Goal: Complete application form

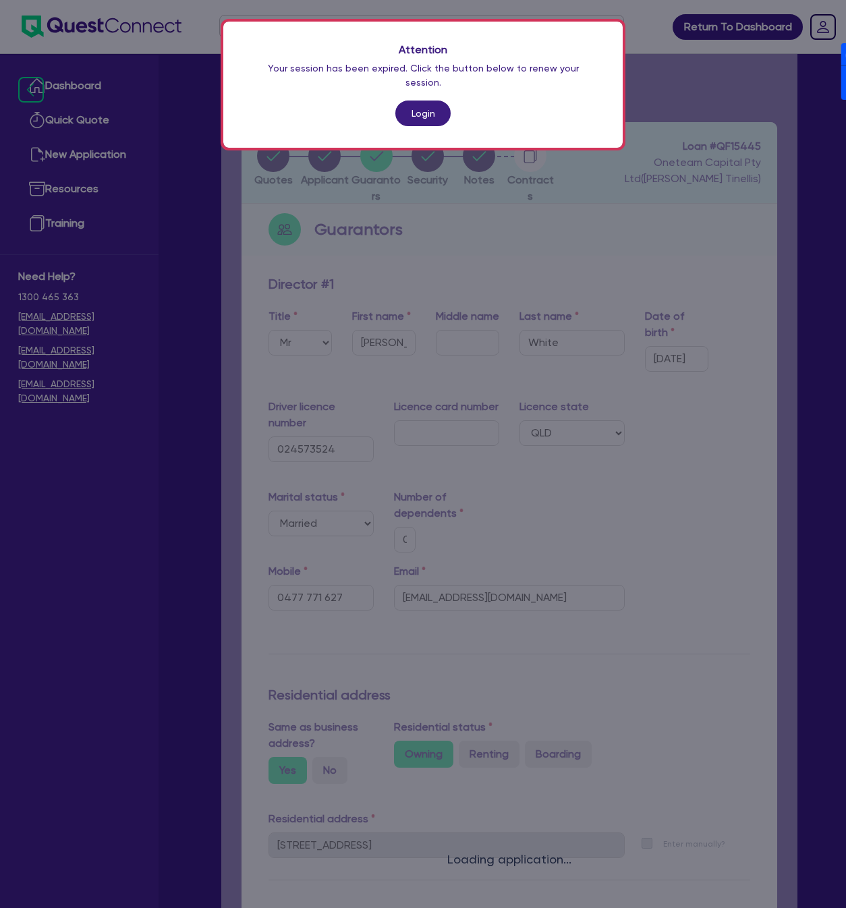
select select "MR"
select select "QLD"
select select "MARRIED"
click at [418, 101] on link "Login" at bounding box center [422, 114] width 55 height 26
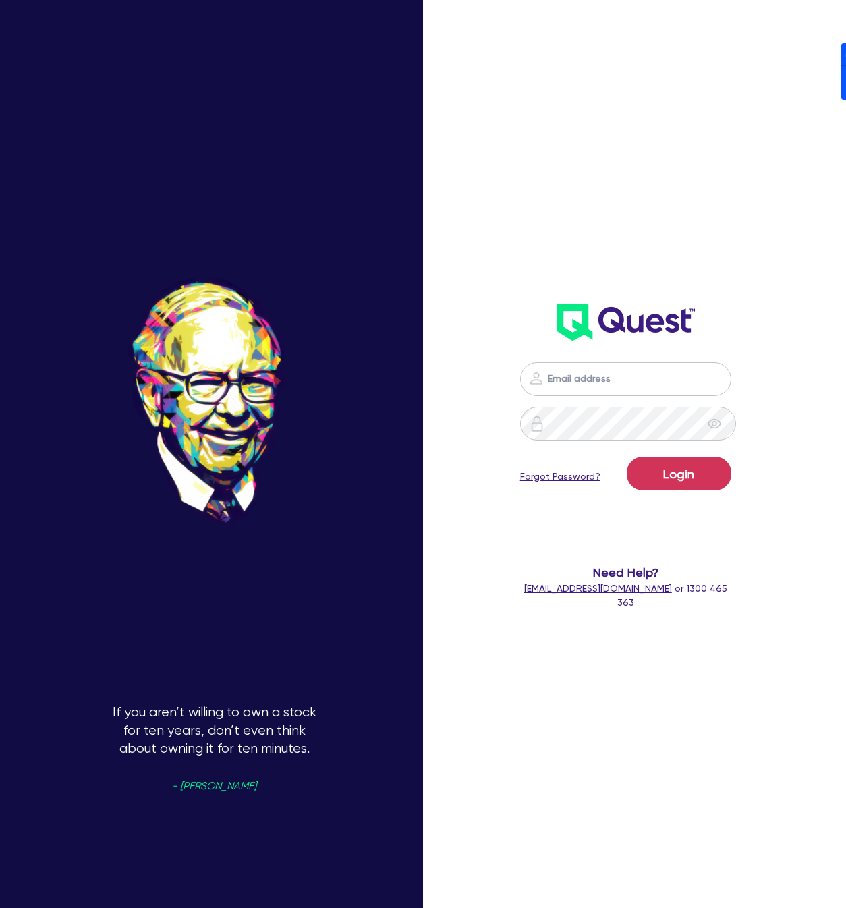
click at [692, 142] on div "Login Forgot Password? Need Help? [EMAIL_ADDRESS][DOMAIN_NAME] or 1300 465 363" at bounding box center [626, 301] width 238 height 647
drag, startPoint x: 721, startPoint y: 368, endPoint x: 722, endPoint y: 378, distance: 10.1
click at [722, 368] on input "email" at bounding box center [625, 379] width 211 height 34
click at [626, 400] on nordpass-icon at bounding box center [626, 400] width 0 height 0
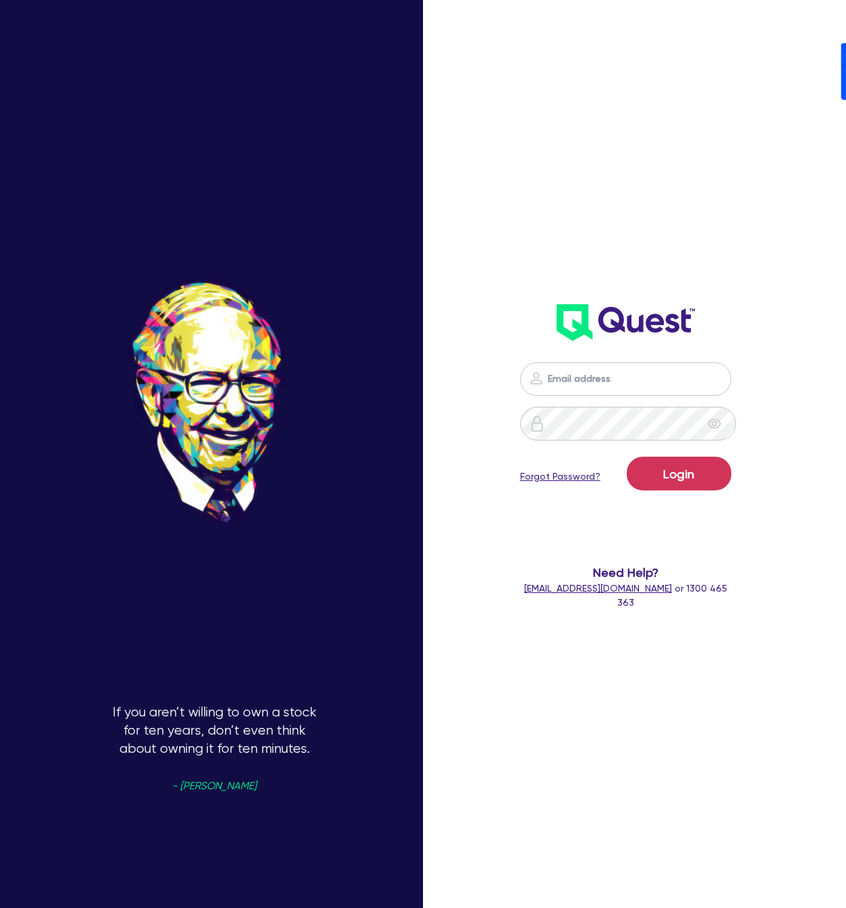
click at [0, 908] on nordpass-autofill-portal at bounding box center [0, 908] width 0 height 0
type input "[PERSON_NAME][EMAIL_ADDRESS][DOMAIN_NAME]"
click at [681, 469] on button "Login" at bounding box center [679, 474] width 105 height 34
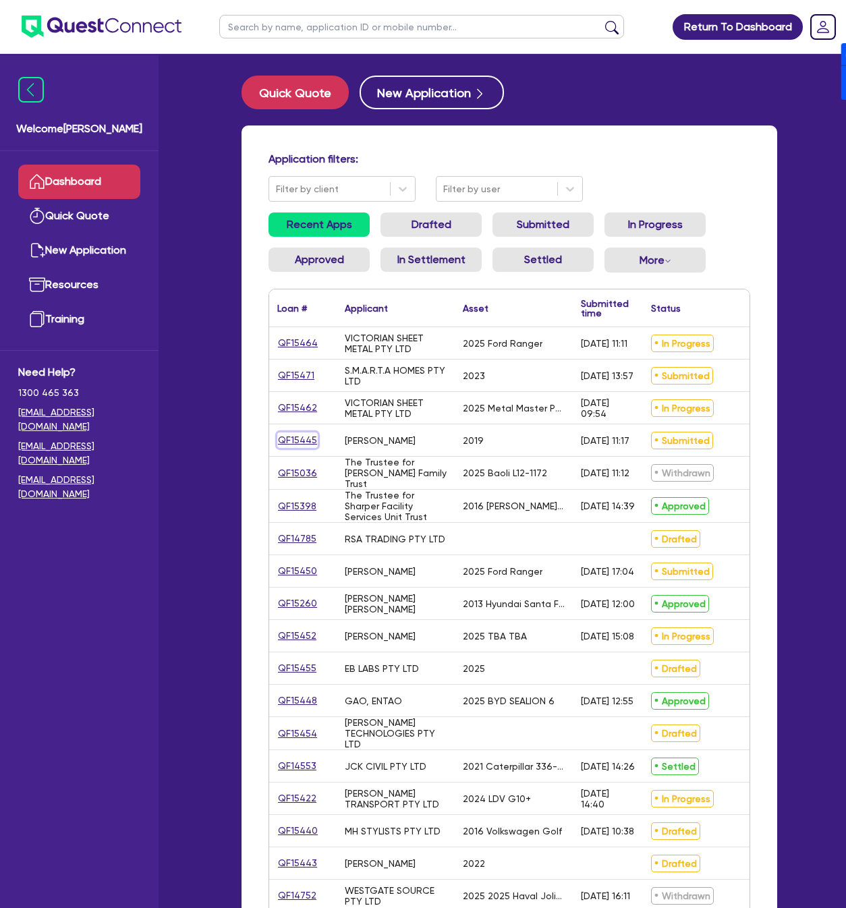
click at [297, 443] on link "QF15445" at bounding box center [297, 441] width 40 height 16
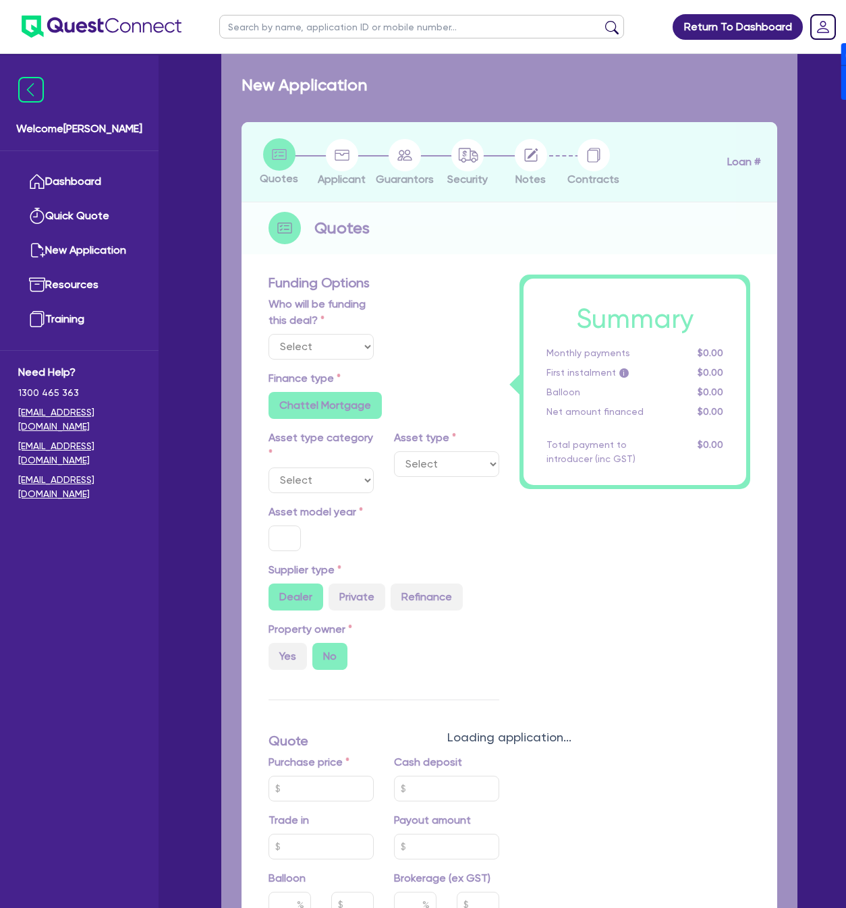
select select "Other"
select select "CARS_AND_LIGHT_TRUCKS"
type input "2019"
radio input "true"
type input "50,000"
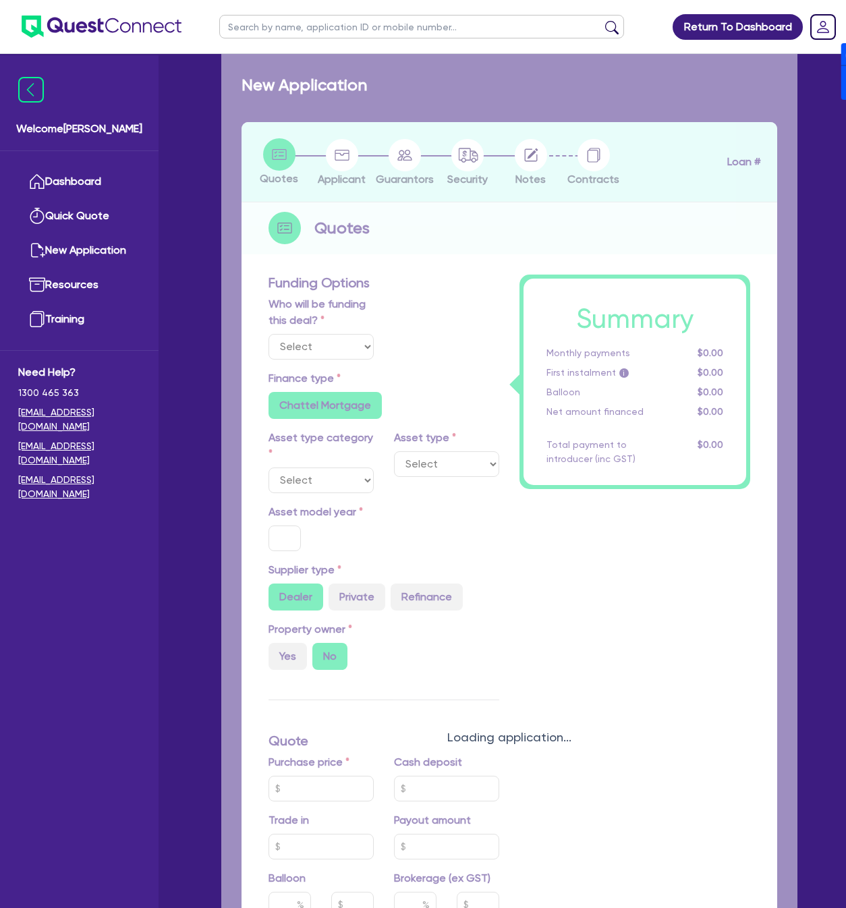
type input "30"
type input "15,000"
type input "4"
type input "2,065.78"
type input "17.95"
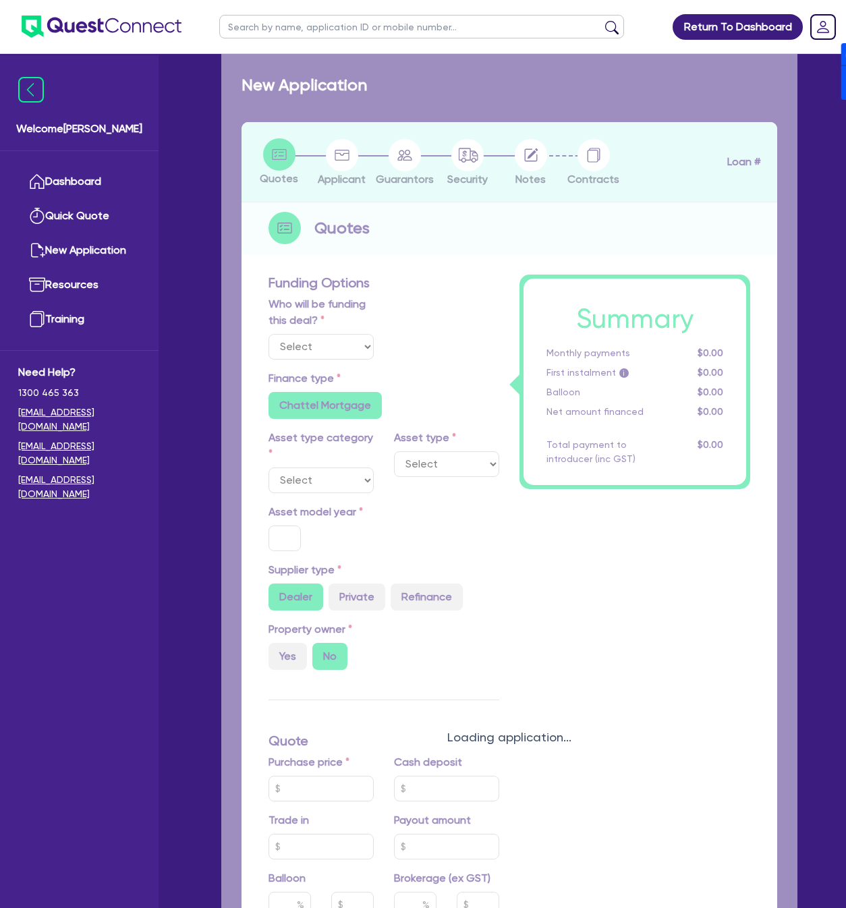
radio input "false"
type input "900"
radio input "true"
select select "PASSENGER_VEHICLES"
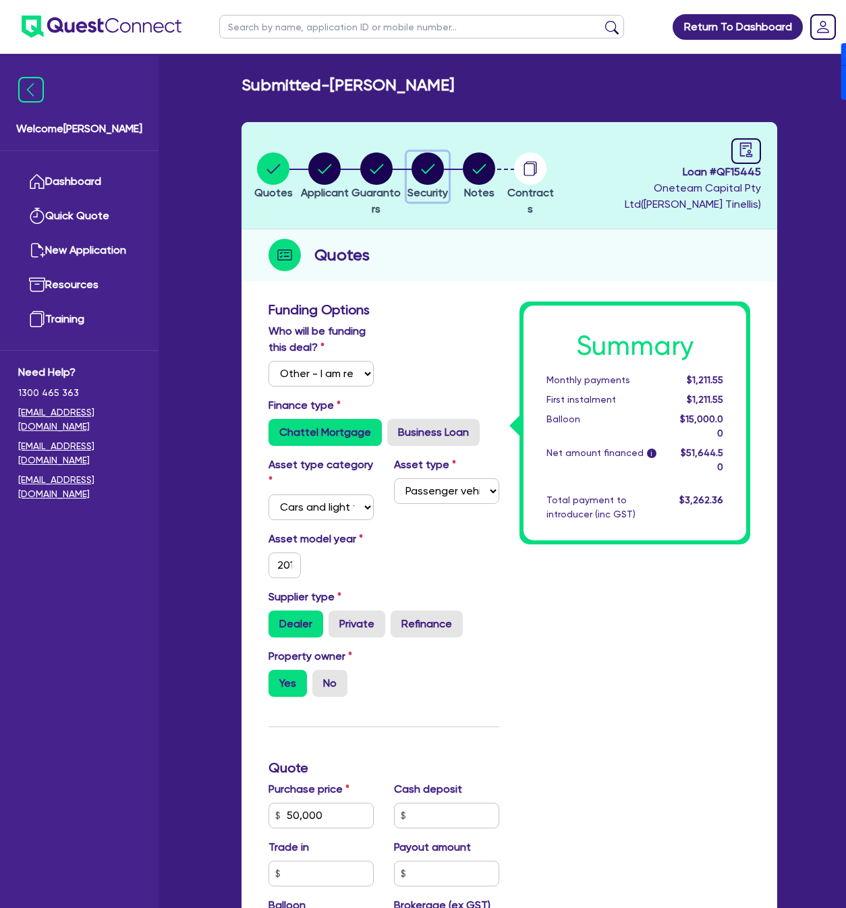
click at [435, 167] on icon "button" at bounding box center [427, 168] width 13 height 9
select select "CARS_AND_LIGHT_TRUCKS"
select select "PASSENGER_VEHICLES"
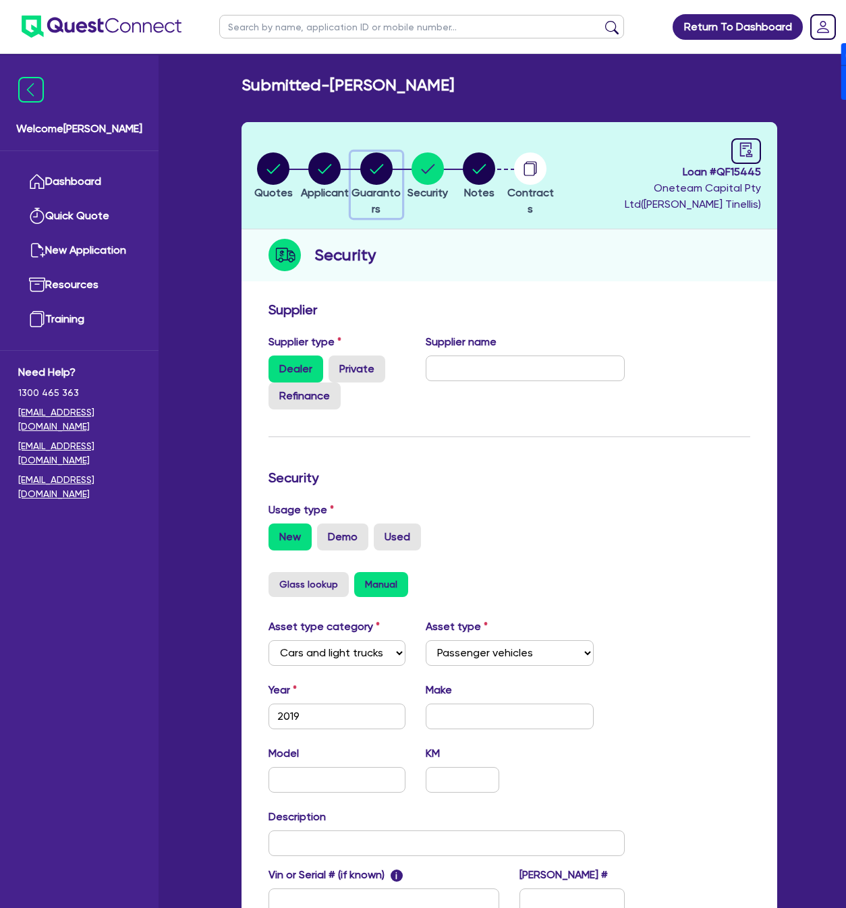
click at [383, 172] on icon "button" at bounding box center [376, 168] width 13 height 9
select select "MR"
select select "QLD"
select select "MARRIED"
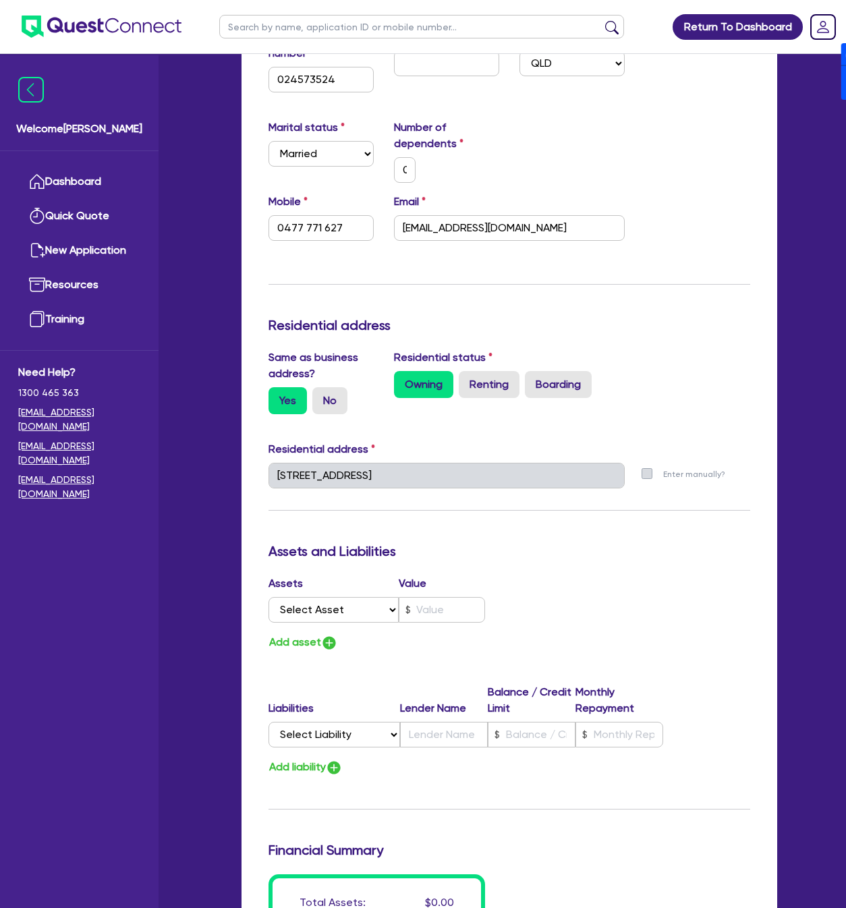
scroll to position [506, 0]
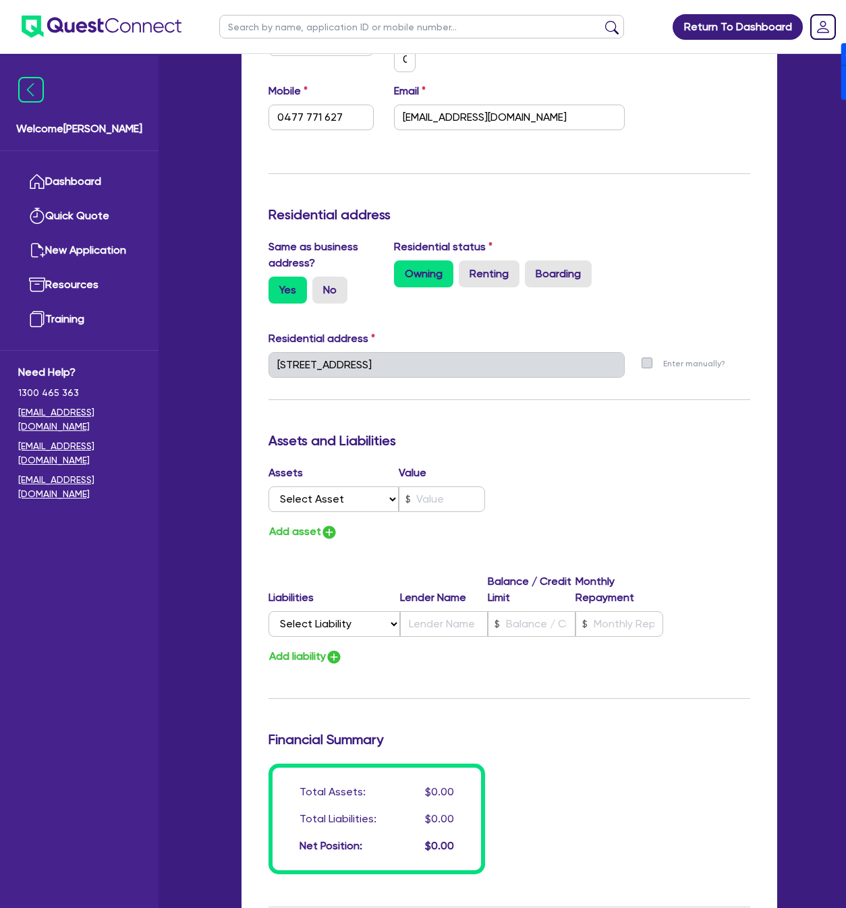
click at [256, 365] on div "Update residential status for Director #1 Boarding is only acceptable when the …" at bounding box center [510, 436] width 536 height 1295
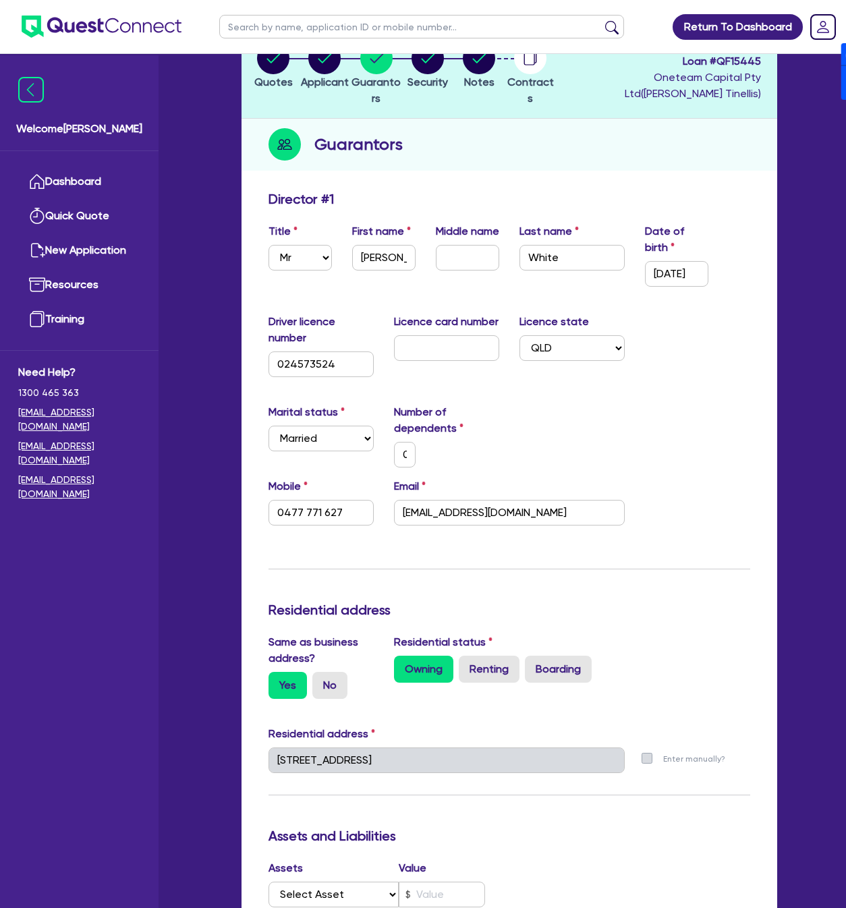
scroll to position [0, 0]
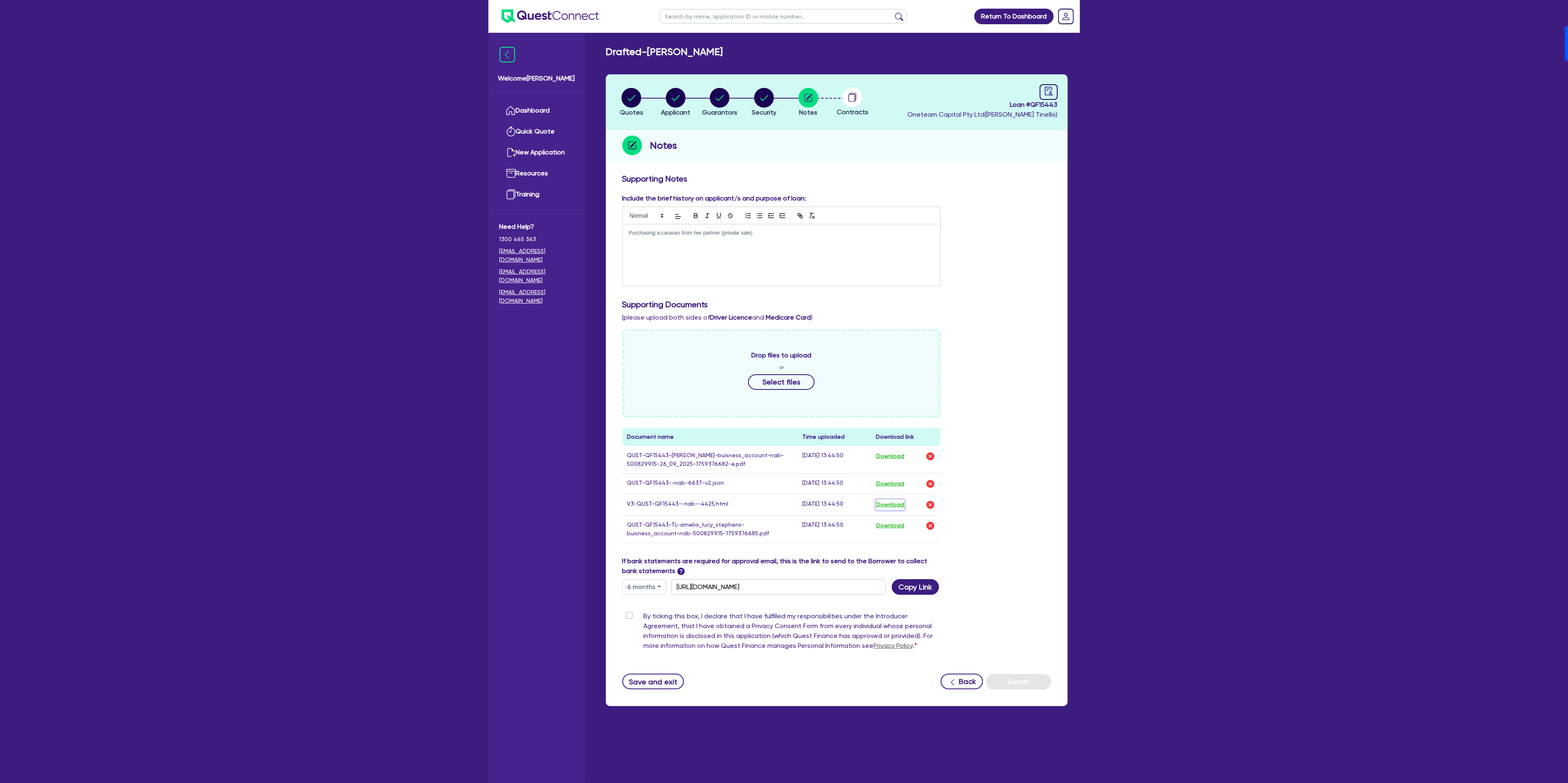
click at [889, 508] on button "Download" at bounding box center [890, 505] width 29 height 11
click at [783, 242] on div "Purchasing a caravan from her partner (private sale)" at bounding box center [782, 255] width 318 height 61
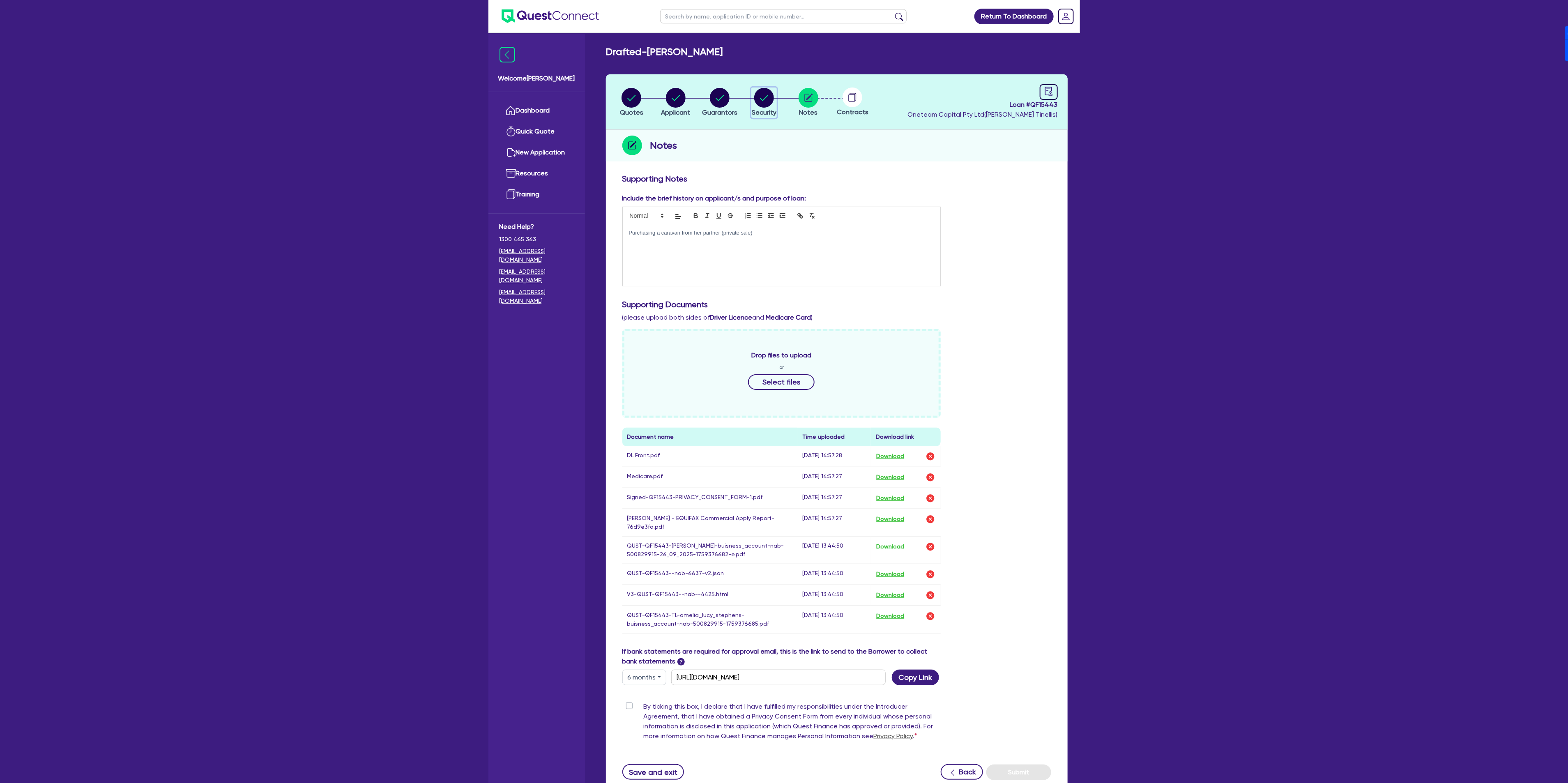
click at [760, 104] on circle "button" at bounding box center [764, 97] width 19 height 19
select select "CARS_AND_LIGHT_TRUCKS"
select select "PASSENGER_VEHICLES"
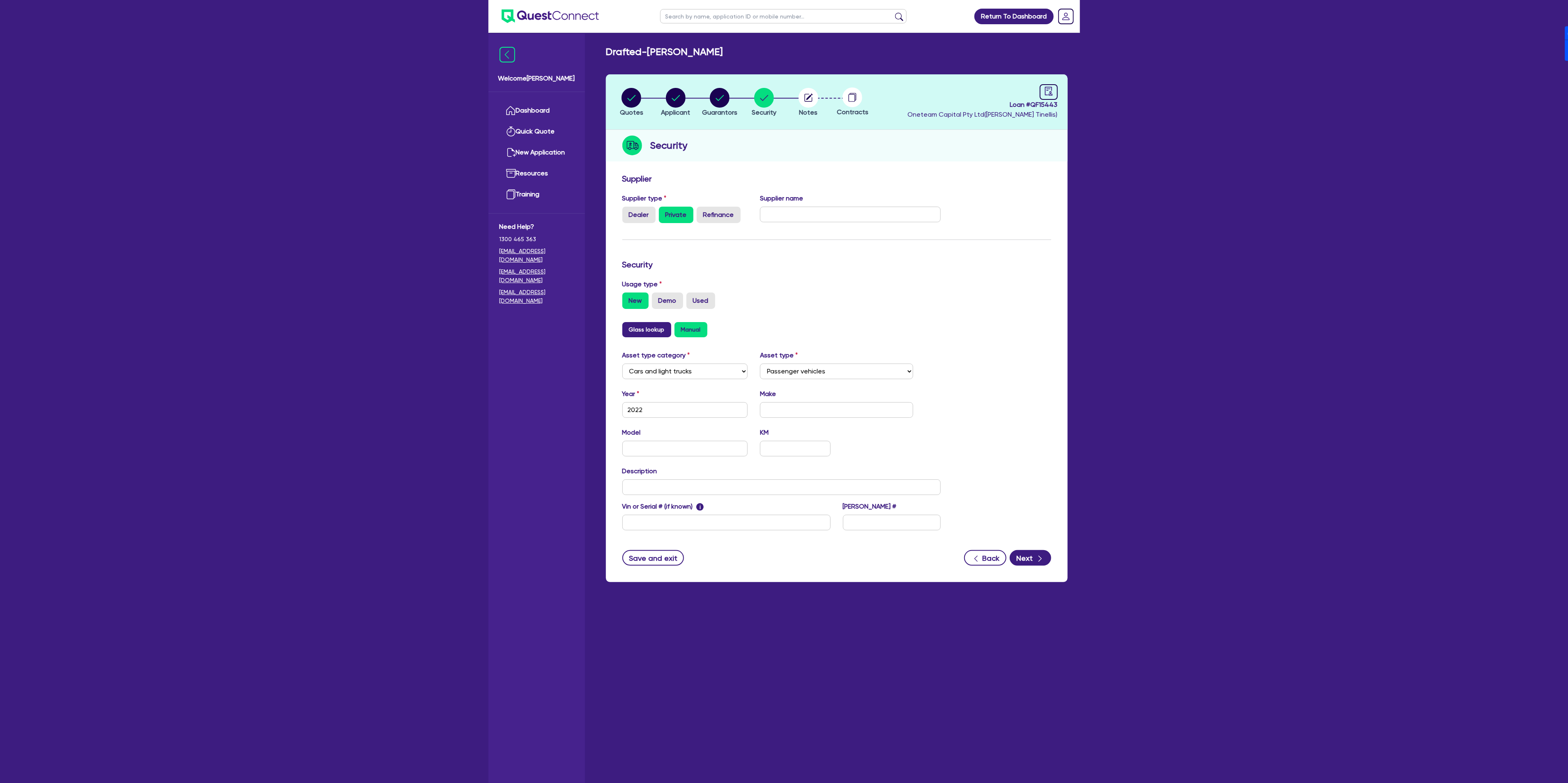
click at [651, 329] on button "Glass lookup" at bounding box center [646, 329] width 49 height 15
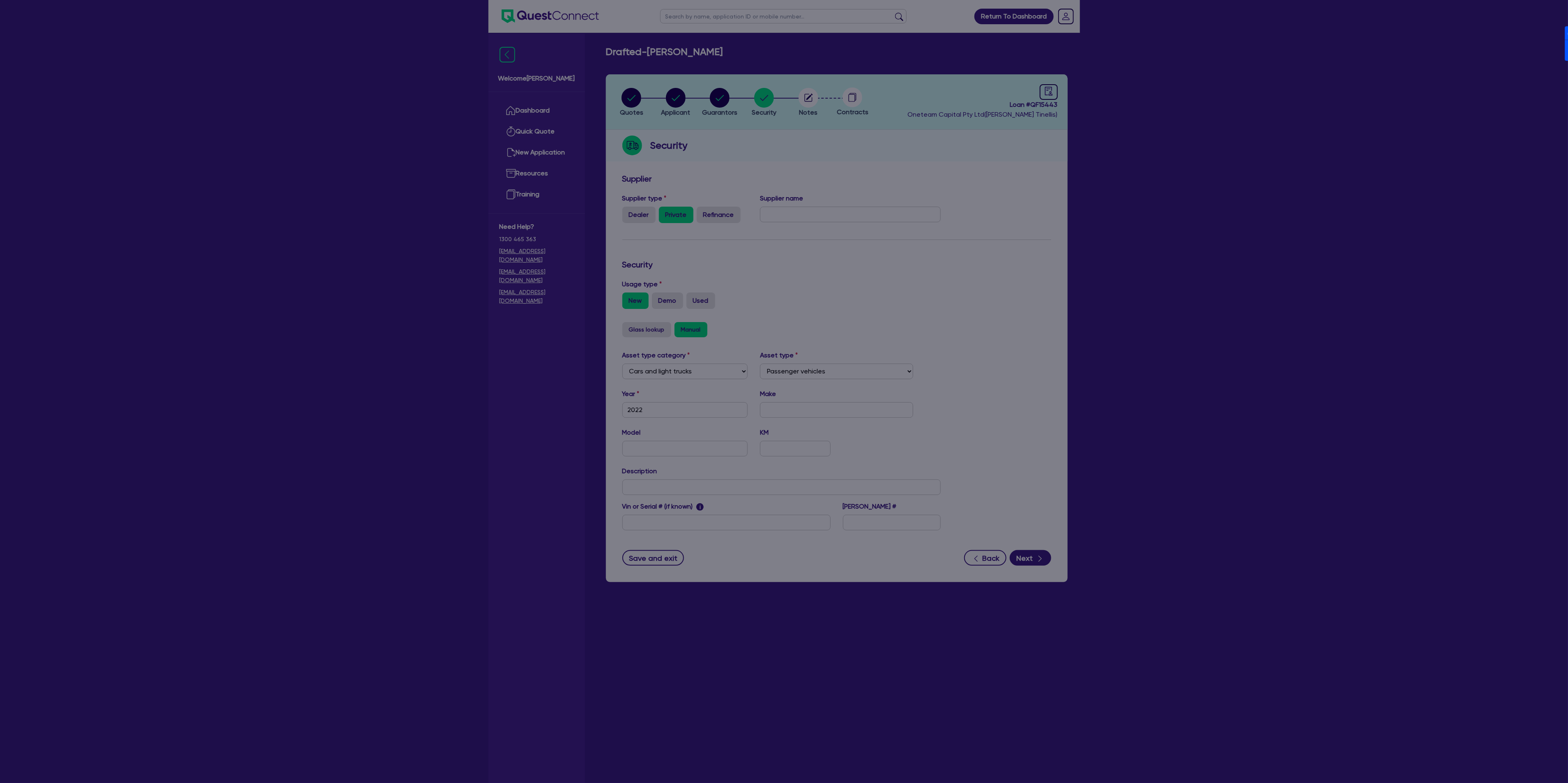
select select "2022"
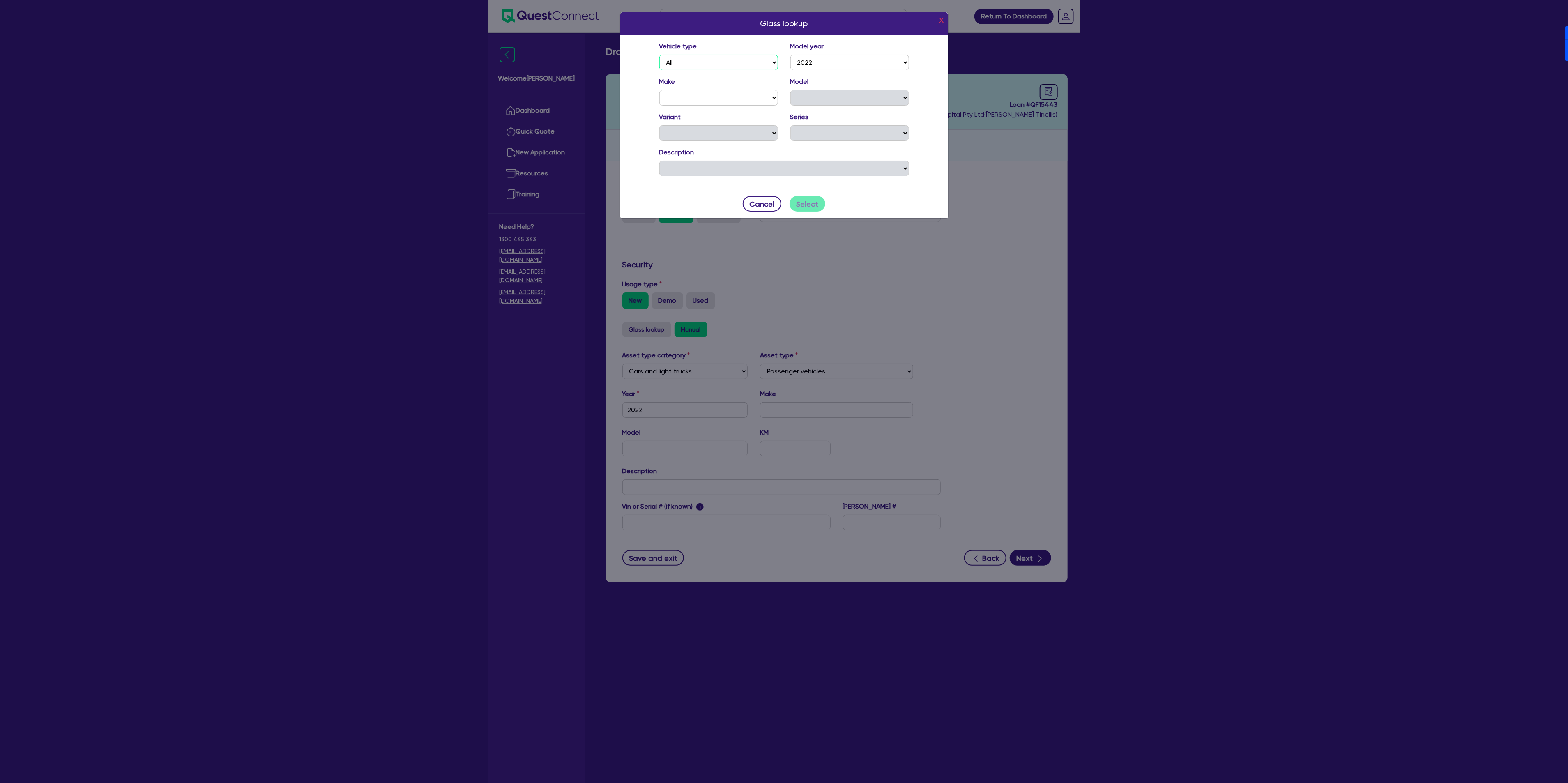
click at [751, 63] on select "All" at bounding box center [718, 63] width 119 height 16
click at [695, 91] on select "ABARTH ALFA ROMEO ALPINE ASTON MARTIN AUDI BENTLEY BMW ALPINA BMW BYD CATERHAM …" at bounding box center [718, 98] width 119 height 16
select select "TES"
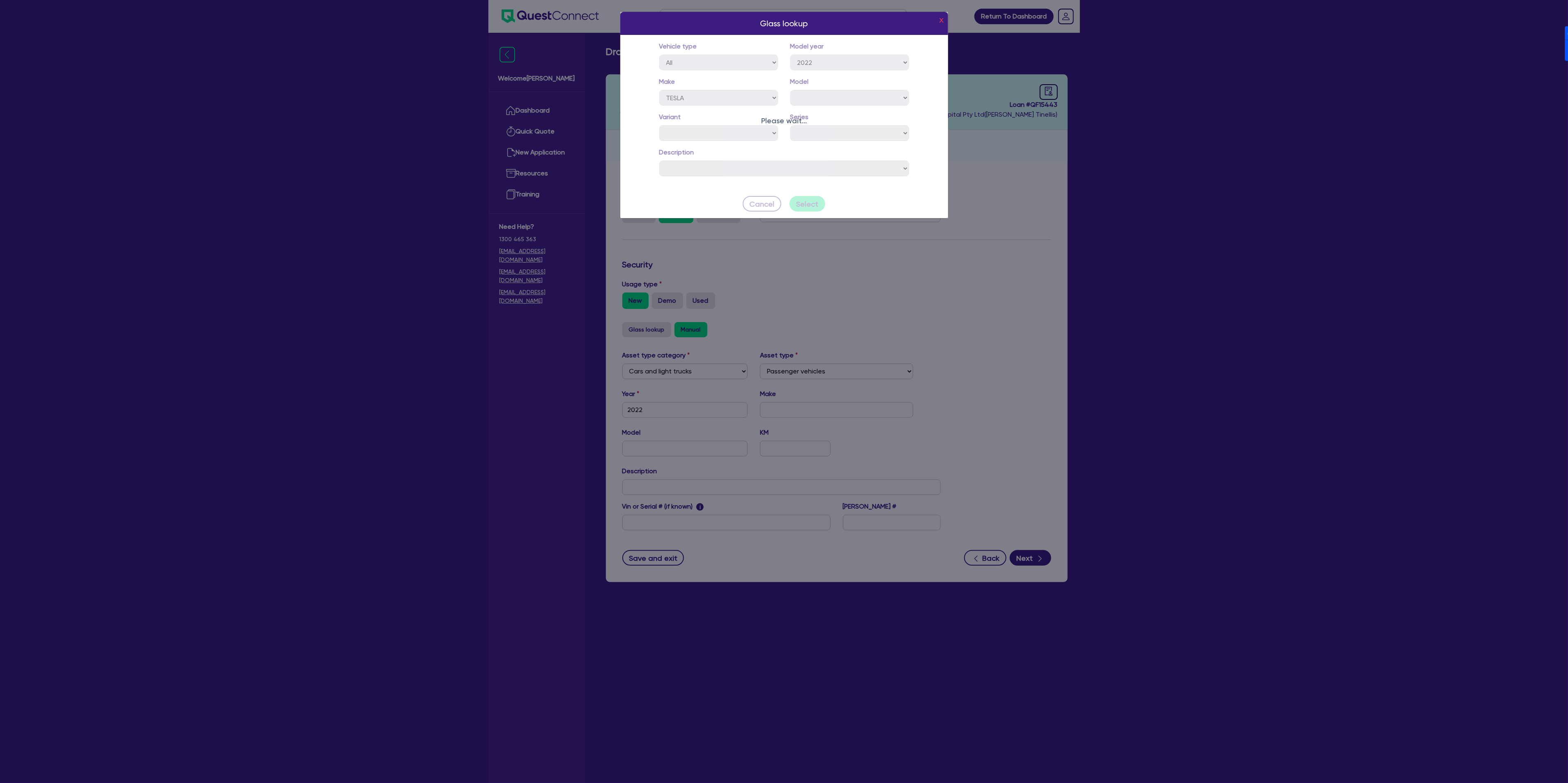
click at [891, 201] on div "Please wait..." at bounding box center [784, 115] width 328 height 206
click at [763, 211] on button "Cancel" at bounding box center [761, 204] width 38 height 16
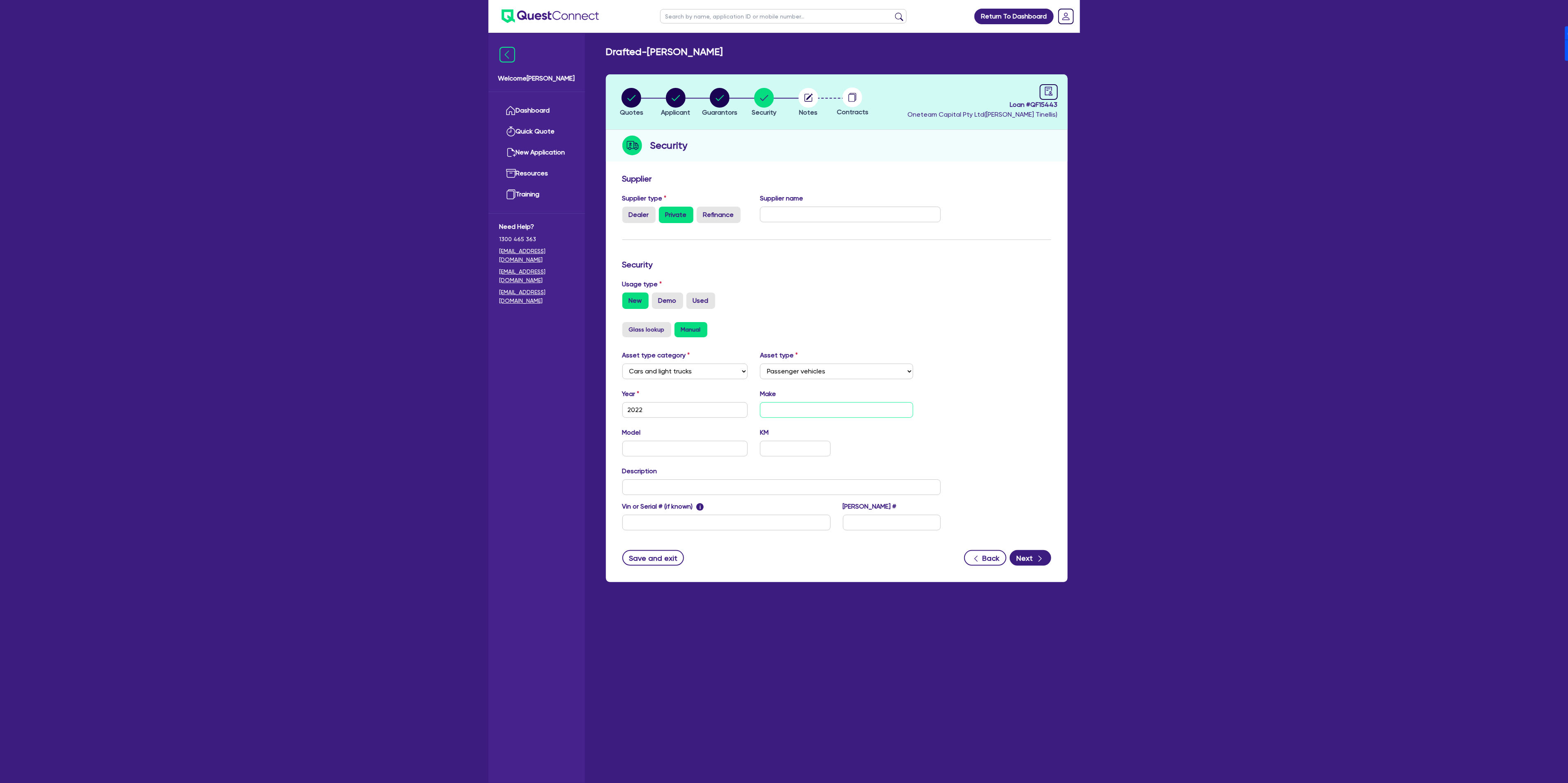
click at [839, 404] on input "text" at bounding box center [837, 410] width 153 height 16
type input "Grey Trident"
type input "Palladium"
click at [767, 521] on input "text" at bounding box center [726, 523] width 208 height 16
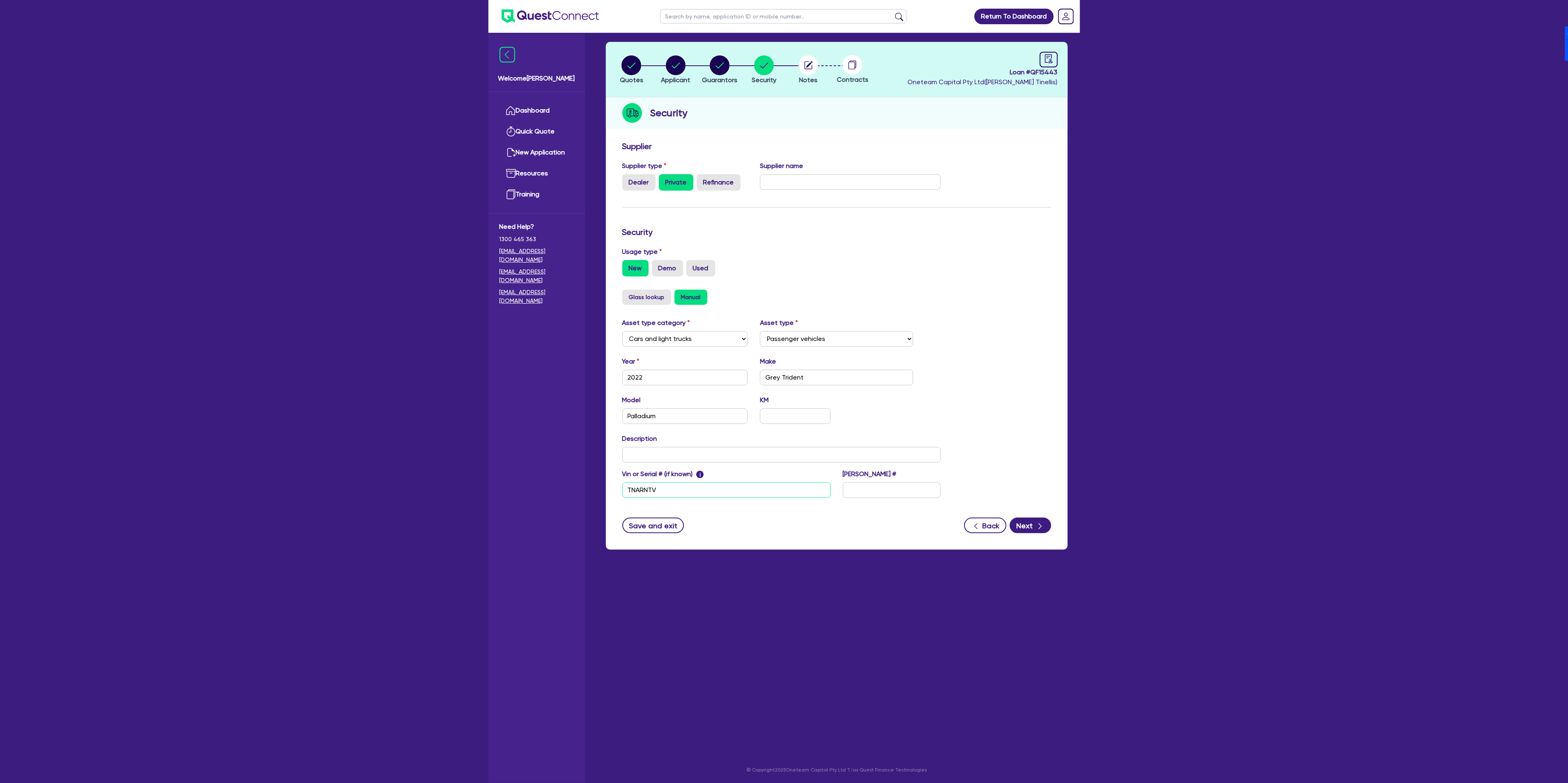
click at [714, 493] on input "TNARNTV" at bounding box center [726, 490] width 208 height 16
type input "4"
type input "6T9T21V86NARN7003"
type input "TS36VG"
click at [933, 273] on div "New Demo Used" at bounding box center [836, 268] width 429 height 16
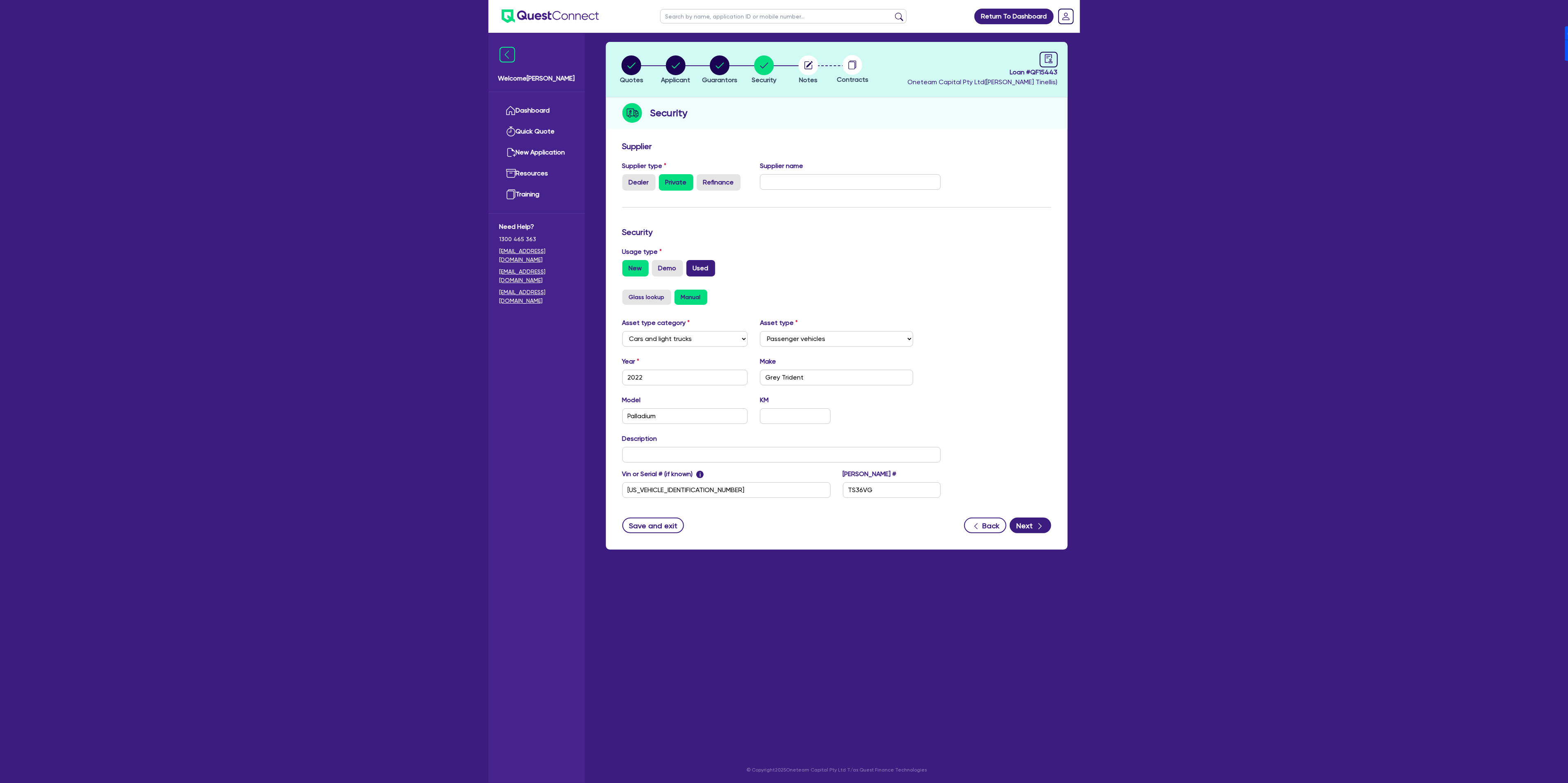
click at [697, 262] on label "Used" at bounding box center [701, 268] width 29 height 16
click at [691, 262] on input "Used" at bounding box center [689, 262] width 5 height 5
radio input "true"
click at [1035, 523] on div "button" at bounding box center [1040, 525] width 9 height 10
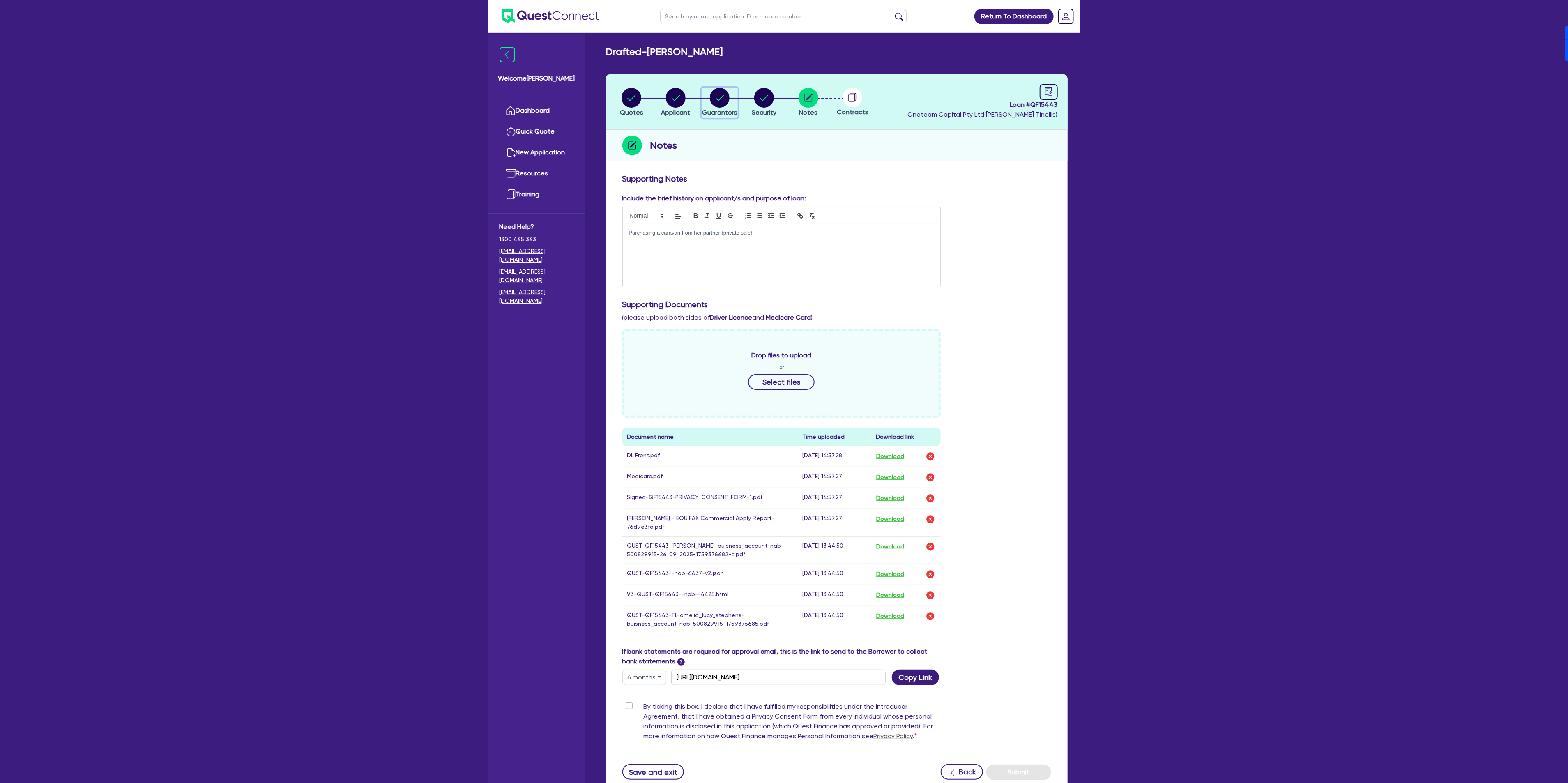
click at [716, 100] on circle "button" at bounding box center [719, 97] width 19 height 19
select select "MRS"
select select "[GEOGRAPHIC_DATA]"
select select "DE_FACTO"
select select "PROPERTY"
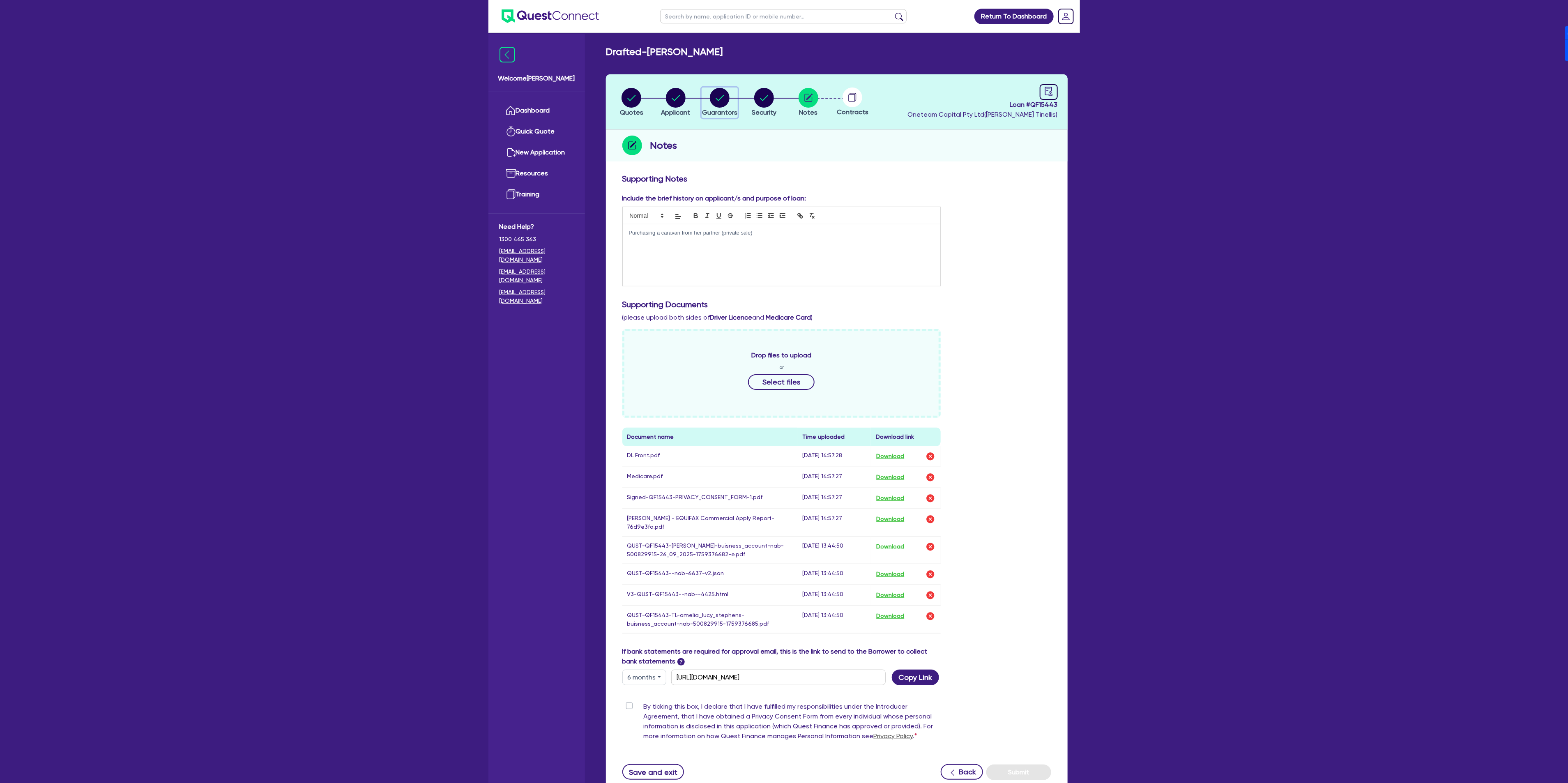
select select "HOUSEHOLD_PERSONAL"
select select "CASH"
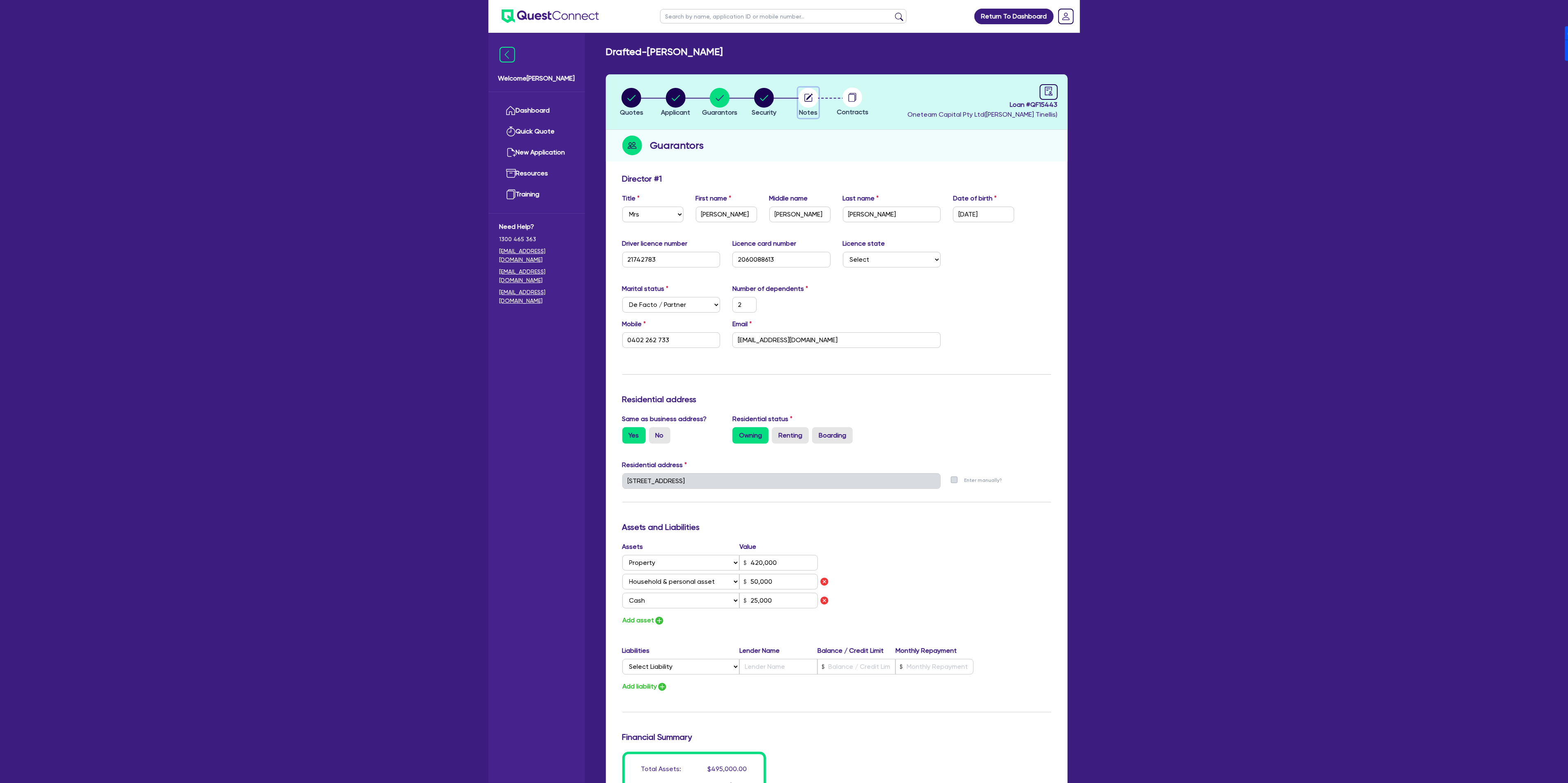
click at [813, 99] on circle "button" at bounding box center [808, 97] width 19 height 19
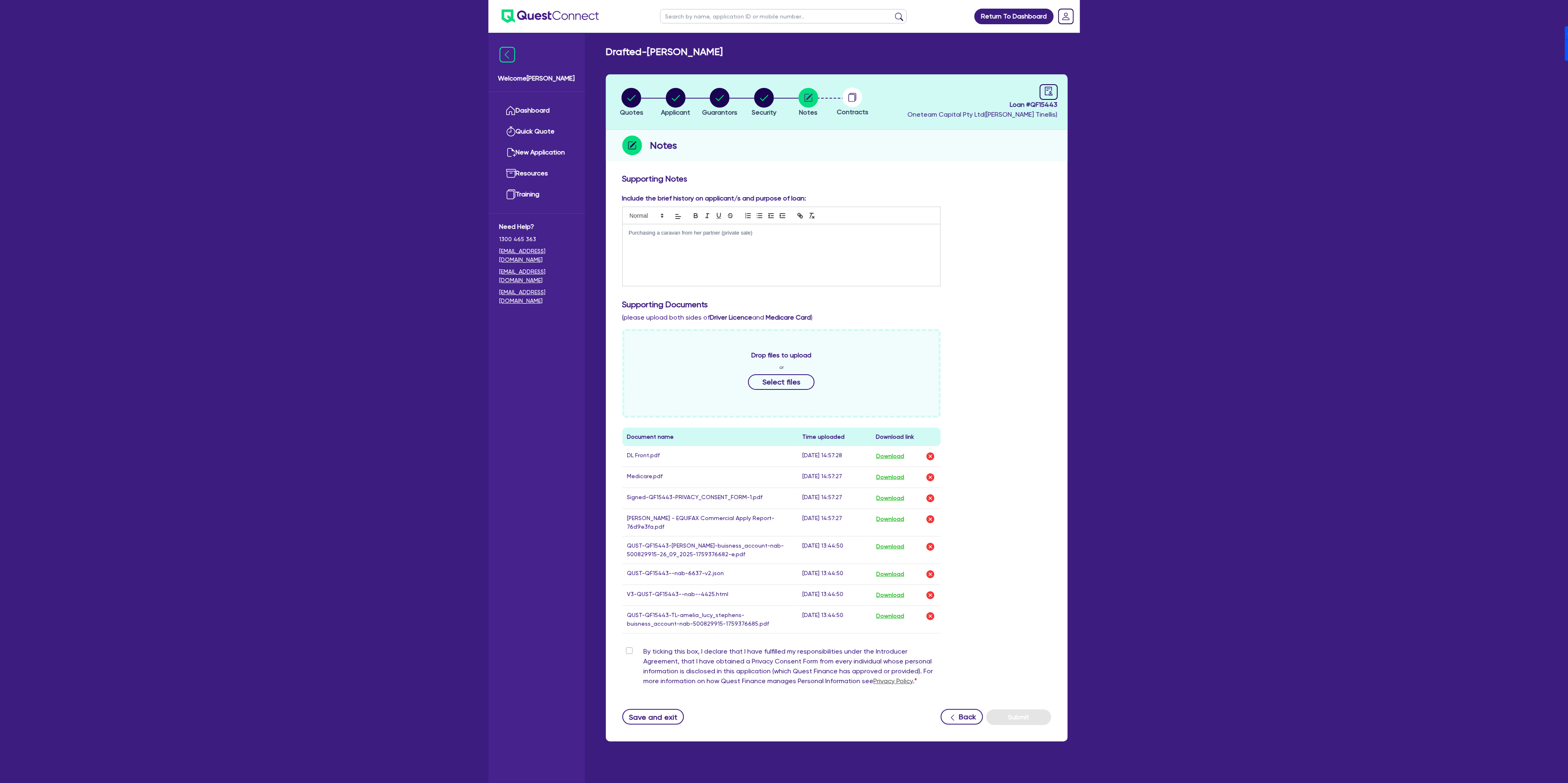
click at [778, 236] on p "Purchasing a caravan from her partner (private sale)" at bounding box center [782, 233] width 306 height 7
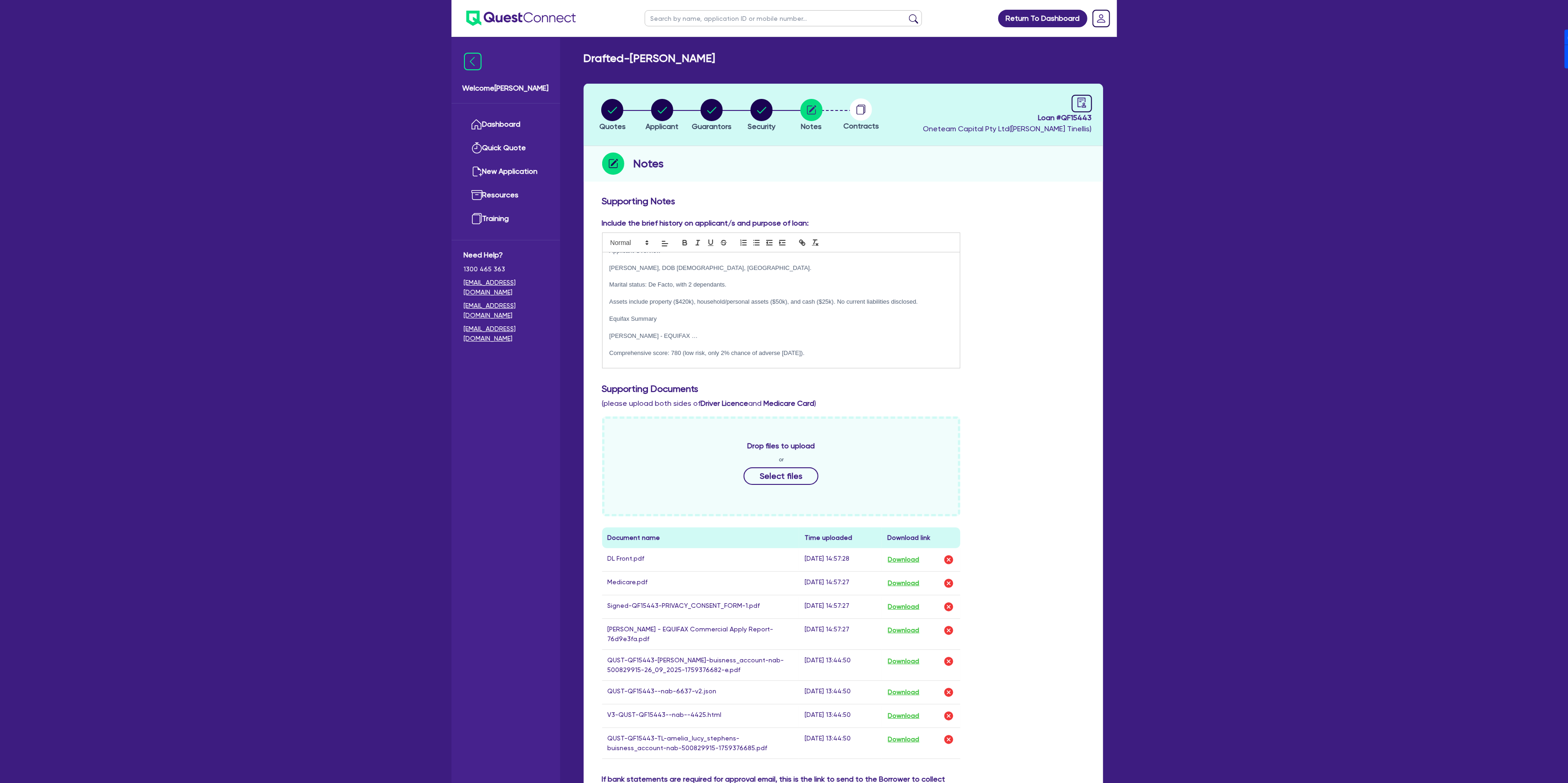
scroll to position [3, 0]
click at [705, 344] on p "Amelia Lucy Stephens - EQUIFAX …" at bounding box center [781, 343] width 344 height 8
click at [755, 298] on p "Marital status: De Facto, with 2 dependants." at bounding box center [781, 296] width 344 height 8
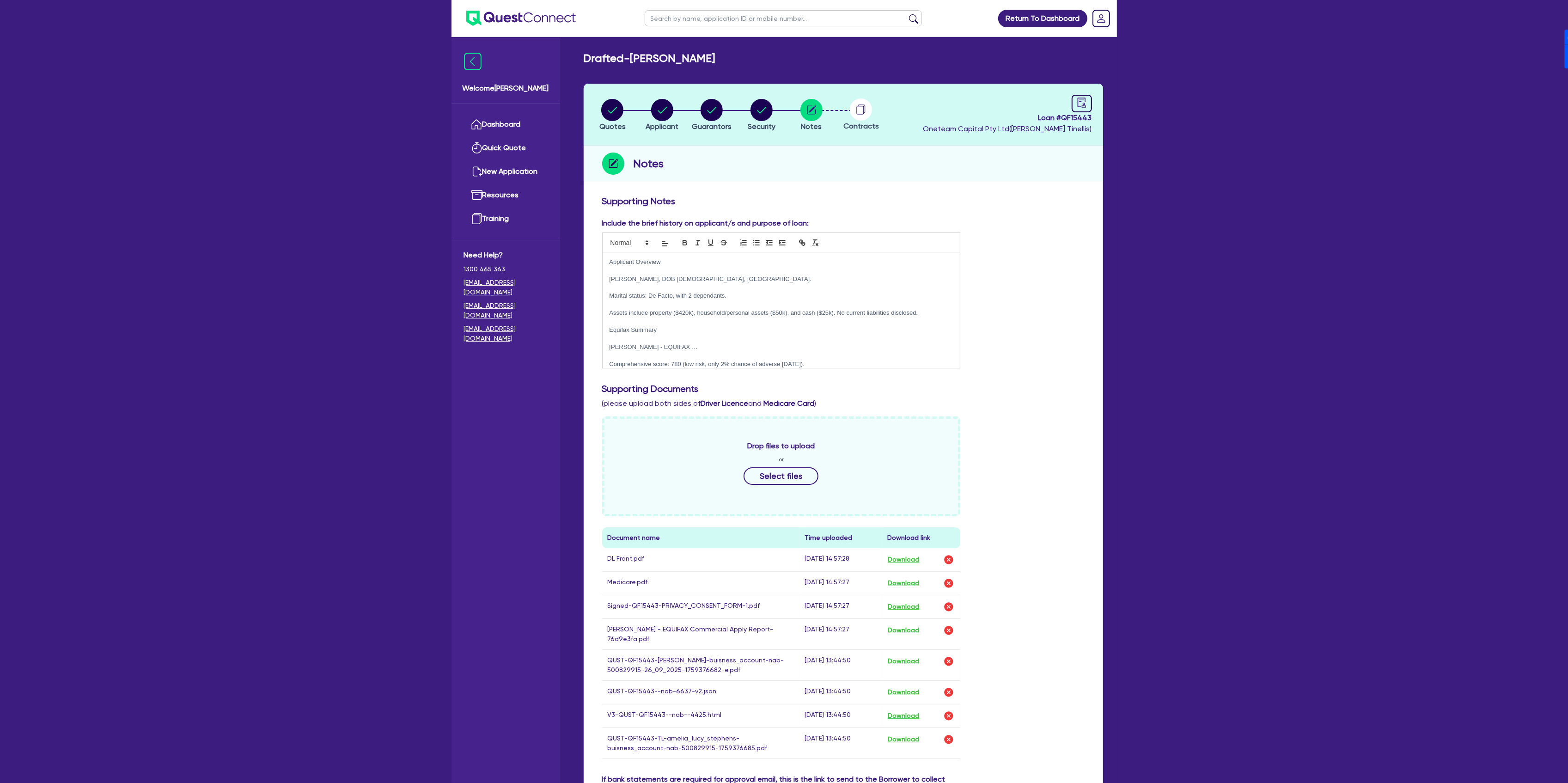
click at [620, 259] on p "Applicant Overview" at bounding box center [781, 262] width 344 height 8
click at [629, 284] on p at bounding box center [781, 288] width 344 height 8
click at [635, 326] on p "Equifax Summary" at bounding box center [781, 330] width 344 height 8
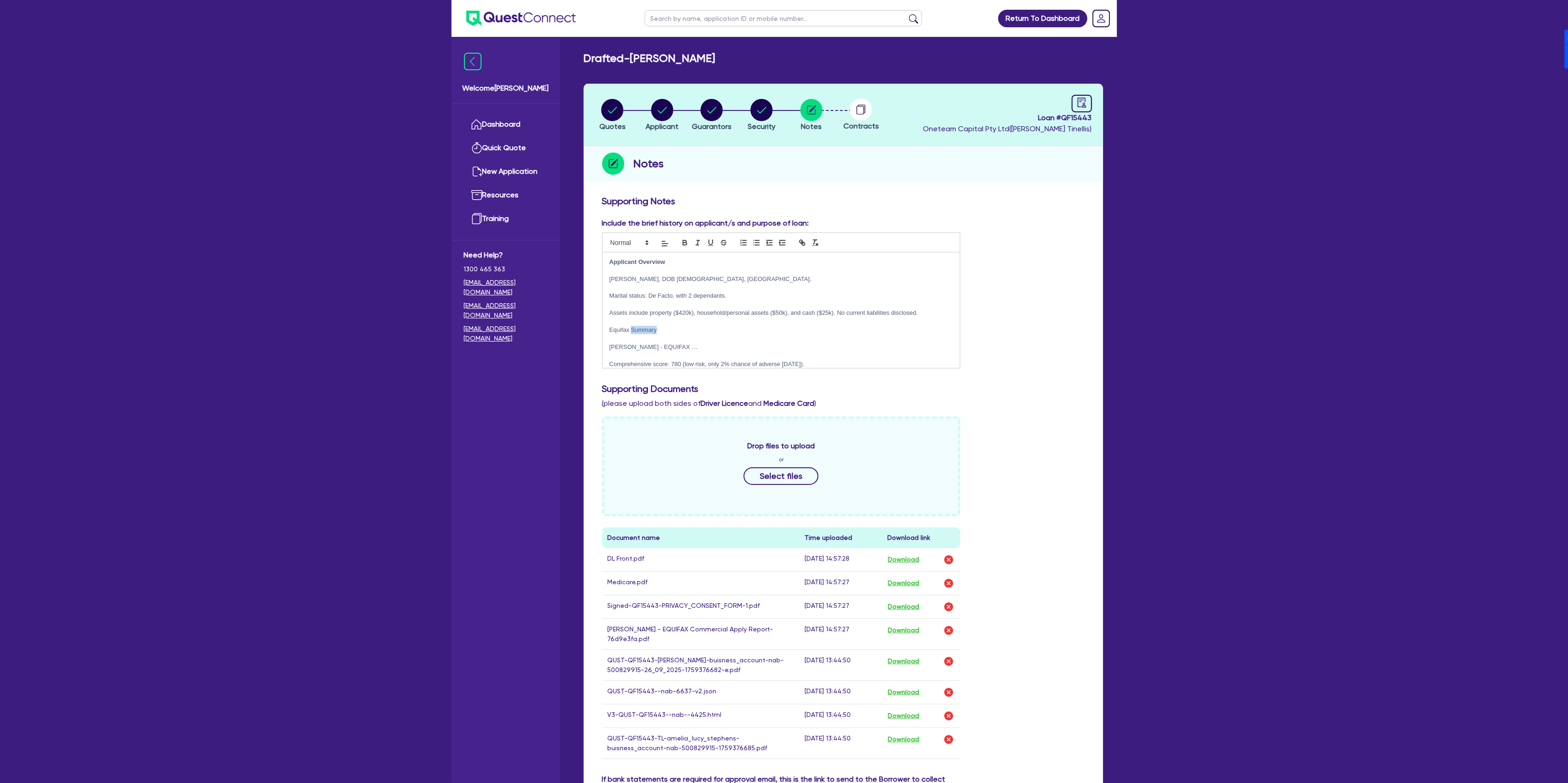
click at [635, 326] on p "Equifax Summary" at bounding box center [781, 330] width 344 height 8
click at [692, 356] on p at bounding box center [781, 356] width 344 height 8
click at [642, 307] on p "Banking Conduct" at bounding box center [781, 310] width 344 height 8
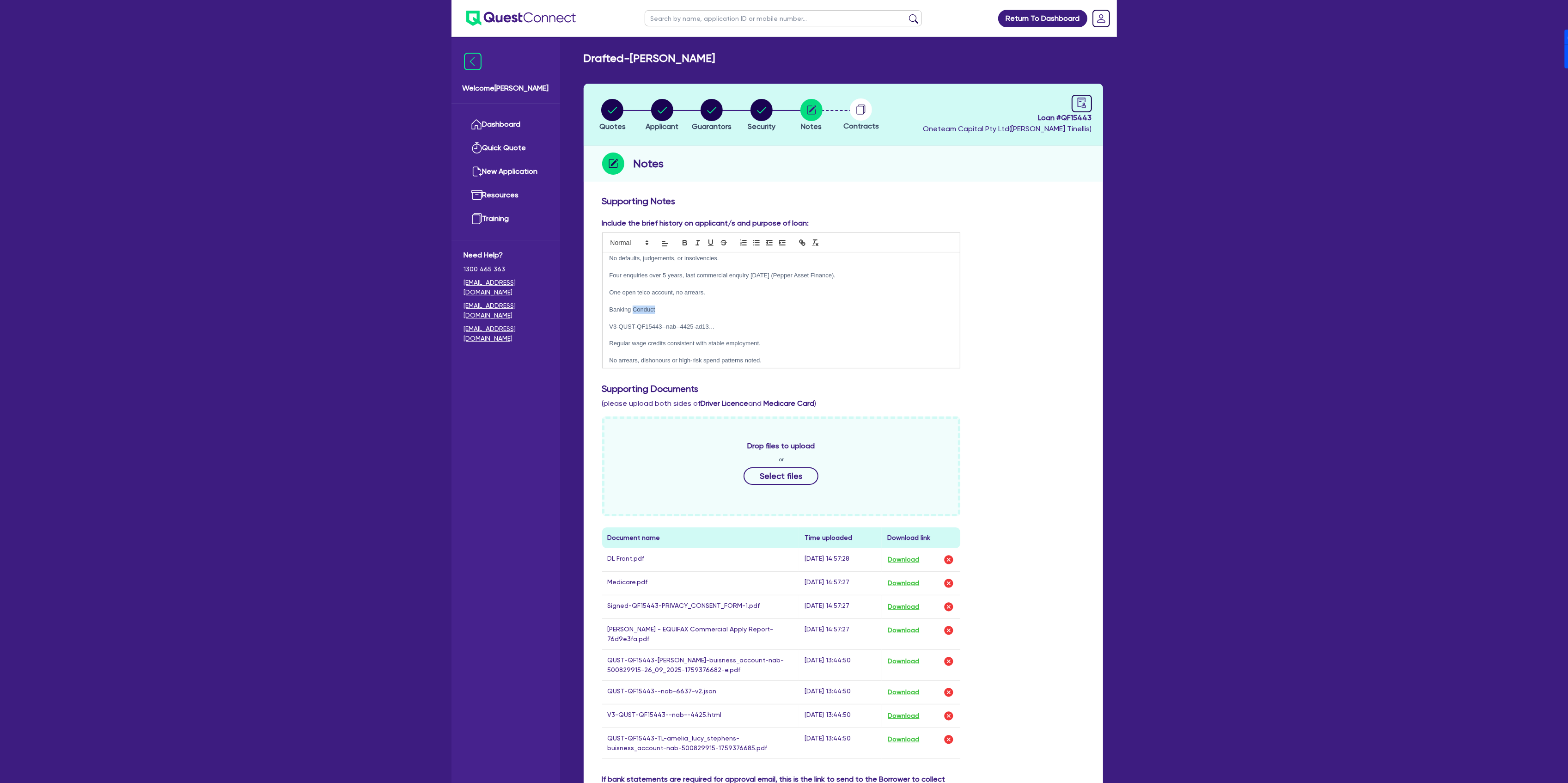
click at [642, 307] on p "Banking Conduct" at bounding box center [781, 310] width 344 height 8
click at [703, 309] on p "Banking Conduct" at bounding box center [781, 310] width 344 height 8
click at [683, 325] on p "V3-QUST-QF15443--nab--4425-ad13…" at bounding box center [781, 327] width 344 height 8
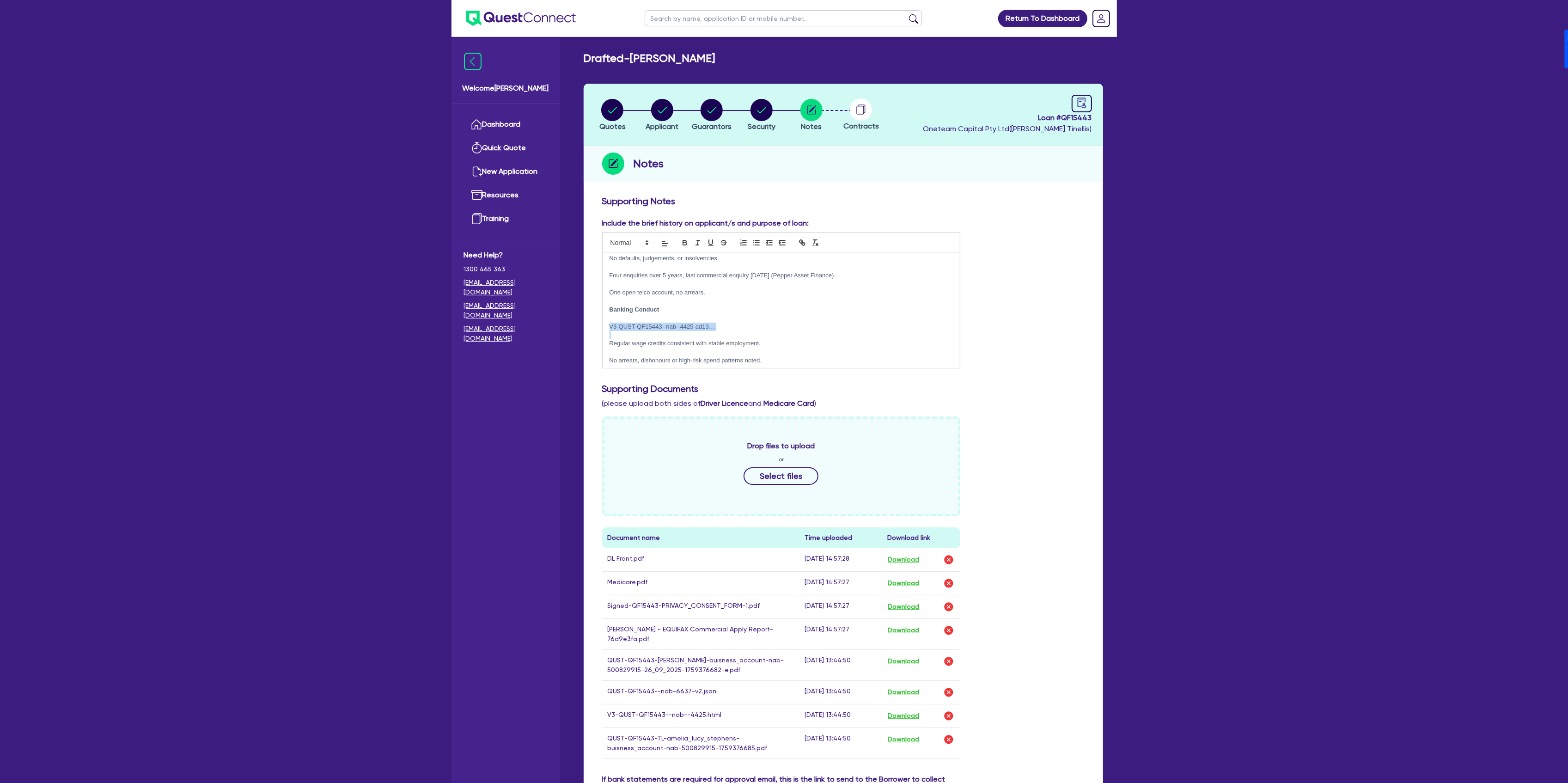
click at [683, 325] on p "V3-QUST-QF15443--nab--4425-ad13…" at bounding box center [781, 327] width 344 height 8
click at [686, 282] on p "Amelia Lucy Stephens - EQUIFAX …" at bounding box center [781, 286] width 344 height 8
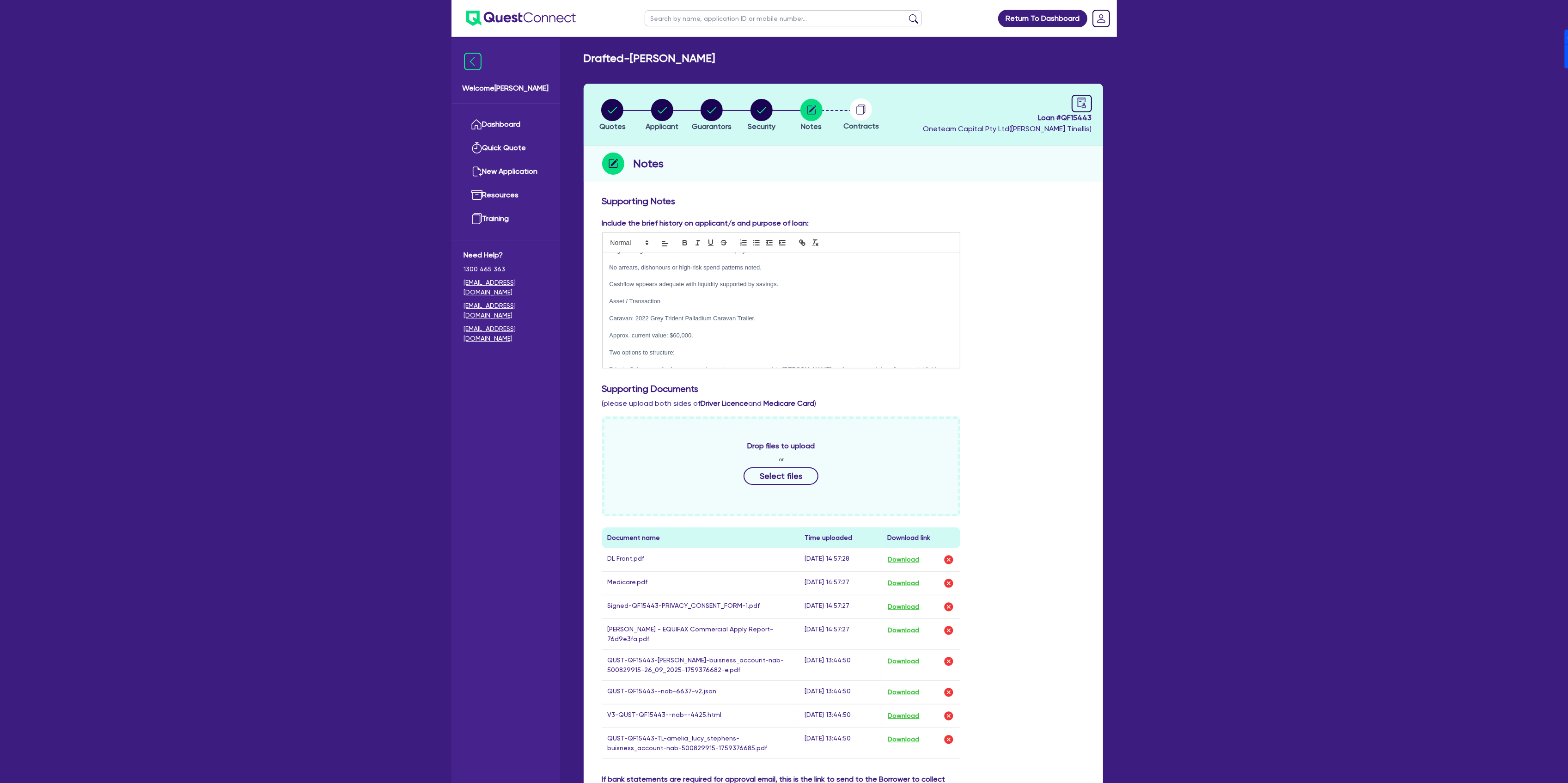
scroll to position [185, 0]
click at [703, 355] on p at bounding box center [781, 359] width 344 height 8
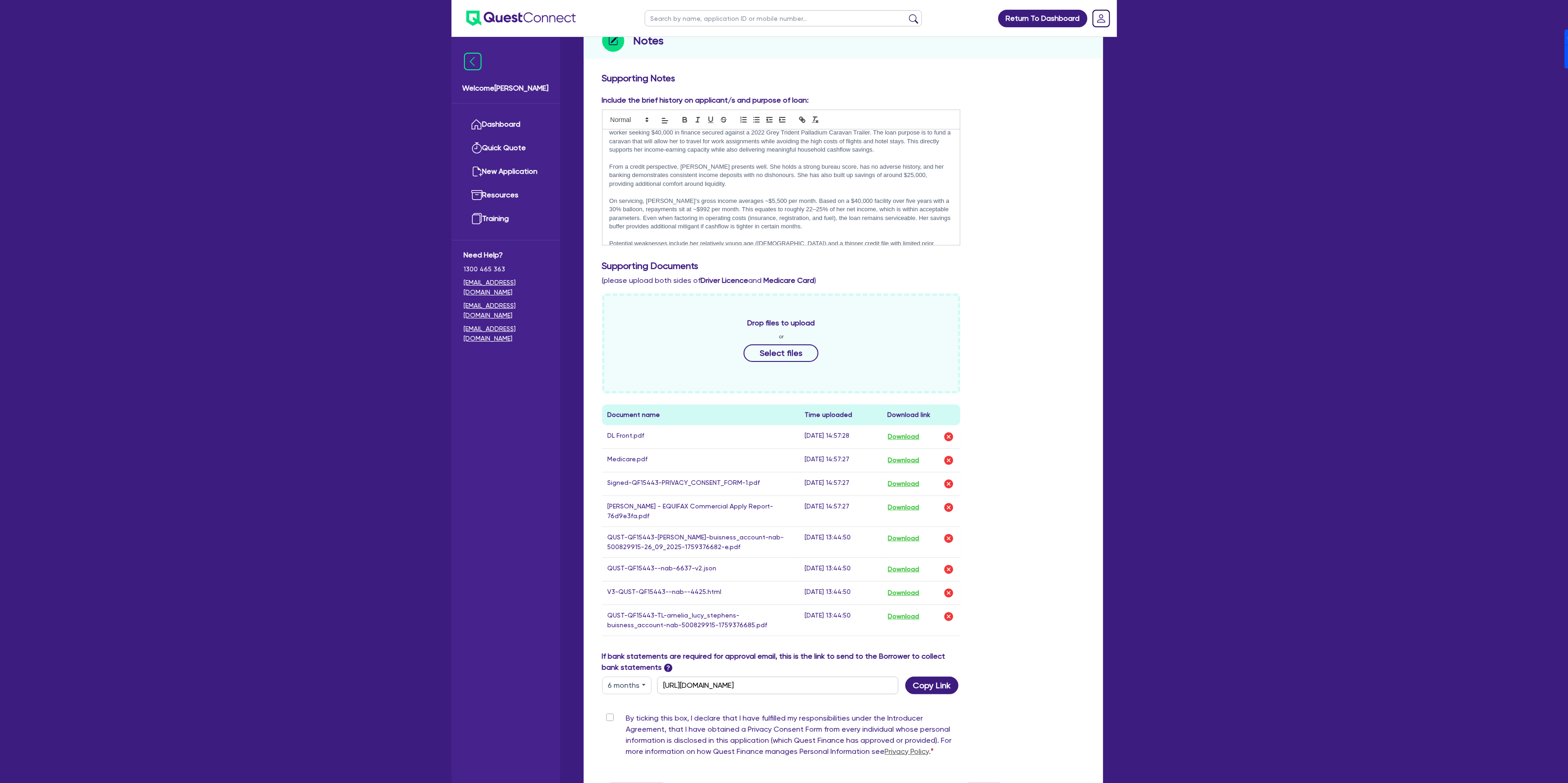
scroll to position [13, 0]
drag, startPoint x: 903, startPoint y: 177, endPoint x: 884, endPoint y: 176, distance: 19.0
click at [884, 176] on p "From a credit perspective, Amelia presents well. She holds a strong bureau scor…" at bounding box center [781, 177] width 344 height 25
drag, startPoint x: 773, startPoint y: 177, endPoint x: 783, endPoint y: 177, distance: 10.0
click at [783, 177] on p "From a credit perspective, Amelia presents well. She holds a strong bureau scor…" at bounding box center [781, 177] width 344 height 25
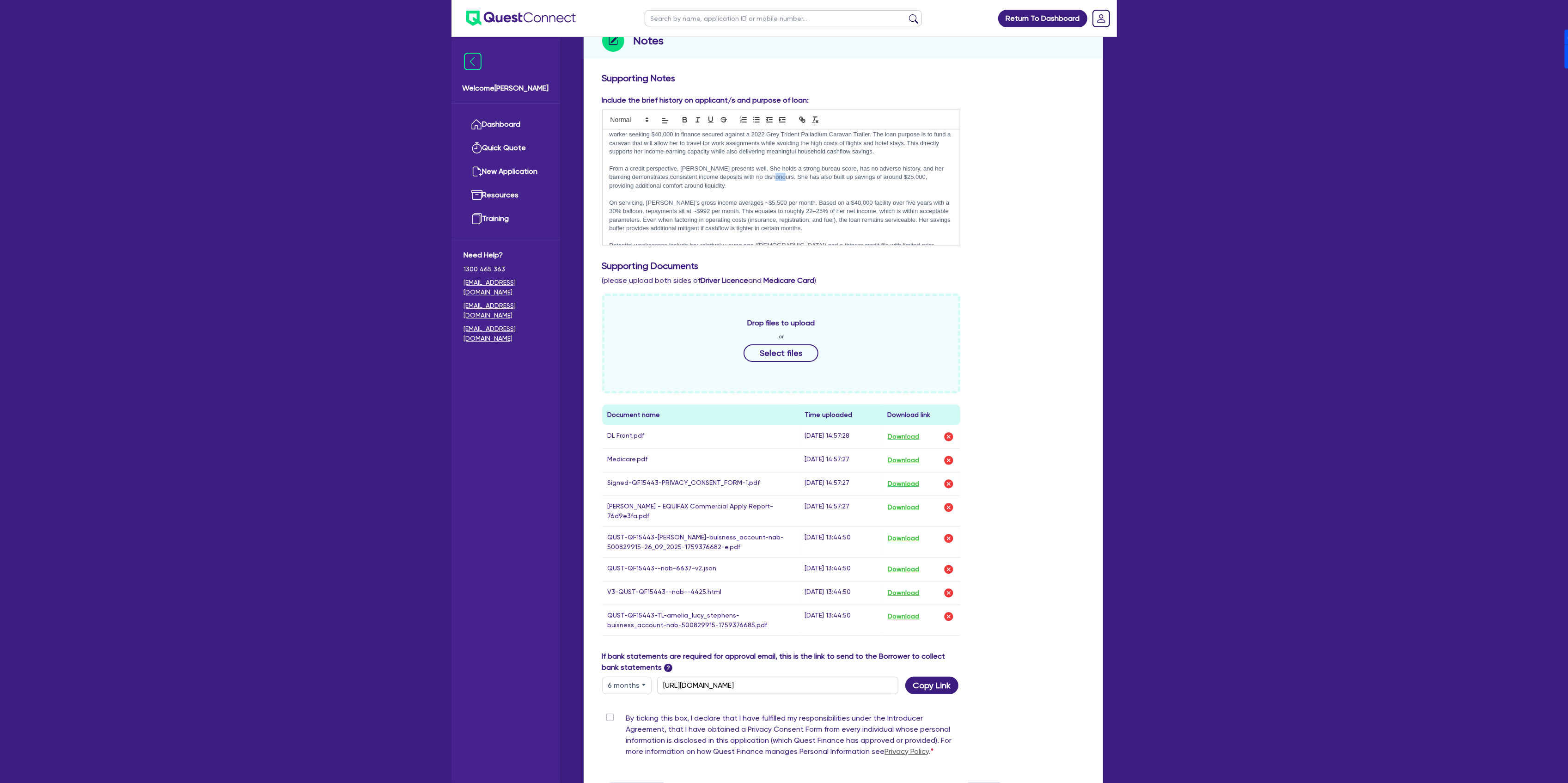
click at [774, 177] on p "From a credit perspective, Amelia presents well. She holds a strong bureau scor…" at bounding box center [781, 177] width 344 height 25
drag, startPoint x: 774, startPoint y: 177, endPoint x: 781, endPoint y: 178, distance: 7.1
click at [781, 178] on p "From a credit perspective, Amelia presents well. She holds a strong bureau scor…" at bounding box center [781, 177] width 344 height 25
click at [775, 178] on p "From a credit perspective, Amelia presents well. She holds a strong bureau scor…" at bounding box center [781, 177] width 344 height 25
click at [726, 186] on p "From a credit perspective, Amelia presents well. She holds a strong bureau scor…" at bounding box center [781, 177] width 344 height 25
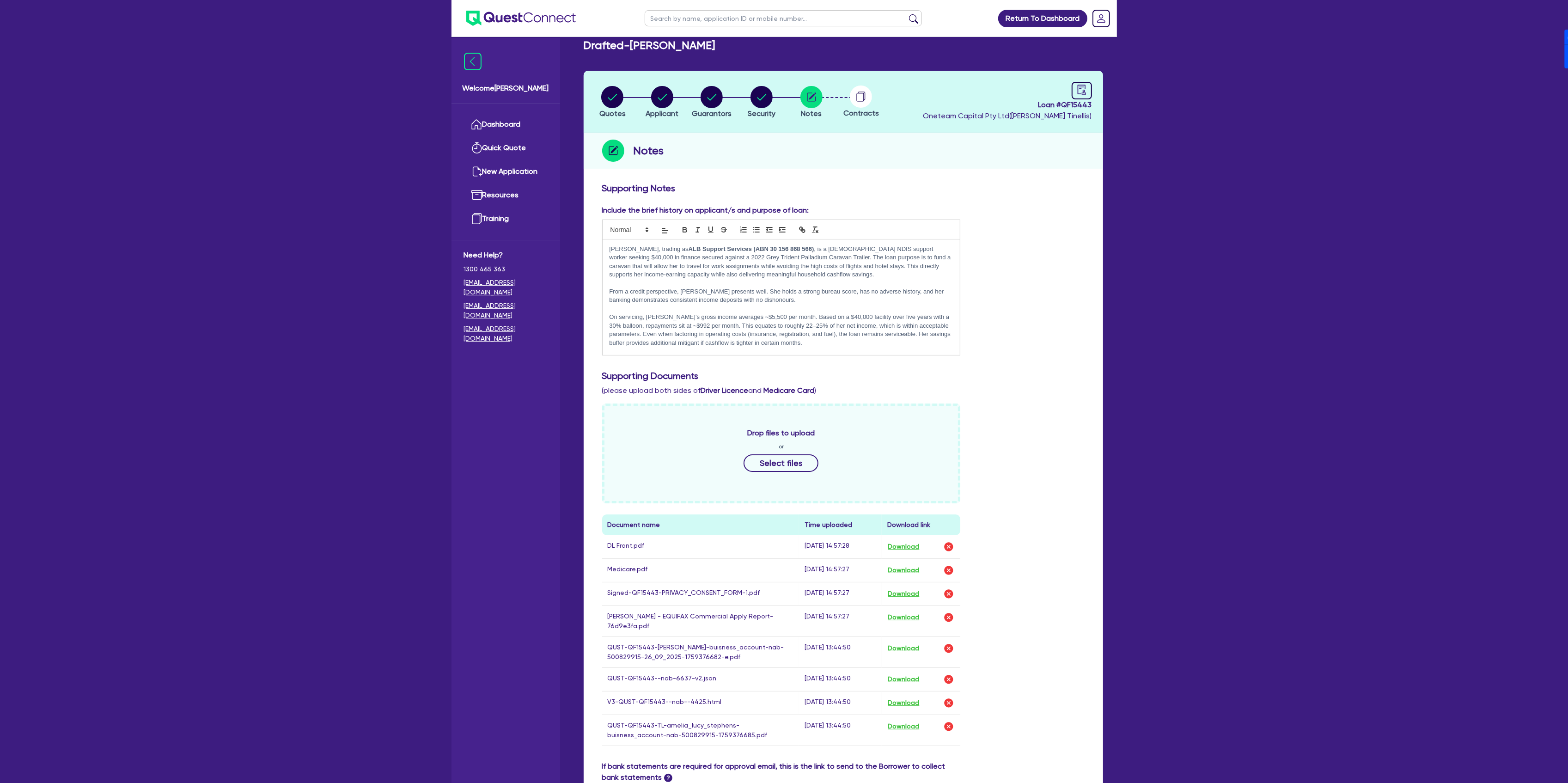
scroll to position [0, 0]
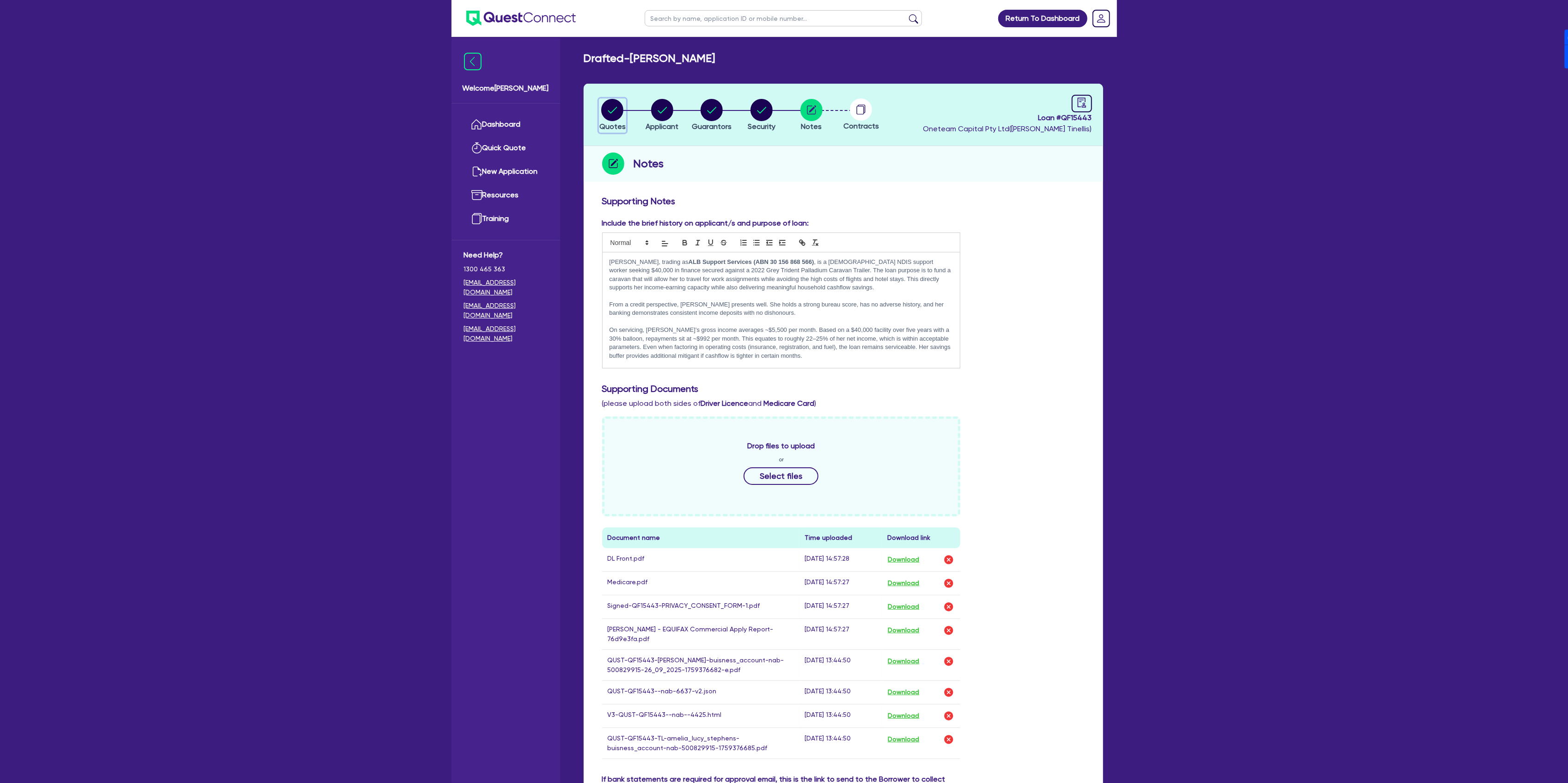
click at [616, 108] on circle "button" at bounding box center [612, 110] width 22 height 22
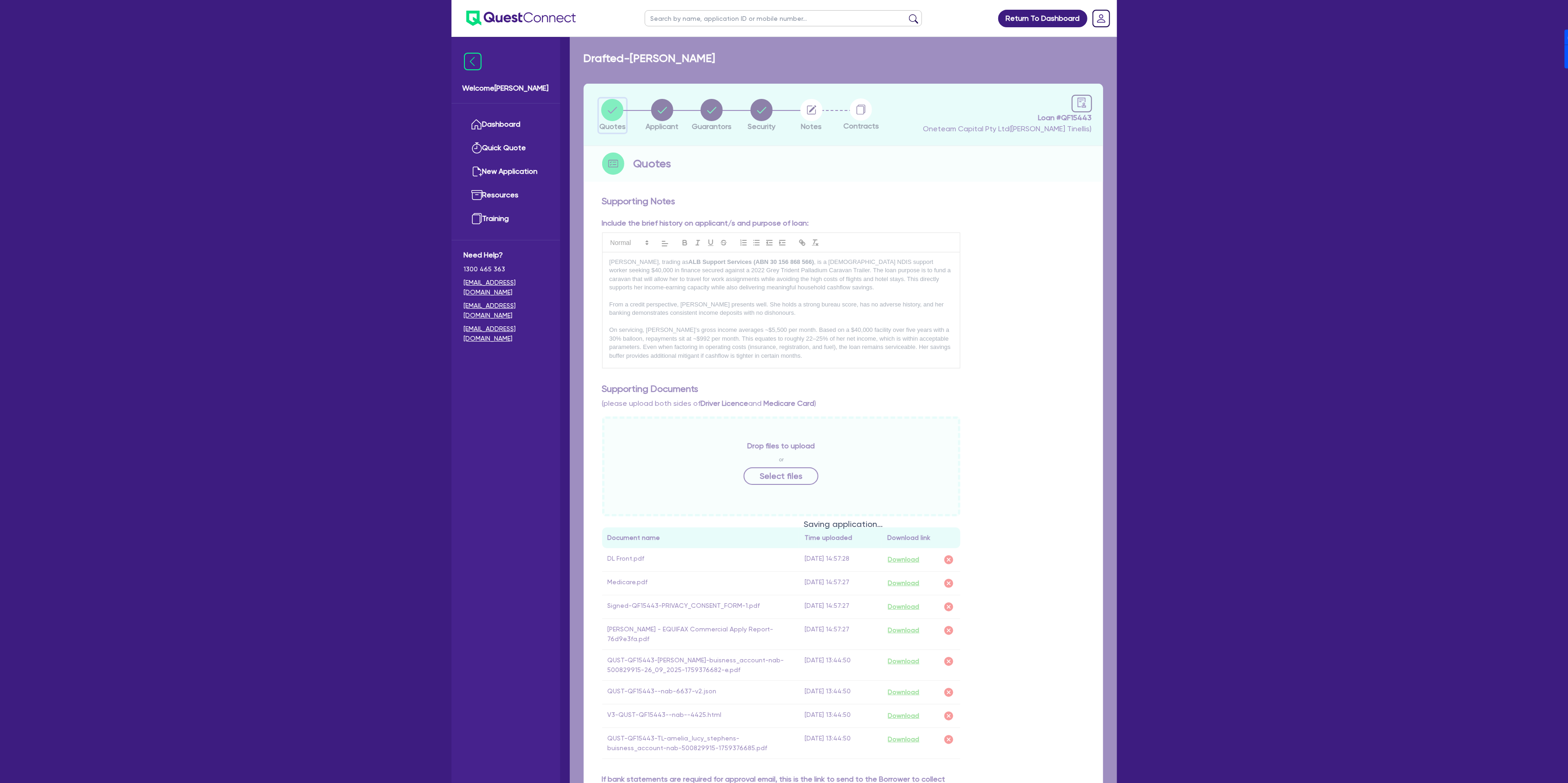
select select "Other"
select select "CARS_AND_LIGHT_TRUCKS"
select select "PASSENGER_VEHICLES"
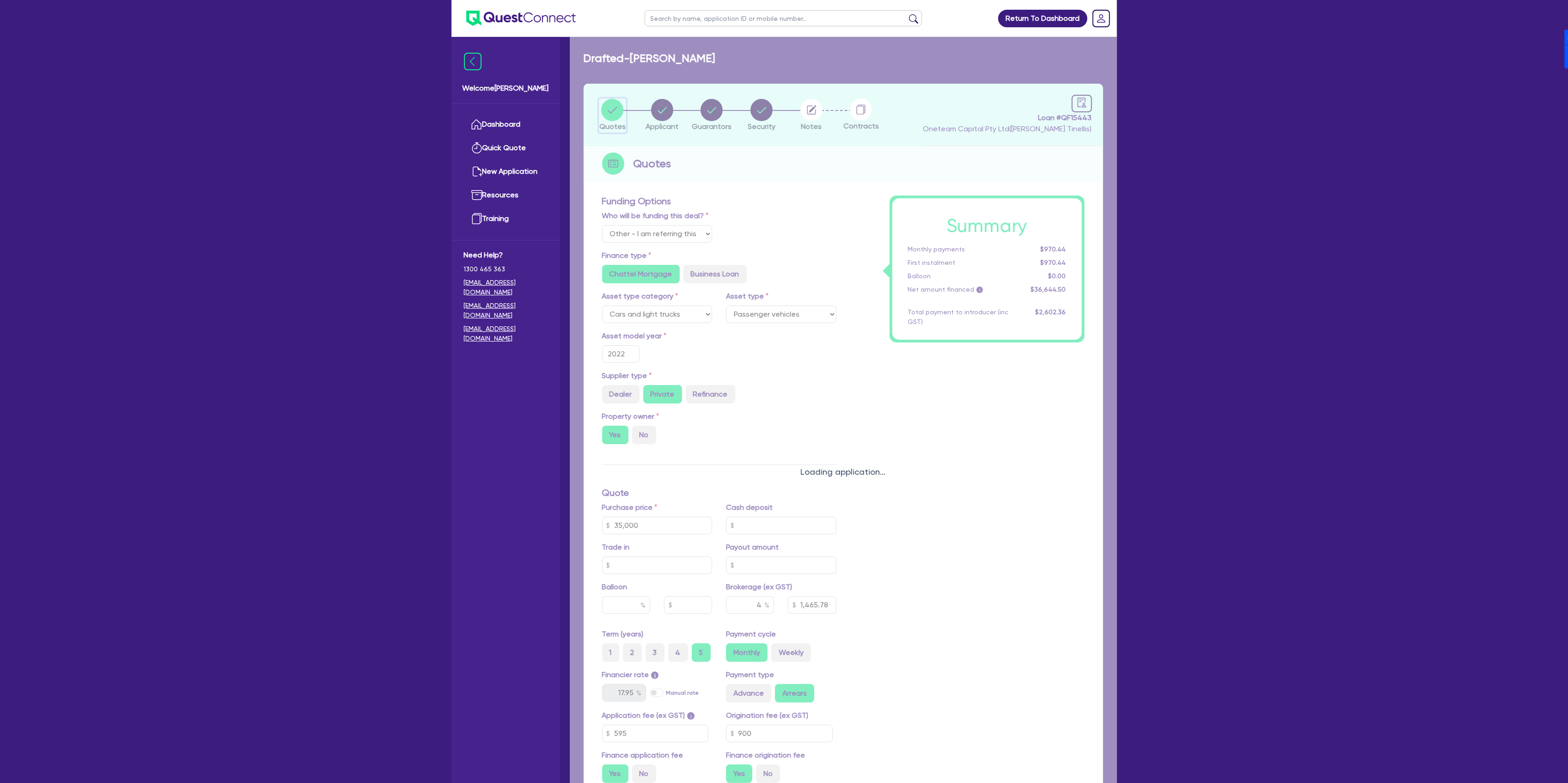
type input "35,000"
type input "1,465.78"
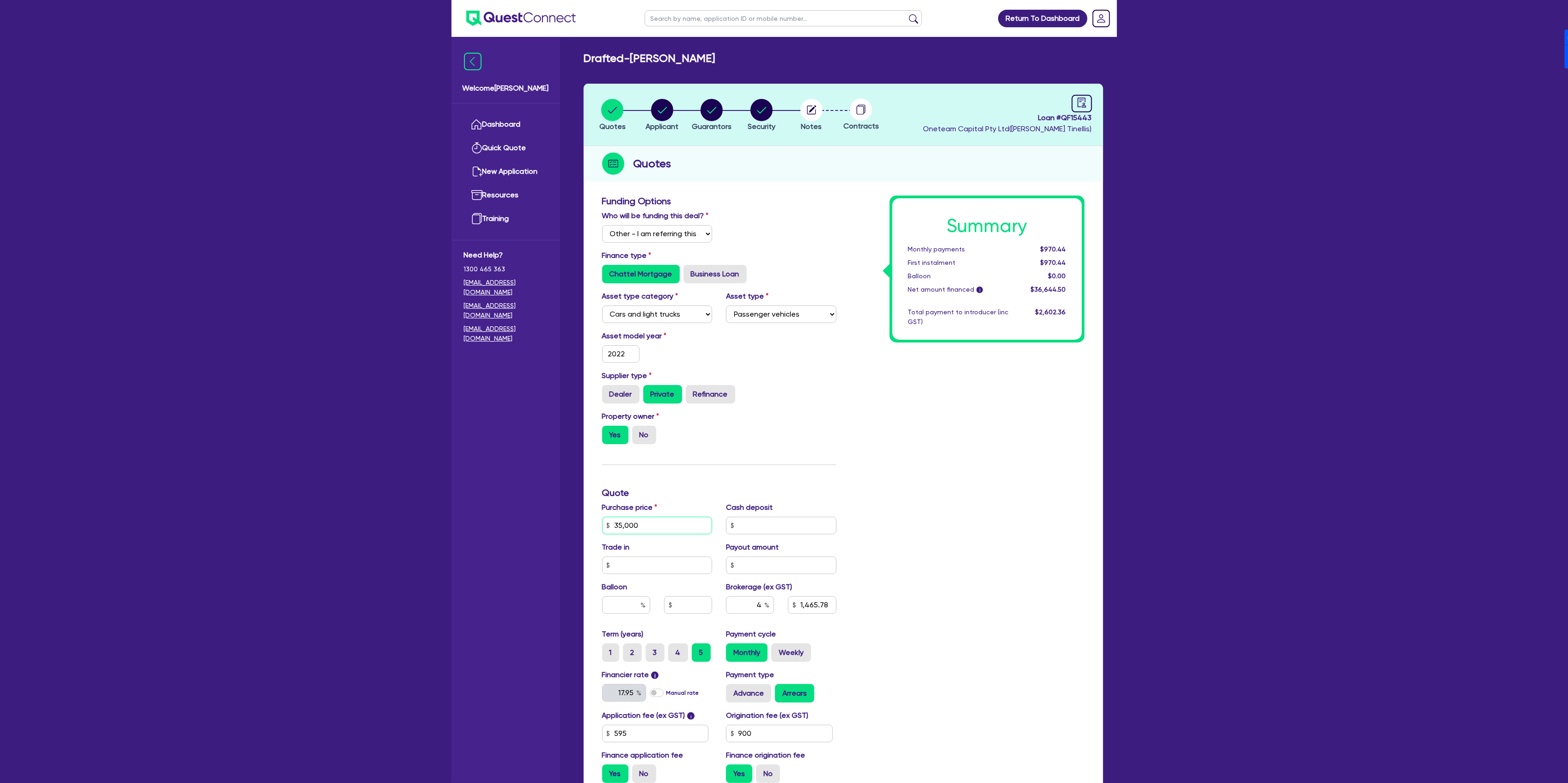
drag, startPoint x: 669, startPoint y: 517, endPoint x: 562, endPoint y: 511, distance: 107.2
click at [562, 511] on div "Welcome Dean Dashboard Quick Quote New Application Ref Company Ref Salesperson …" at bounding box center [784, 447] width 666 height 894
type input "40"
type input "1,465.78"
type input "400"
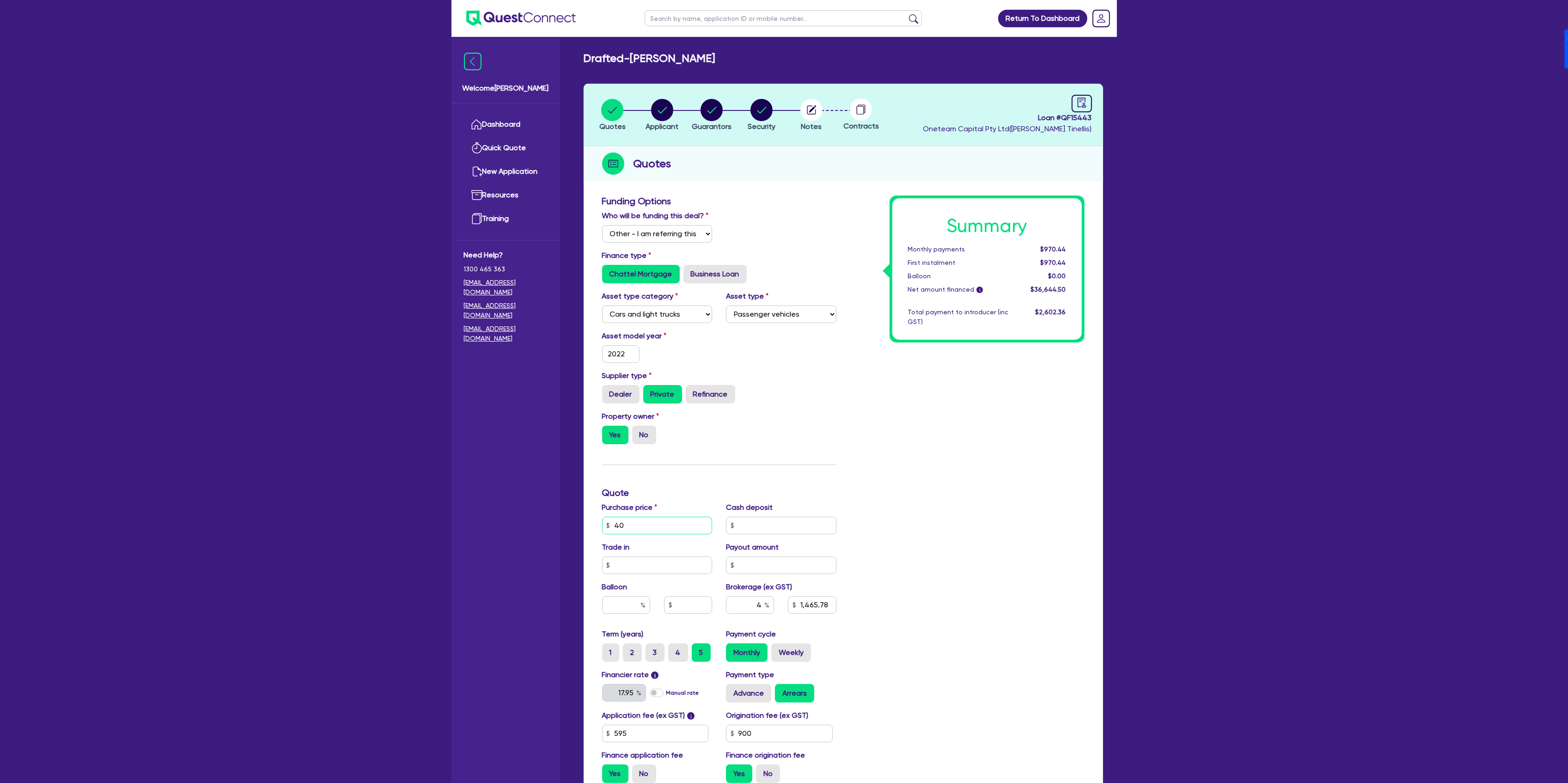
type input "1,465.78"
type input "4,000"
type input "1,465.78"
type input "40,000"
type input "1,465.78"
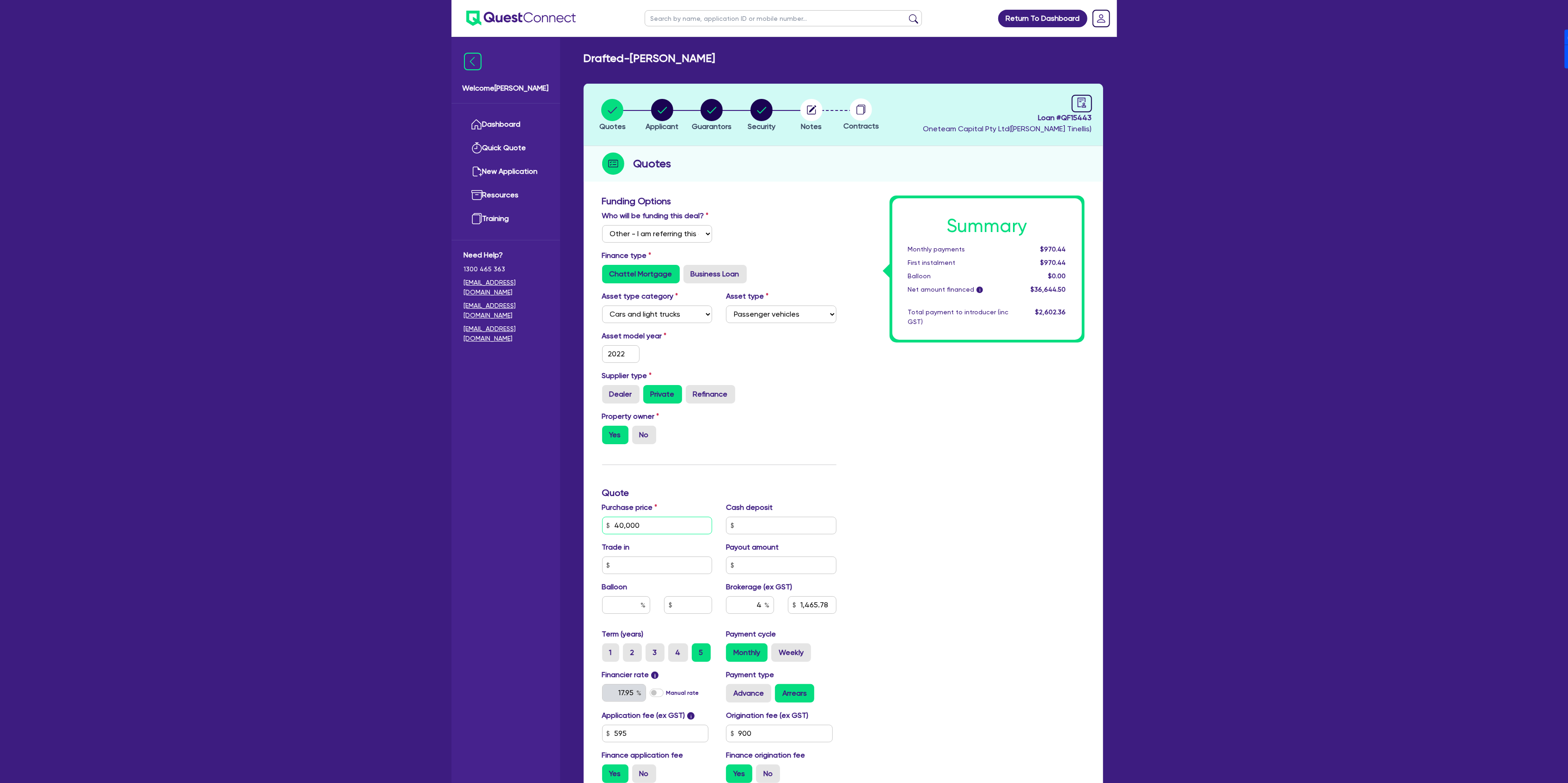
type input "40,000"
click at [958, 514] on div "Summary Monthly payments $970.44 First instalment $970.44 Balloon $0.00 Net amo…" at bounding box center [968, 493] width 248 height 595
type input "1,665.78"
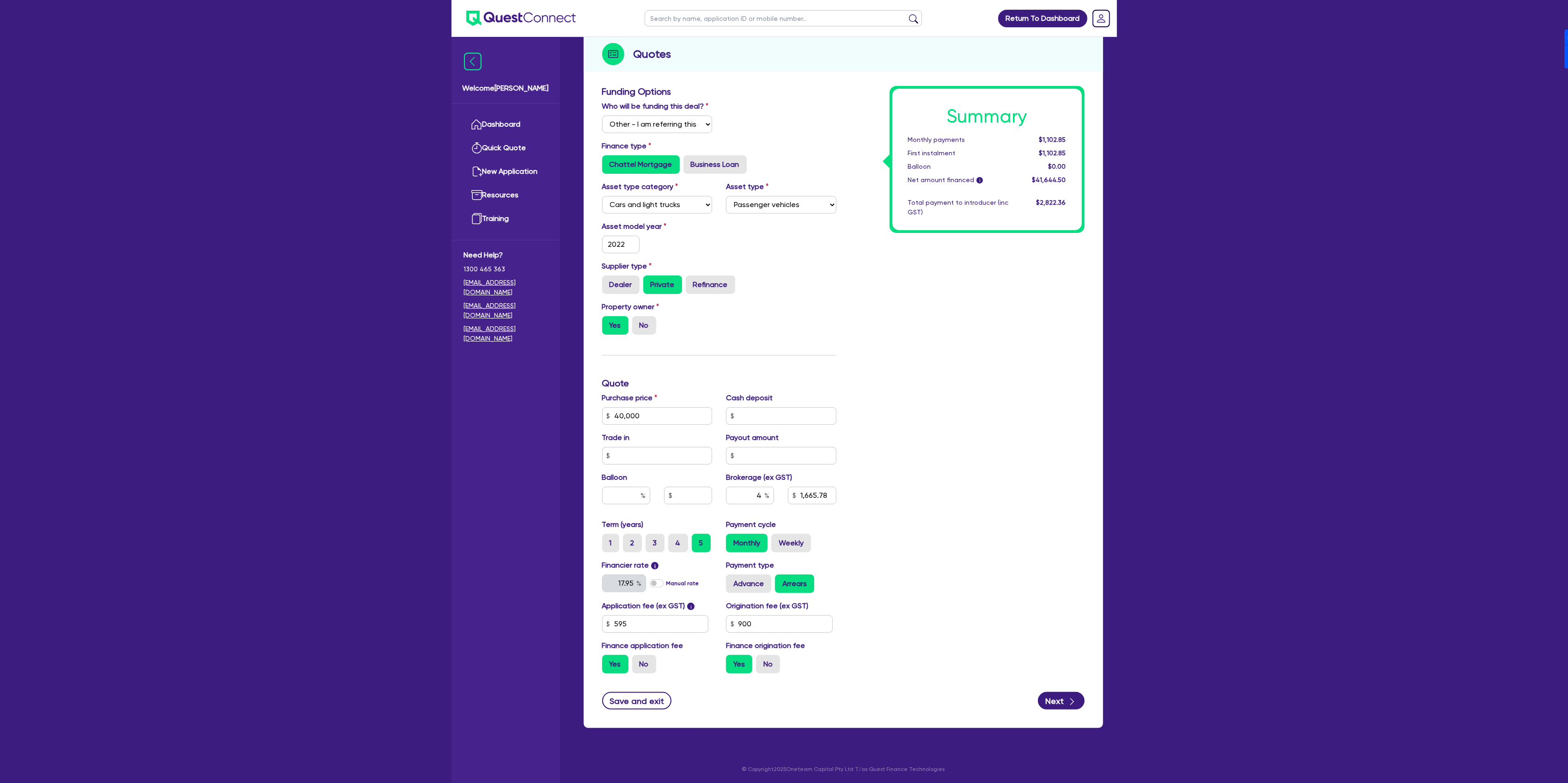
scroll to position [110, 0]
click at [627, 495] on input "text" at bounding box center [626, 495] width 48 height 18
type input "3"
type input "1,665.78"
type input "30"
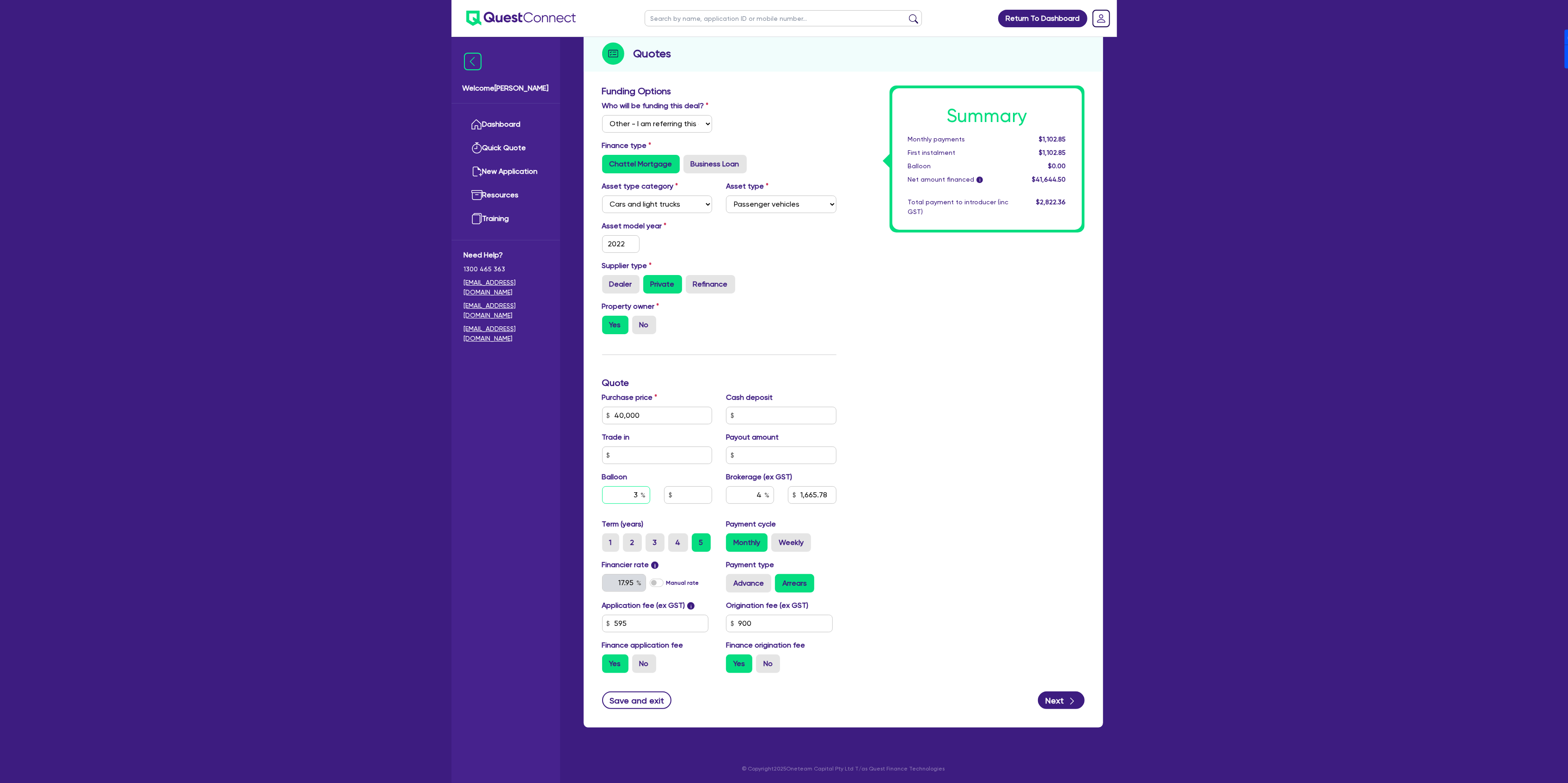
type input "1,665.78"
type input "30"
type input "1,665.78"
type input "12,000"
type input "1,665.78"
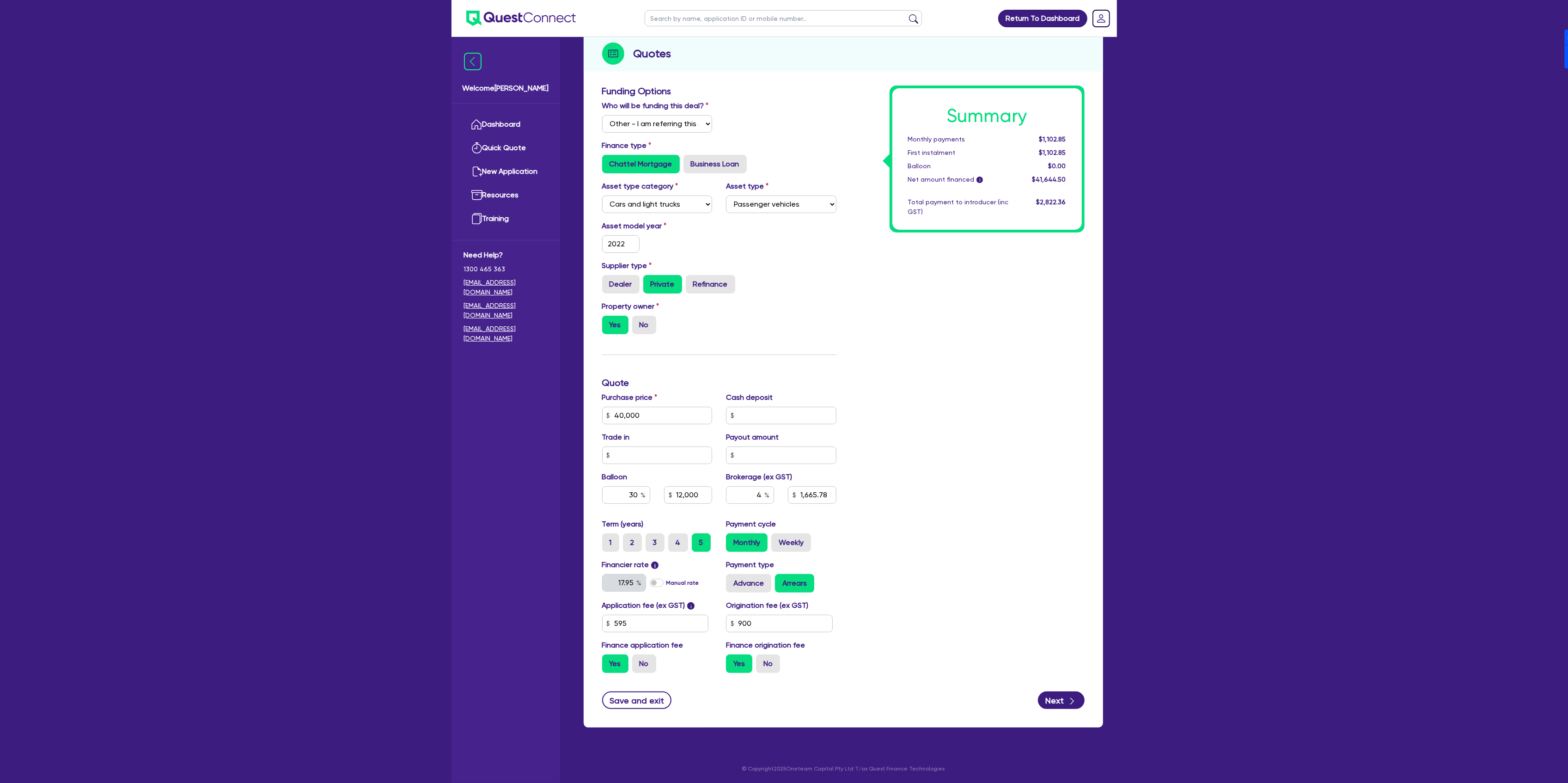
click at [969, 469] on div "Summary Monthly payments $1,102.85 First instalment $1,102.85 Balloon $0.00 Net…" at bounding box center [968, 383] width 248 height 595
drag, startPoint x: 753, startPoint y: 497, endPoint x: 772, endPoint y: 496, distance: 19.0
click at [772, 496] on input "4" at bounding box center [750, 495] width 48 height 18
type input "12,000"
type input "8"
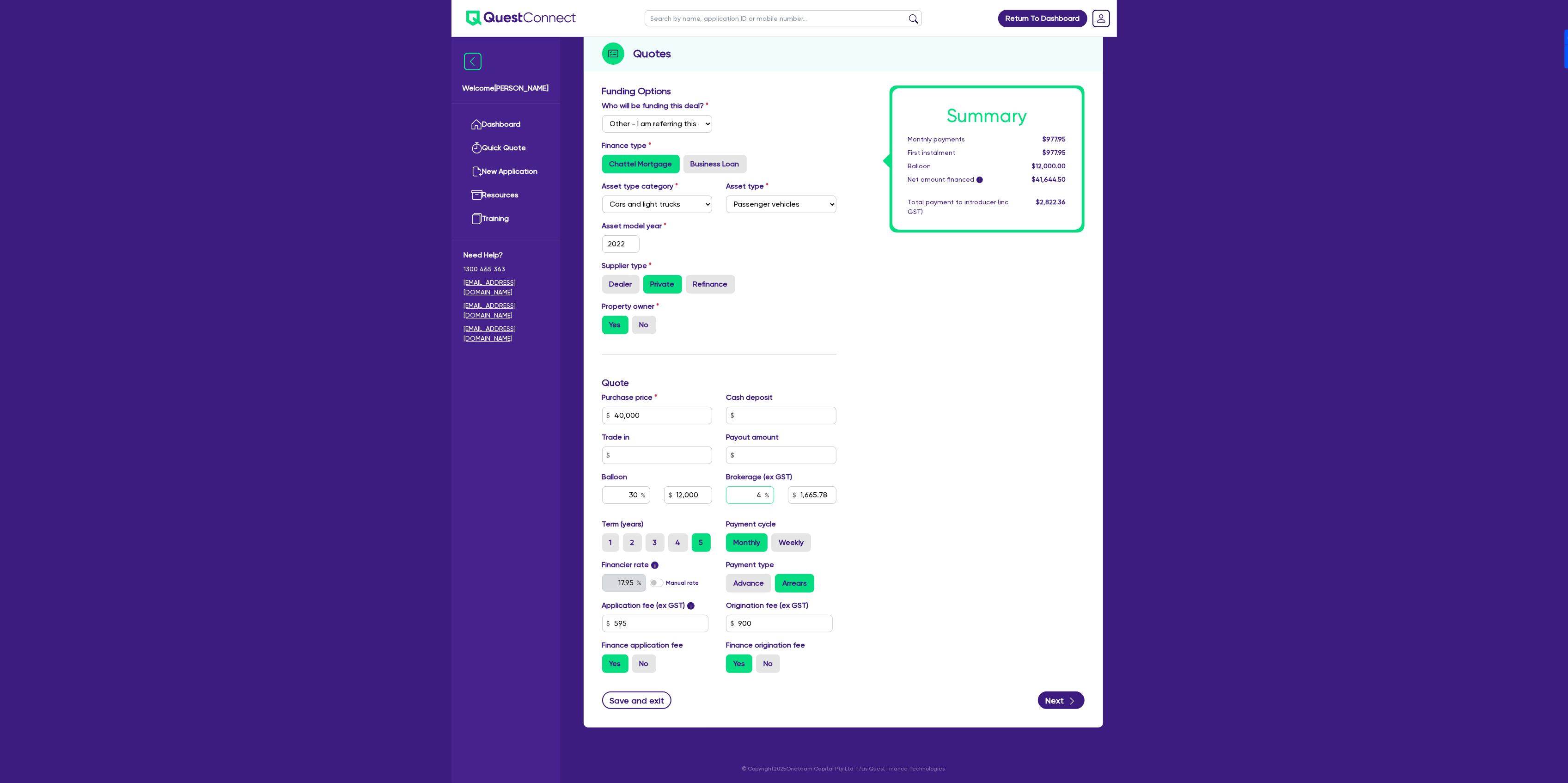
type input "1,665.78"
type input "12,000"
type input "88"
type input "1,665.78"
type input "12,000"
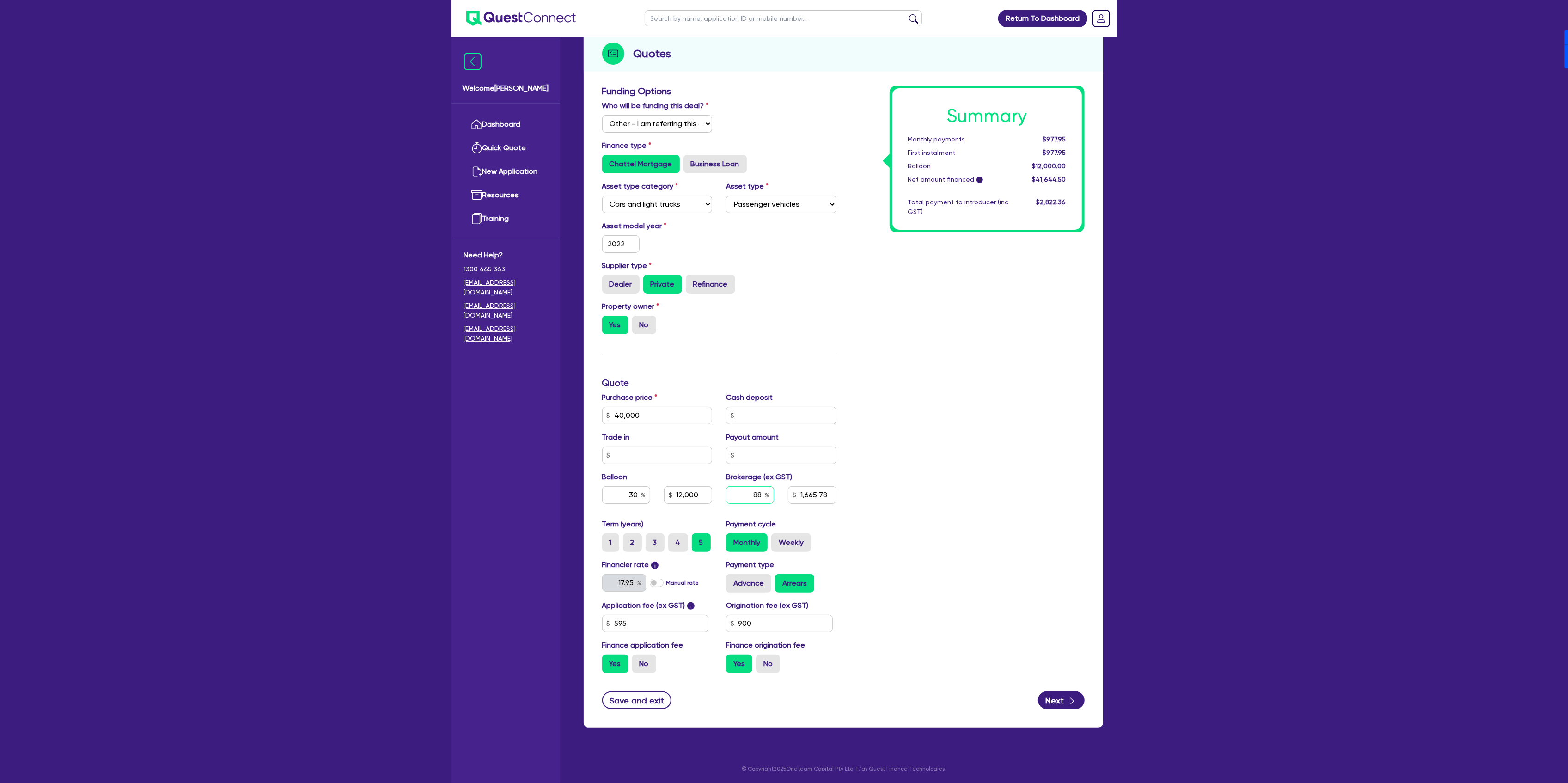
type input "8"
type input "1,665.78"
type input "8"
type input "12,000"
type input "1,665.78"
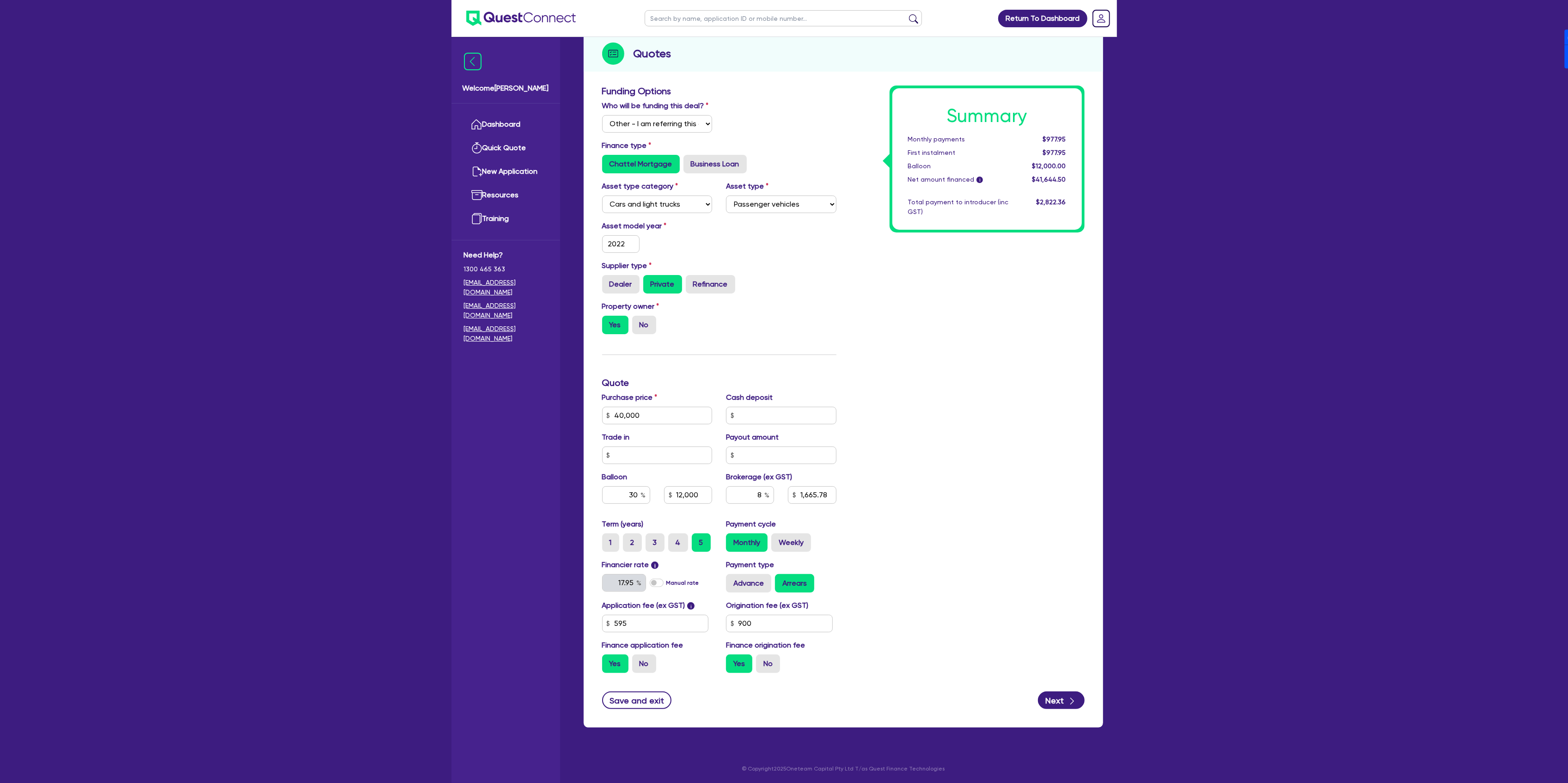
click at [923, 537] on div "Summary Monthly payments $977.95 First instalment $977.95 Balloon $12,000.00 Ne…" at bounding box center [968, 383] width 248 height 595
type input "12,000"
type input "3,331.56"
click at [945, 543] on div "Summary Monthly payments $1,024.43 First instalment $1,024.43 Balloon $12,000.0…" at bounding box center [968, 383] width 248 height 595
click at [1063, 700] on button "Next" at bounding box center [1061, 701] width 47 height 18
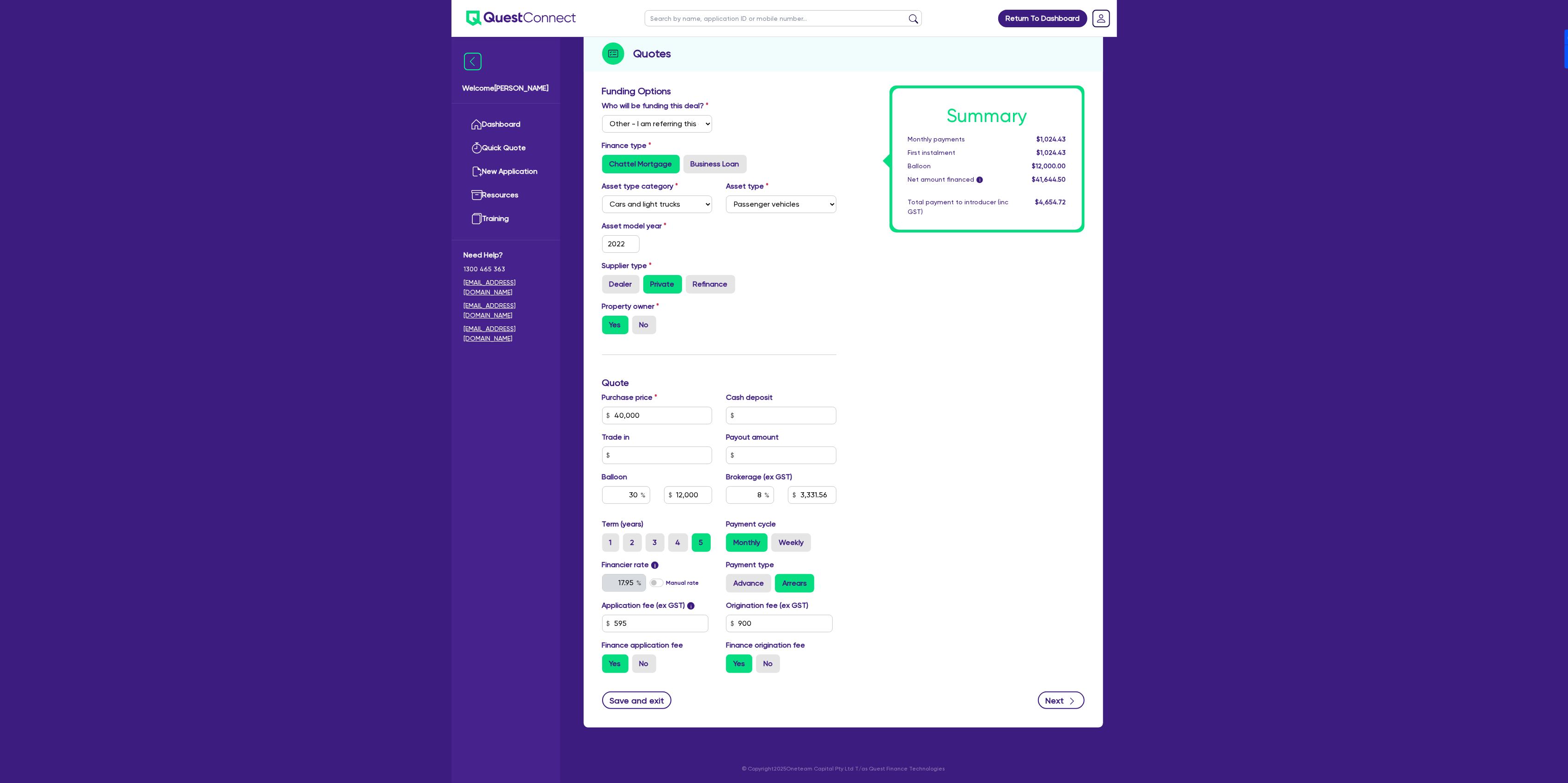
type input "12,000"
type input "3,331.56"
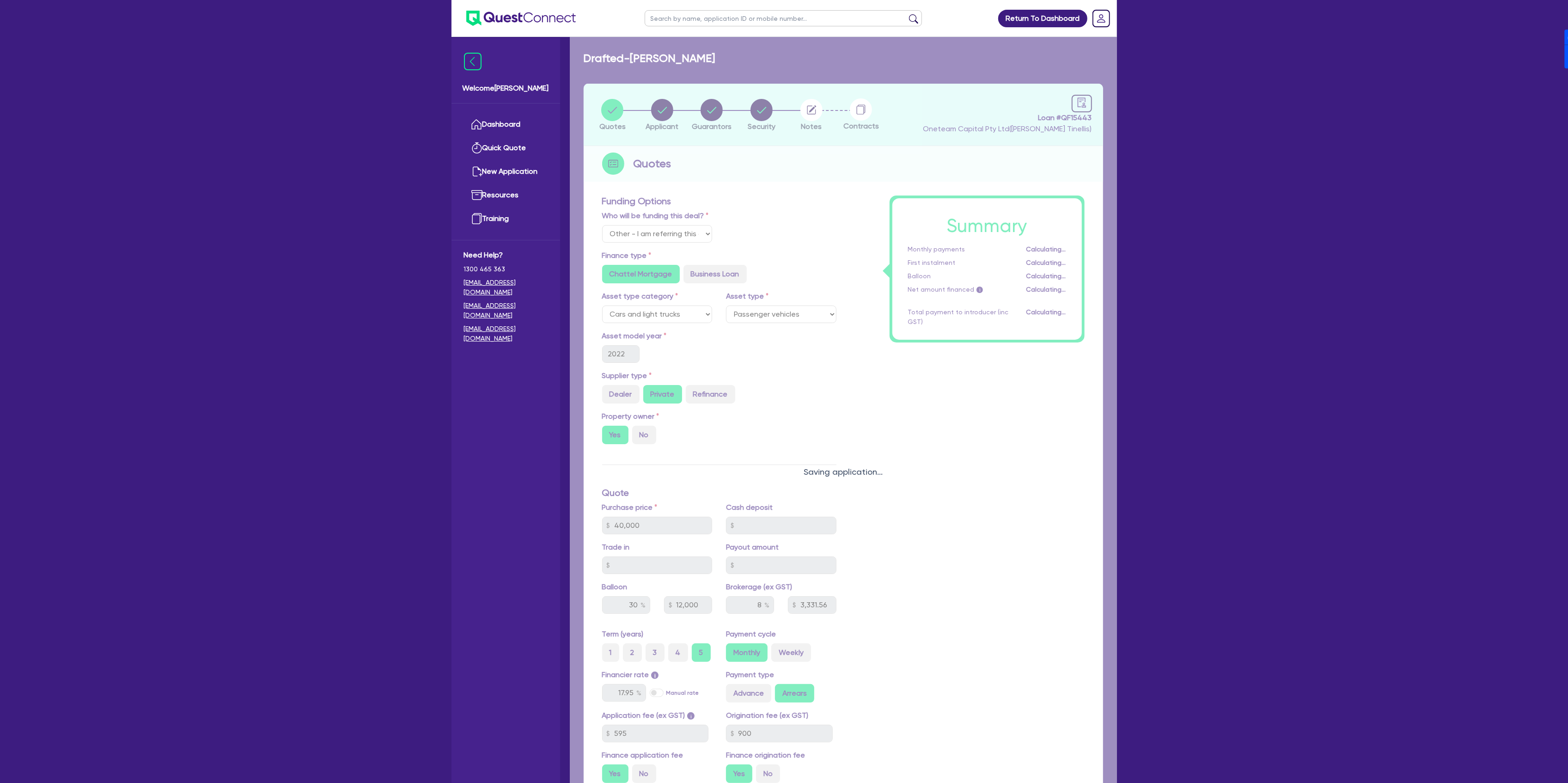
select select "SOLE_TRADER"
select select "TRANSPORT_WAREHOUSING"
select select "TAXI_LUXURY_CAR_SERVICES"
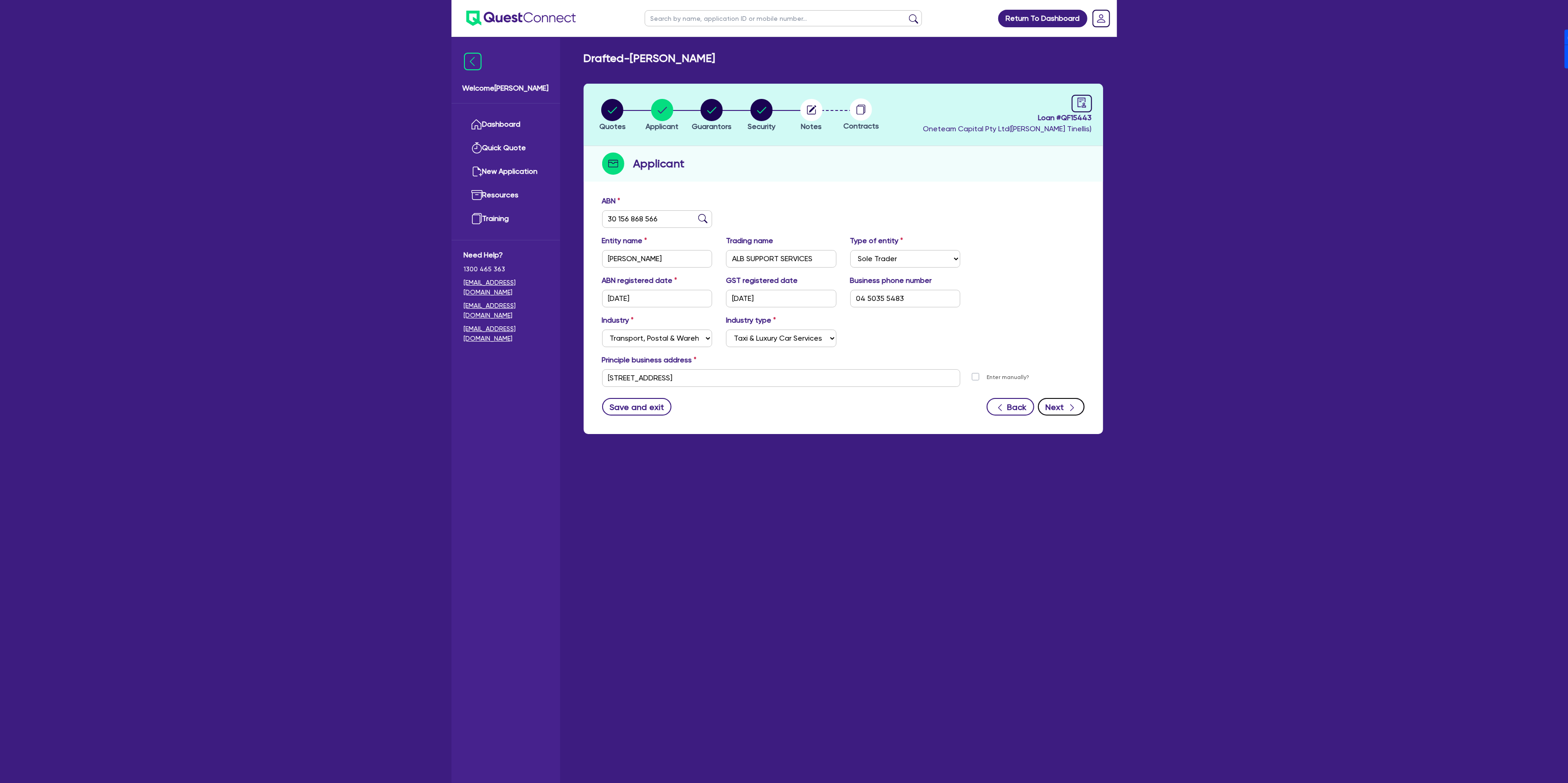
click at [1061, 406] on button "Next" at bounding box center [1061, 407] width 47 height 18
select select "MRS"
select select "[GEOGRAPHIC_DATA]"
select select "DE_FACTO"
select select "PROPERTY"
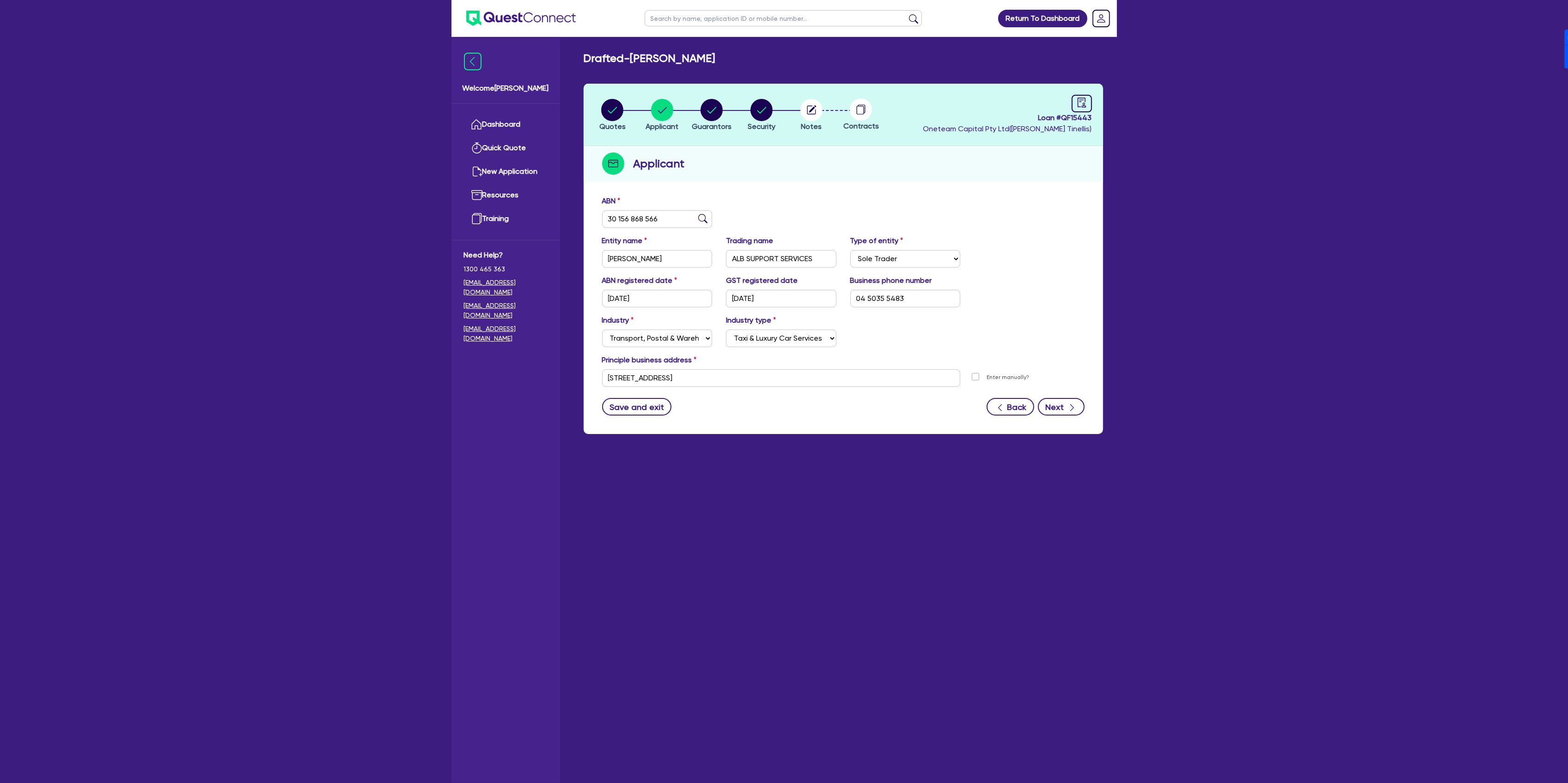
select select "HOUSEHOLD_PERSONAL"
select select "CASH"
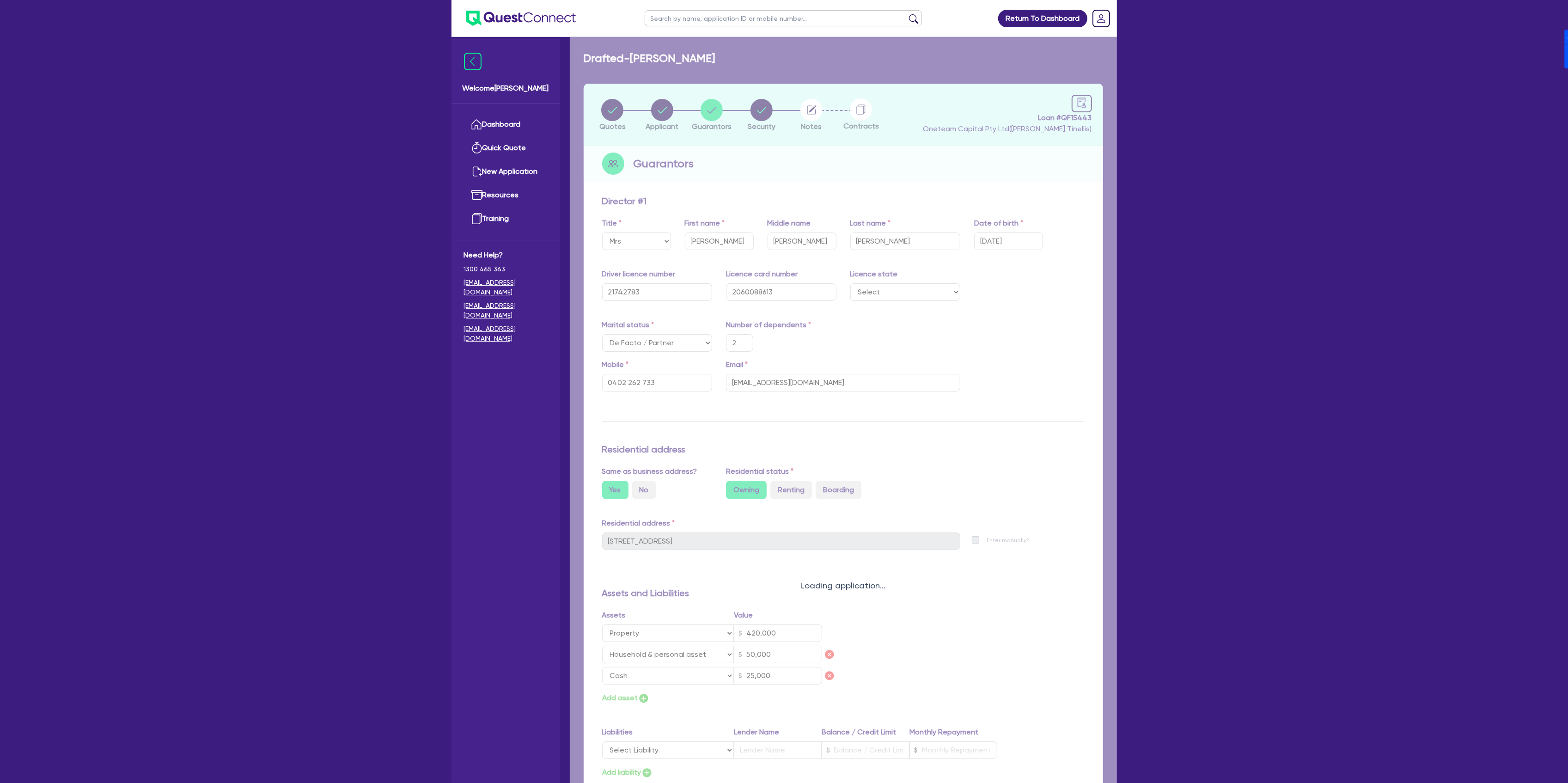
type input "2"
type input "0402 262 733"
type input "420,000"
type input "50,000"
type input "25,000"
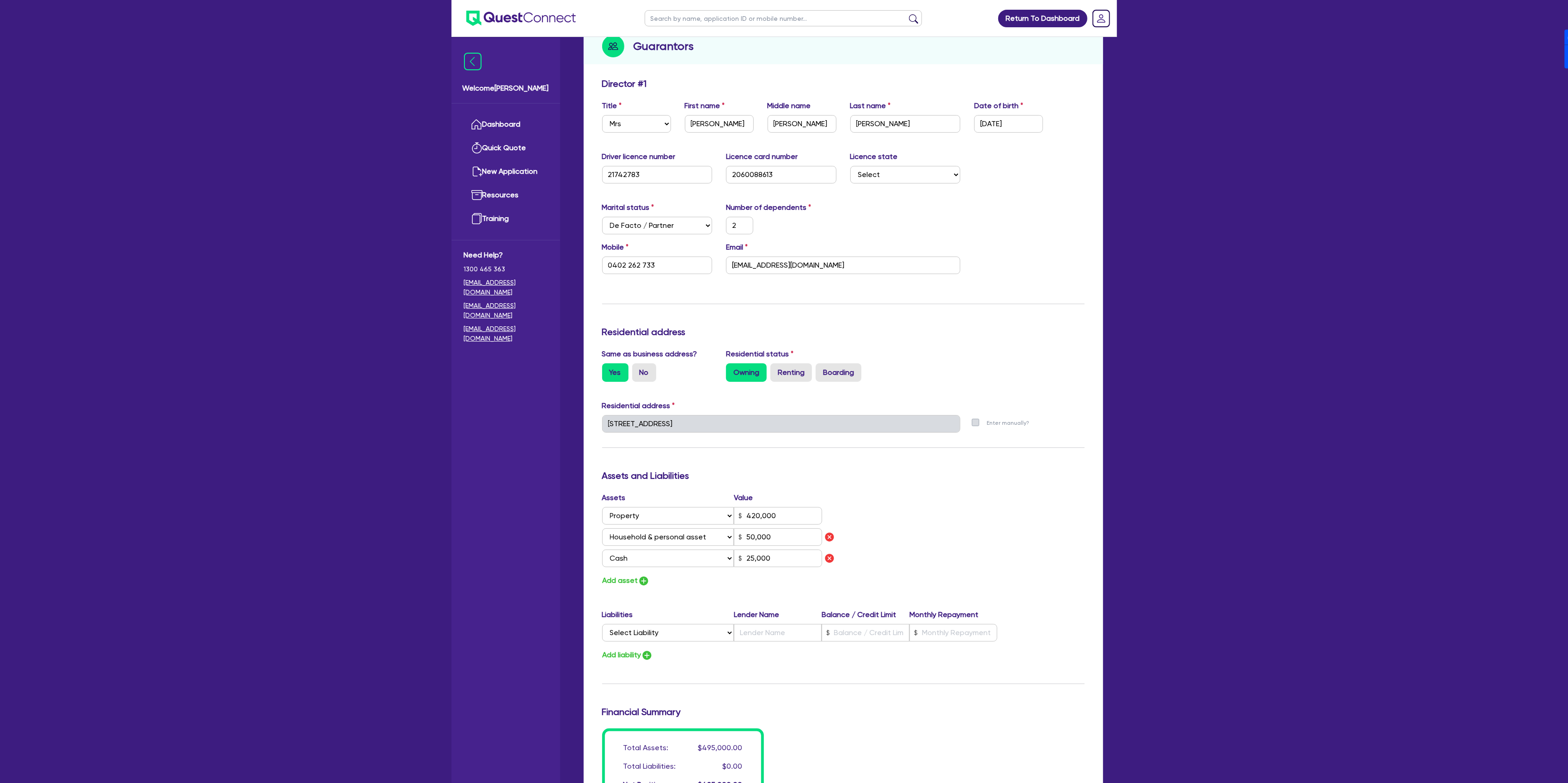
scroll to position [338, 0]
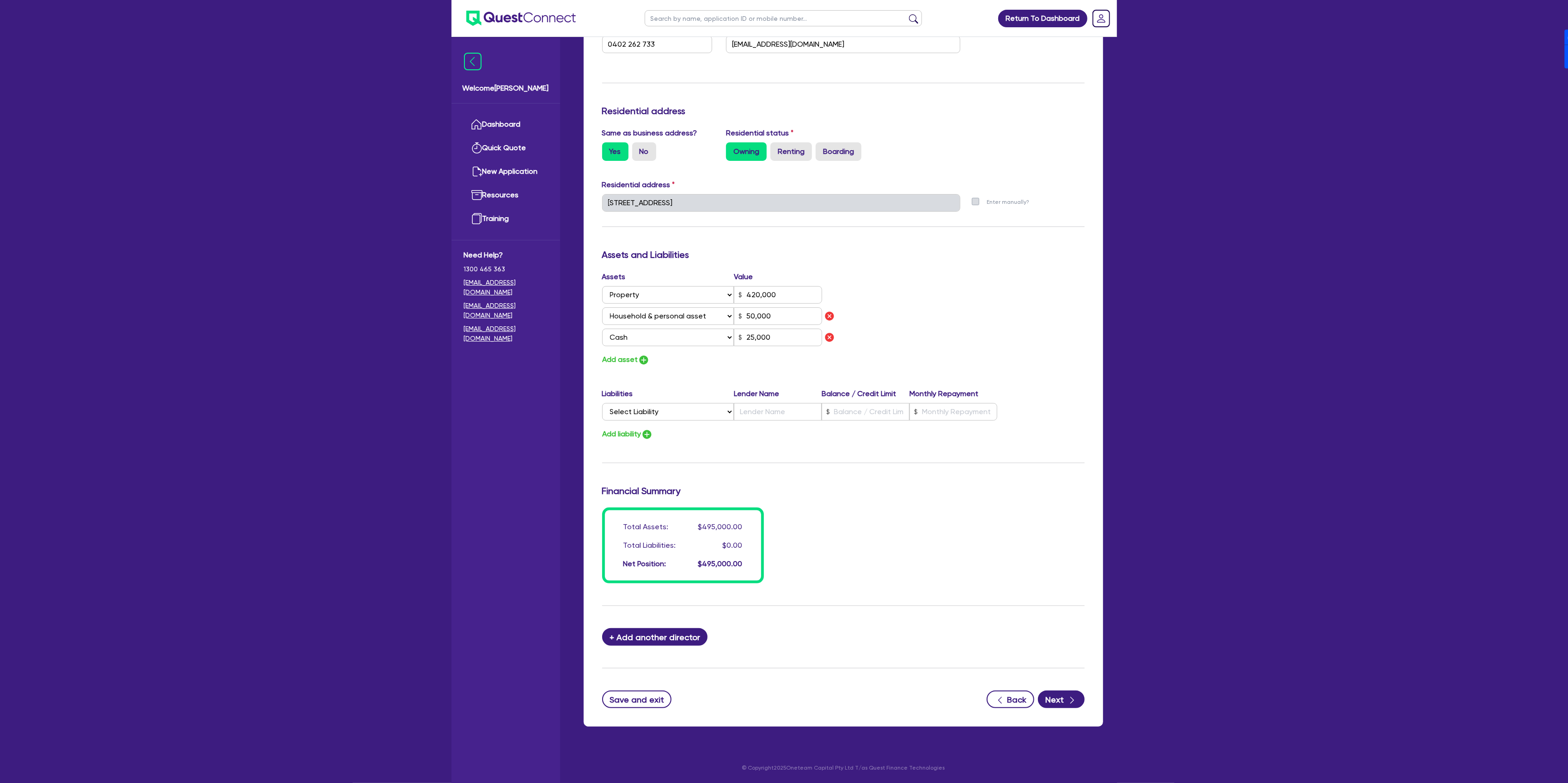
click at [647, 690] on form "Update residential status for Director #1 Boarding is only acceptable when the …" at bounding box center [843, 282] width 483 height 851
click at [1013, 696] on button "Back" at bounding box center [1011, 699] width 48 height 18
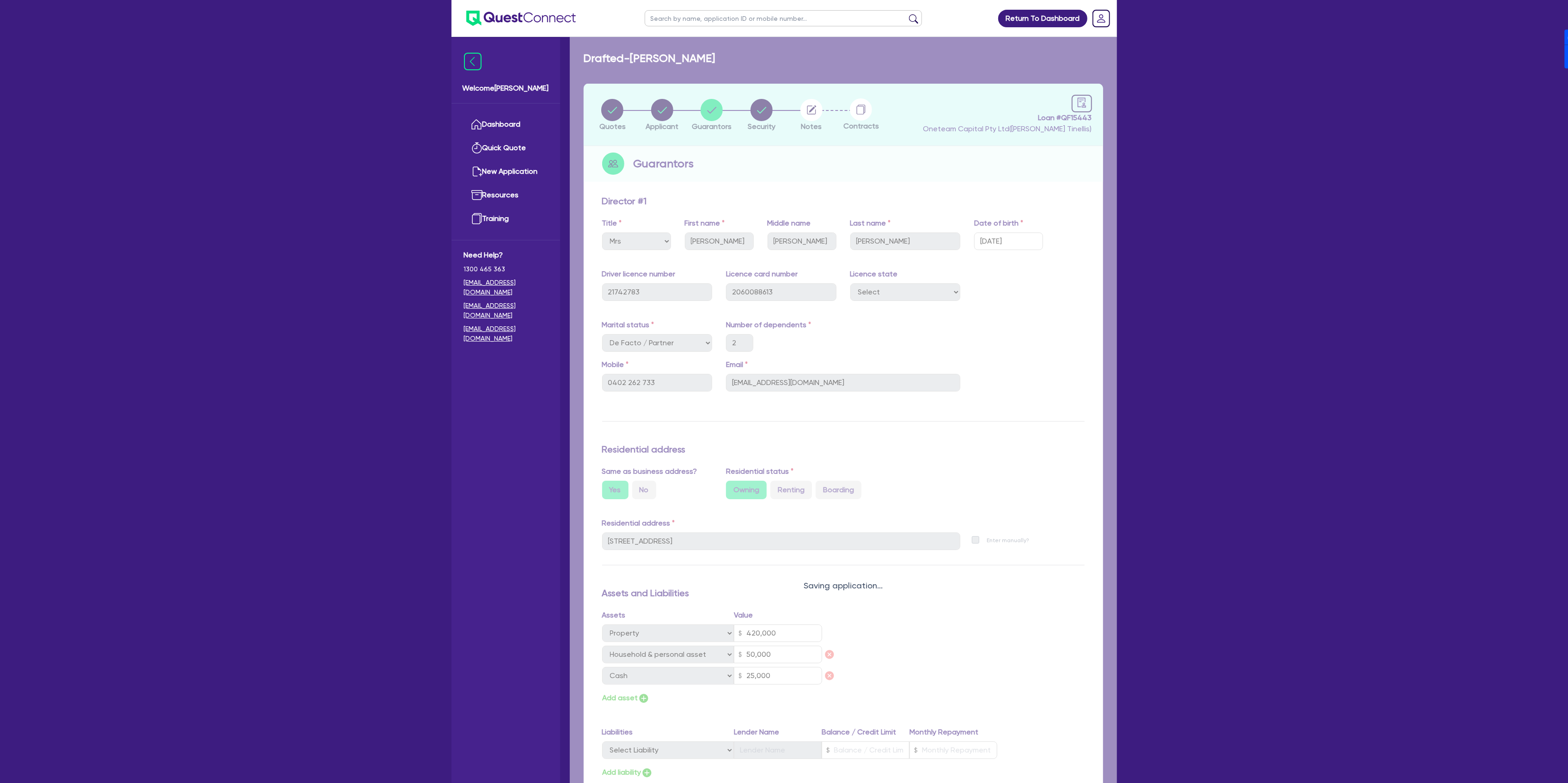
select select "SOLE_TRADER"
select select "TRANSPORT_WAREHOUSING"
select select "TAXI_LUXURY_CAR_SERVICES"
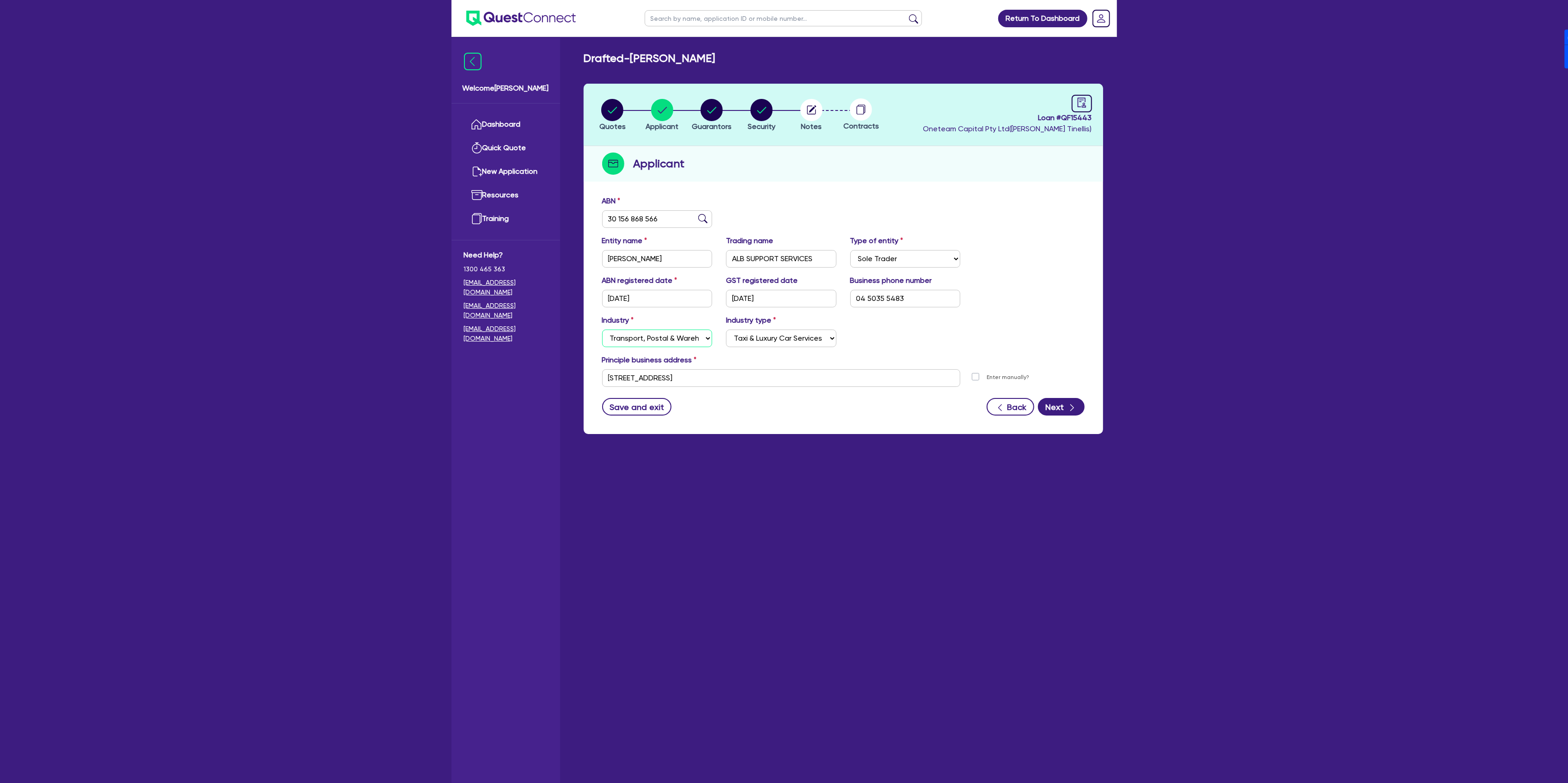
drag, startPoint x: 644, startPoint y: 332, endPoint x: 644, endPoint y: 340, distance: 8.0
click at [644, 332] on select "Select Accomodation & Food Services Administrative & Support Services Agricultu…" at bounding box center [657, 338] width 110 height 18
select select "HEALTH_BEAUTY"
click at [602, 330] on select "Select Accomodation & Food Services Administrative & Support Services Agricultu…" at bounding box center [657, 338] width 110 height 18
click at [779, 339] on select "Select Chiropractic, Osteopathic Services Cosmetics Supplies Day Spas, Health R…" at bounding box center [781, 338] width 110 height 18
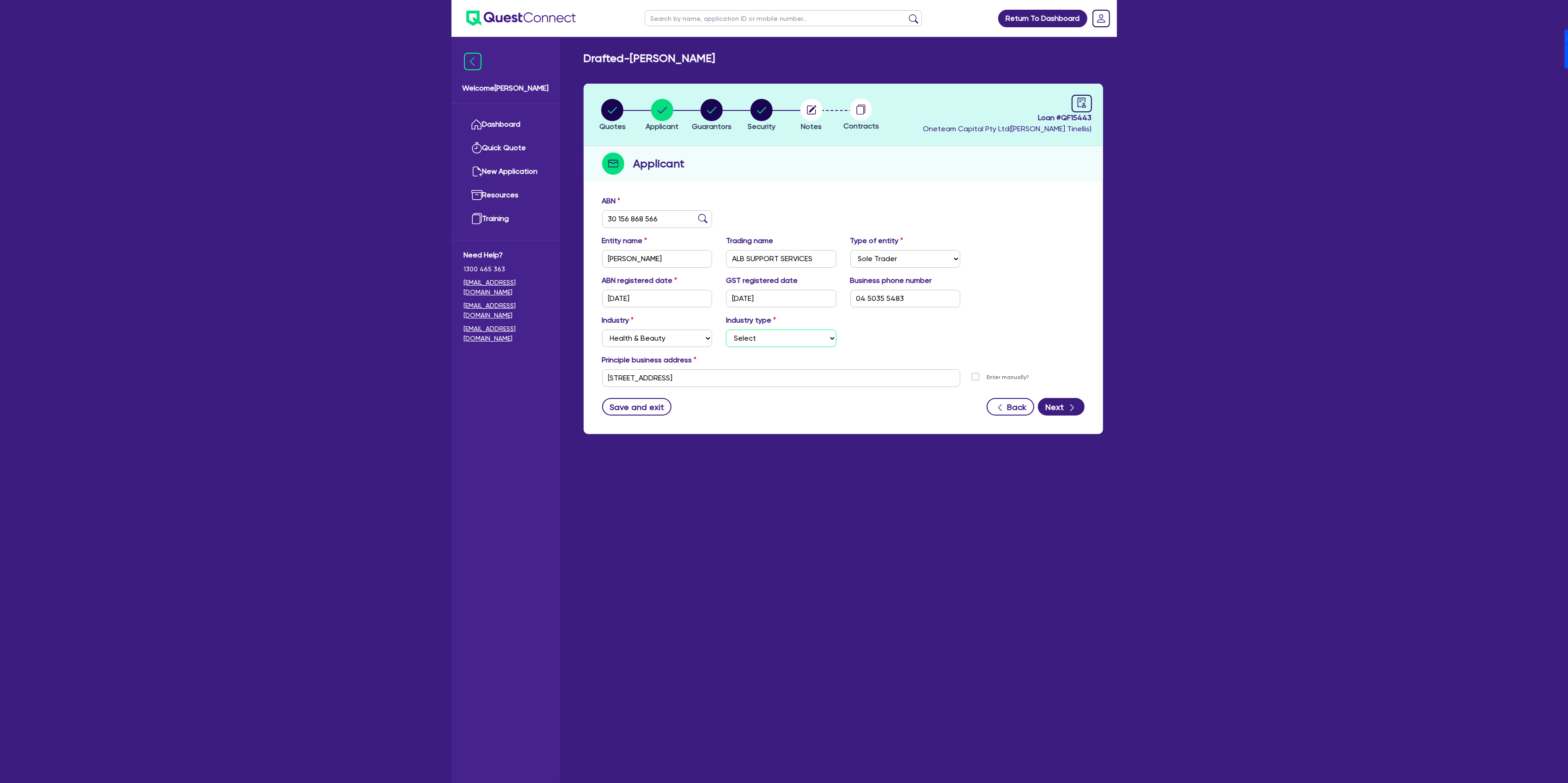
select select "SPECIALIST_MEDICAL_SERVICES"
click at [726, 330] on select "Select Chiropractic, Osteopathic Services Cosmetics Supplies Day Spas, Health R…" at bounding box center [781, 338] width 110 height 18
click at [805, 339] on select "Select Chiropractic, Osteopathic Services Cosmetics Supplies Day Spas, Health R…" at bounding box center [781, 338] width 110 height 18
click at [907, 337] on div "Industry Select Accomodation & Food Services Administrative & Support Services …" at bounding box center [843, 335] width 496 height 40
click at [1052, 407] on button "Next" at bounding box center [1061, 407] width 47 height 18
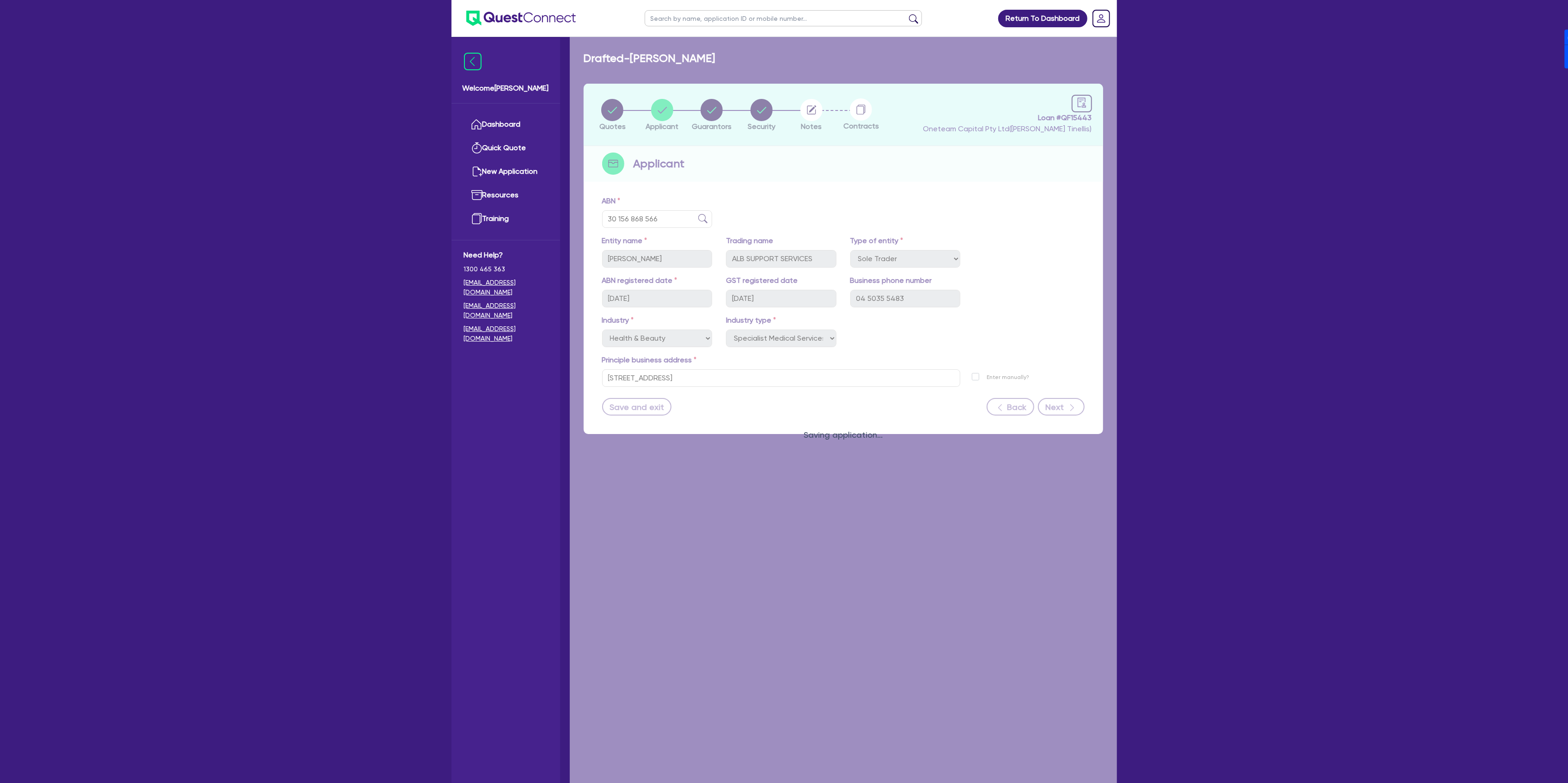
select select "MRS"
select select "[GEOGRAPHIC_DATA]"
select select "DE_FACTO"
select select "PROPERTY"
select select "HOUSEHOLD_PERSONAL"
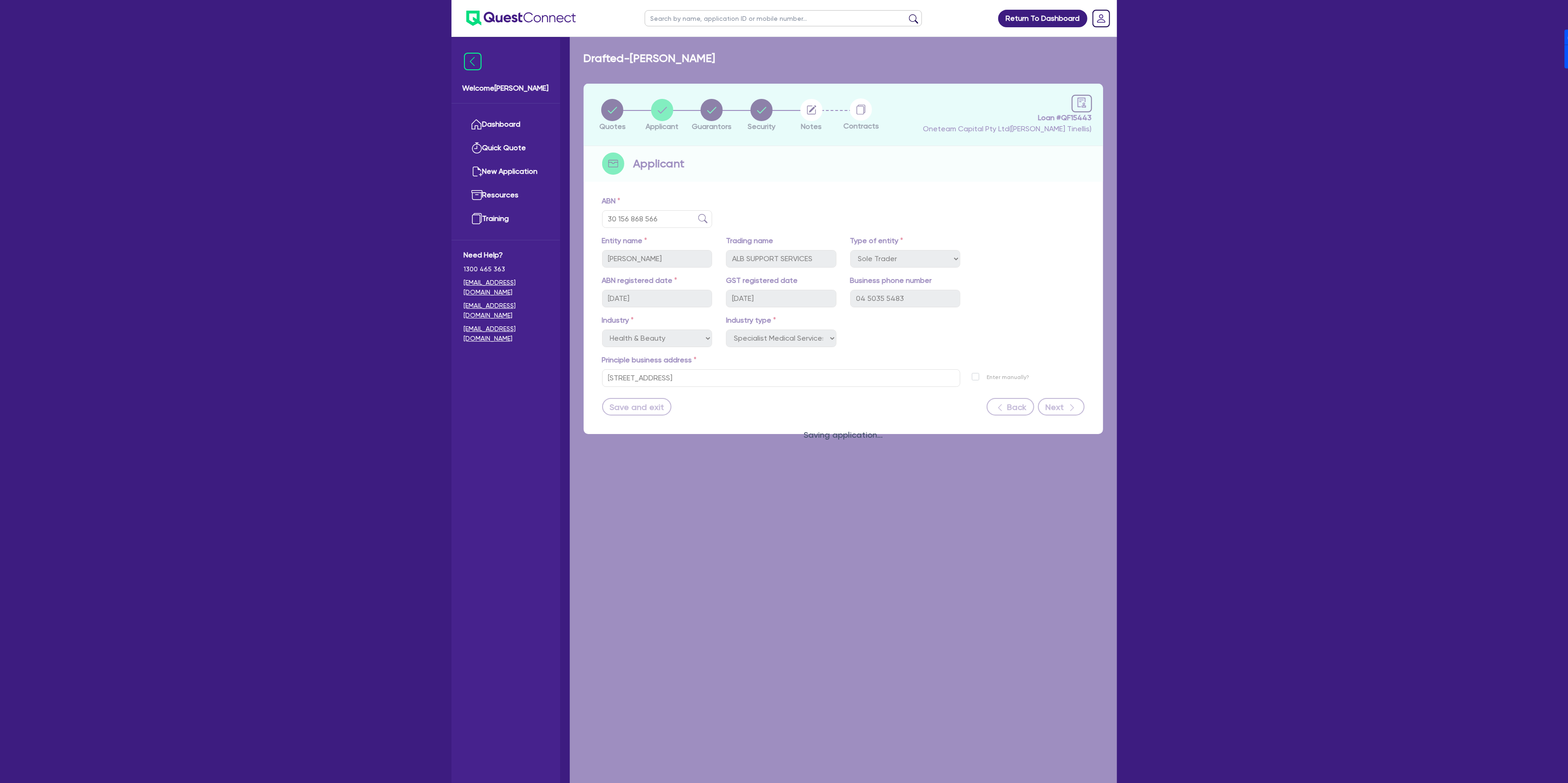
select select "CASH"
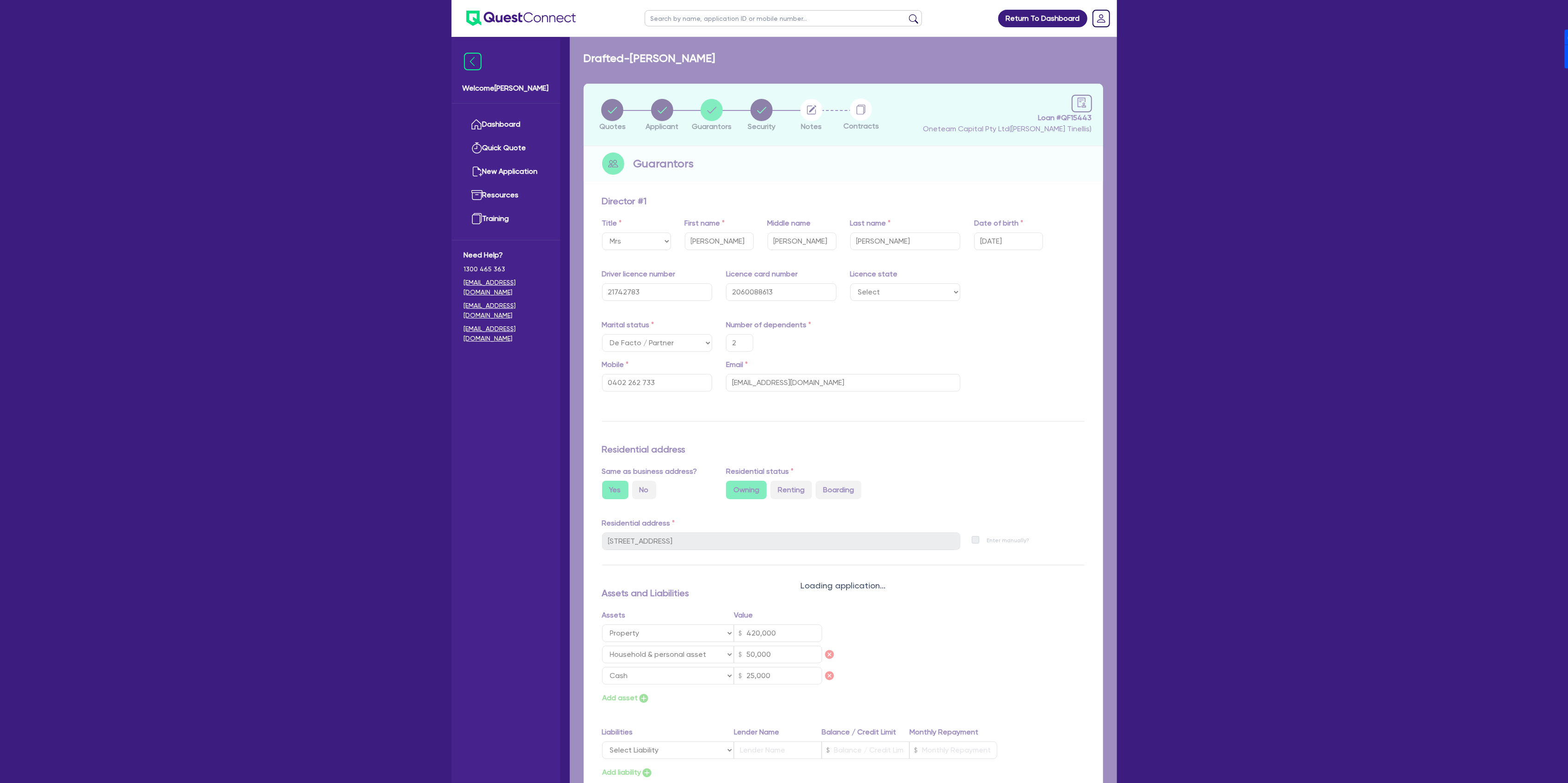
type input "2"
type input "0402 262 733"
type input "420,000"
type input "50,000"
type input "25,000"
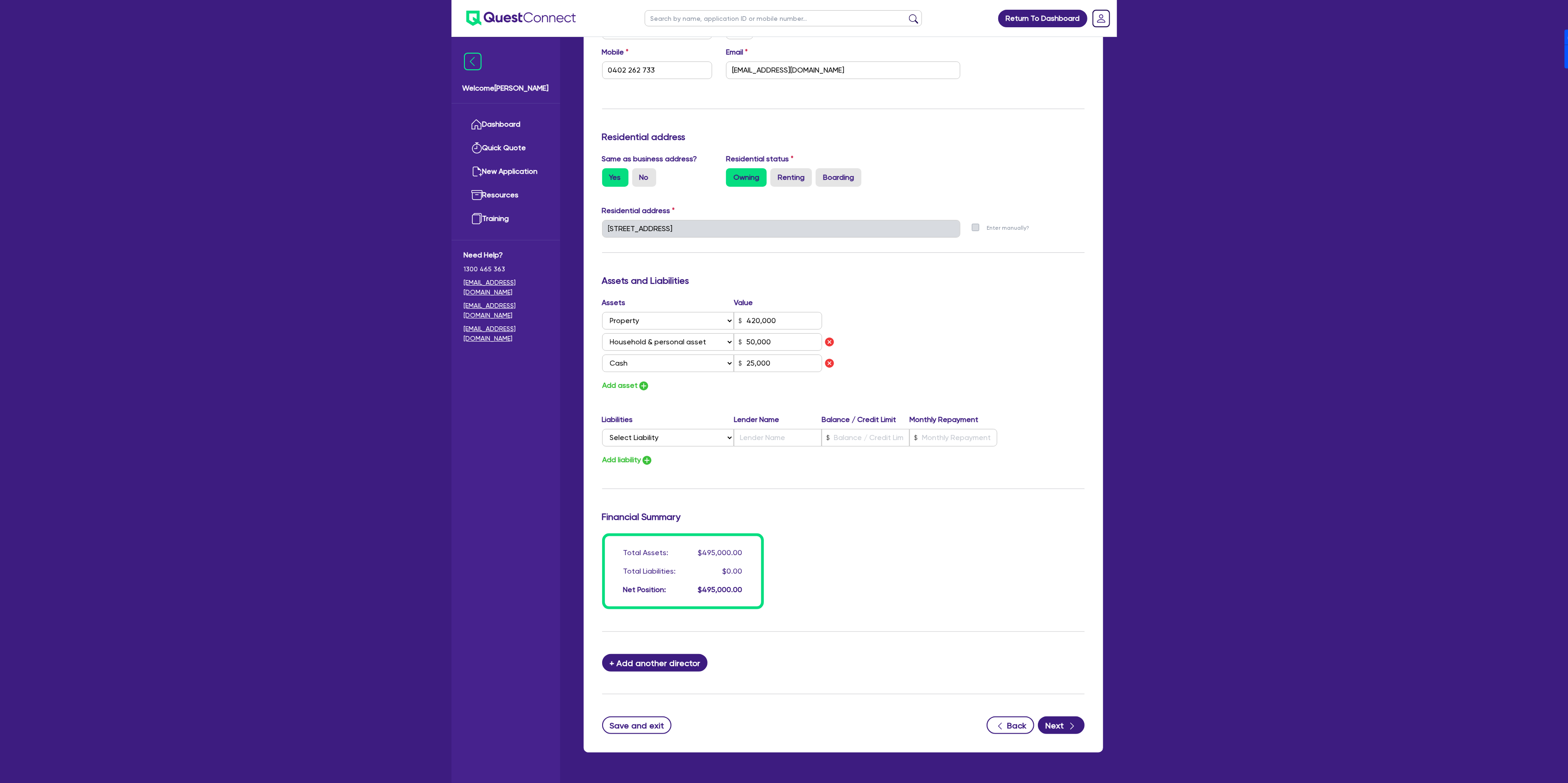
scroll to position [338, 0]
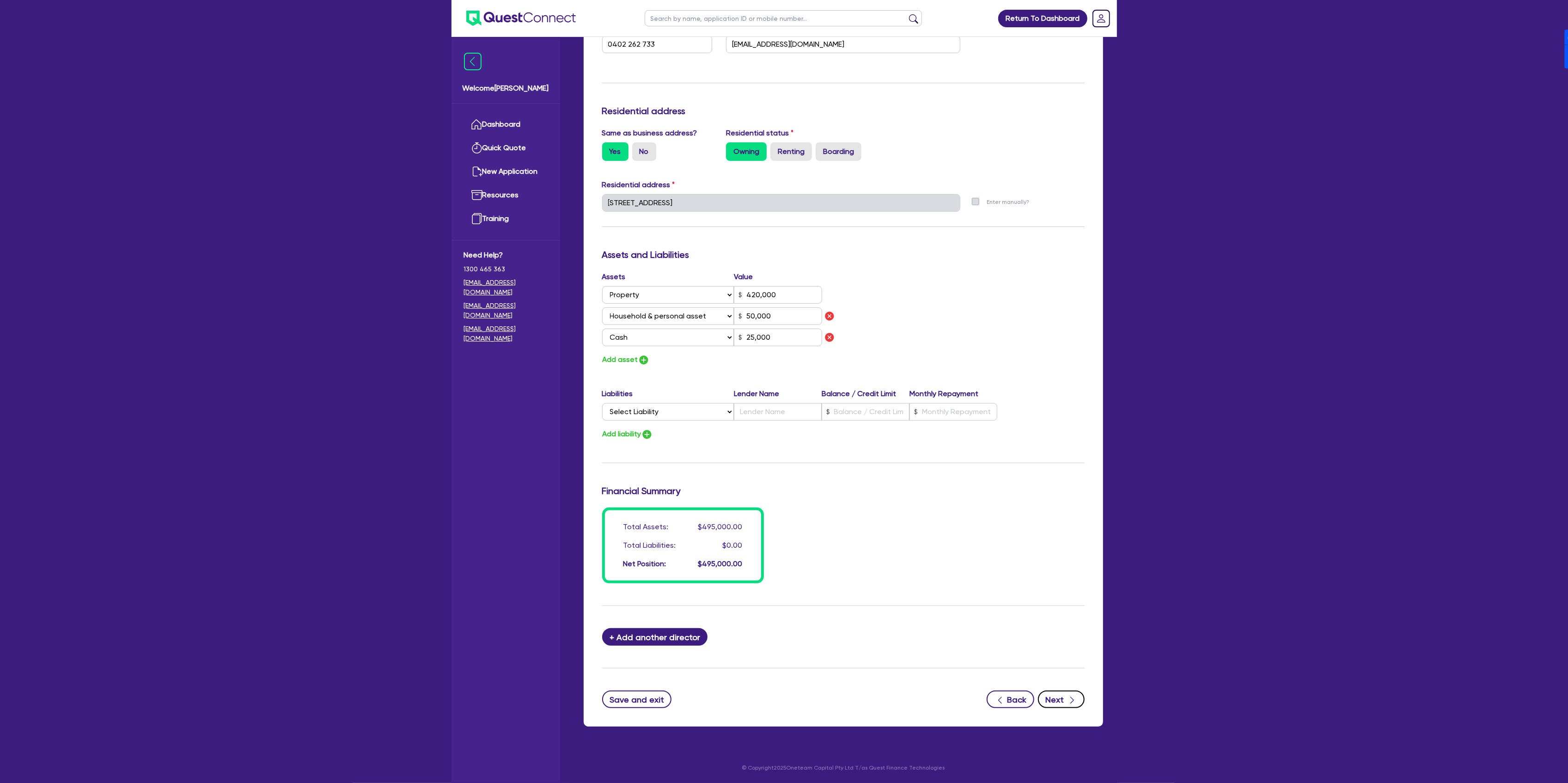
click at [1076, 703] on icon "button" at bounding box center [1072, 700] width 9 height 9
select select "CARS_AND_LIGHT_TRUCKS"
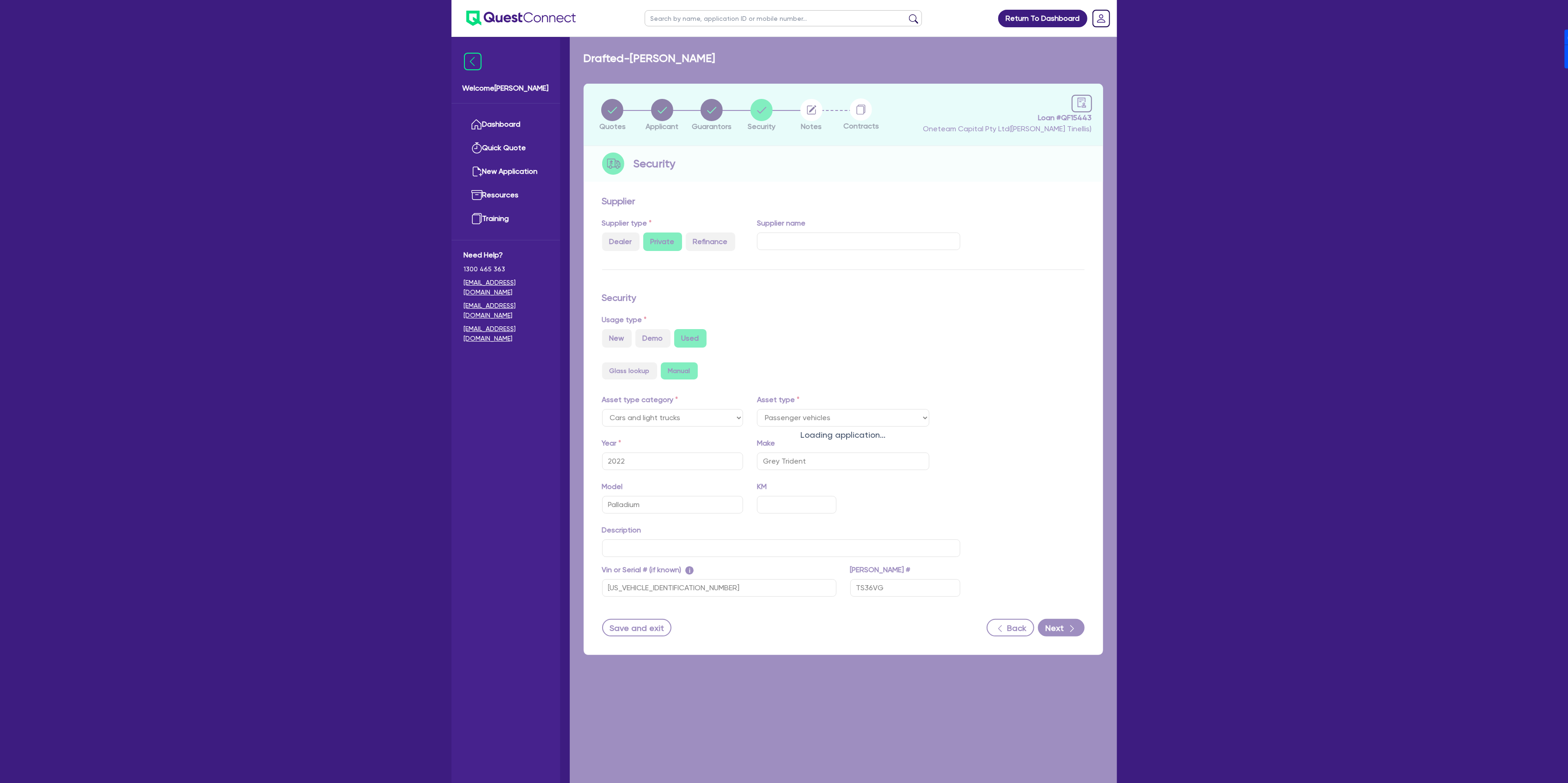
select select "PASSENGER_VEHICLES"
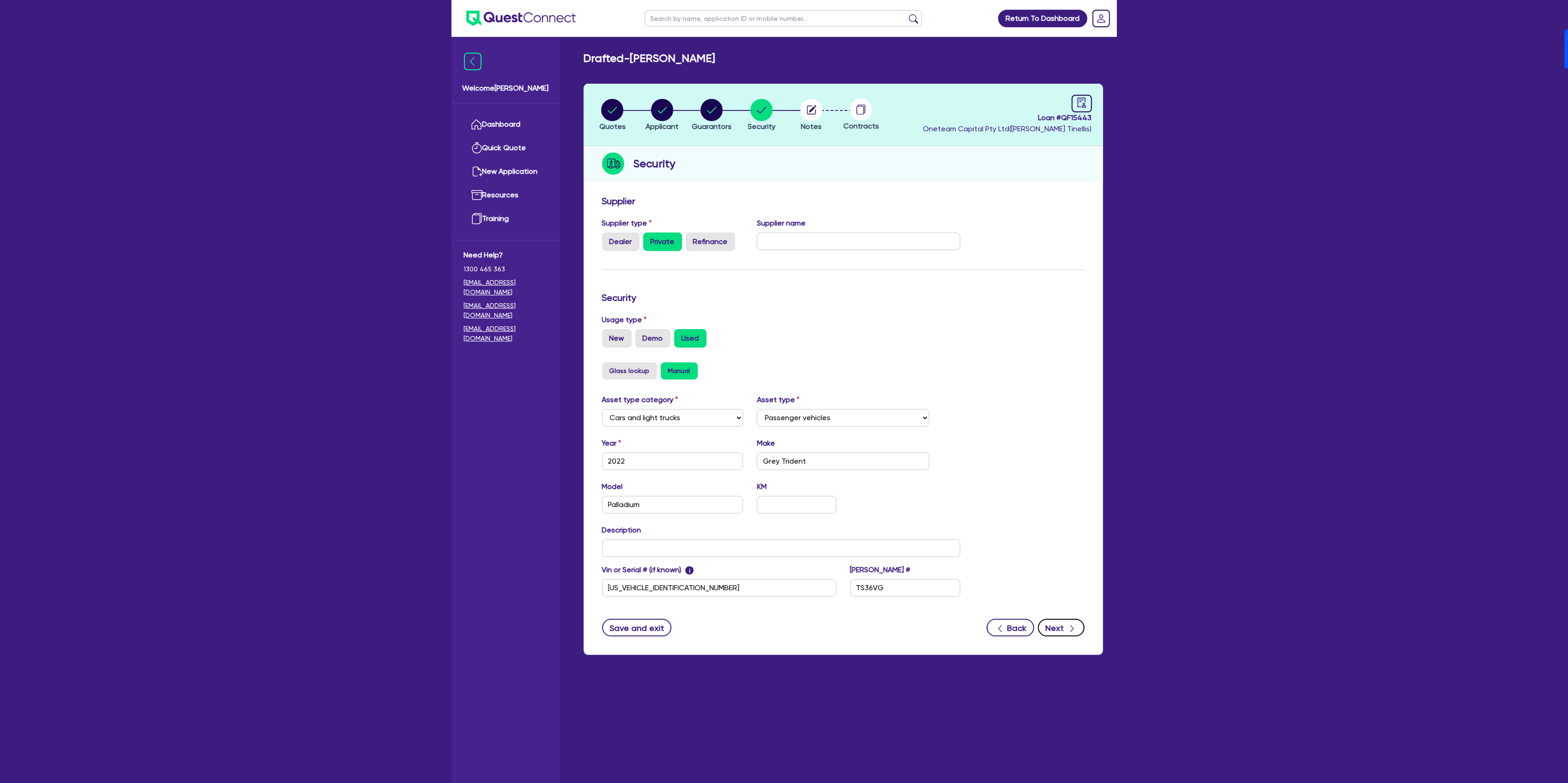
click at [1052, 625] on button "Next" at bounding box center [1061, 628] width 47 height 18
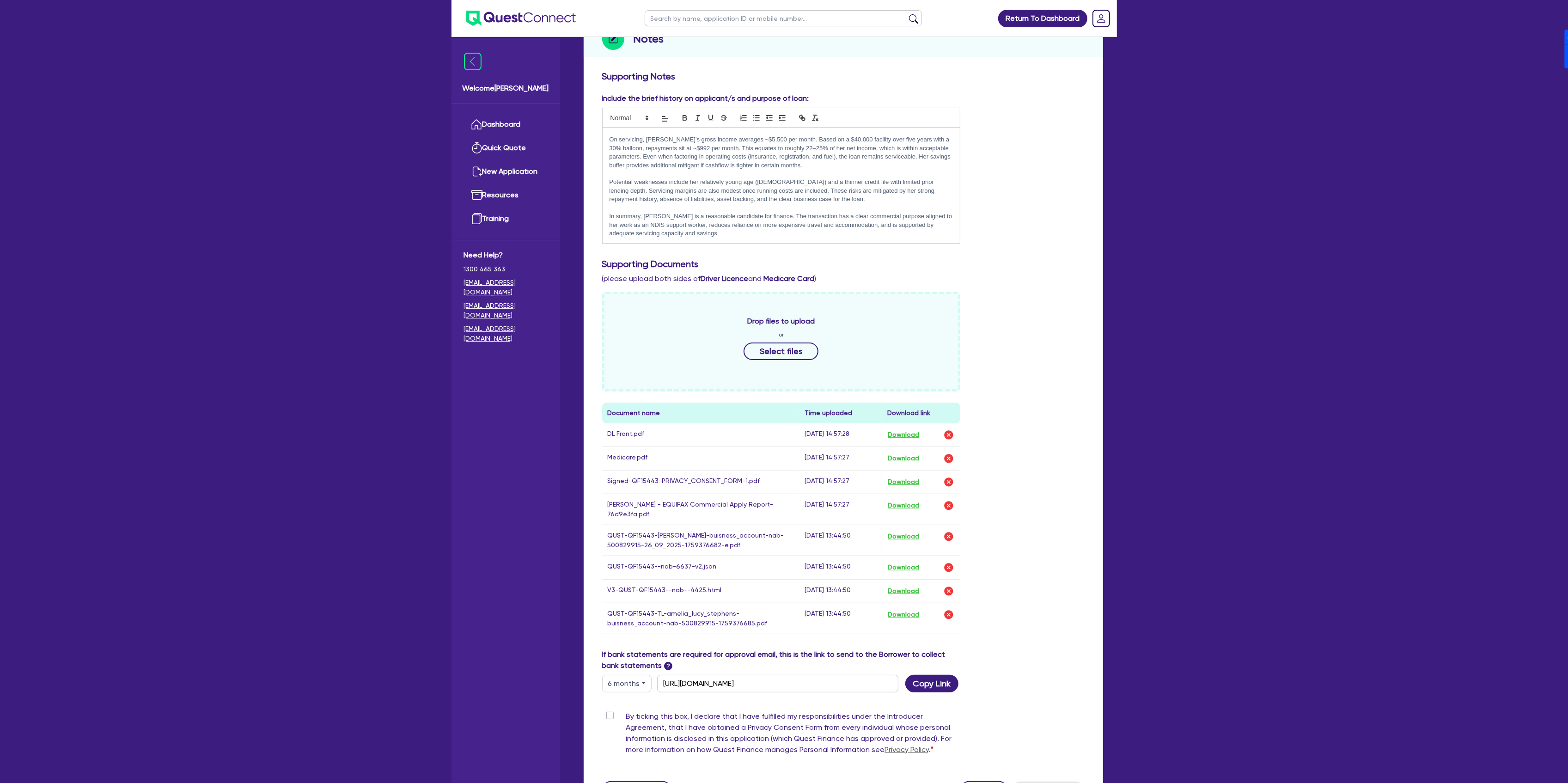
scroll to position [219, 0]
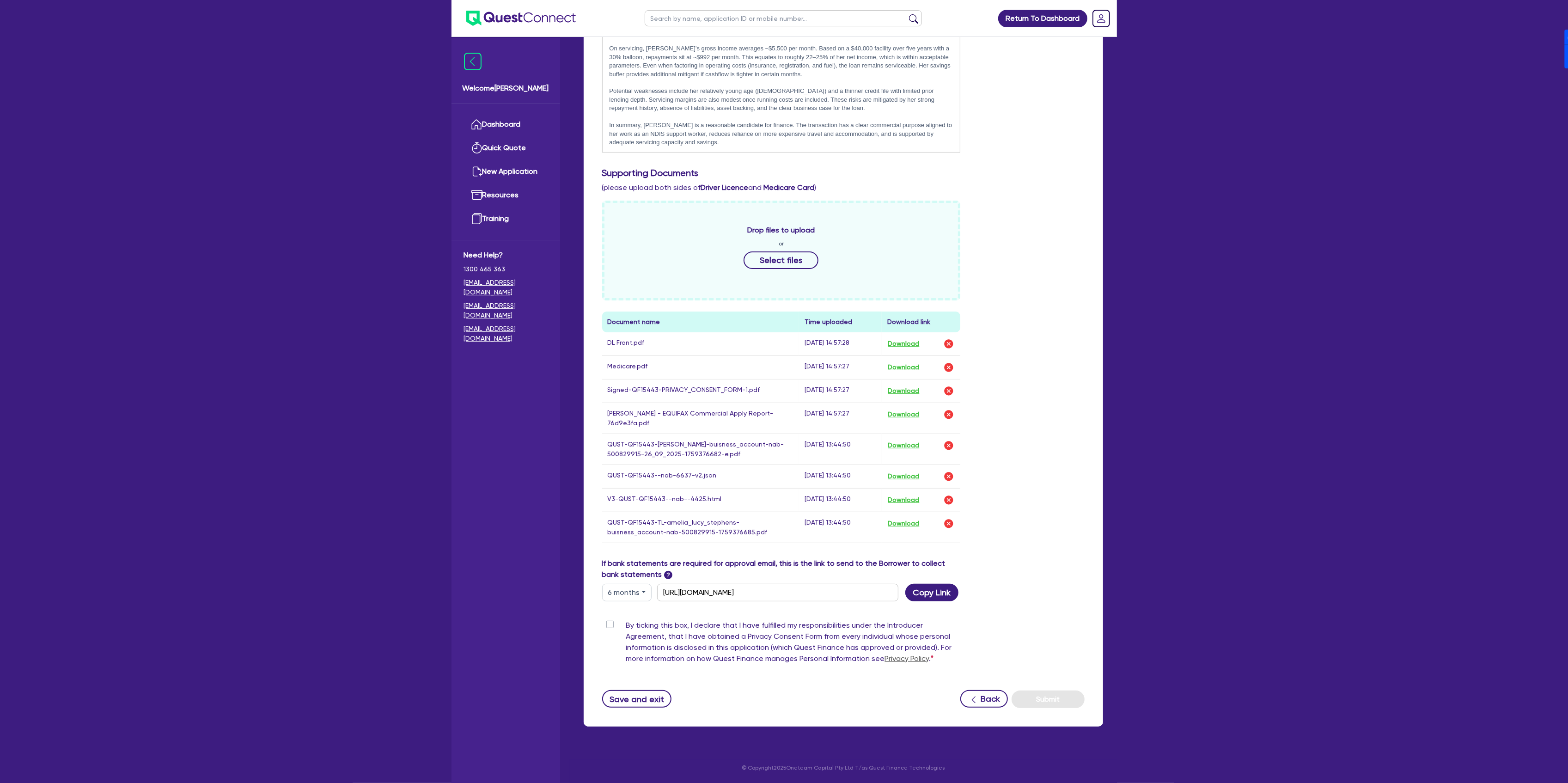
click at [770, 140] on p "In summary, Amelia is a reasonable candidate for finance. The transaction has a…" at bounding box center [781, 134] width 344 height 25
click at [771, 149] on pre "Amelia Stephens, trading as ALB Support Services (ABN 30 156 868 566) , is a se…" at bounding box center [781, 94] width 359 height 116
click at [769, 145] on p "Asset Value is approx. $60k - We are seeking a" at bounding box center [781, 149] width 344 height 8
click at [609, 629] on div "By ticking this box, I declare that I have fulfilled my responsibilities under …" at bounding box center [781, 644] width 359 height 48
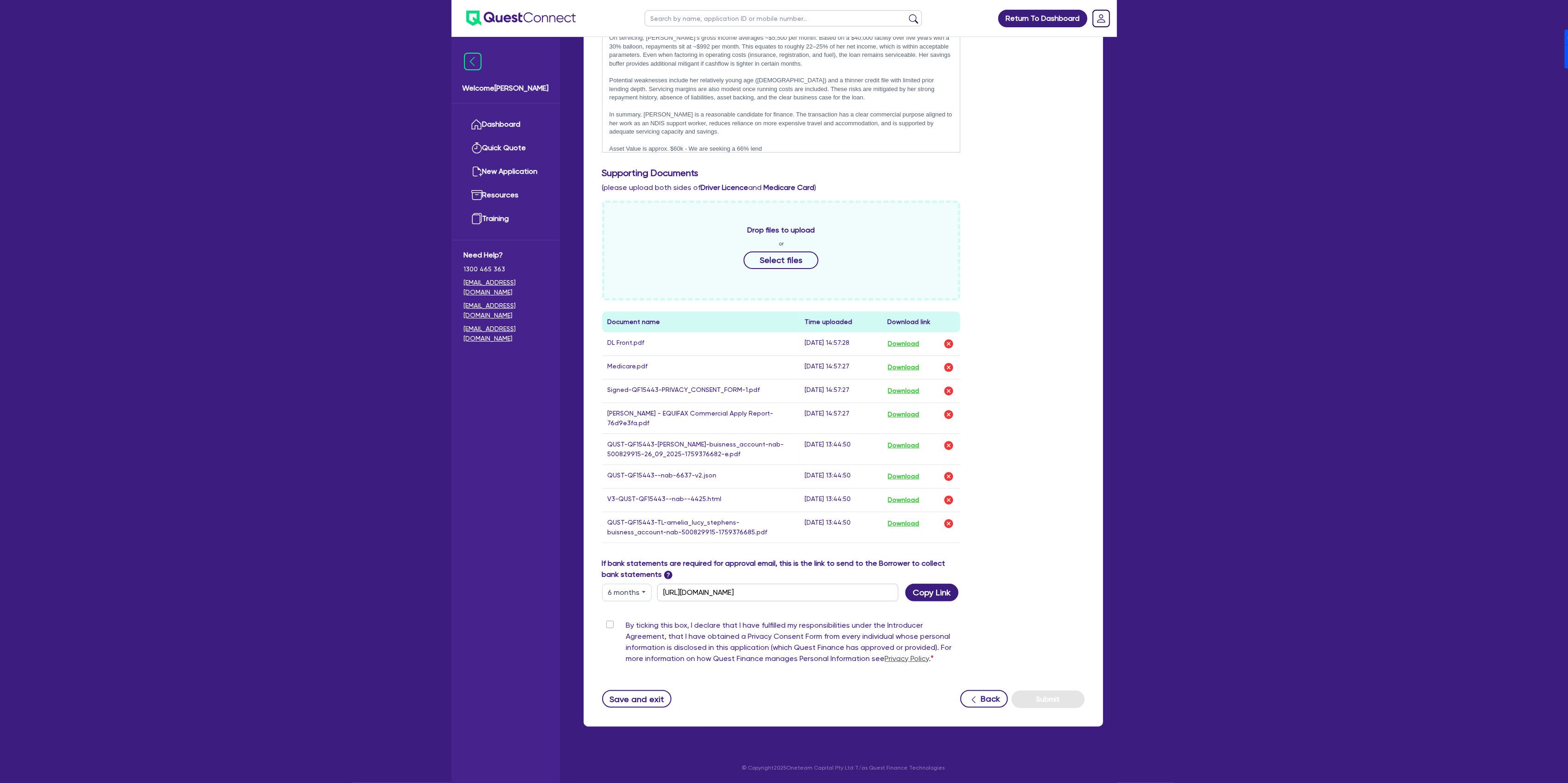
click at [626, 622] on label "By ticking this box, I declare that I have fulfilled my responsibilities under …" at bounding box center [793, 644] width 335 height 48
click at [609, 622] on input "By ticking this box, I declare that I have fulfilled my responsibilities under …" at bounding box center [605, 624] width 8 height 9
checkbox input "true"
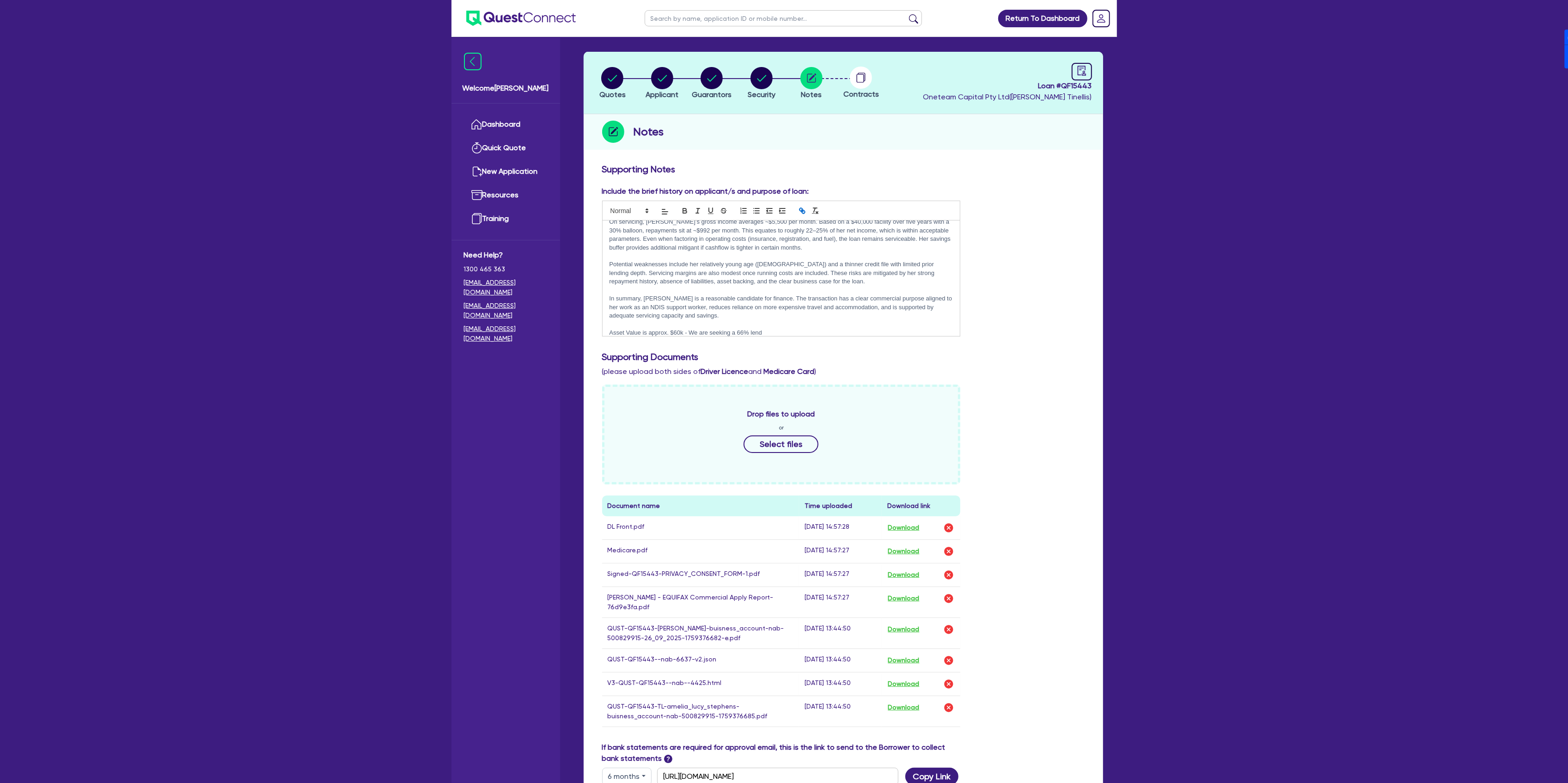
scroll to position [0, 0]
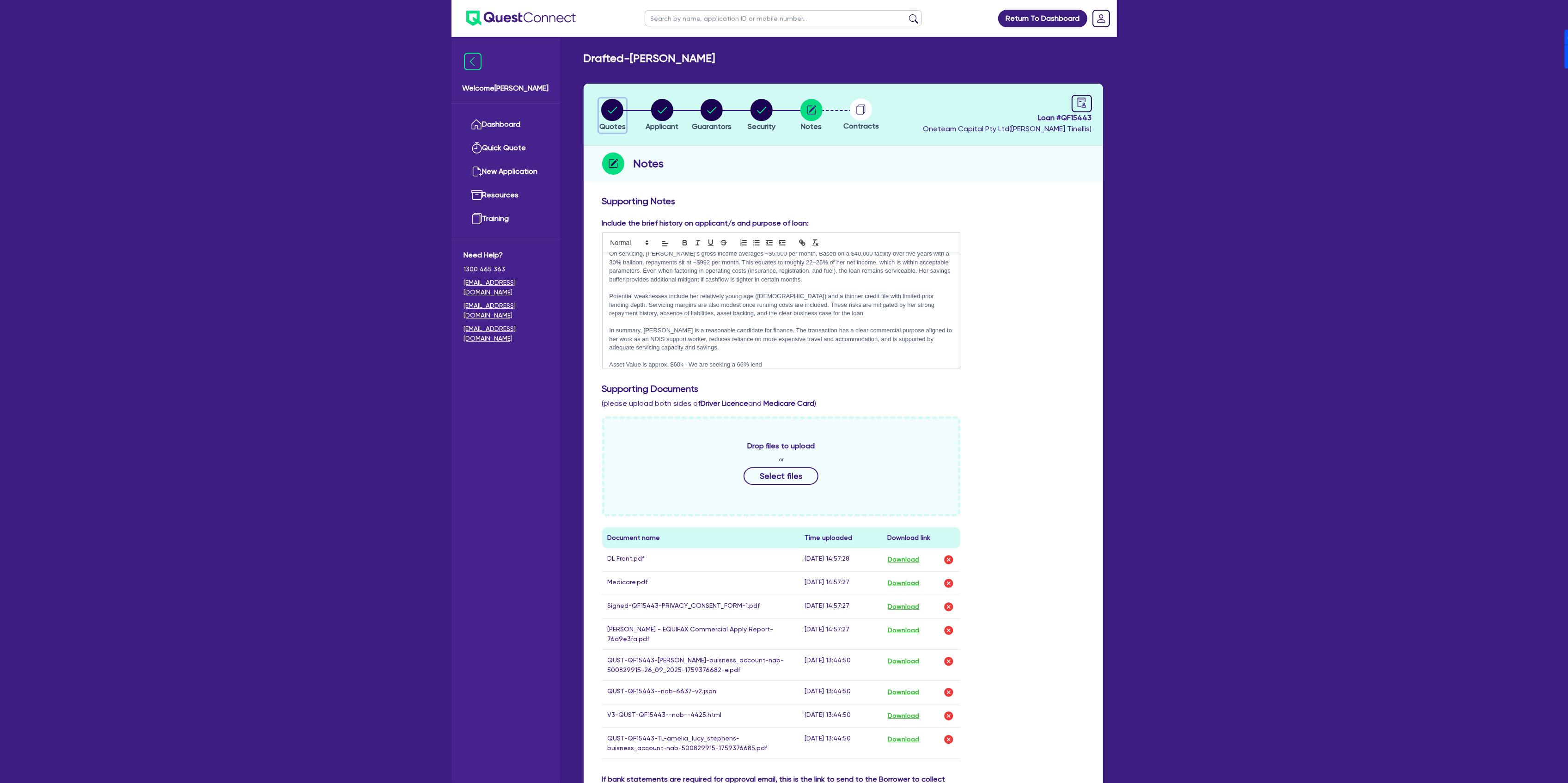
click at [622, 114] on circle "button" at bounding box center [612, 110] width 22 height 22
select select "Other"
select select "CARS_AND_LIGHT_TRUCKS"
select select "PASSENGER_VEHICLES"
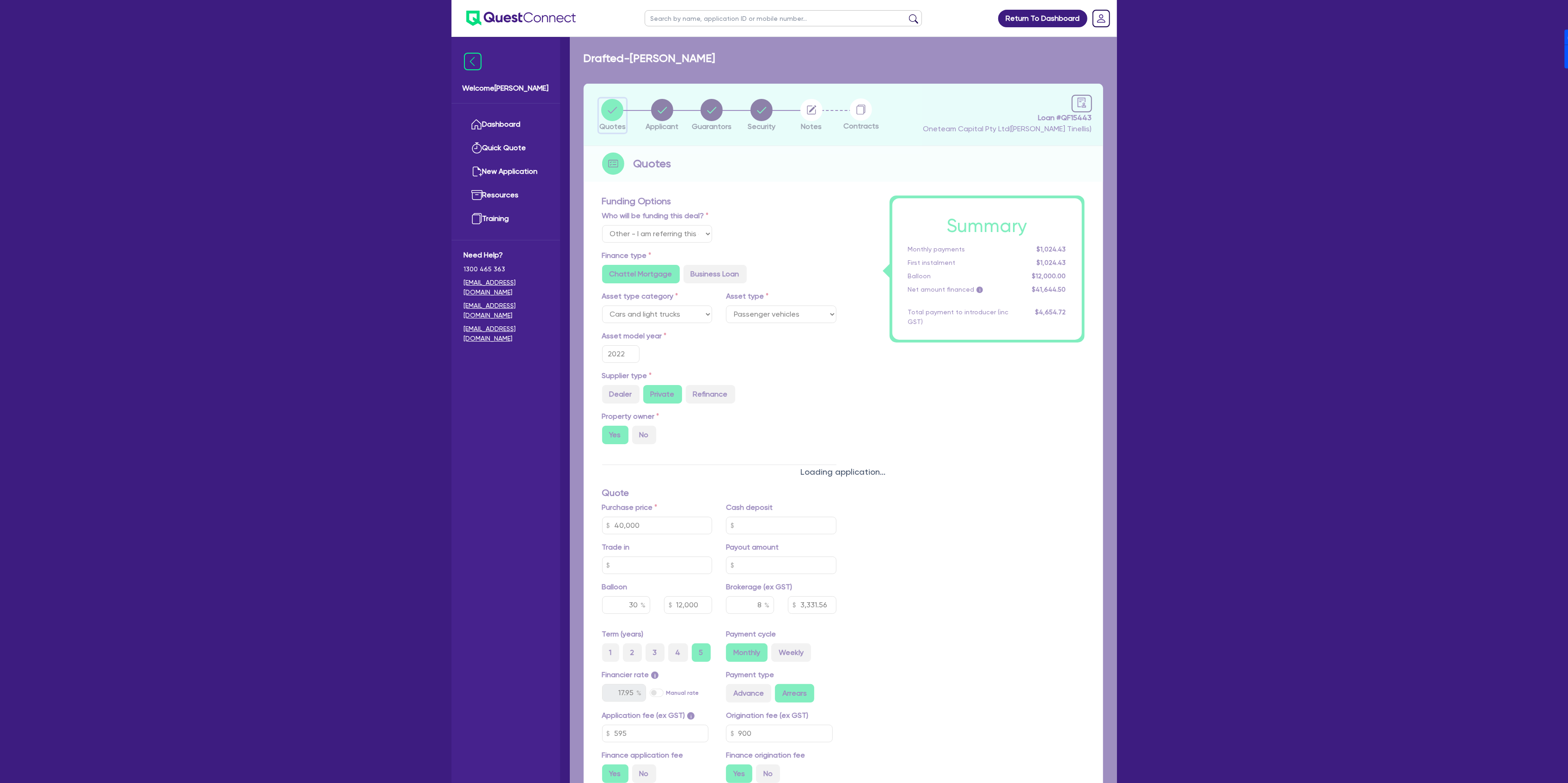
type input "40,000"
type input "12,000"
type input "3,331.56"
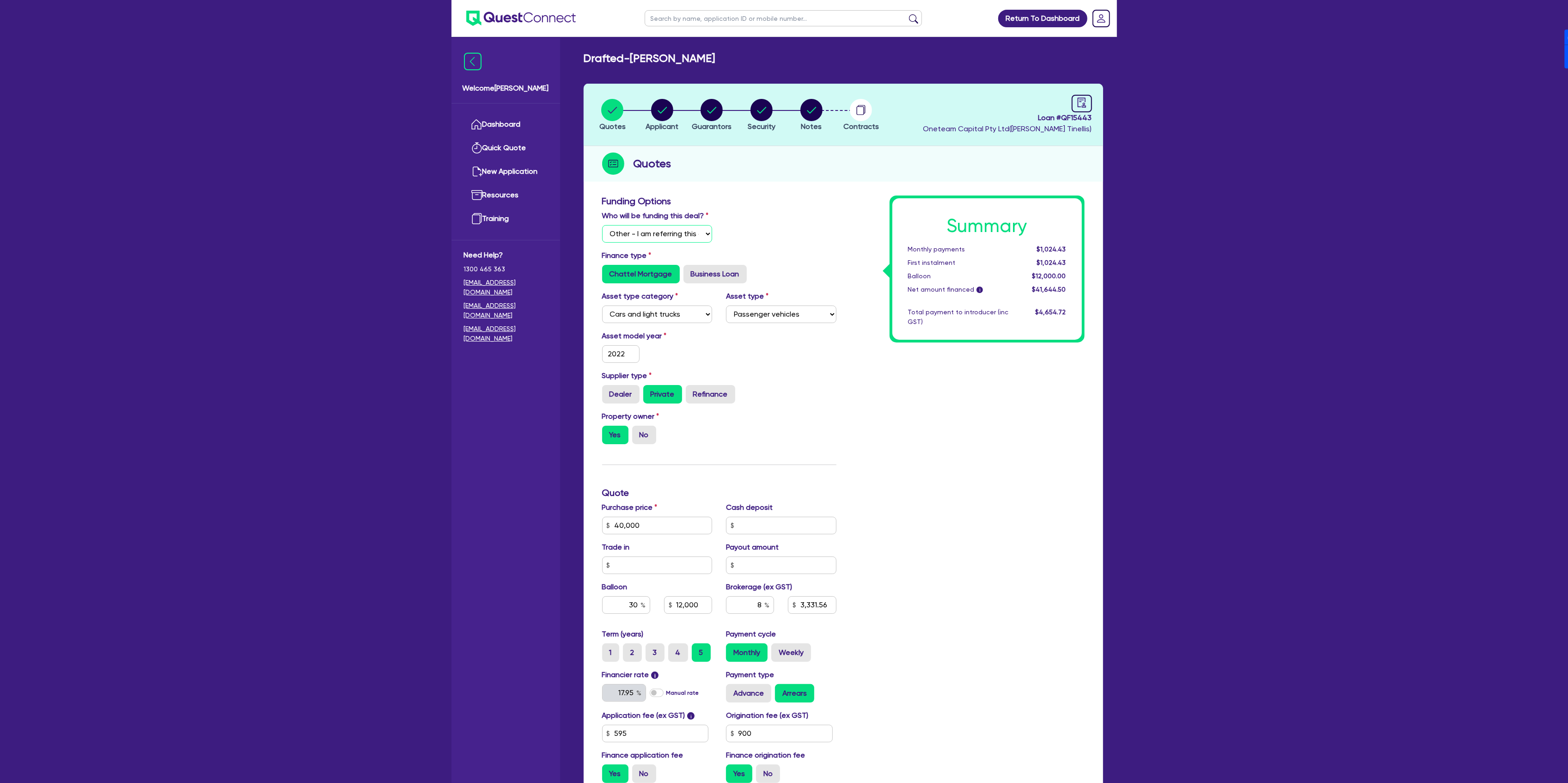
click at [670, 232] on select "Select I will fund 100% I will co-fund with Quest I want Quest to fund 100% Oth…" at bounding box center [657, 234] width 110 height 18
select select "Quest Finance - Own Book"
click at [602, 225] on select "Select I will fund 100% I will co-fund with Quest I want Quest to fund 100% Oth…" at bounding box center [657, 234] width 110 height 18
type input "40,000"
type input "12,000"
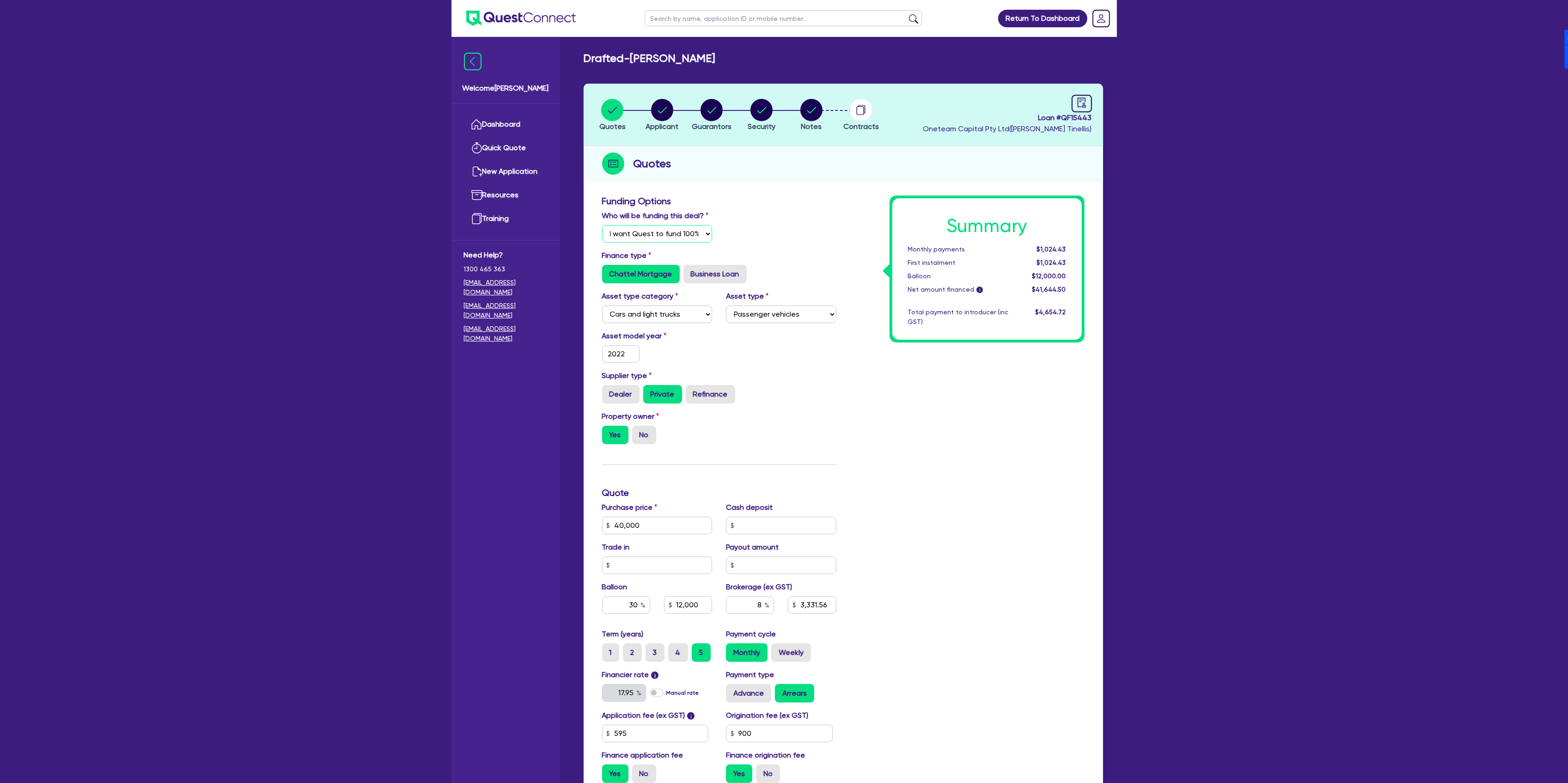
type input "3,331.56"
type input "40,000"
type input "12,000"
type input "3,331.56"
click at [815, 116] on circle "button" at bounding box center [811, 110] width 22 height 22
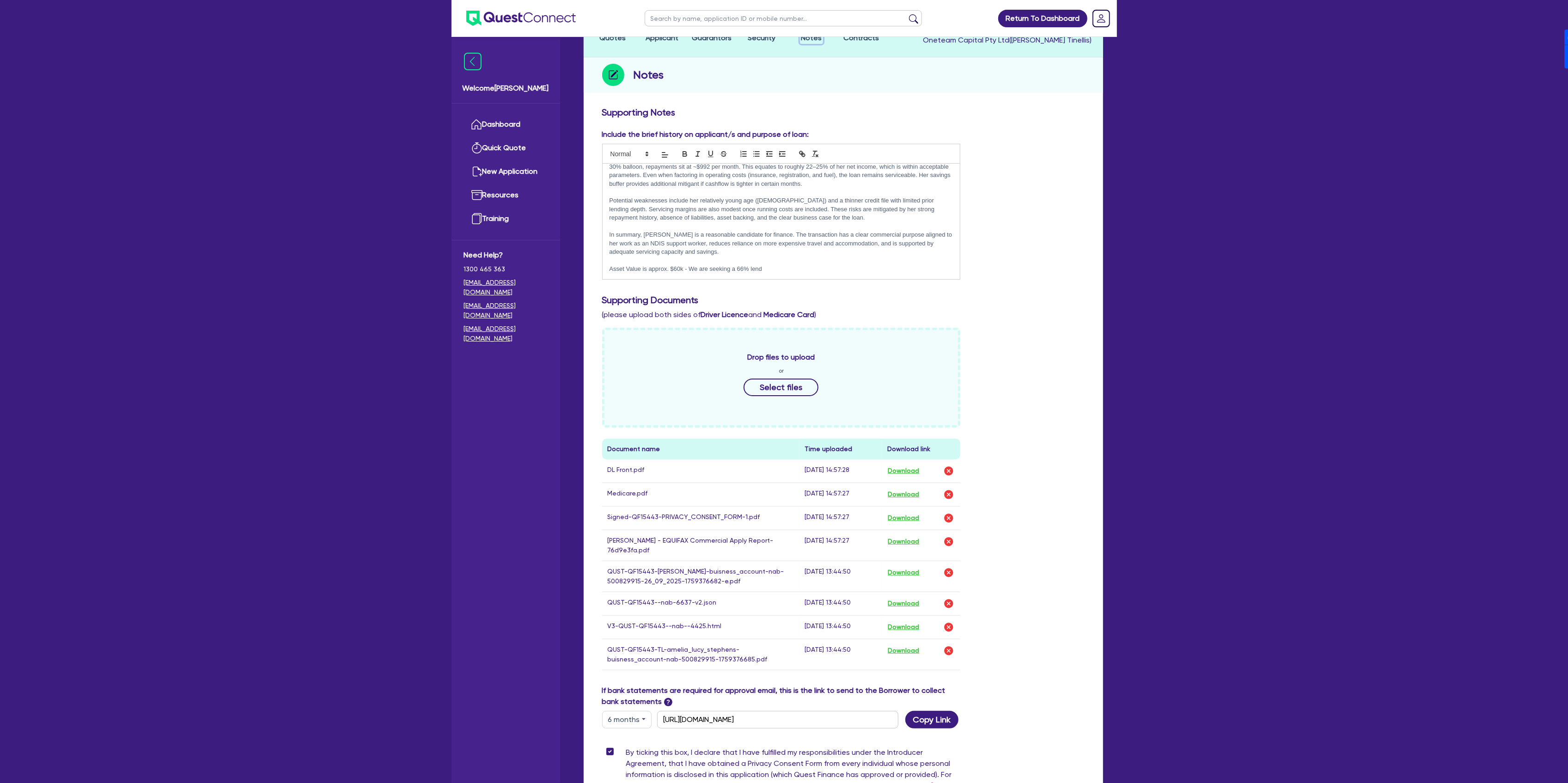
scroll to position [219, 0]
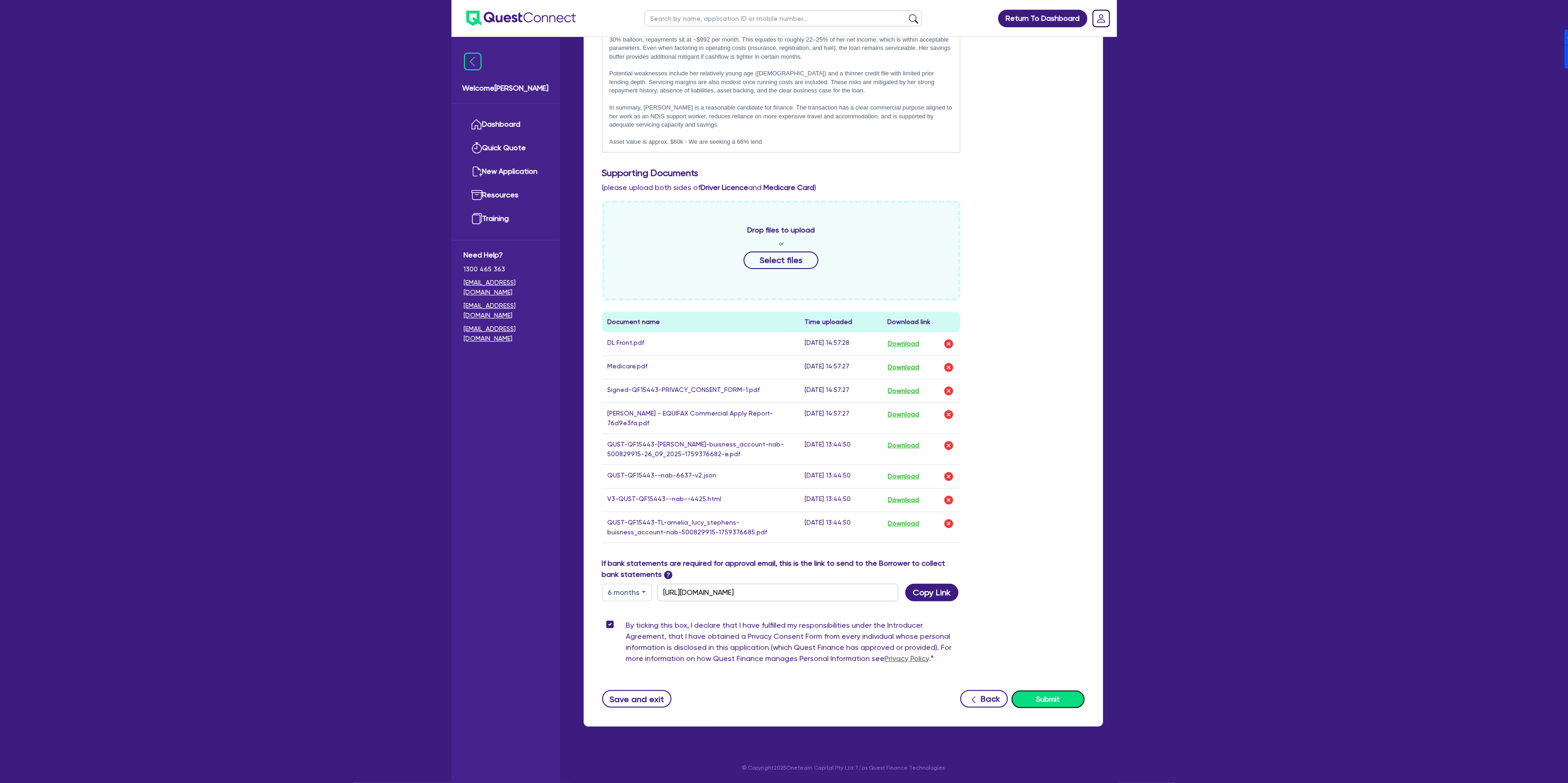
click at [1056, 699] on button "Submit" at bounding box center [1048, 699] width 73 height 18
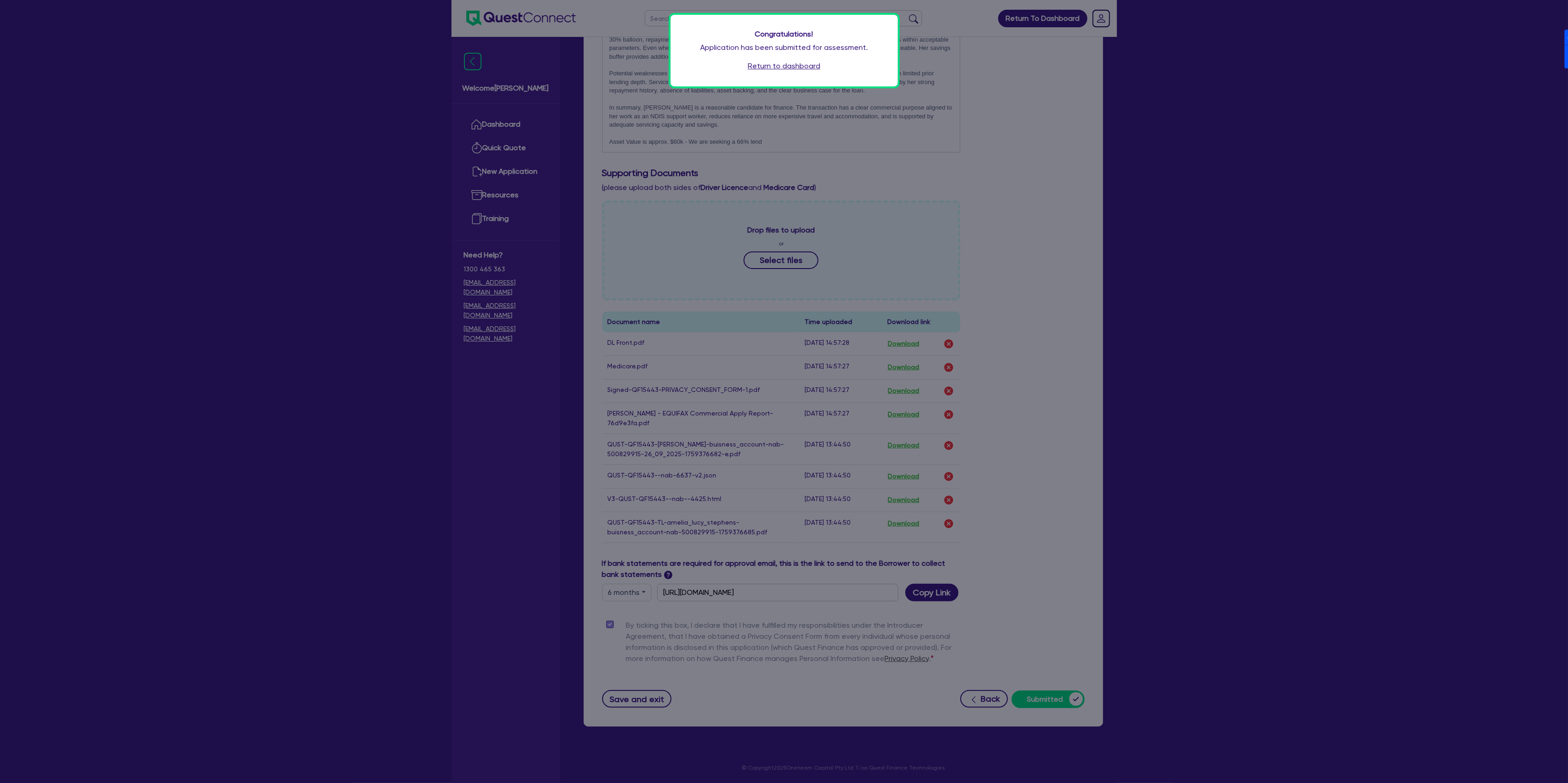
click at [778, 69] on link "Return to dashboard" at bounding box center [784, 66] width 73 height 11
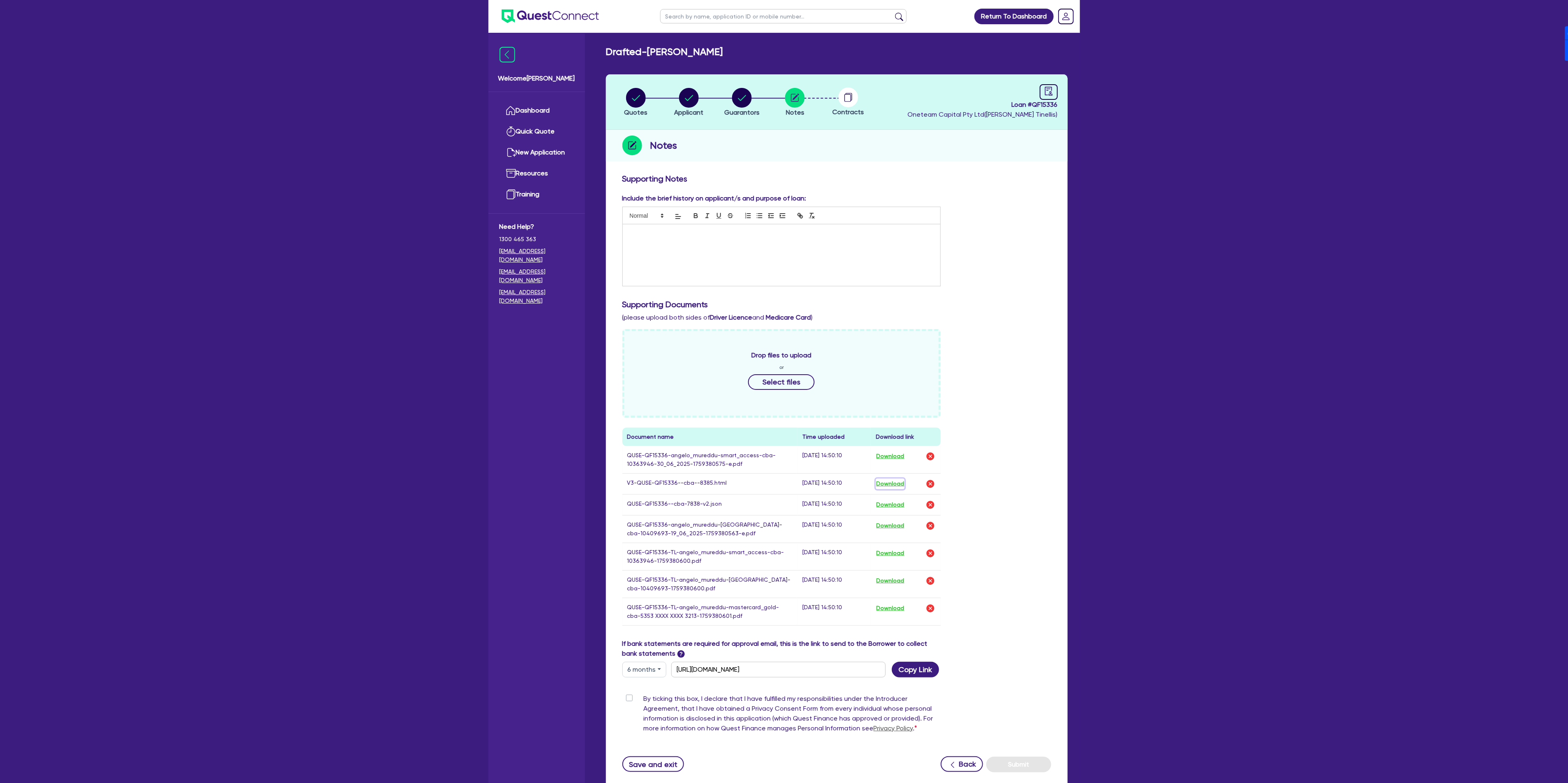
click at [883, 485] on button "Download" at bounding box center [890, 484] width 29 height 11
click at [752, 100] on circle "button" at bounding box center [742, 97] width 19 height 19
select select "MR"
select select "MARRIED"
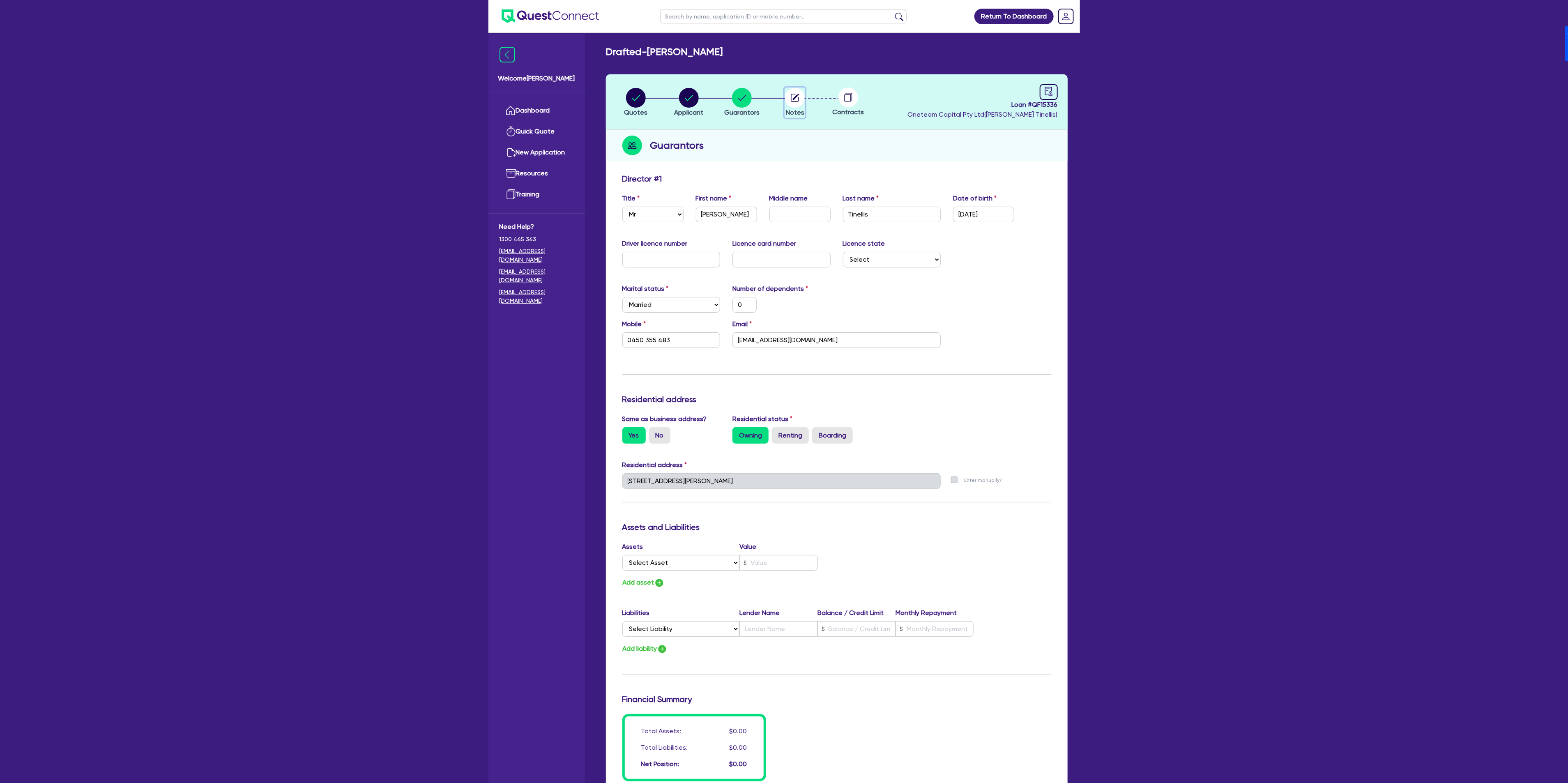
click at [803, 98] on circle "button" at bounding box center [795, 97] width 19 height 19
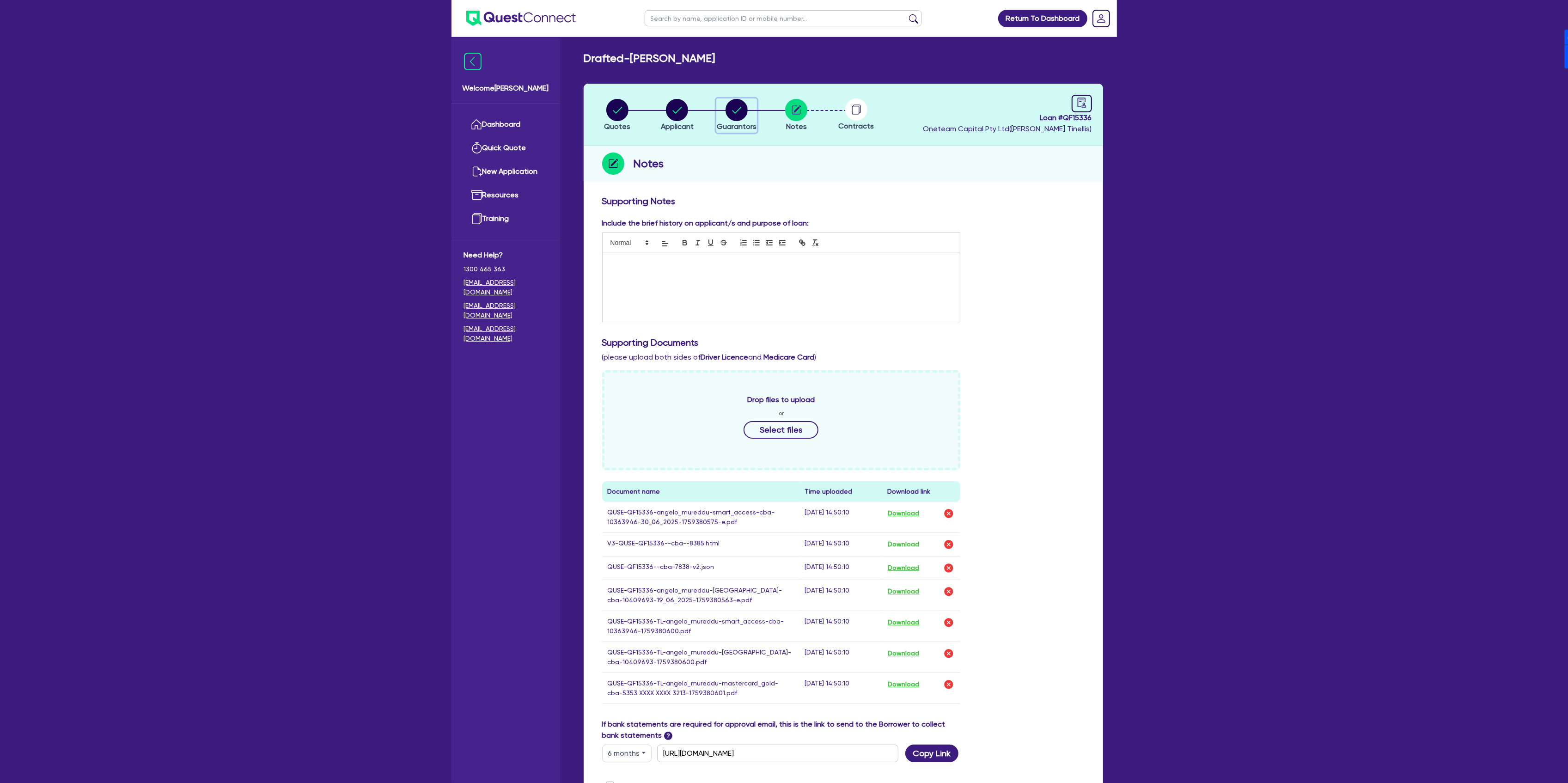
click at [716, 109] on button "Guarantors" at bounding box center [736, 116] width 40 height 34
select select "MR"
select select "MARRIED"
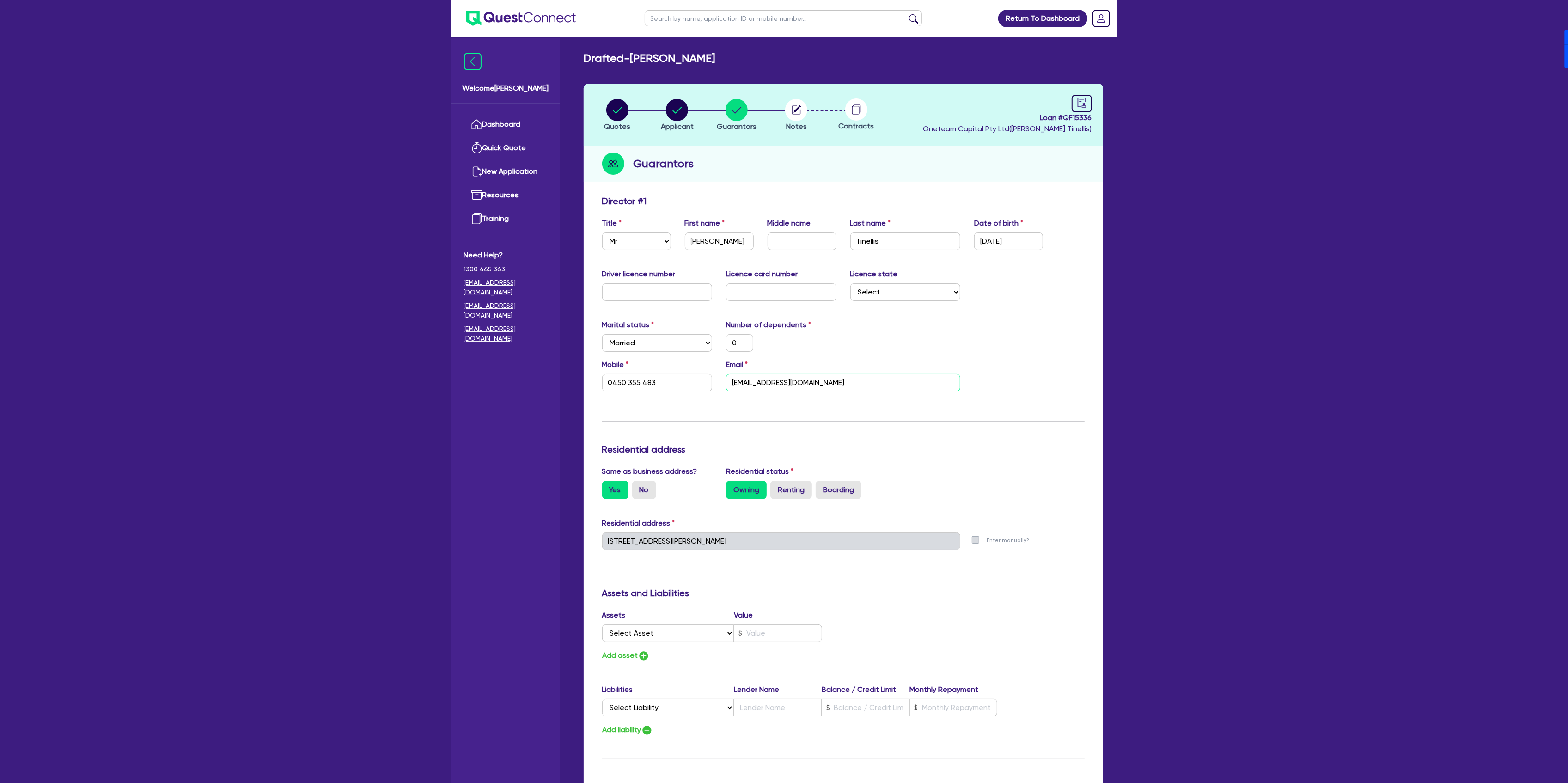
click at [832, 380] on input "dtinellis@gmail.com" at bounding box center [843, 383] width 234 height 18
paste input "Leonardodavinci41@hot"
type input "0"
type input "0450 355 483"
type input "Leonardodavinci41@hotmail.com"
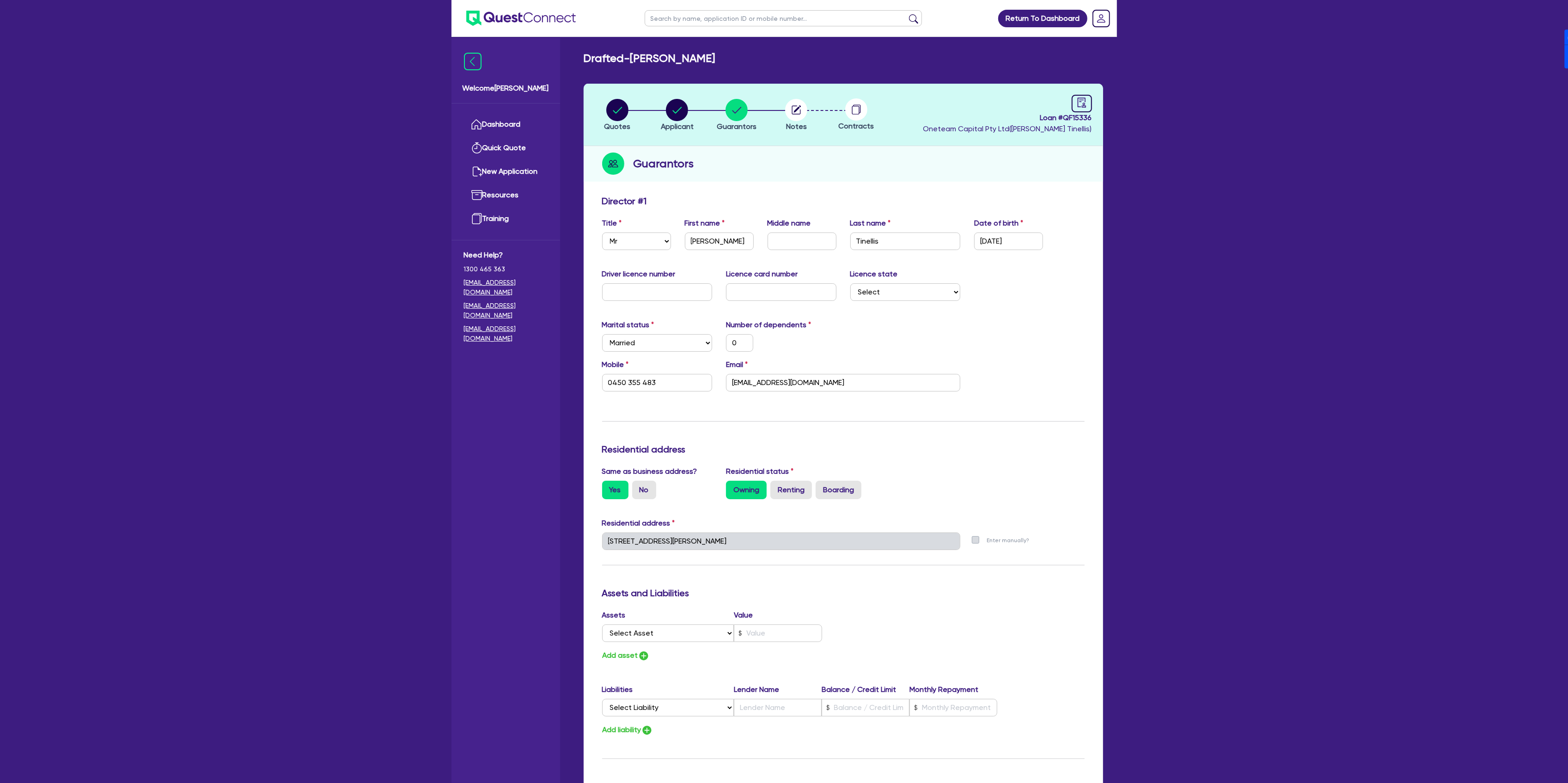
click at [1004, 363] on div "Mobile 0450 355 483 Email Leonardodavinci41@hotmail.com" at bounding box center [843, 379] width 496 height 40
click at [660, 384] on input "0450 355 483" at bounding box center [657, 383] width 110 height 18
type input "0"
paste input "432 830 278"
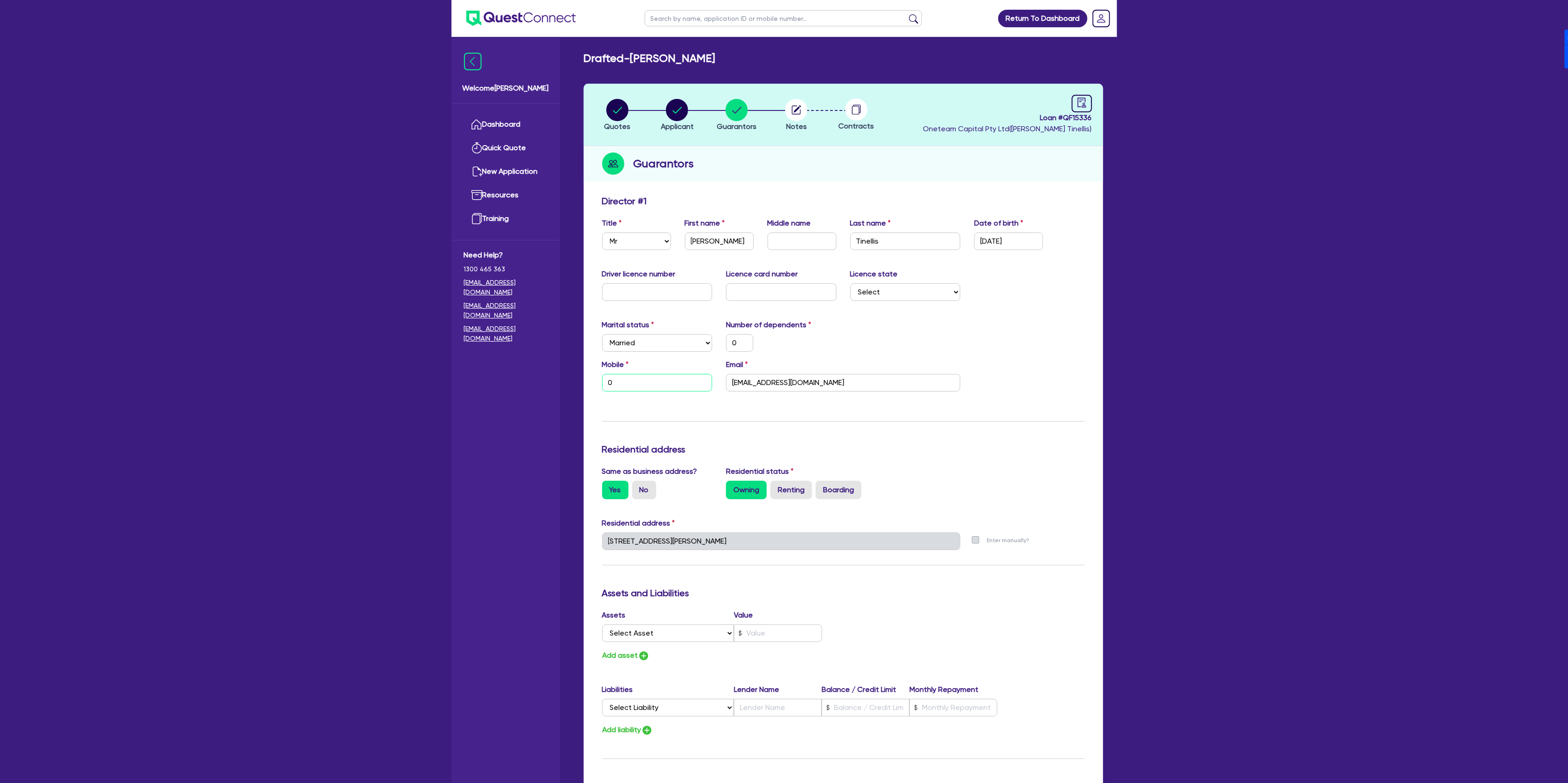
type input "0"
type input "0432 830 278"
click at [933, 340] on div "Marital status Select Single Married De Facto / Partner Number of dependents 0" at bounding box center [843, 339] width 496 height 40
click at [683, 119] on circle "button" at bounding box center [676, 110] width 22 height 22
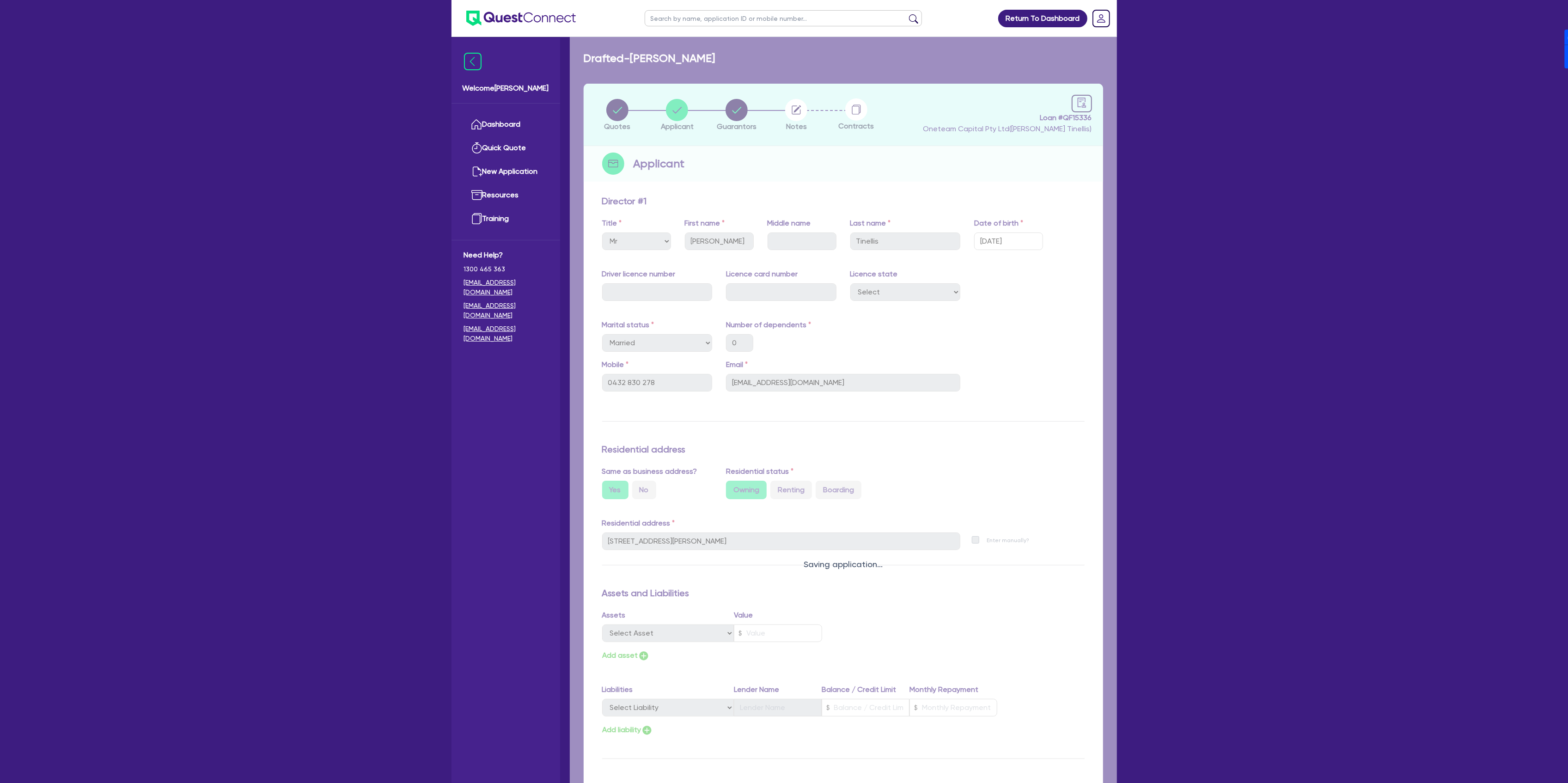
select select "COMPANY"
select select "TRANSPORT_WAREHOUSING"
select select "TAXI_LUXURY_CAR_SERVICES"
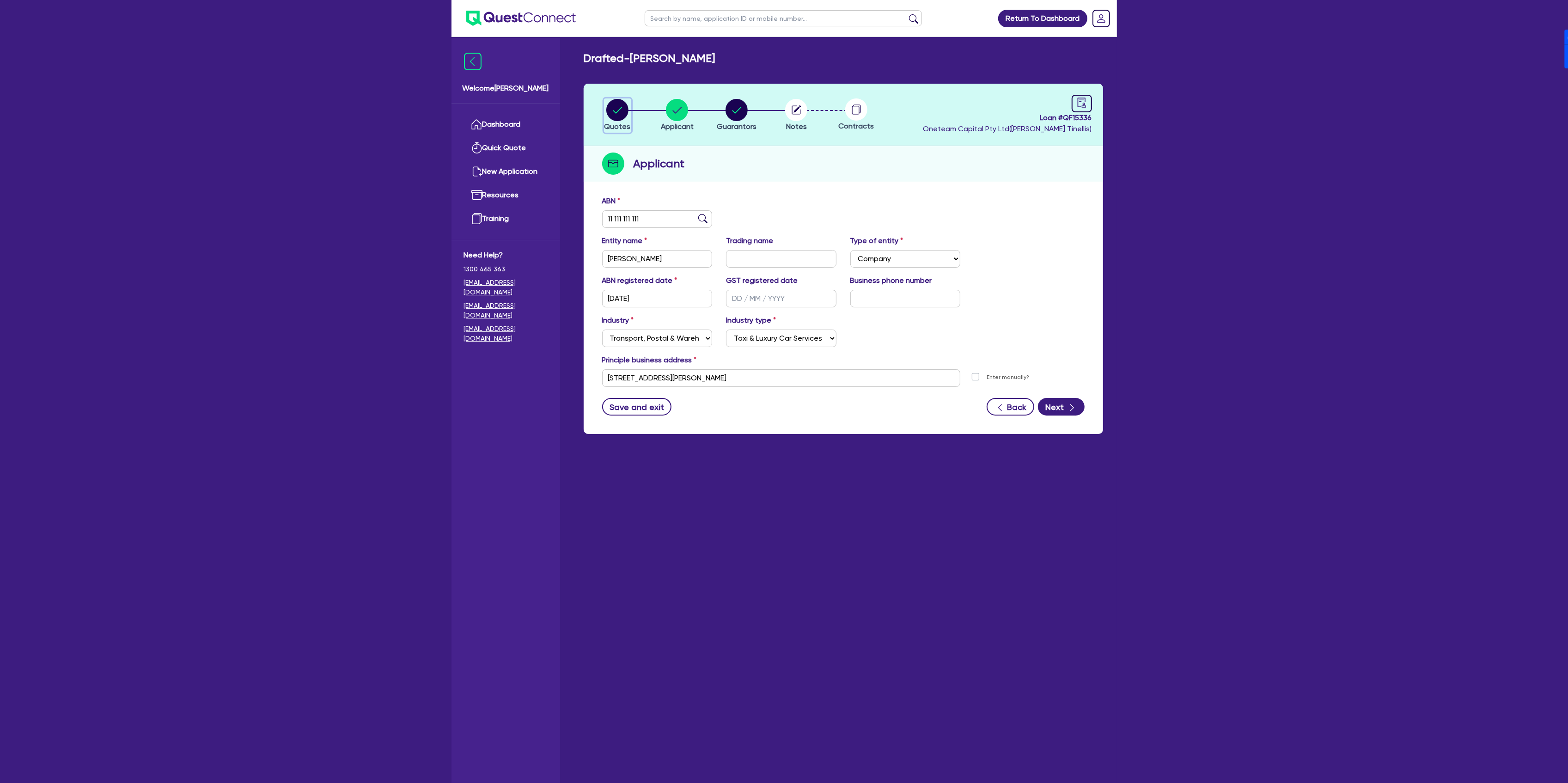
click at [612, 112] on circle "button" at bounding box center [617, 110] width 22 height 22
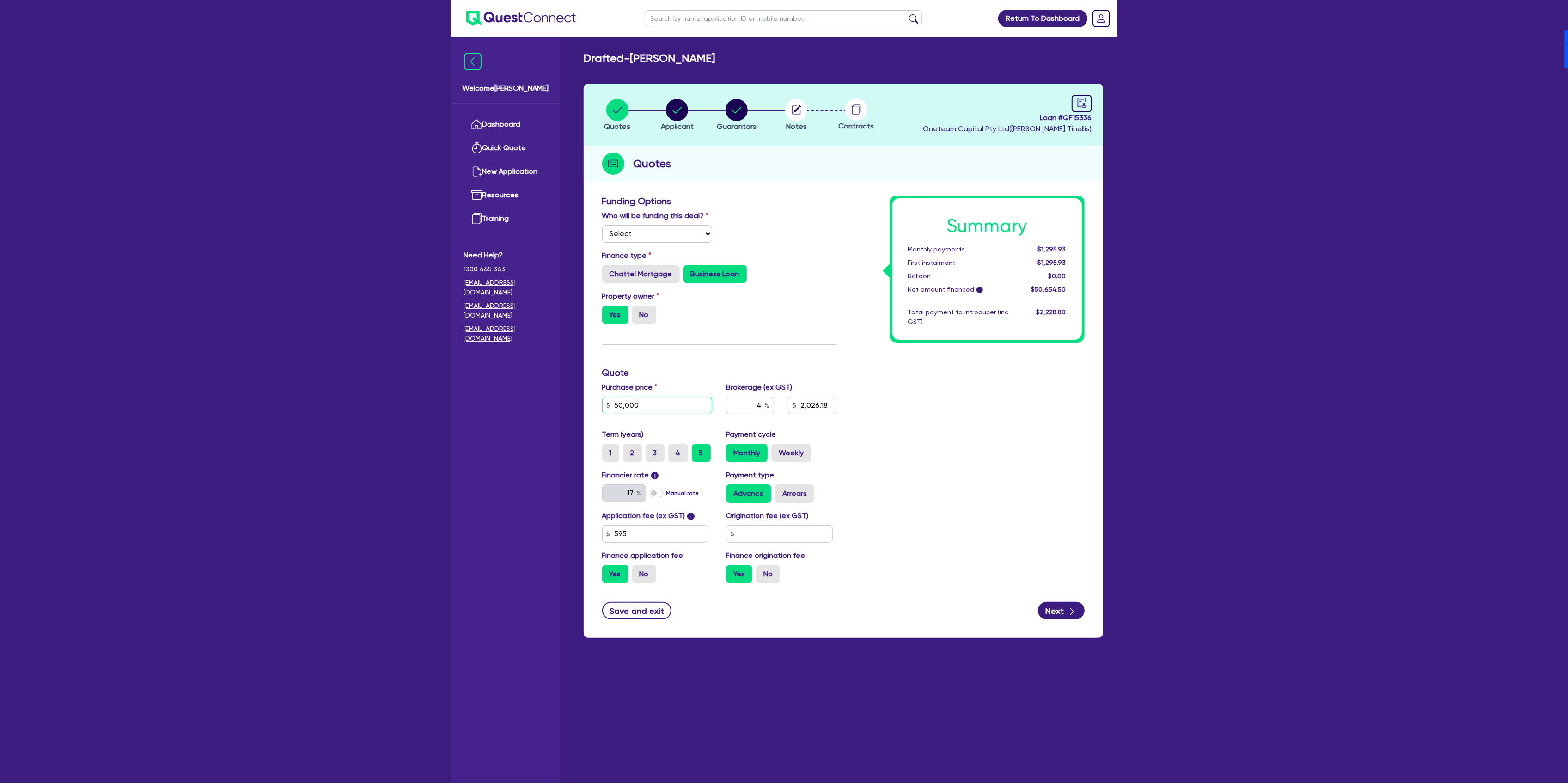
drag, startPoint x: 672, startPoint y: 408, endPoint x: 601, endPoint y: 403, distance: 71.2
click at [602, 406] on input "50,000" at bounding box center [657, 406] width 110 height 18
type input "3"
type input "2,026.18"
type input "30"
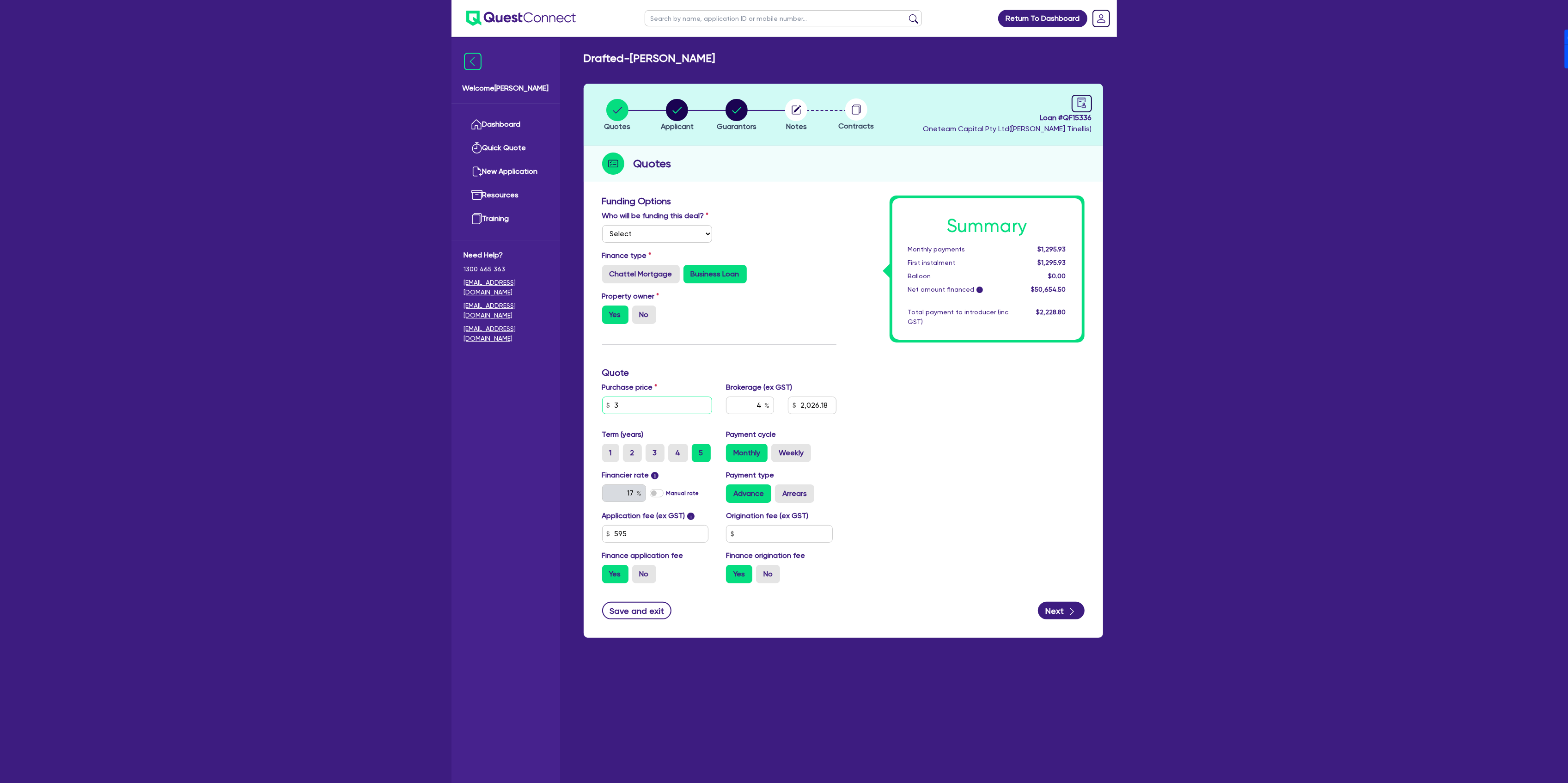
type input "2,026.18"
type input "300"
type input "2,026.18"
type input "3,000"
type input "2,026.18"
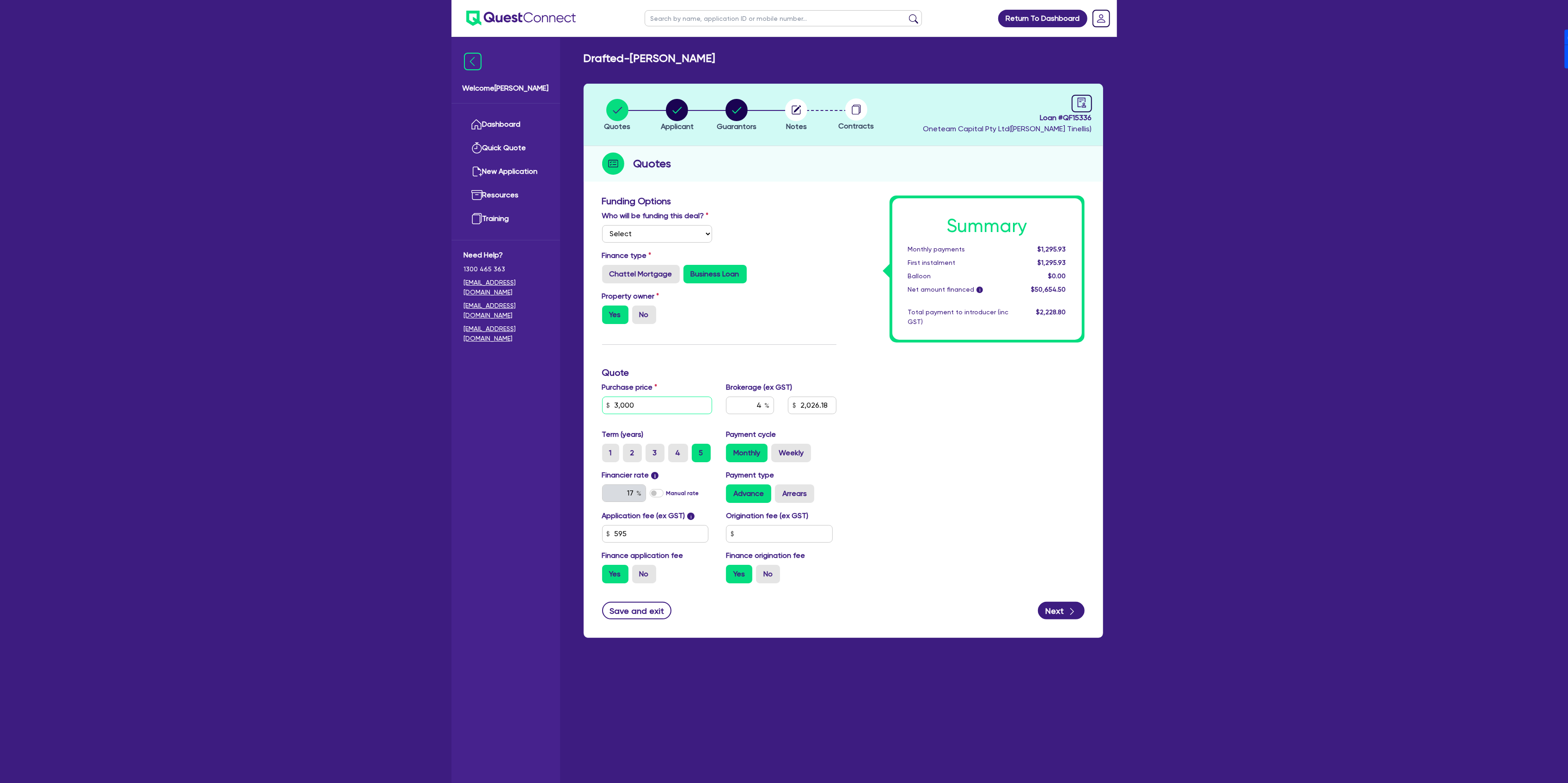
type input "30,000"
type input "2,026.18"
type input "30,000"
click at [674, 354] on div "Funding Options Who will be funding this deal? Select I will fund 100% I will c…" at bounding box center [719, 393] width 248 height 395
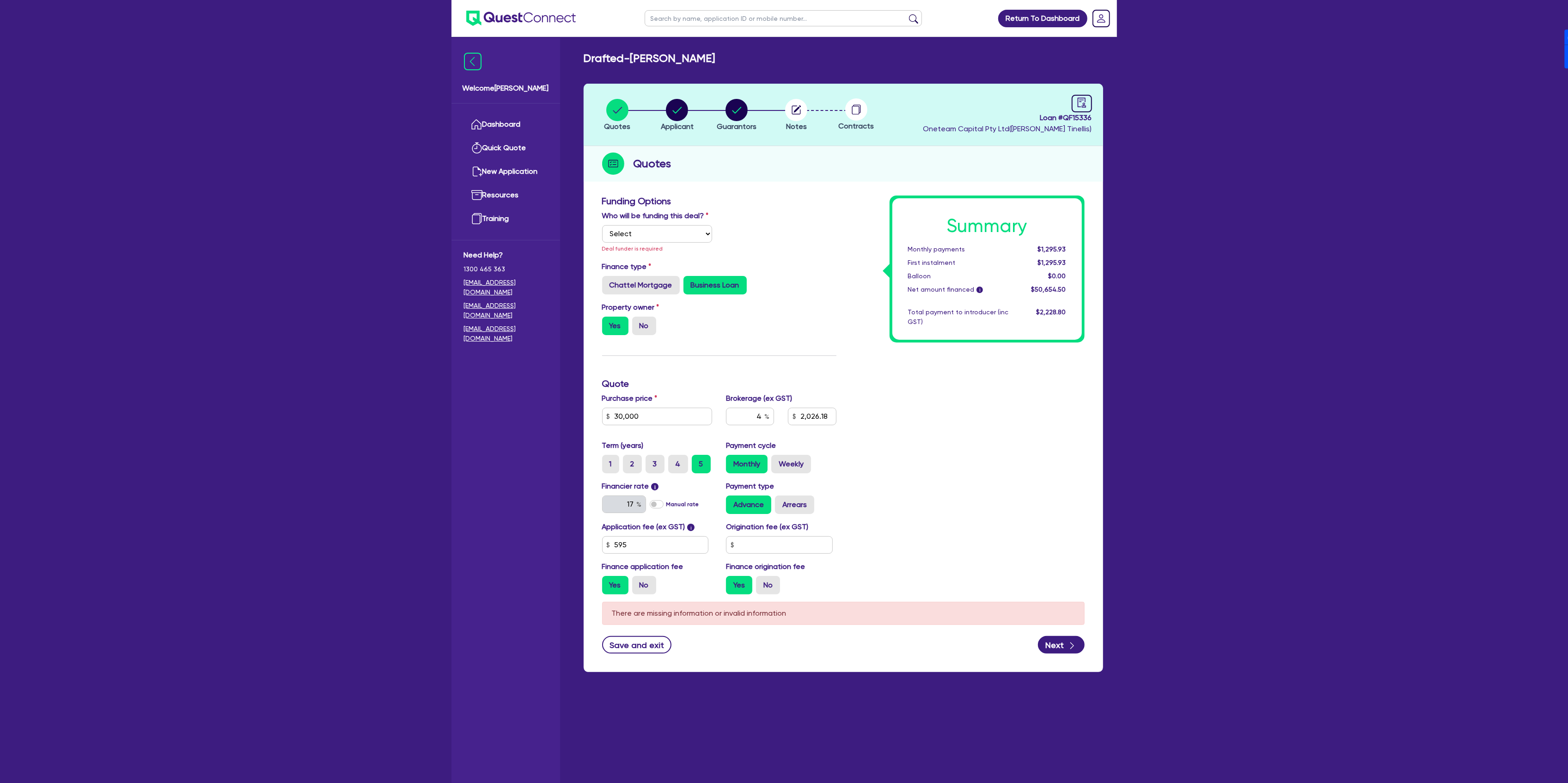
drag, startPoint x: 675, startPoint y: 206, endPoint x: 653, endPoint y: 249, distance: 48.3
click at [673, 209] on div "Funding Options" at bounding box center [719, 203] width 248 height 15
drag, startPoint x: 659, startPoint y: 231, endPoint x: 622, endPoint y: 334, distance: 109.4
click at [659, 230] on select "Select I will fund 100% I will co-fund with Quest I want Quest to fund 100% Oth…" at bounding box center [657, 234] width 110 height 18
select select "Other"
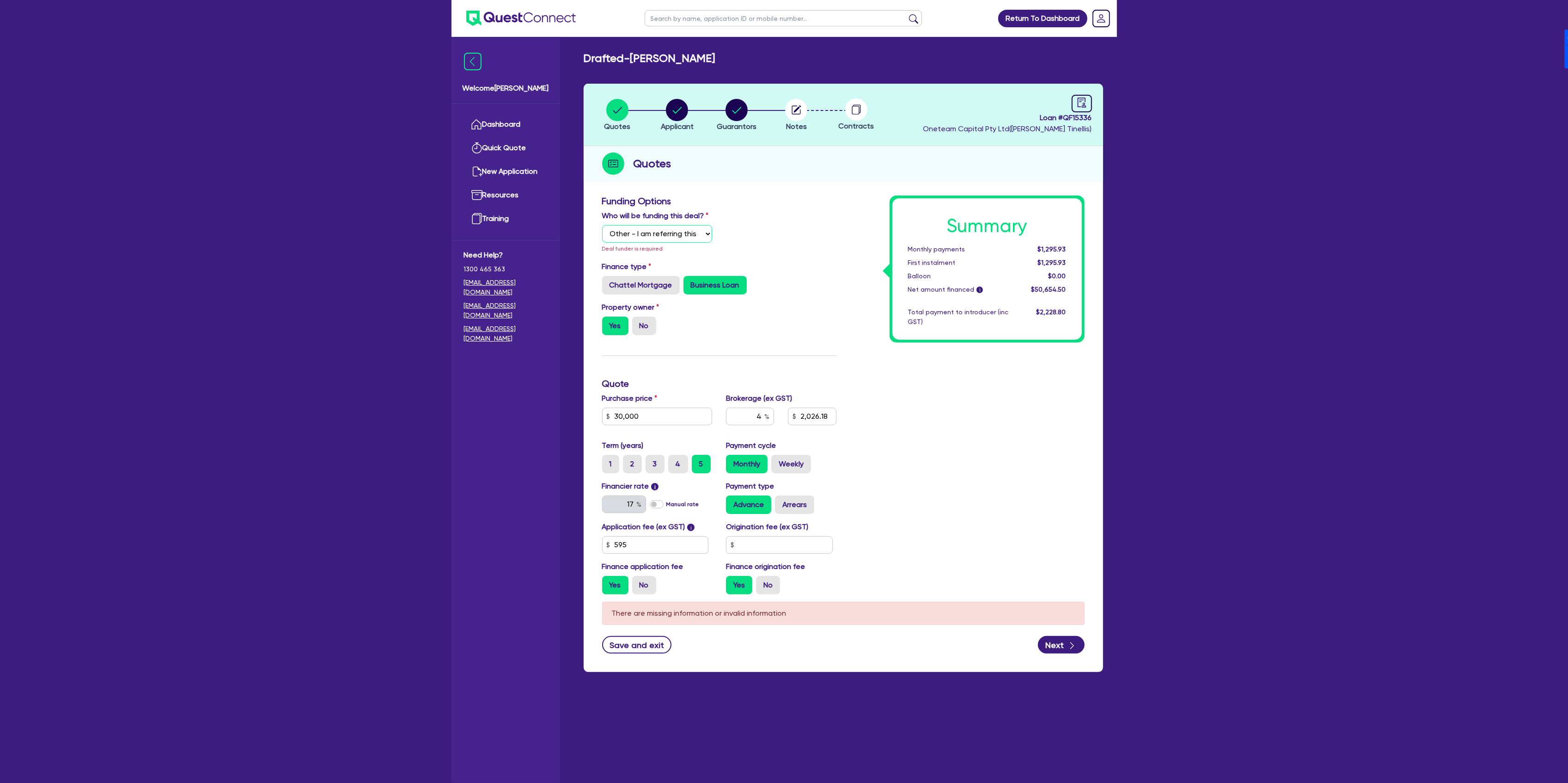
click at [602, 225] on select "Select I will fund 100% I will co-fund with Quest I want Quest to fund 100% Oth…" at bounding box center [657, 234] width 110 height 18
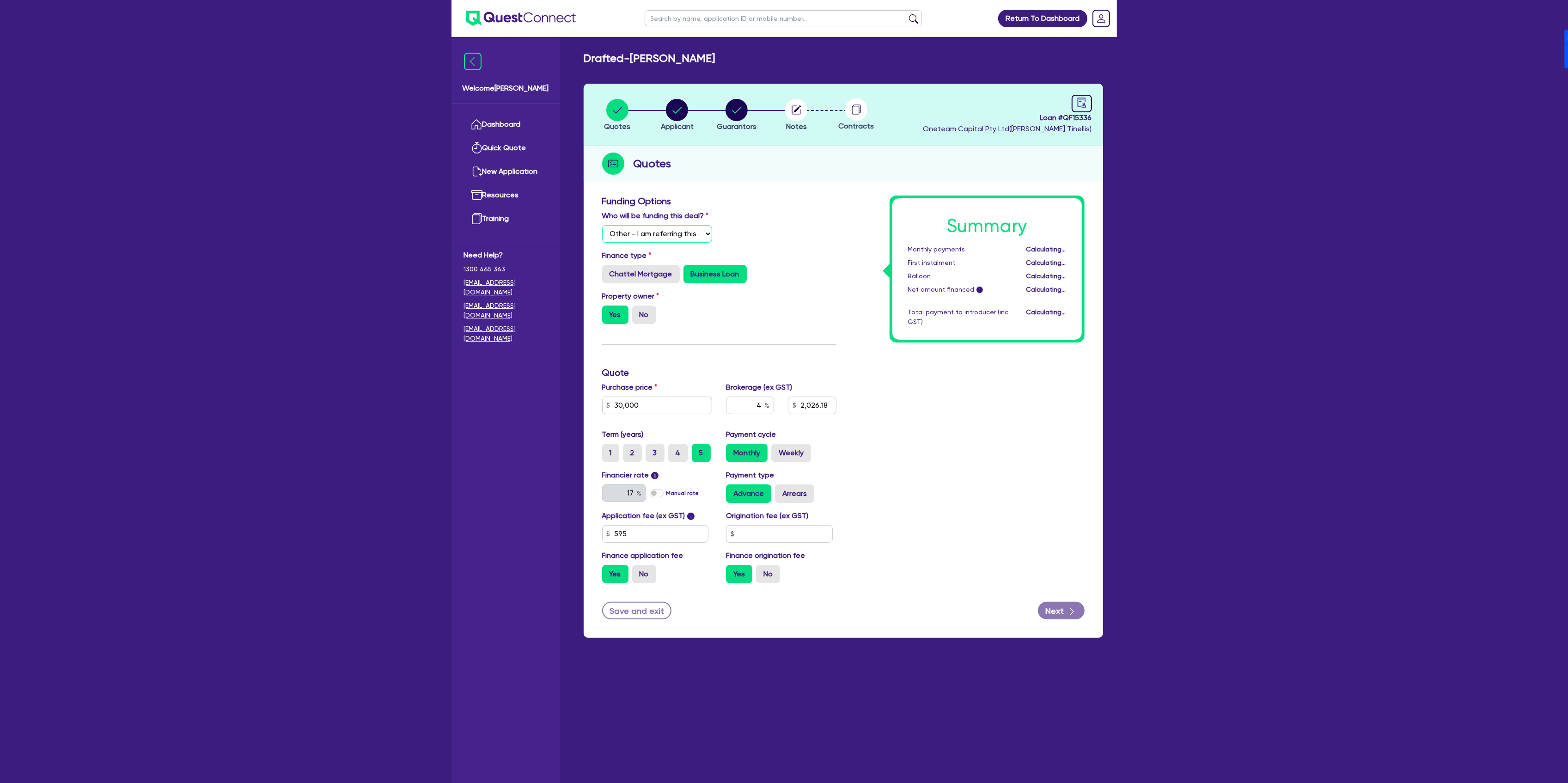
type input "1,226.18"
type input "17.95"
click at [681, 339] on div "Funding Options Who will be funding this deal? Select I will fund 100% I will c…" at bounding box center [719, 393] width 248 height 395
click at [750, 335] on div "Funding Options Who will be funding this deal? Select I will fund 100% I will c…" at bounding box center [719, 393] width 248 height 395
click at [1064, 599] on form "Funding Options Who will be funding this deal? Select I will fund 100% I will c…" at bounding box center [843, 407] width 483 height 424
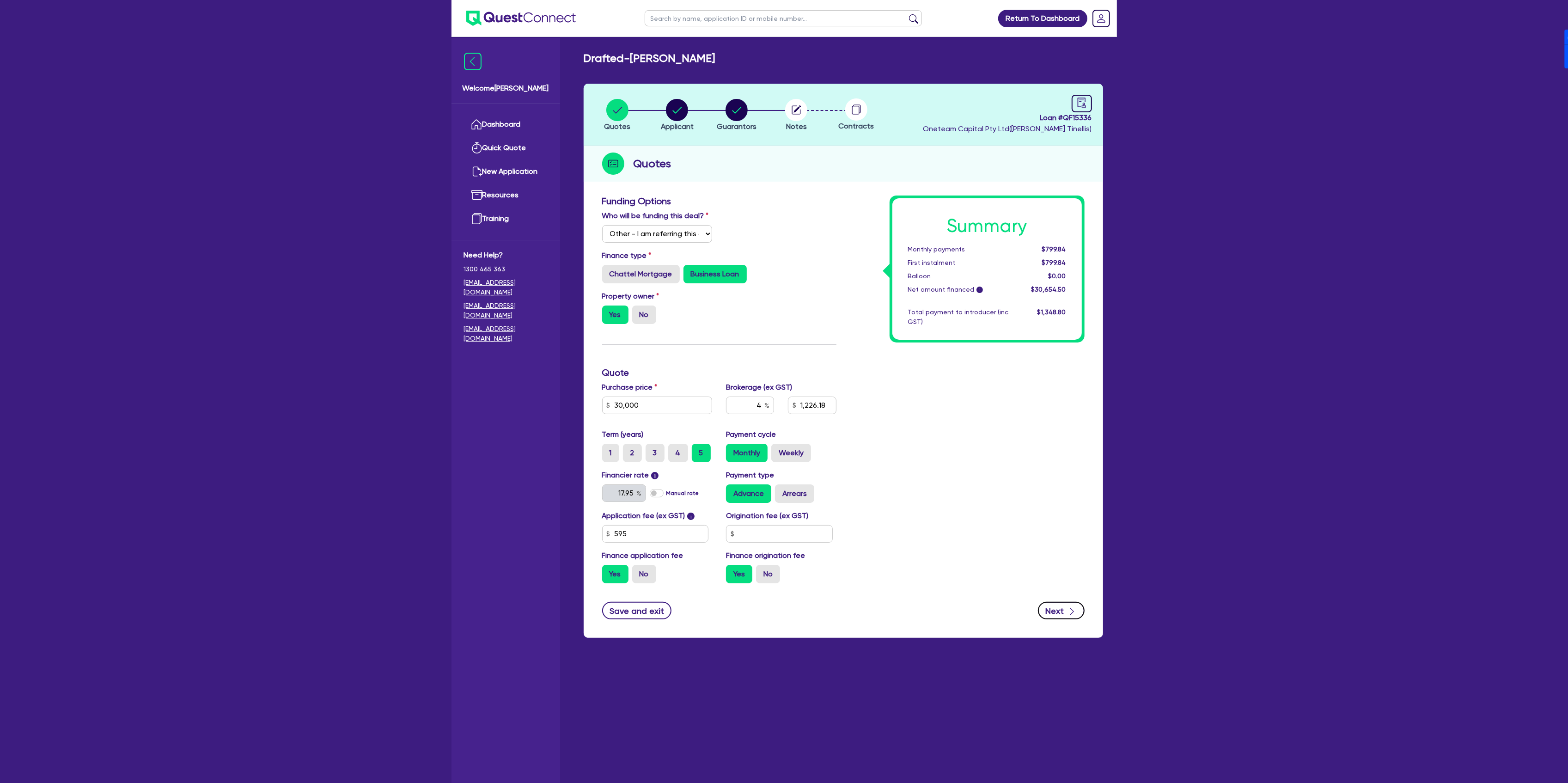
click at [1064, 616] on button "Next" at bounding box center [1061, 611] width 47 height 18
type input "1,226.18"
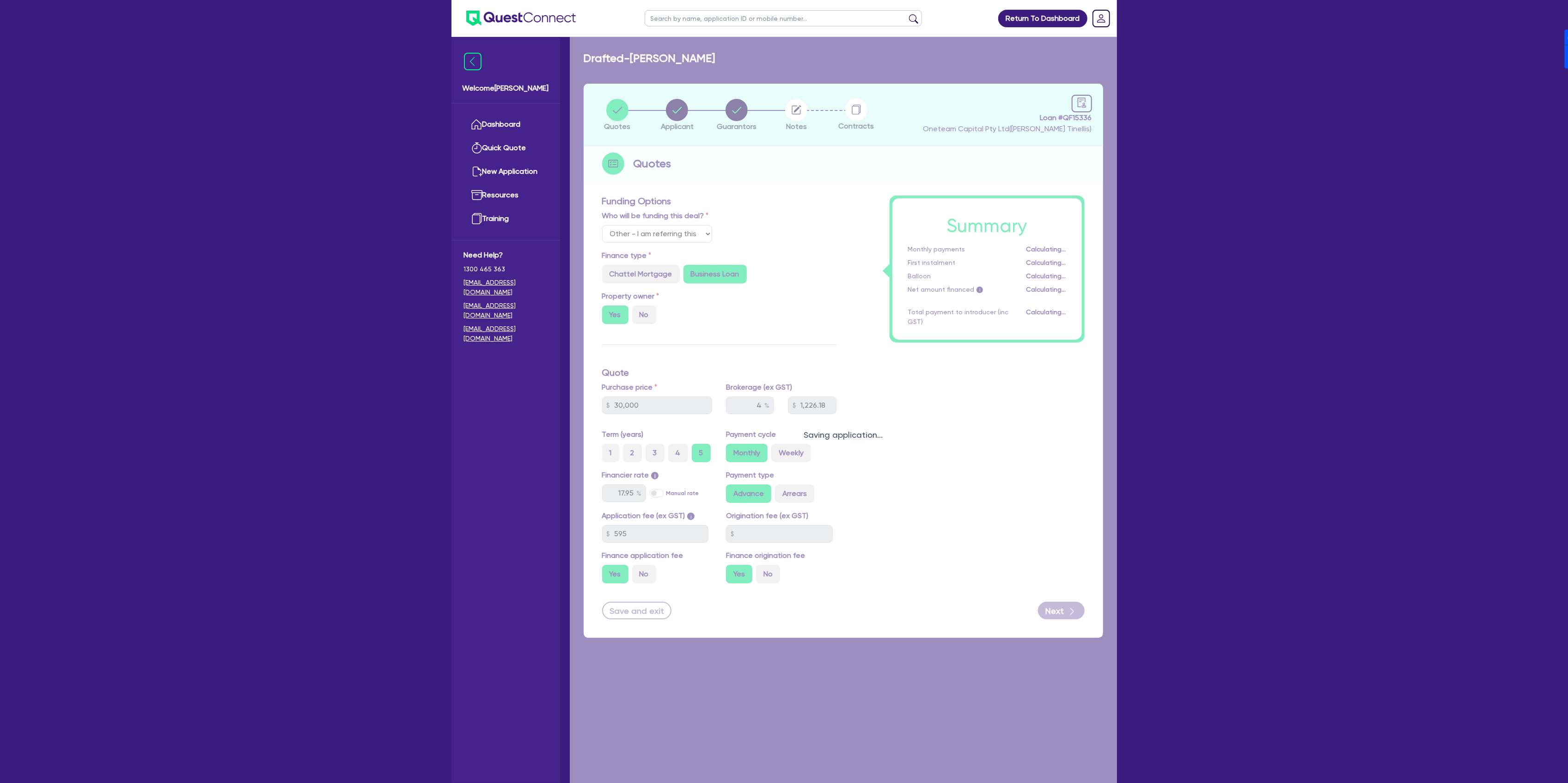
select select "COMPANY"
select select "TRANSPORT_WAREHOUSING"
select select "TAXI_LUXURY_CAR_SERVICES"
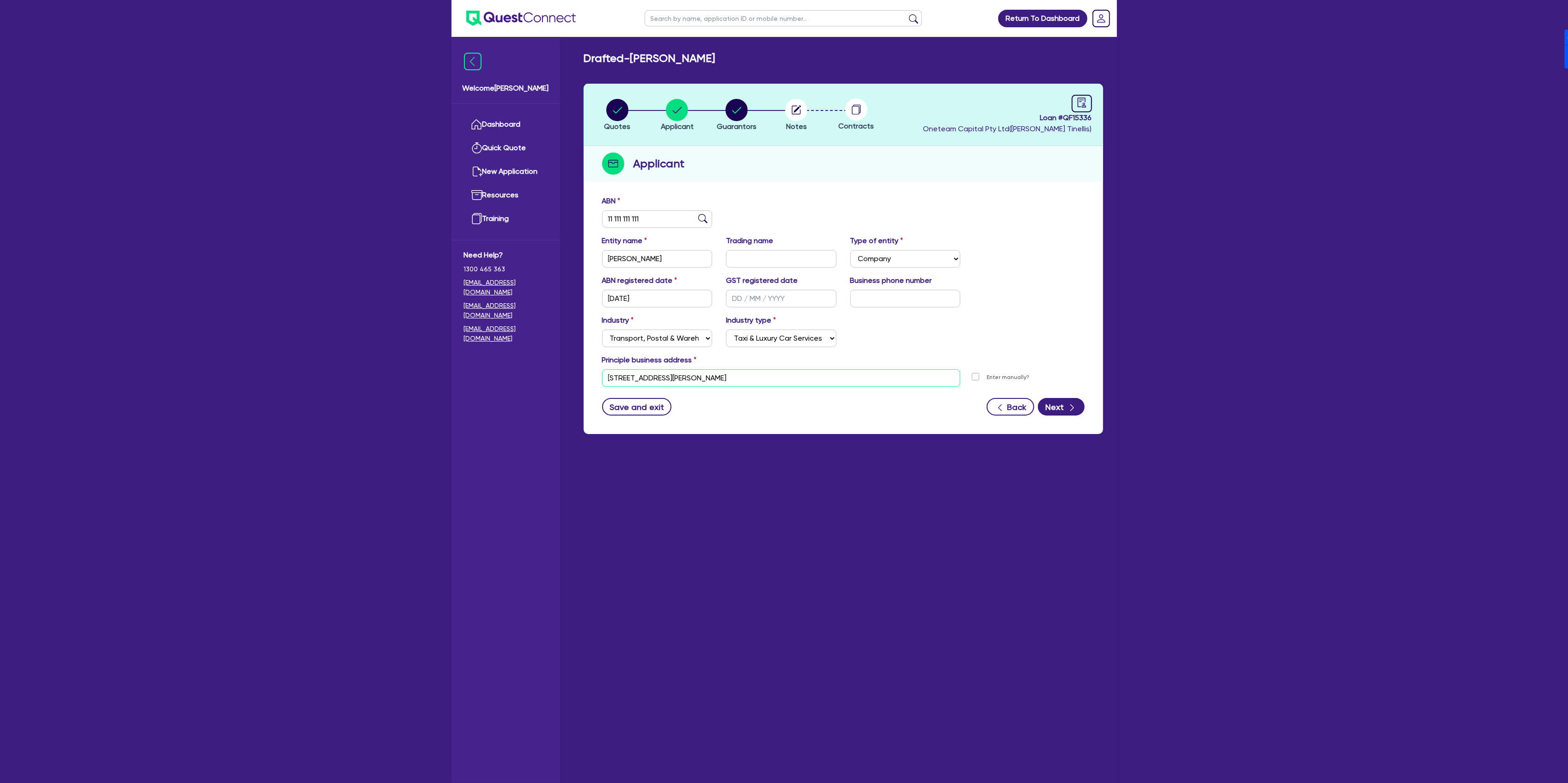
click at [754, 374] on input "29 Howell Ave Matraville NSW 2036" at bounding box center [781, 378] width 359 height 18
paste input "Unit 69 77 Riley Street Darlinghurst NSW 2010"
click at [728, 393] on small "Darlinghurst NSW 2010, Australia" at bounding box center [828, 394] width 200 height 7
type input "unit 69 77 Riley St Darlinghurst NSW 2010"
click at [1033, 303] on div "ABN registered date 14/04/1998 GST registered date Business phone number" at bounding box center [843, 295] width 496 height 40
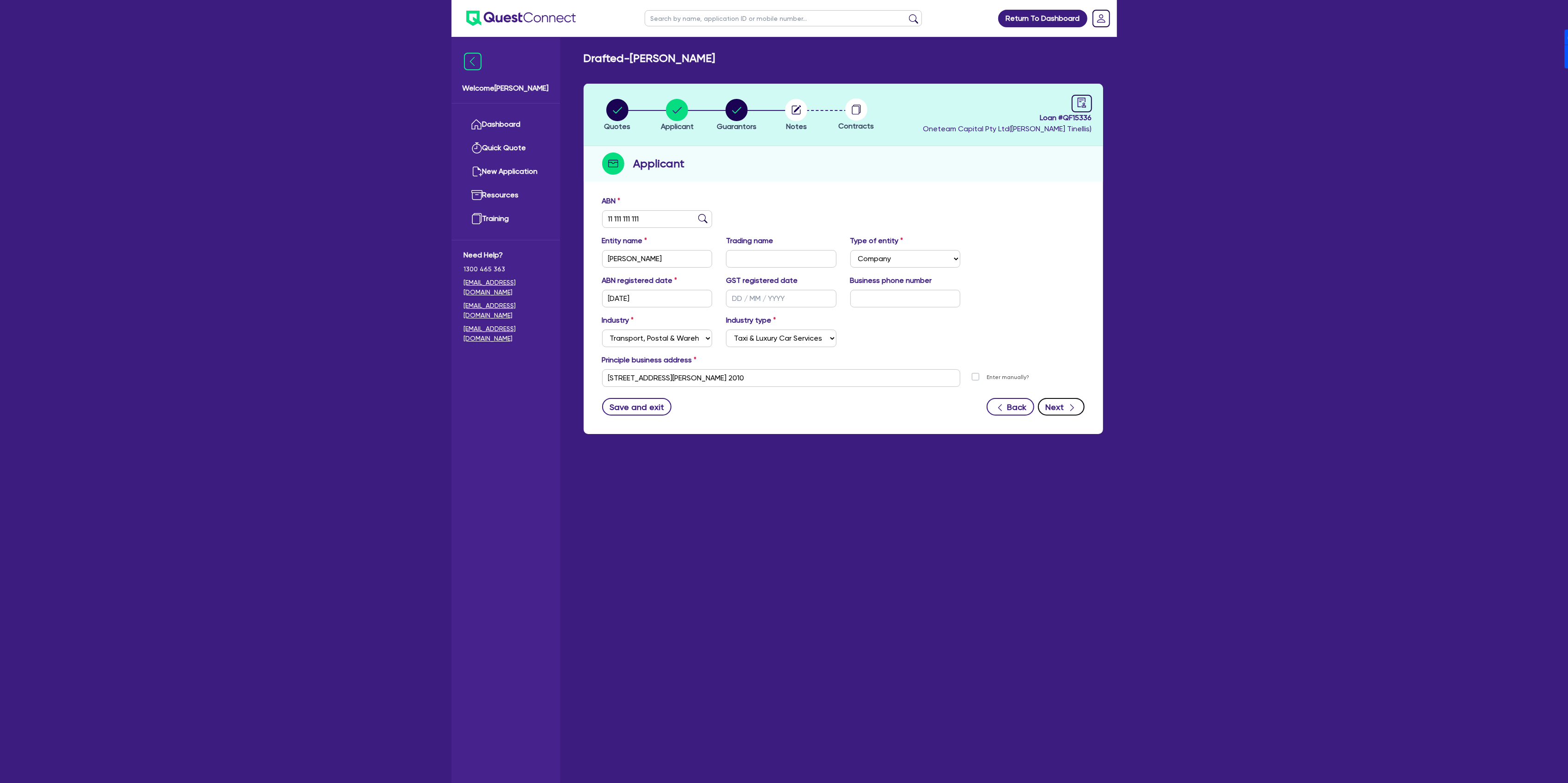
click at [1063, 406] on button "Next" at bounding box center [1061, 407] width 47 height 18
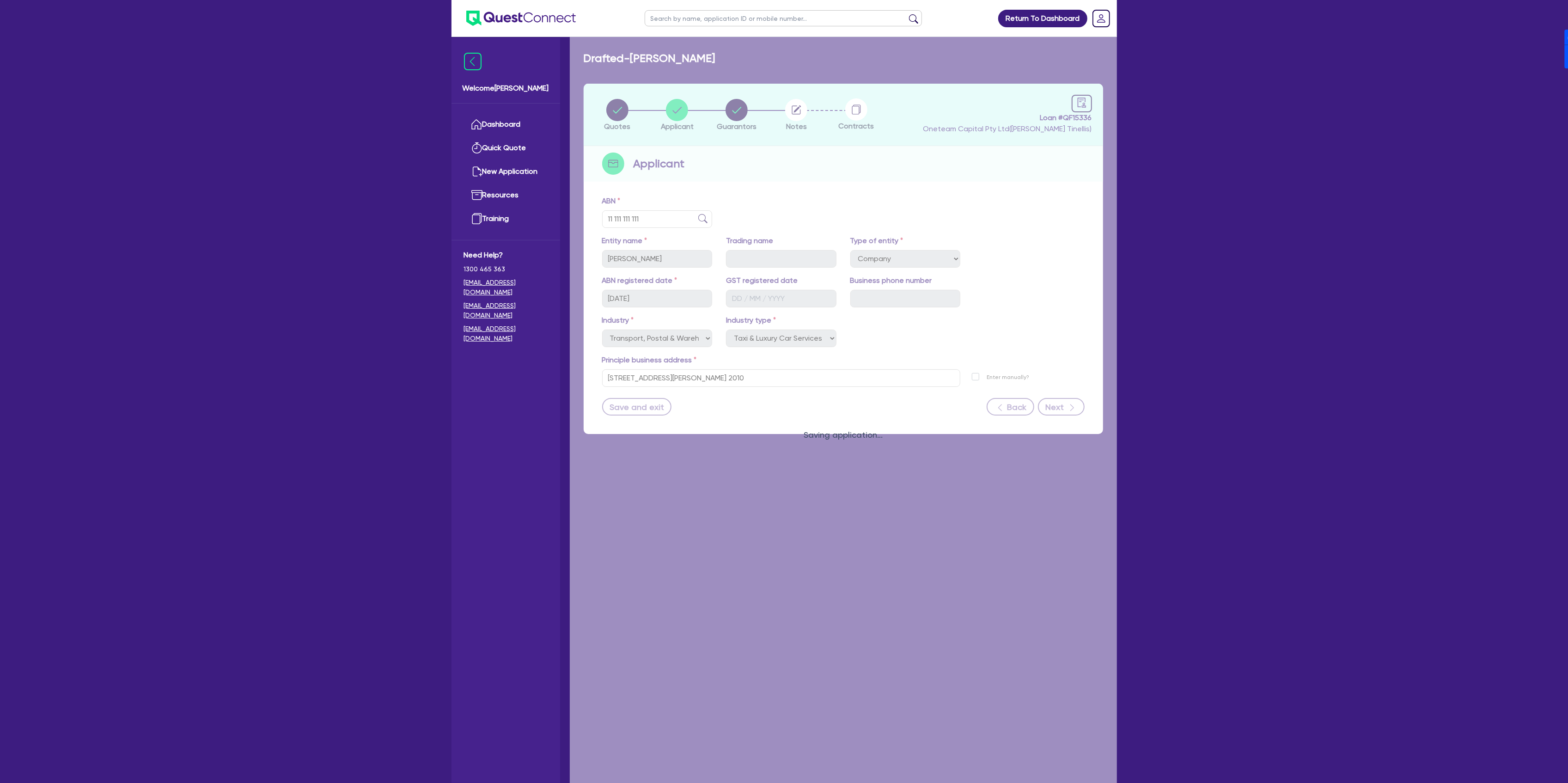
select select "MR"
select select "MARRIED"
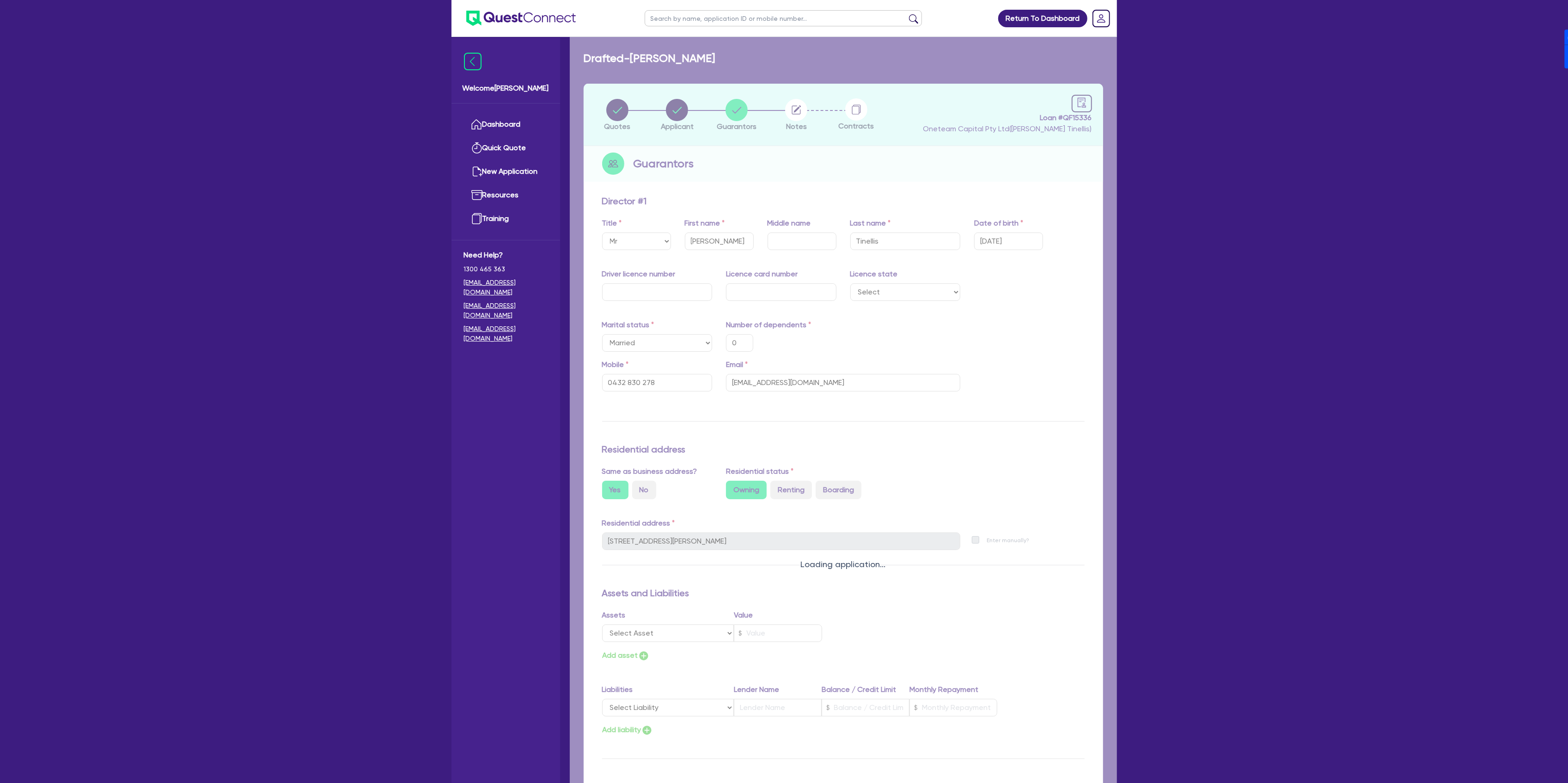
type input "0"
type input "0432 830 278"
type input "unit 69 77 Riley St Darlinghurst NSW 2010"
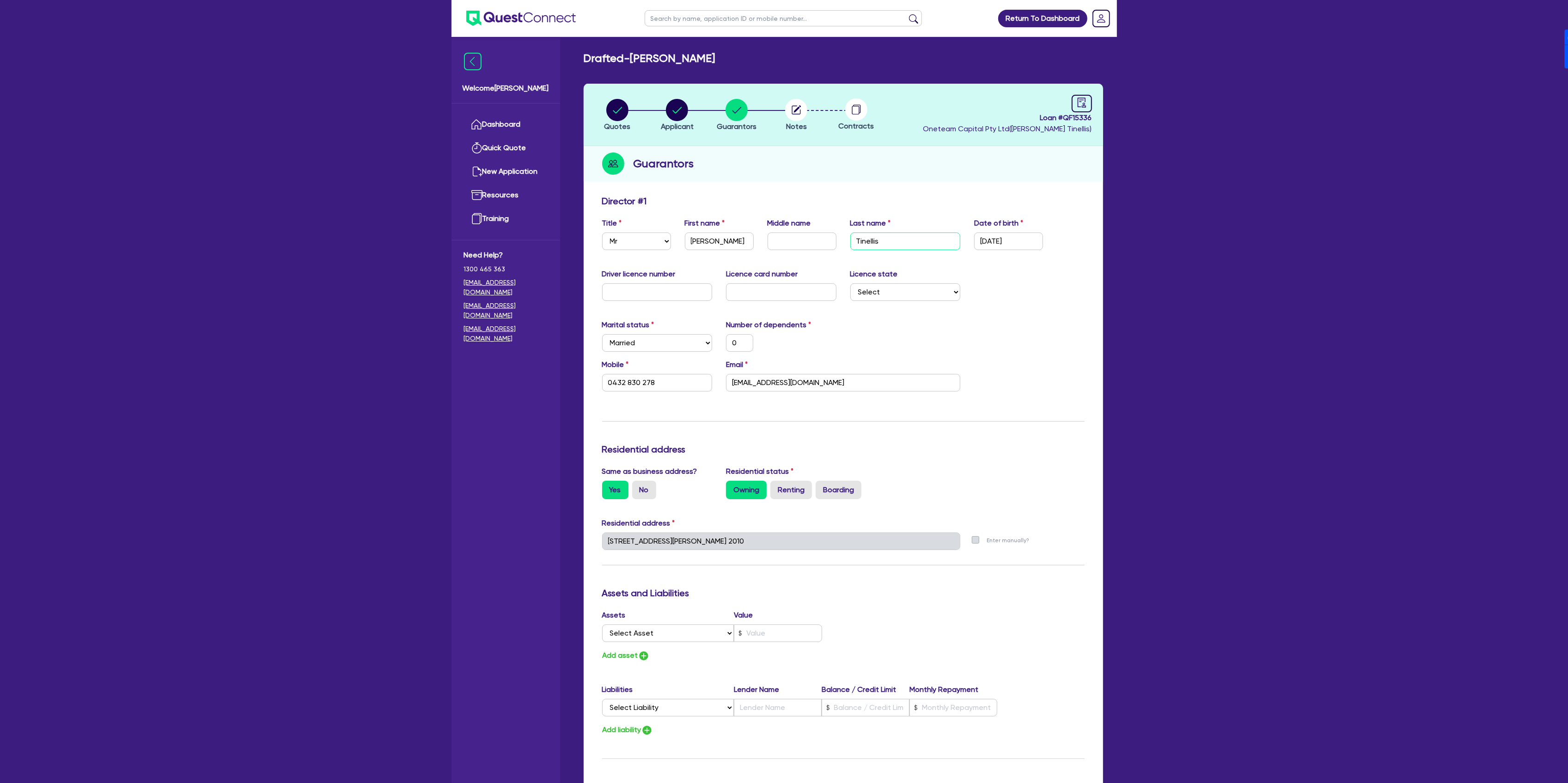
click at [886, 249] on input "Tinellis" at bounding box center [905, 241] width 110 height 18
paste input "Mureddu"
type input "Mureddu"
type input "0"
type input "0432 830 278"
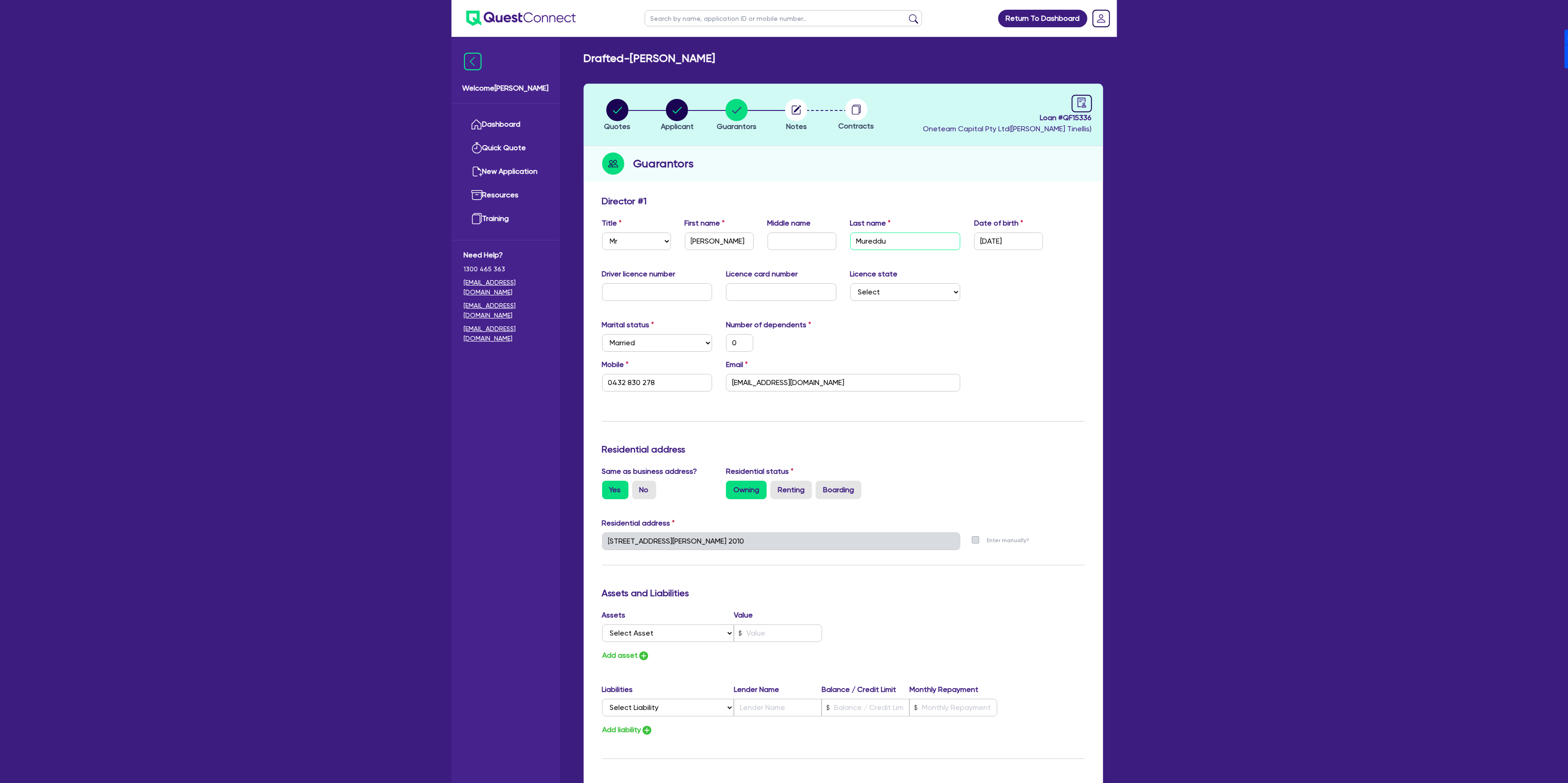
type input "Mureddu"
click at [679, 113] on circle "button" at bounding box center [676, 110] width 22 height 22
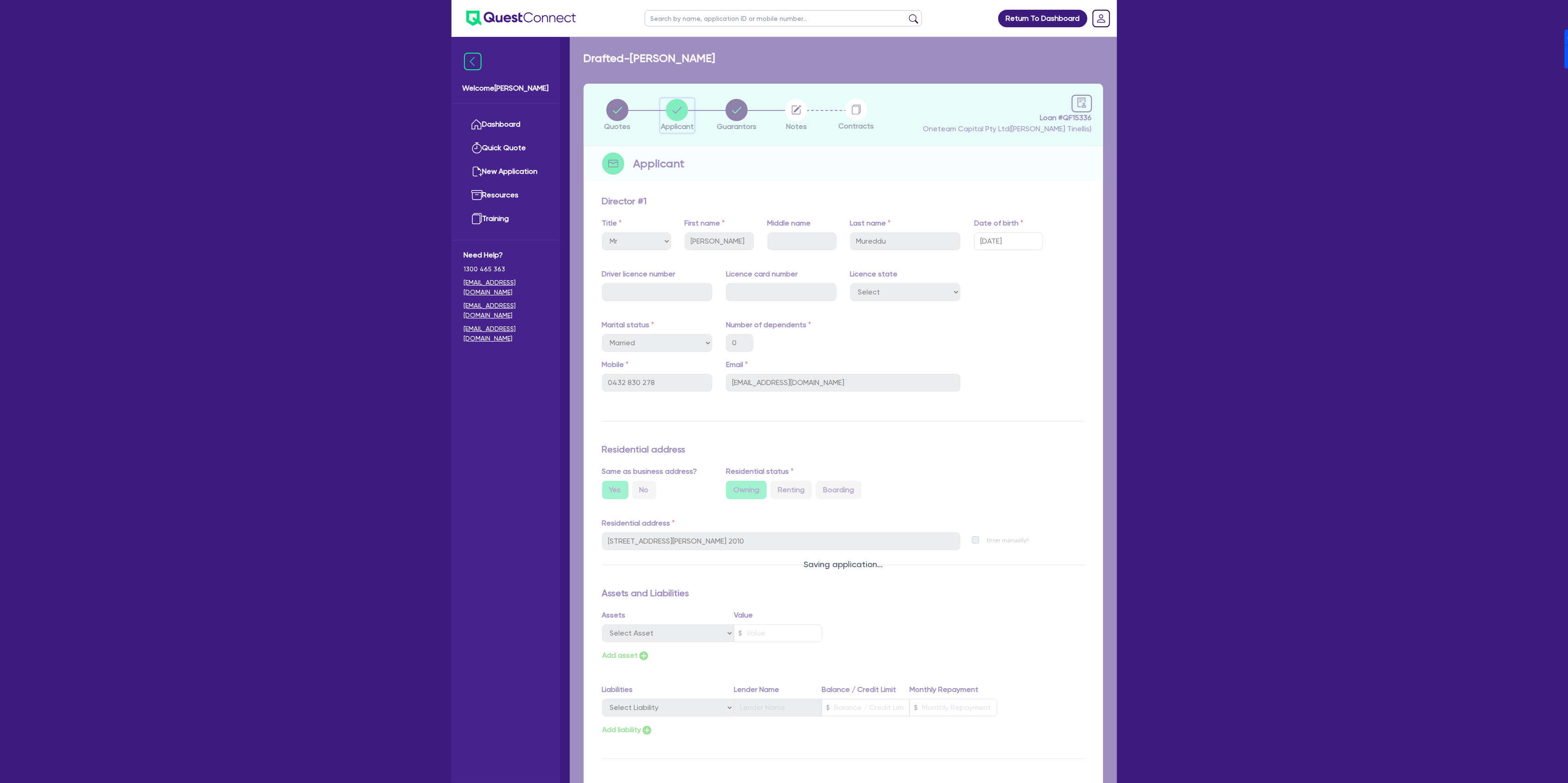
select select "COMPANY"
select select "TRANSPORT_WAREHOUSING"
select select "TAXI_LUXURY_CAR_SERVICES"
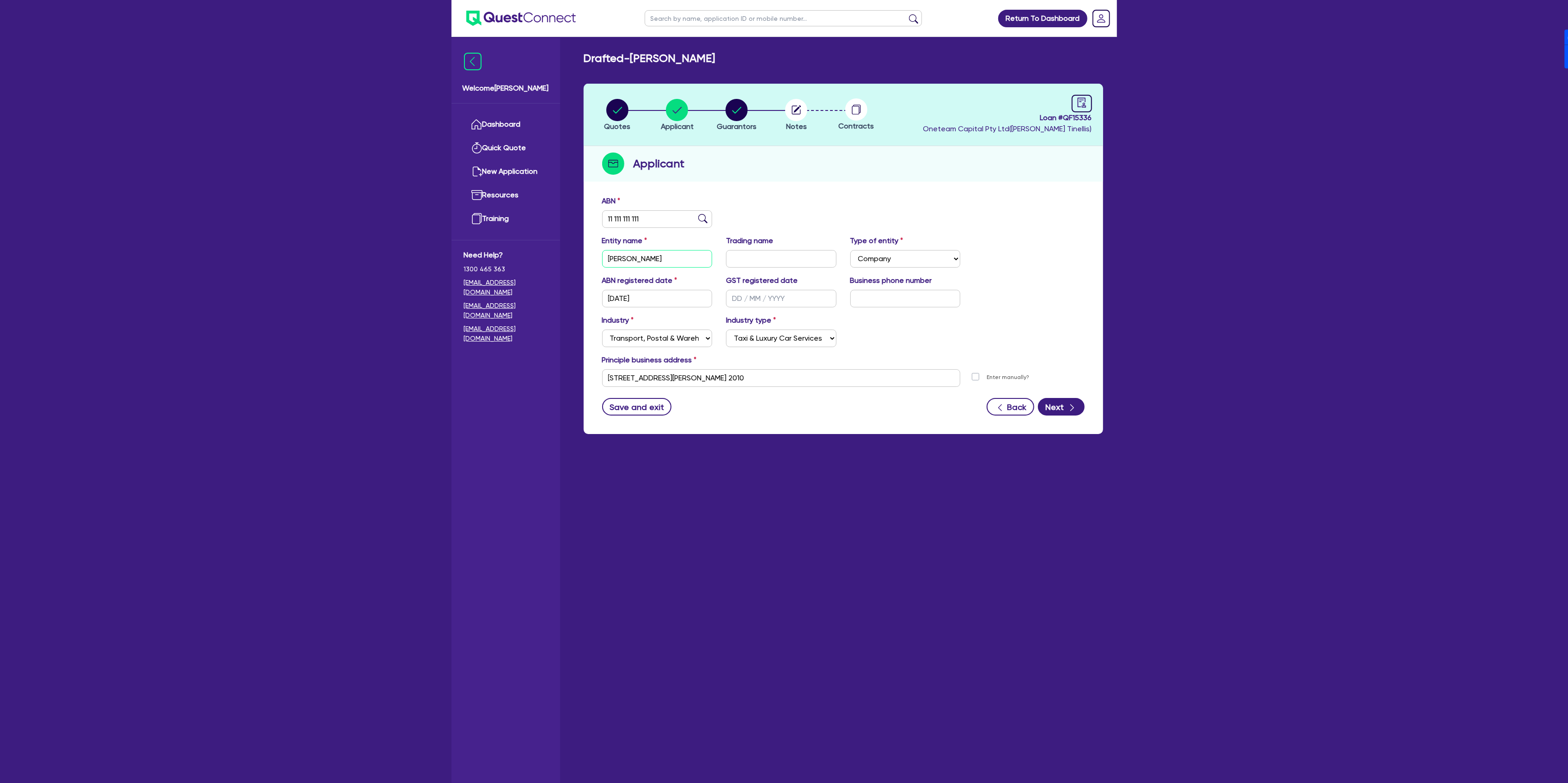
click at [660, 260] on input "Angelo" at bounding box center [657, 259] width 110 height 18
paste input "Mureddu"
type input "Angelo Mureddu"
click at [742, 106] on circle "button" at bounding box center [737, 110] width 22 height 22
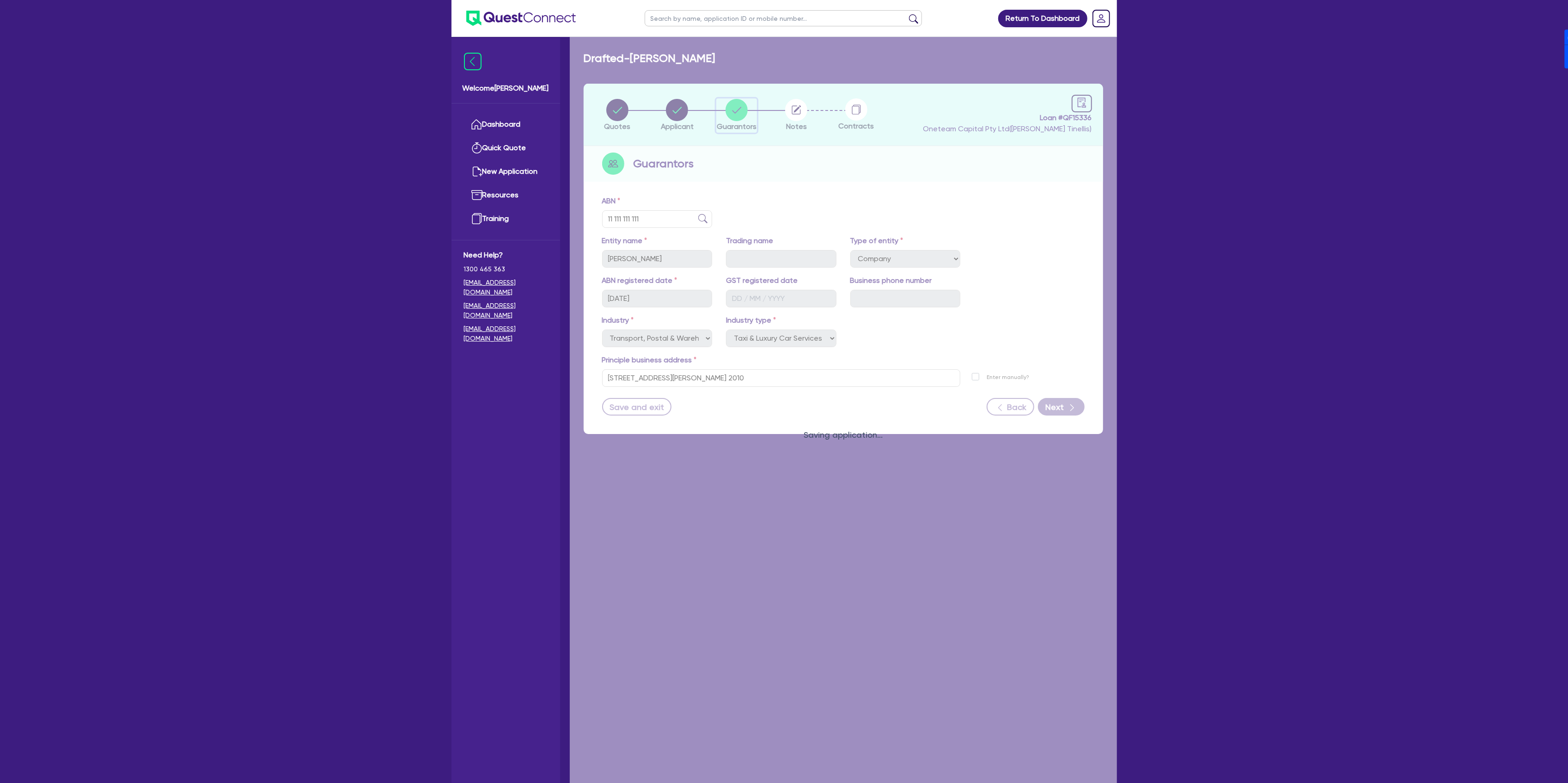
select select "MR"
select select "MARRIED"
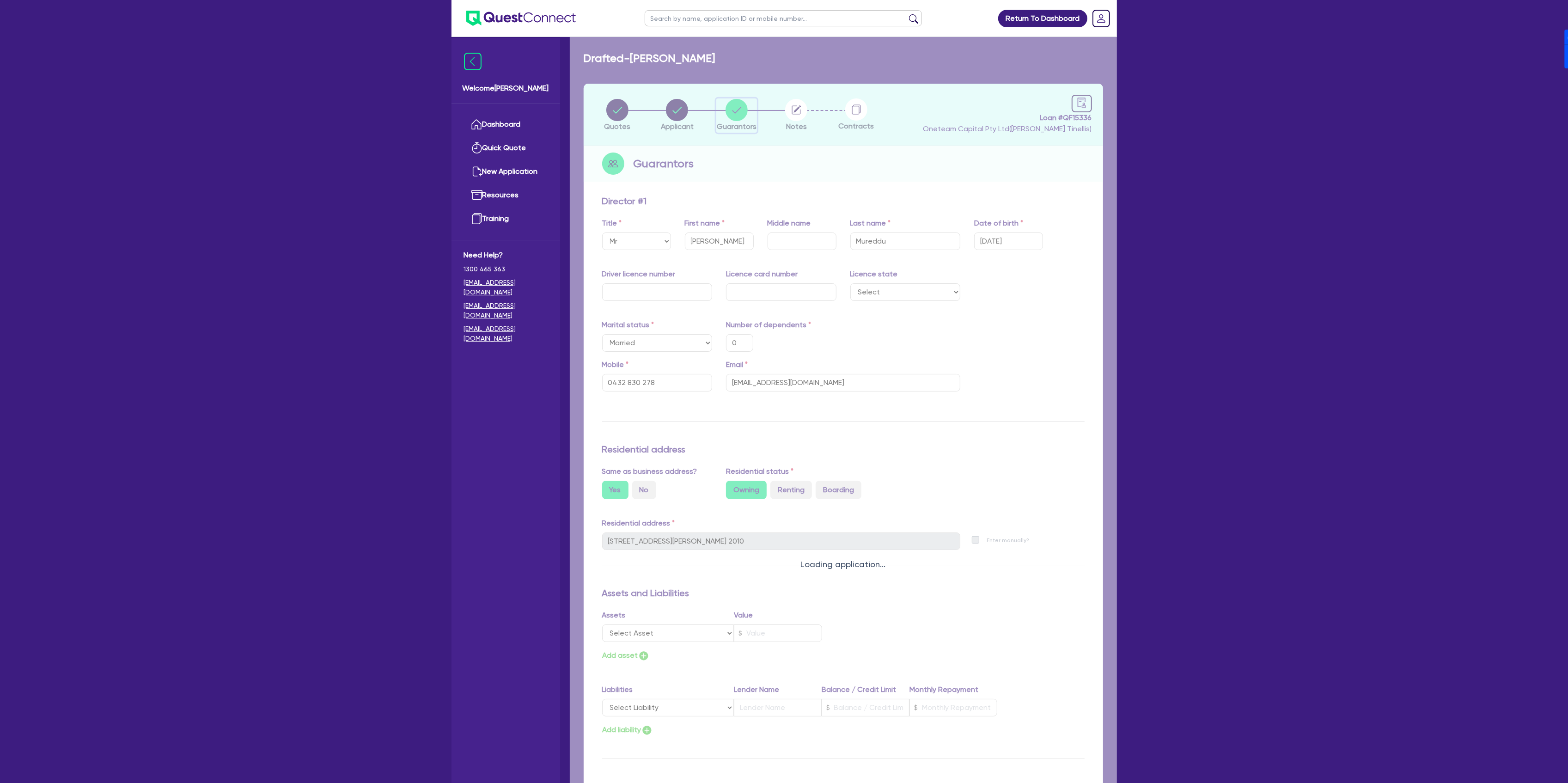
type input "0"
type input "0432 830 278"
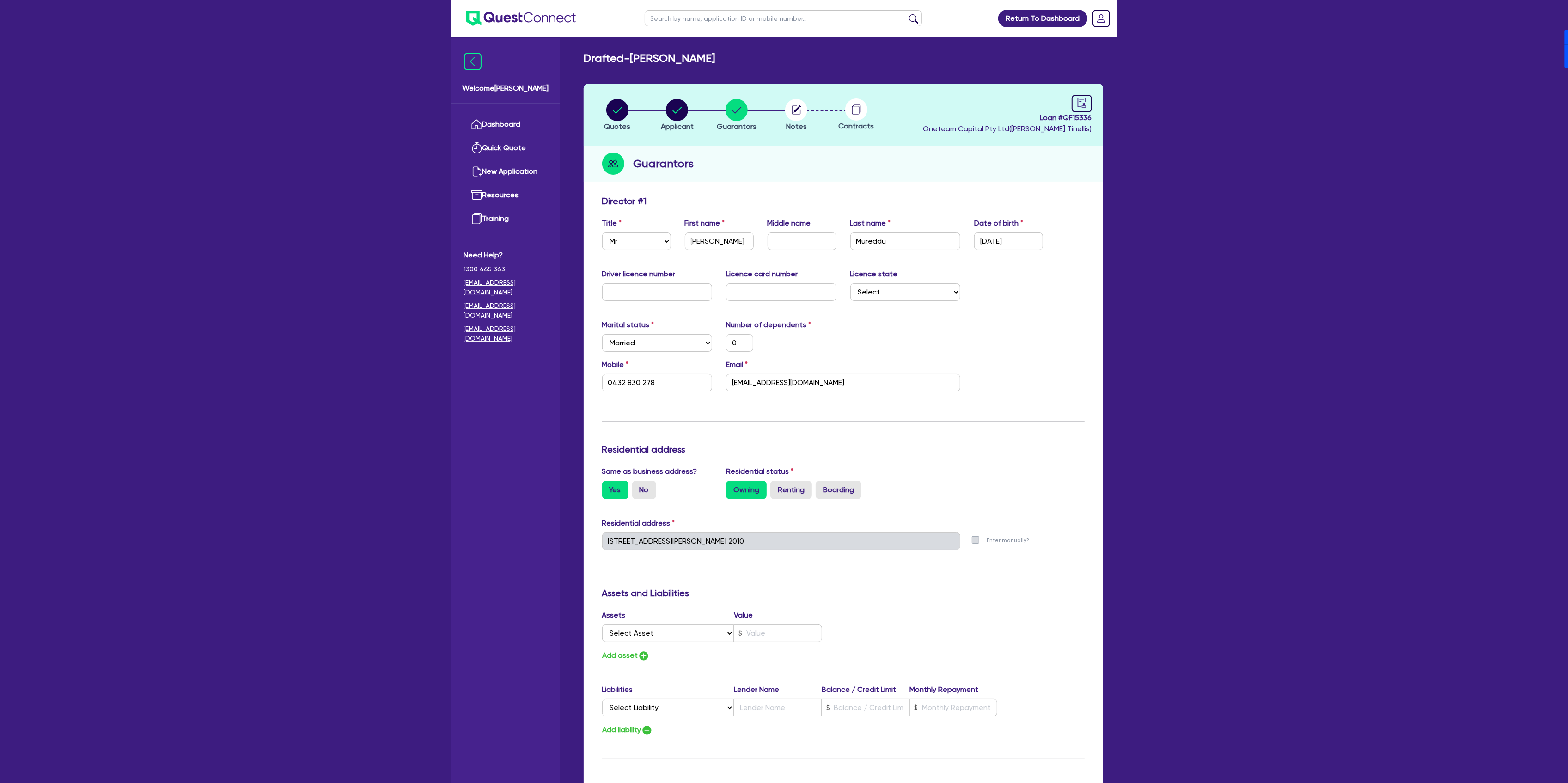
click at [672, 301] on div "Driver licence number Licence card number Licence state Select NSW VIC QLD TAS …" at bounding box center [843, 288] width 496 height 40
click at [672, 297] on input "text" at bounding box center [657, 293] width 110 height 18
paste input "1191AT"
type input "1191AT"
type input "0"
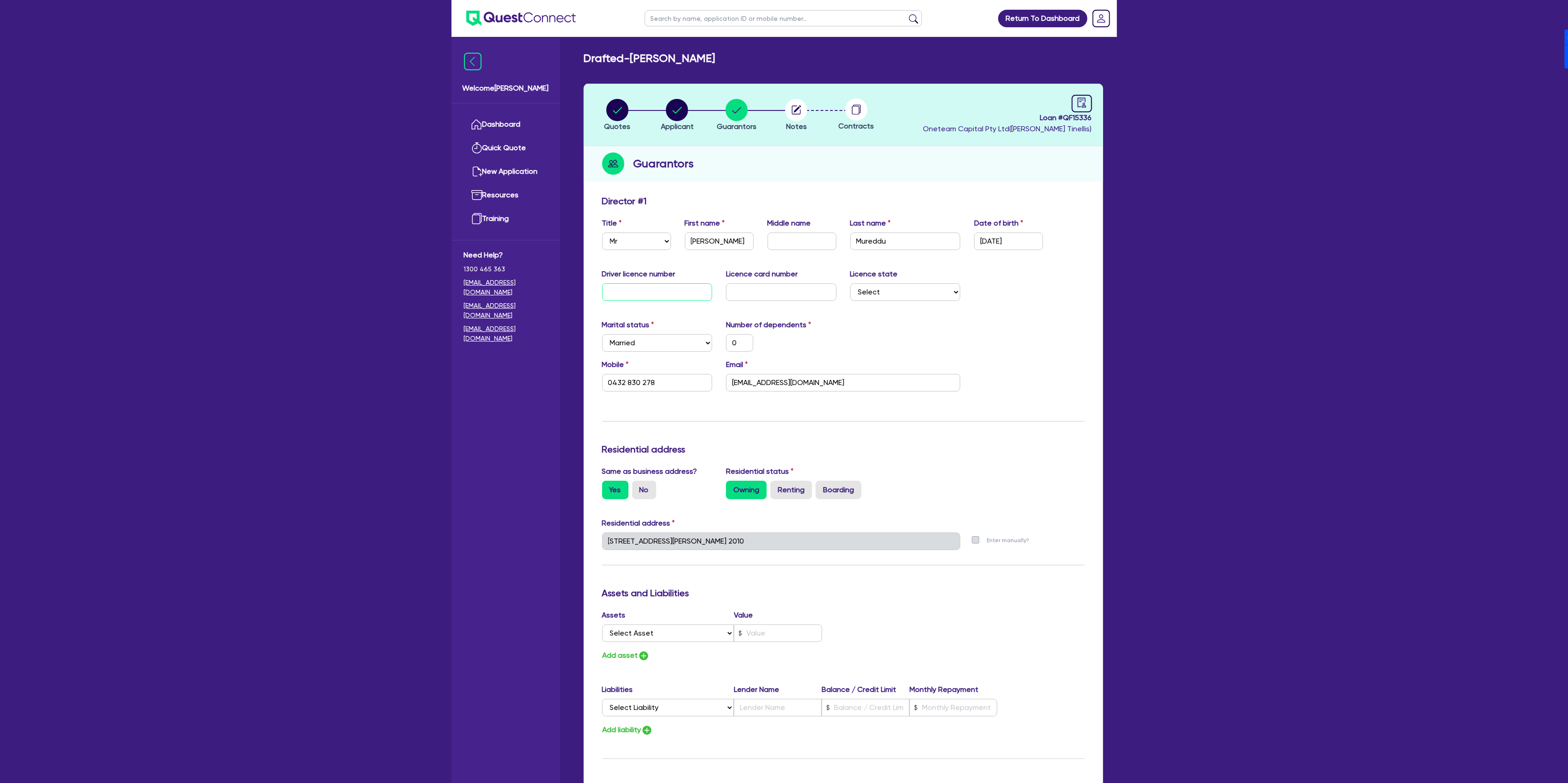
type input "0432 830 278"
type input "1191AT"
click at [879, 288] on select "Select NSW VIC QLD TAS ACT SA NT WA" at bounding box center [905, 293] width 110 height 18
select select "[GEOGRAPHIC_DATA]"
click at [850, 284] on select "Select NSW VIC QLD TAS ACT SA NT WA" at bounding box center [905, 293] width 110 height 18
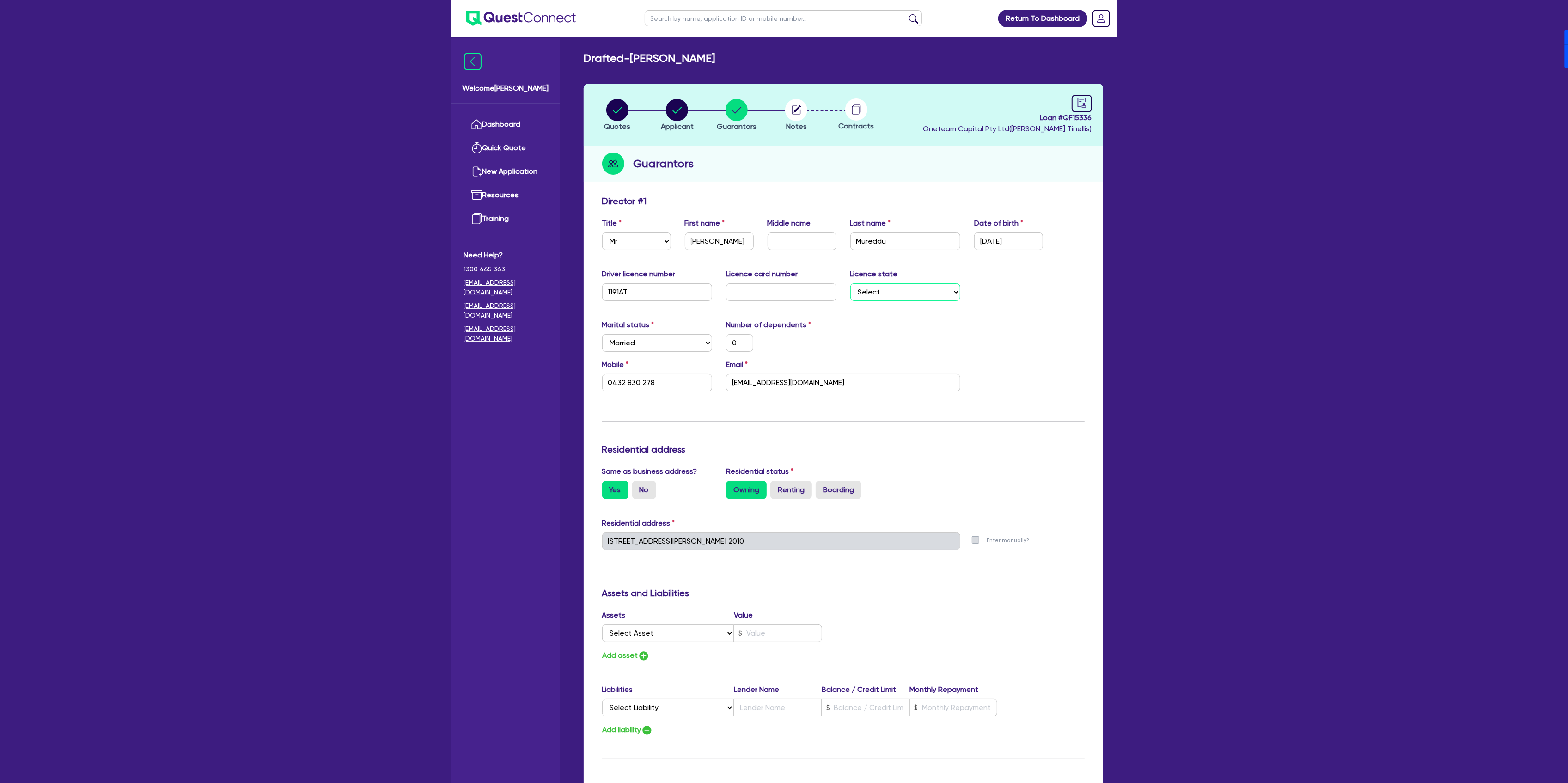
type input "0"
type input "0432 830 278"
click at [681, 348] on select "Select Single Married De Facto / Partner" at bounding box center [657, 343] width 110 height 18
select select "SINGLE"
click at [602, 334] on select "Select Single Married De Facto / Partner" at bounding box center [657, 343] width 110 height 18
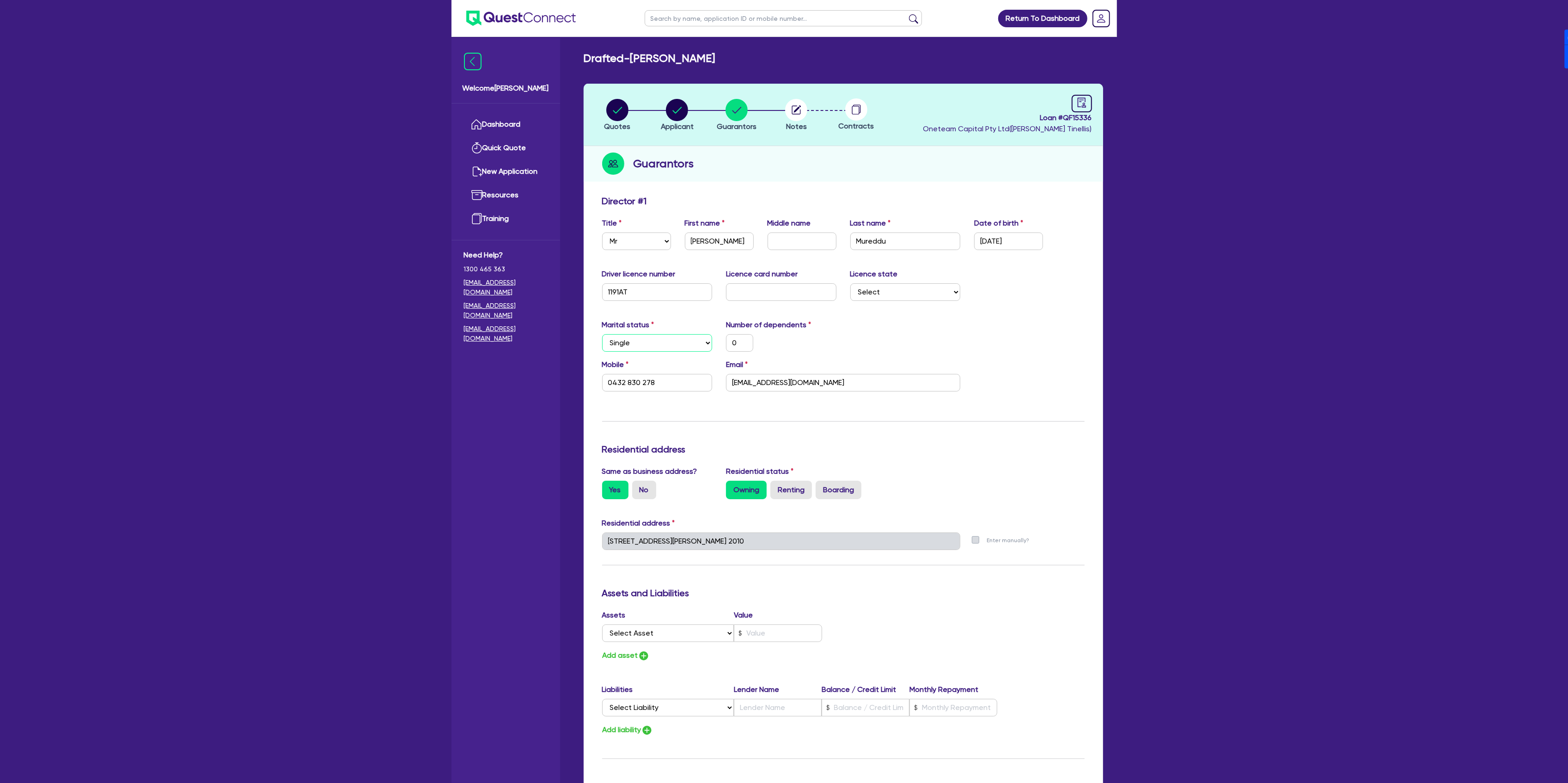
type input "0"
type input "0432 830 278"
click at [637, 637] on select "Select Asset Cash Property Investment property Vehicle Truck Trailer Equipment …" at bounding box center [668, 634] width 132 height 18
select select "INVESTMENT_PROPERTY"
click at [602, 625] on select "Select Asset Cash Property Investment property Vehicle Truck Trailer Equipment …" at bounding box center [668, 634] width 132 height 18
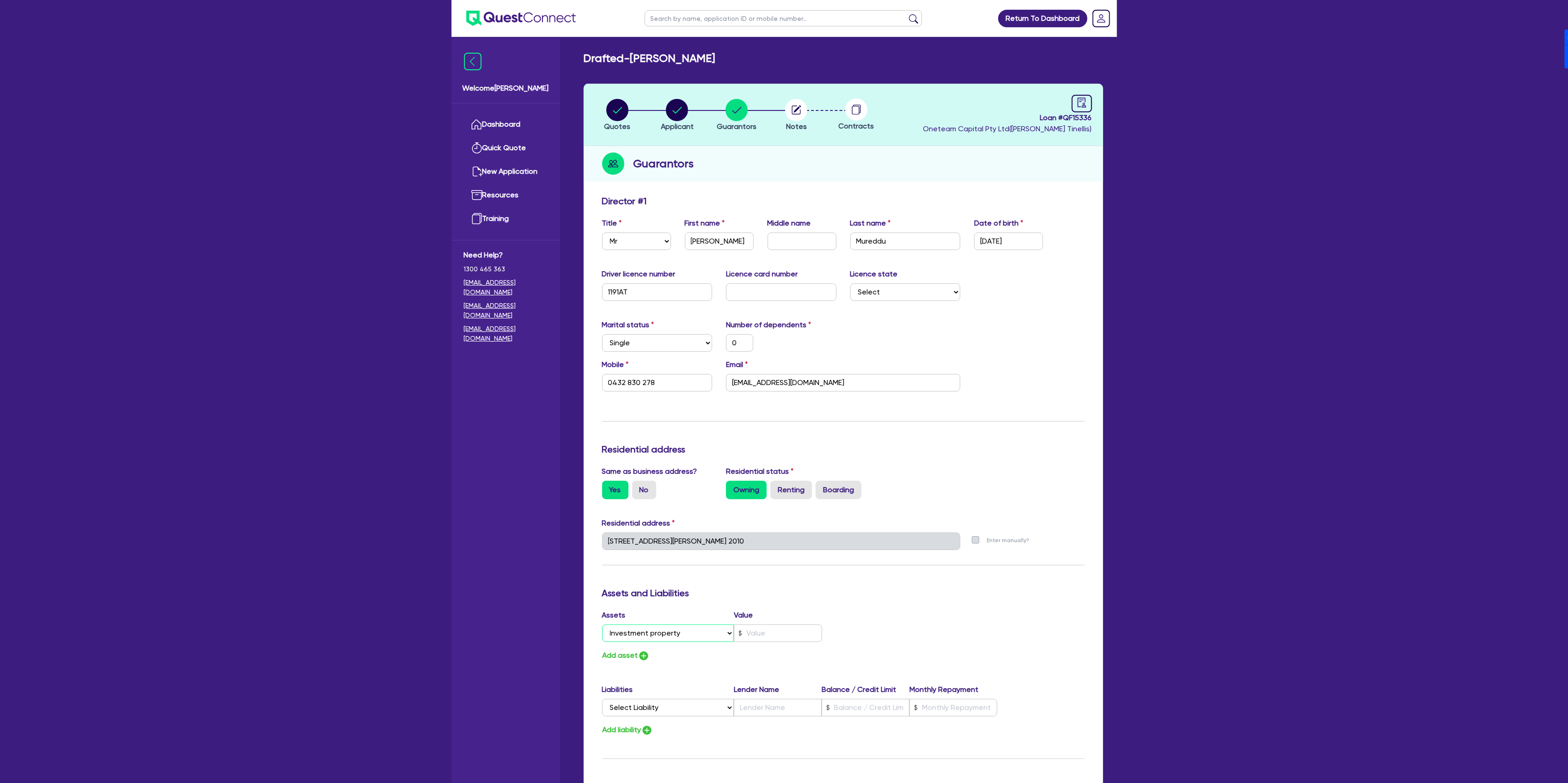
type input "0"
type input "0432 830 278"
click at [768, 634] on input "text" at bounding box center [778, 634] width 88 height 18
type input "4"
type input "0"
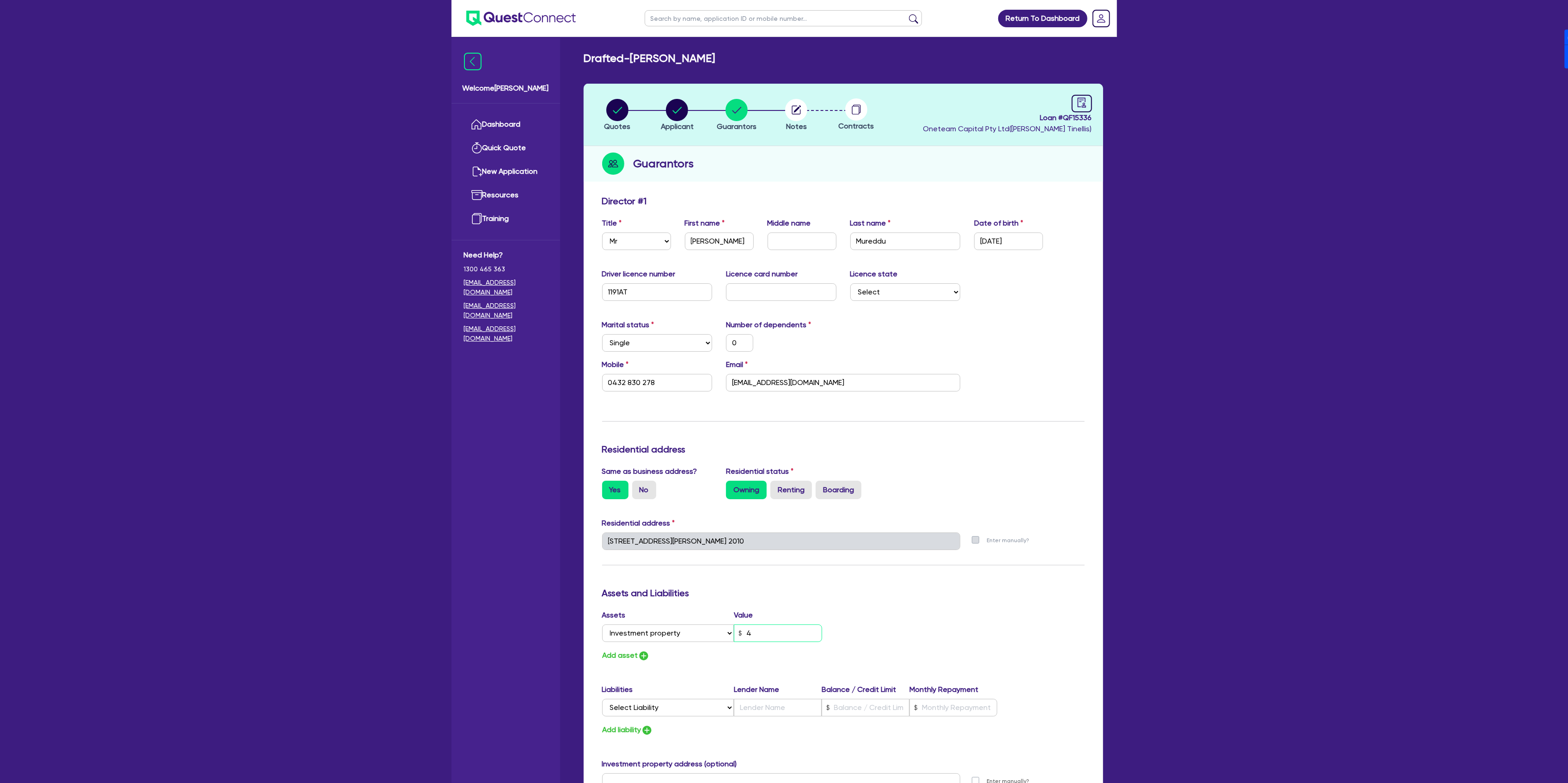
type input "0432 830 278"
type input "0"
type input "0432 830 278"
type input "40"
type input "0"
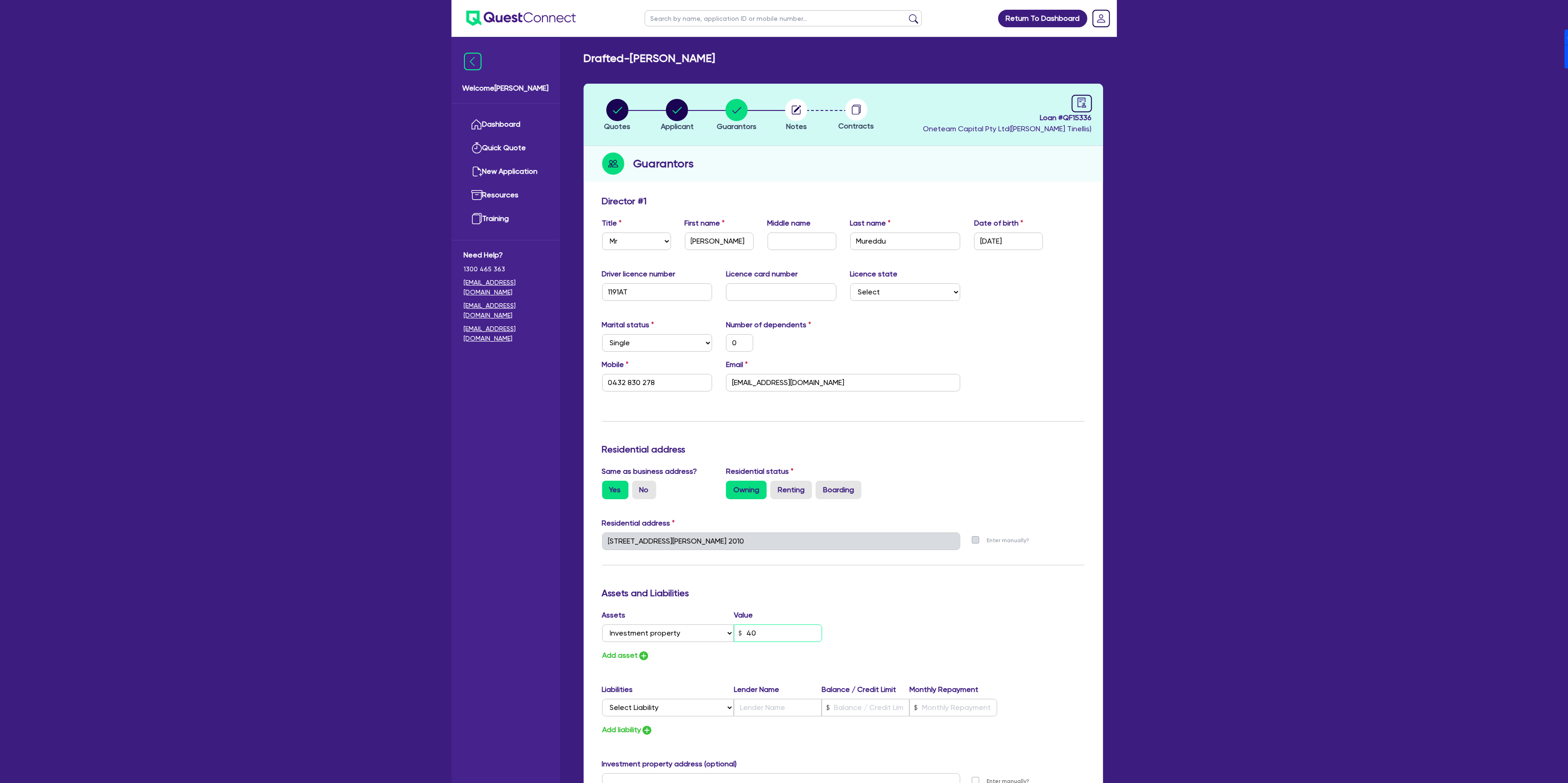
type input "0432 830 278"
type input "400"
type input "0"
type input "0432 830 278"
type input "4,000"
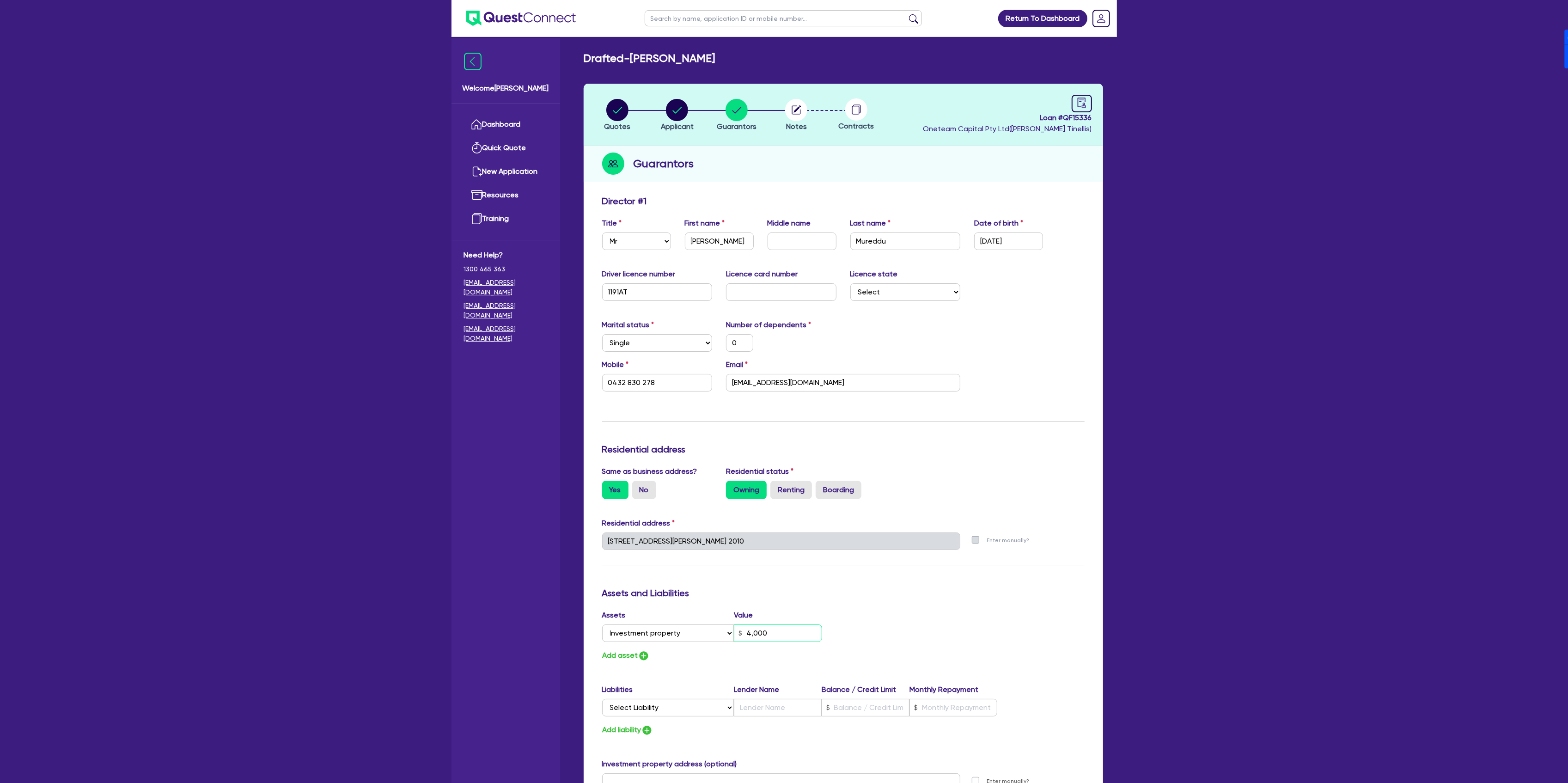
type input "0"
type input "0432 830 278"
type input "40,000"
type input "0"
type input "0432 830 278"
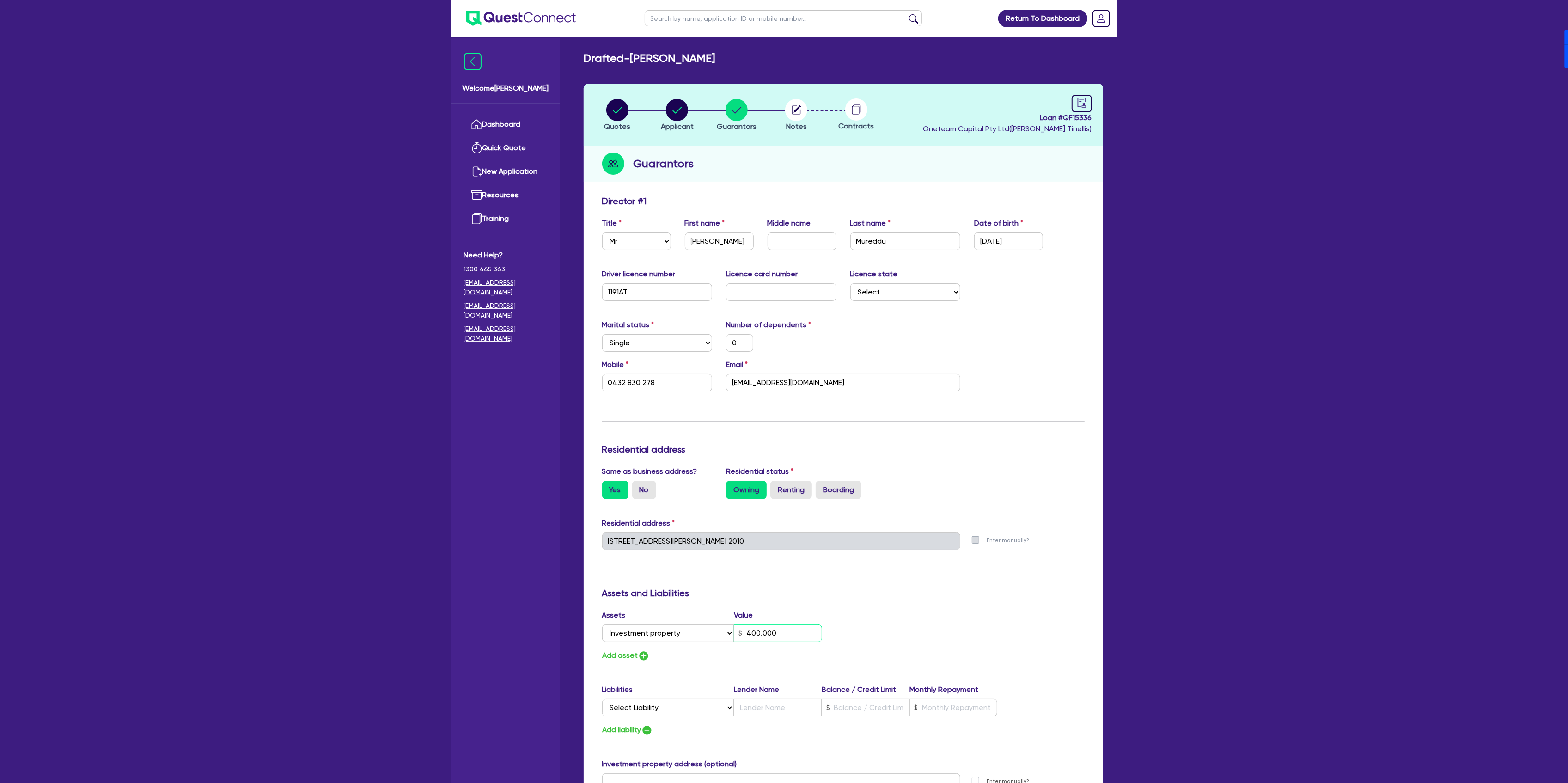
type input "400,000"
click at [965, 604] on div "Update residential status for Director #1 Boarding is only acceptable when the …" at bounding box center [843, 560] width 483 height 731
click at [643, 656] on img "button" at bounding box center [644, 656] width 11 height 11
type input "0"
type input "0432 830 278"
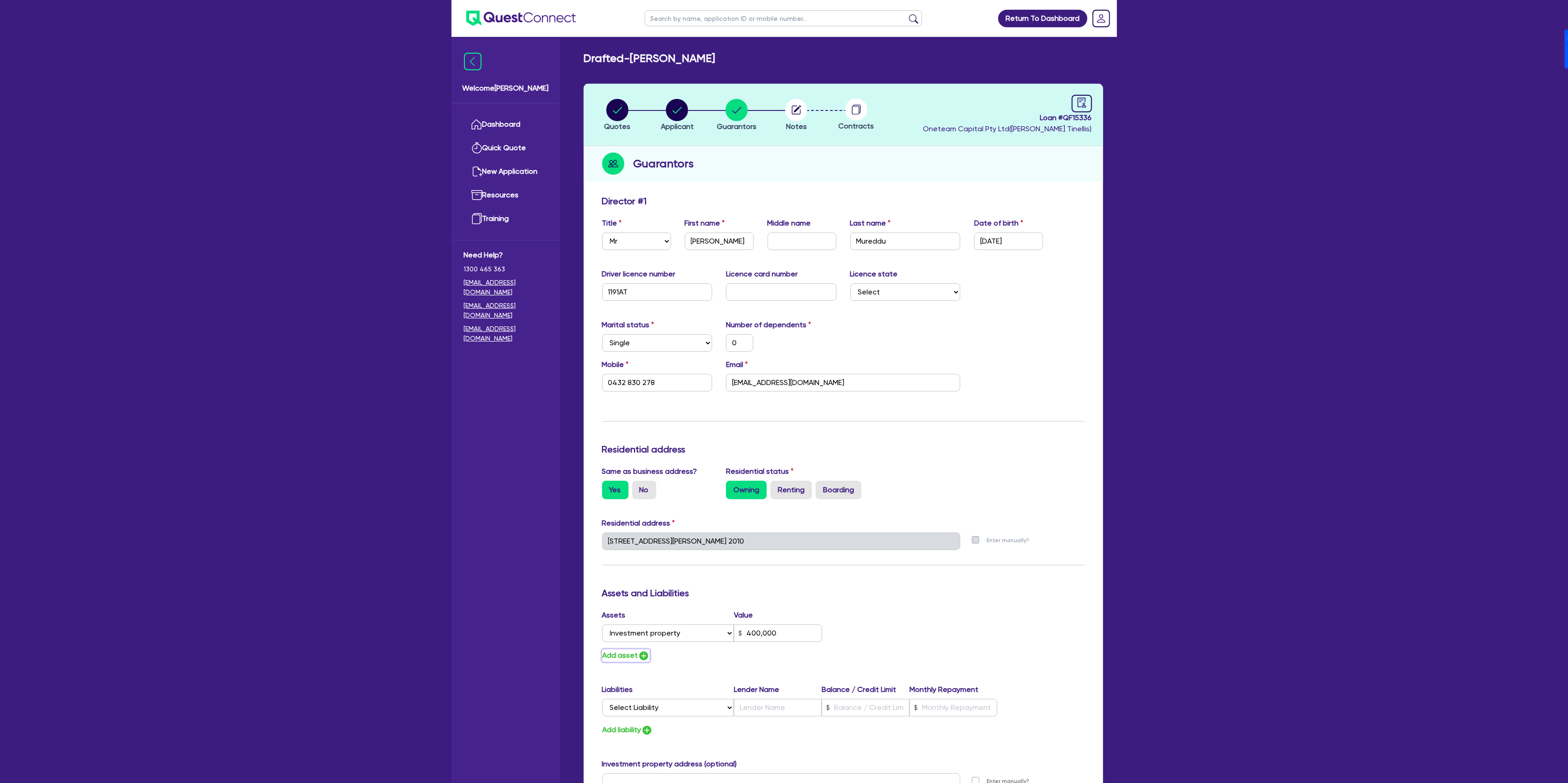
type input "400,000"
click at [642, 651] on select "Select Asset Cash Property Investment property Vehicle Truck Trailer Equipment …" at bounding box center [668, 655] width 132 height 18
select select "HOUSEHOLD_PERSONAL"
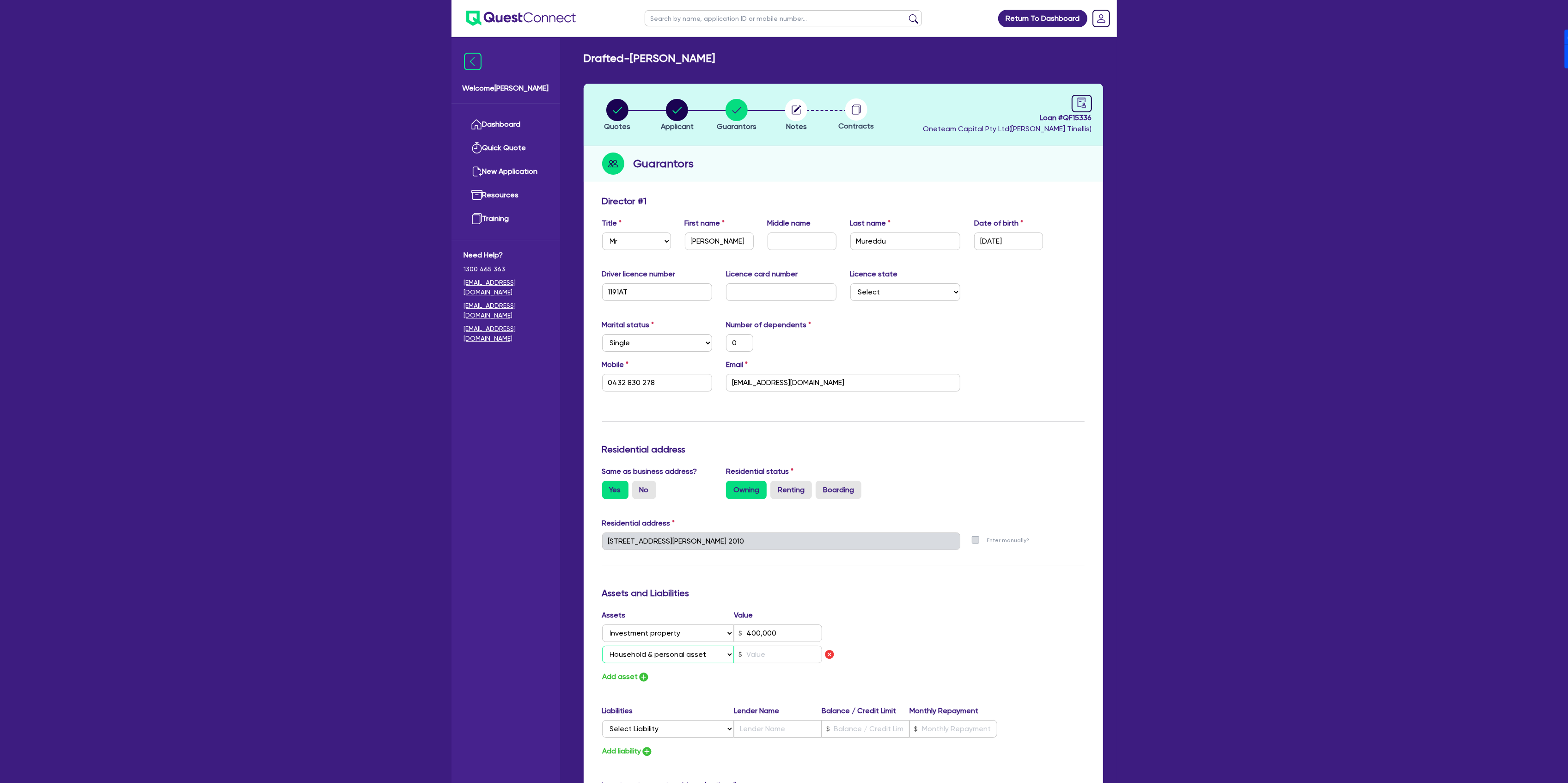
click at [602, 646] on select "Select Asset Cash Property Investment property Vehicle Truck Trailer Equipment …" at bounding box center [668, 655] width 132 height 18
type input "0"
type input "0432 830 278"
type input "400,000"
click at [780, 656] on input "text" at bounding box center [778, 655] width 88 height 18
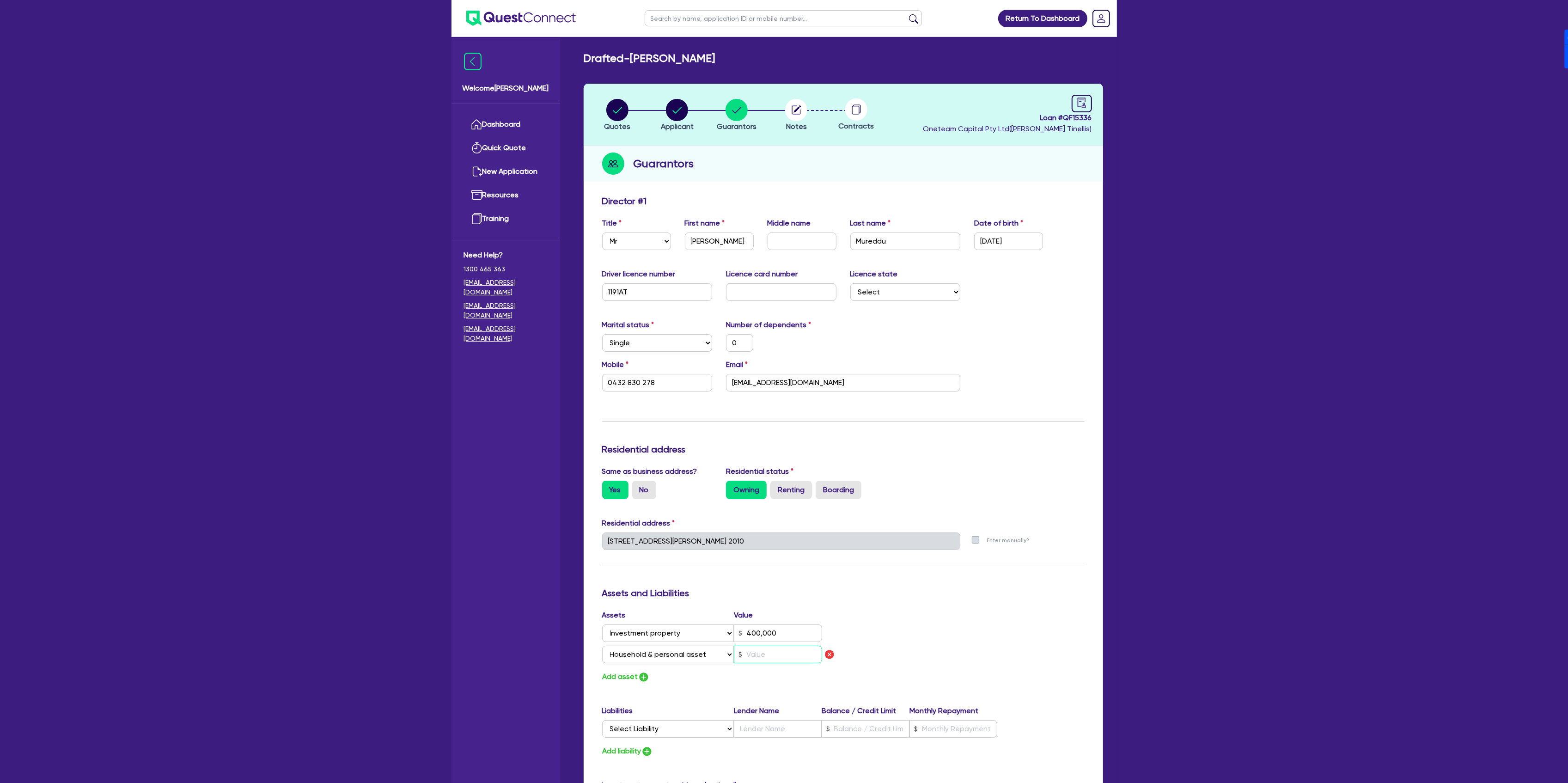
type input "3"
type input "0"
type input "0432 830 278"
type input "400,000"
type input "30"
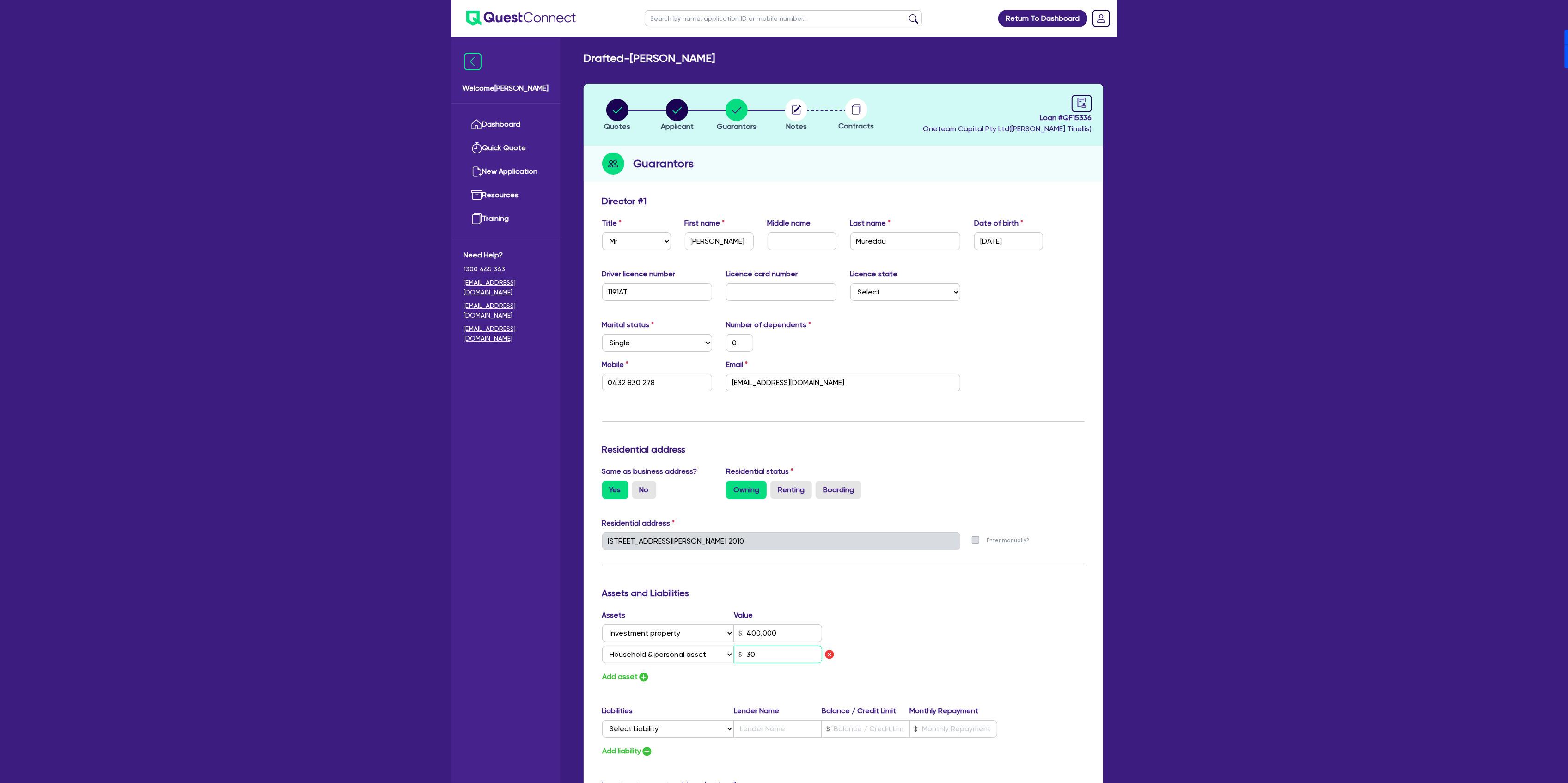
type input "0"
type input "0432 830 278"
type input "400,000"
type input "300"
type input "0"
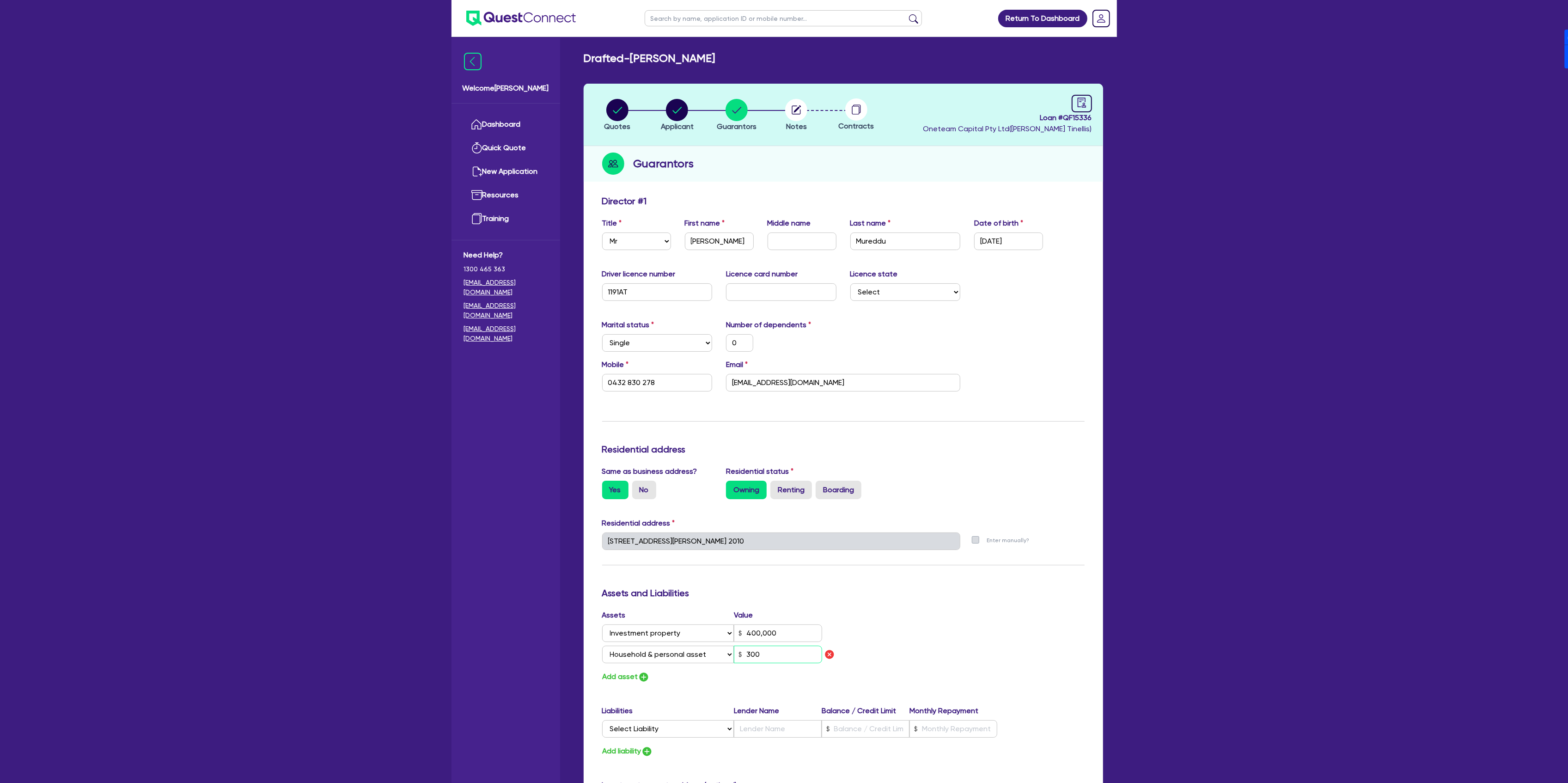
type input "0432 830 278"
type input "400,000"
type input "3,000"
type input "0"
type input "0432 830 278"
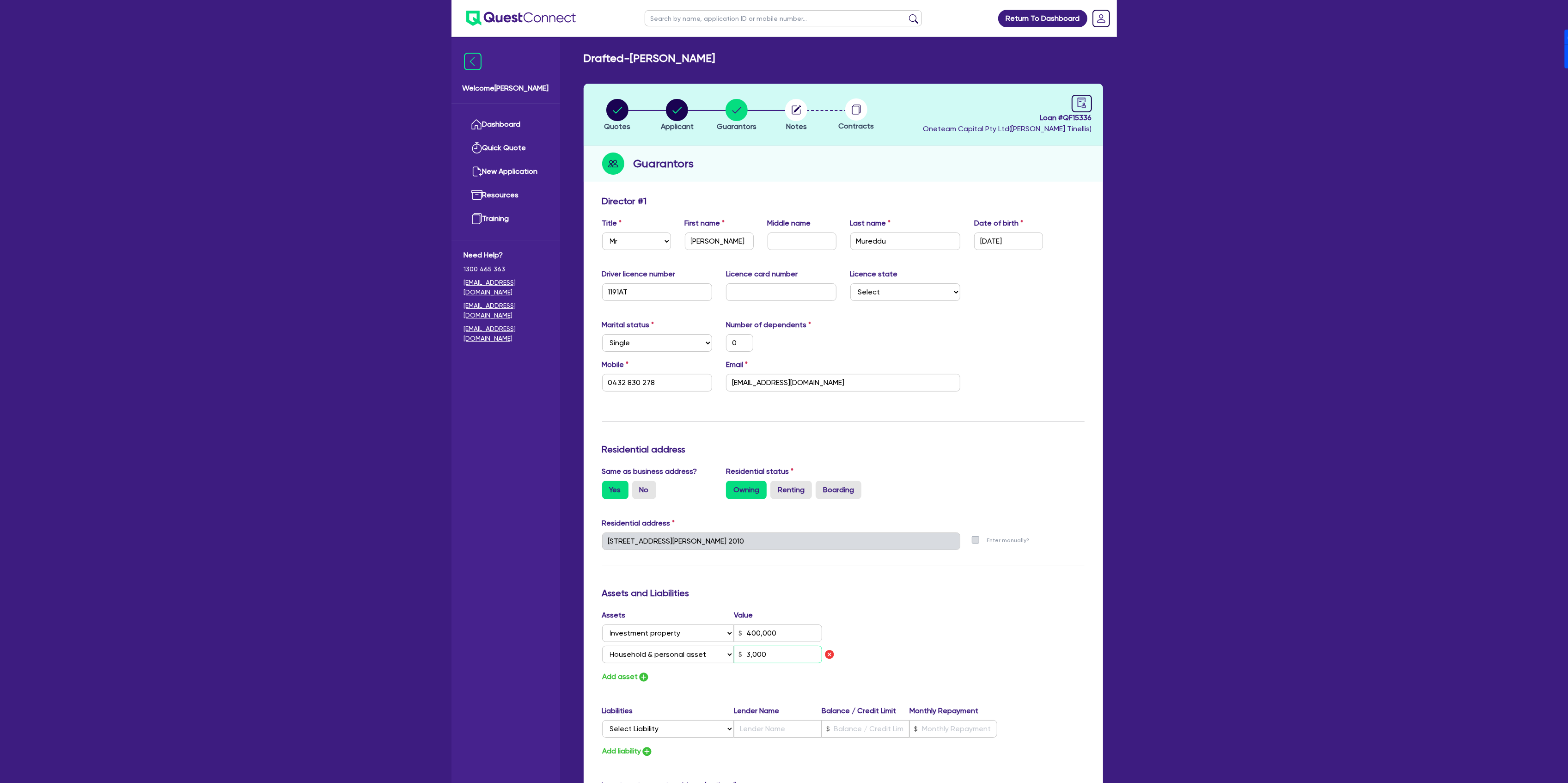
type input "400,000"
type input "30,000"
click at [616, 677] on button "Add asset" at bounding box center [626, 677] width 48 height 12
type input "0"
type input "0432 830 278"
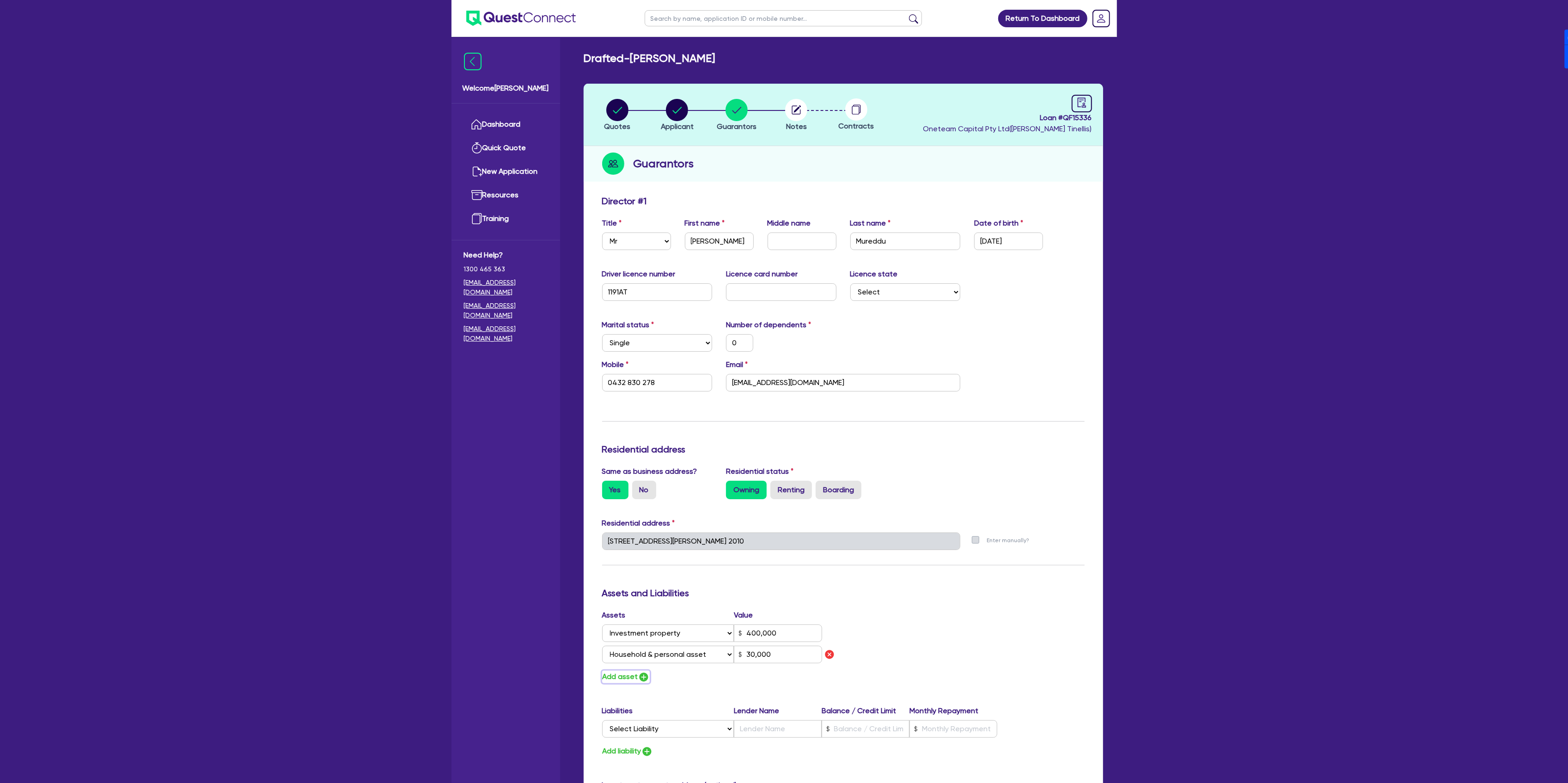
type input "400,000"
type input "30,000"
click at [672, 674] on select "Select Asset Cash Property Investment property Vehicle Truck Trailer Equipment …" at bounding box center [668, 676] width 132 height 18
select select "CASH"
click at [602, 667] on select "Select Asset Cash Property Investment property Vehicle Truck Trailer Equipment …" at bounding box center [668, 676] width 132 height 18
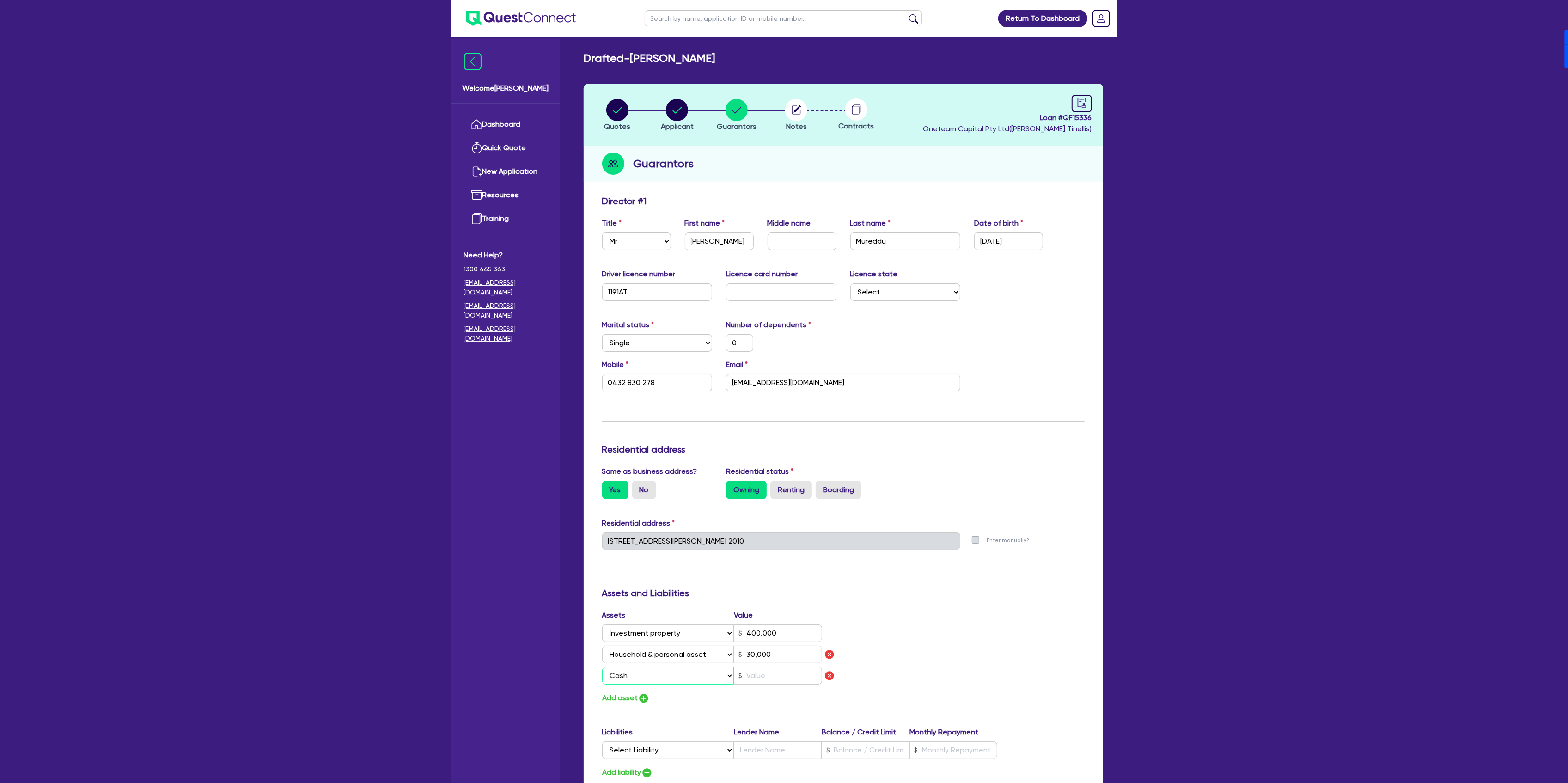
type input "0"
type input "0432 830 278"
type input "400,000"
type input "30,000"
click at [766, 679] on input "text" at bounding box center [778, 676] width 88 height 18
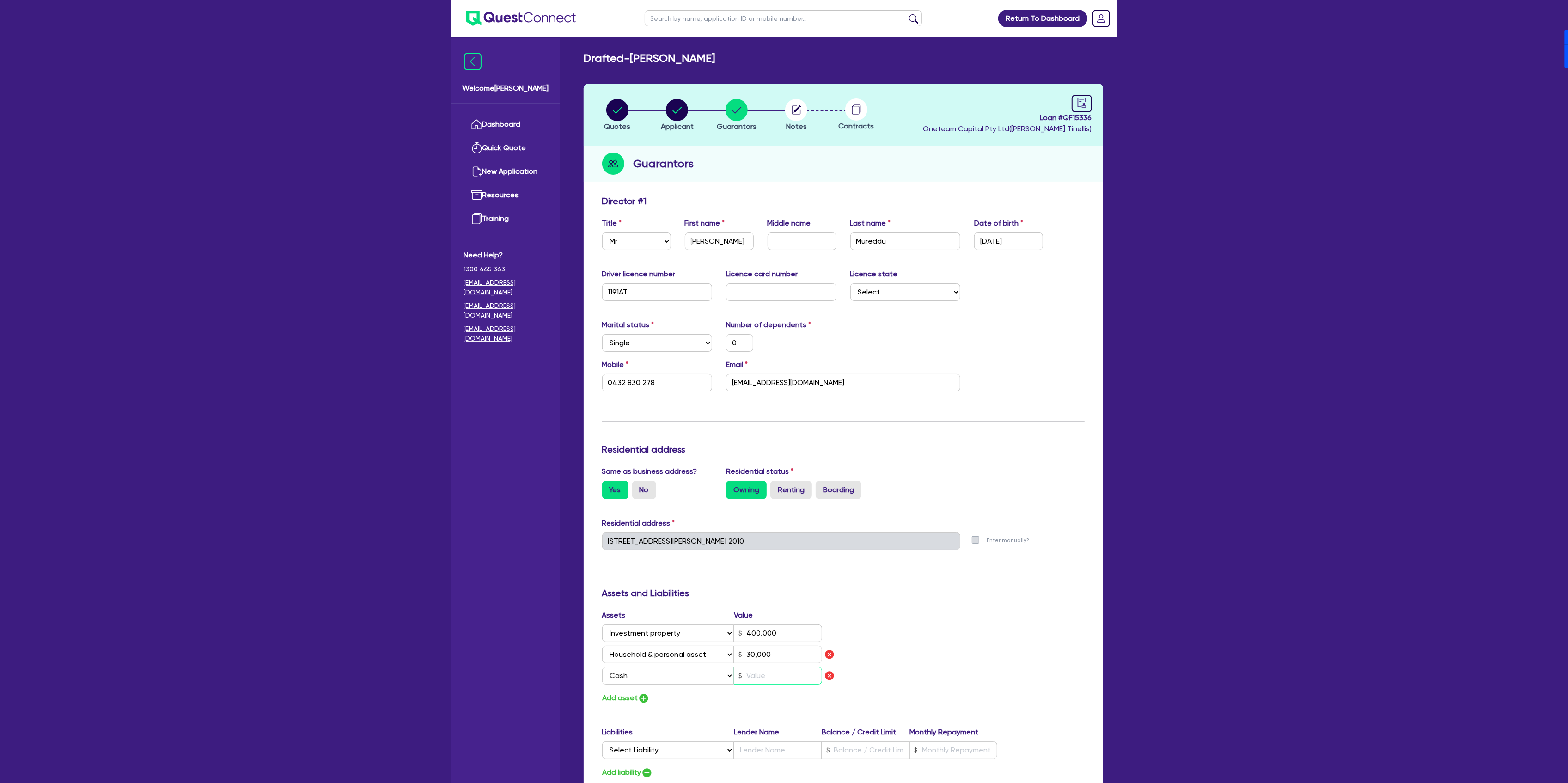
type input "1"
type input "0"
type input "0432 830 278"
type input "400,000"
type input "30,000"
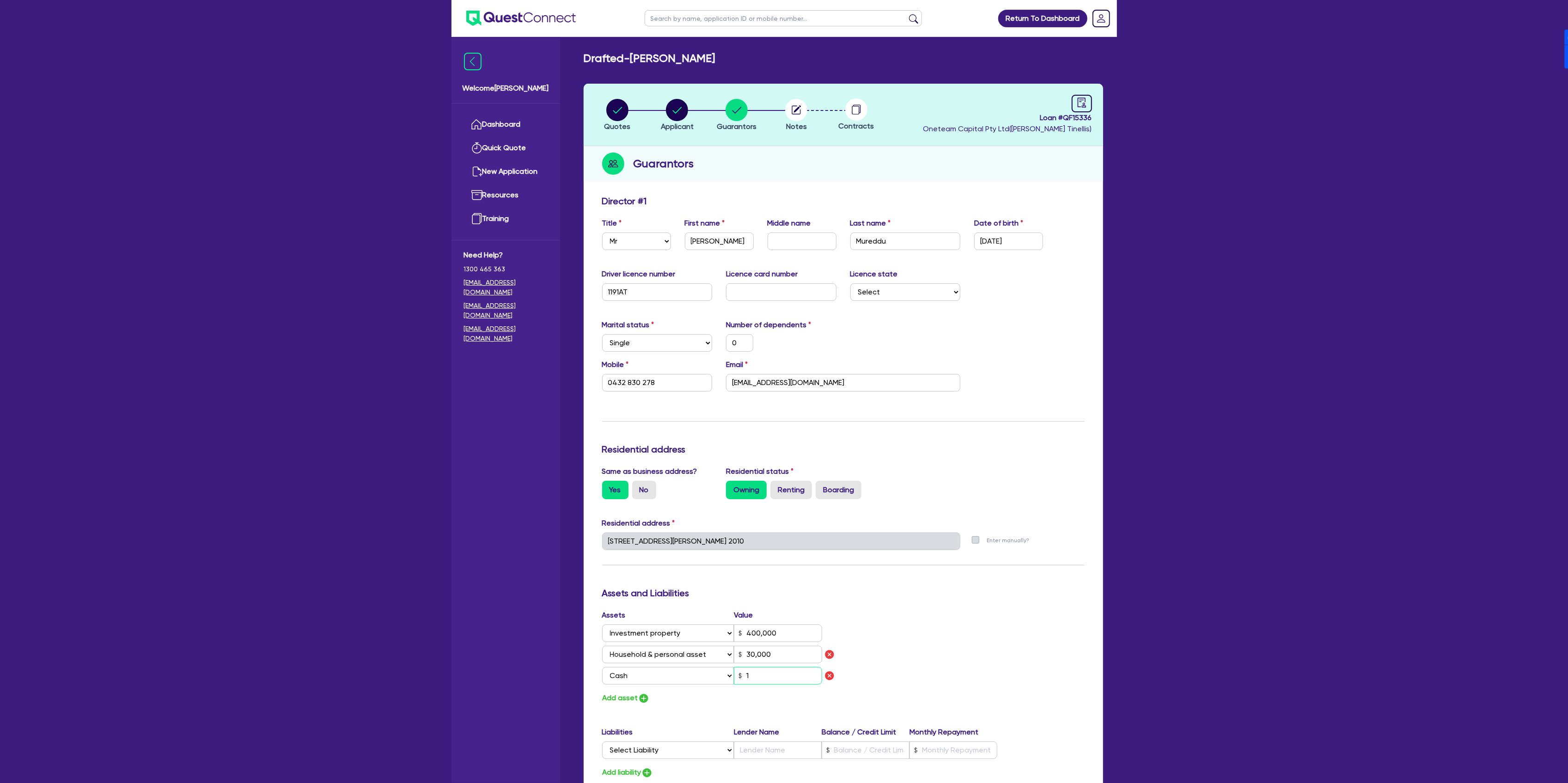
type input "0"
type input "0432 830 278"
type input "400,000"
type input "30,000"
type input "10"
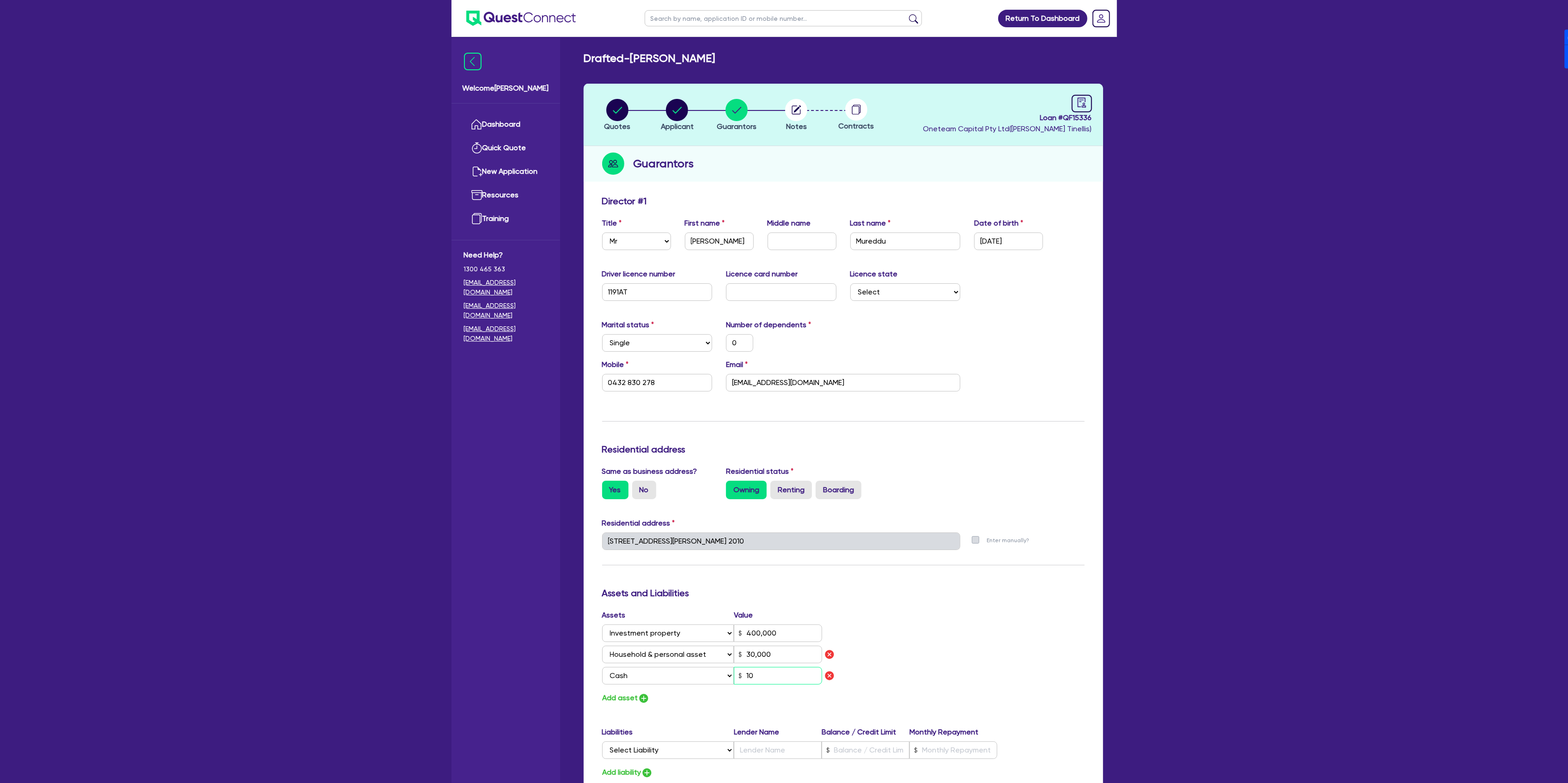
type input "0"
type input "0432 830 278"
type input "400,000"
type input "30,000"
type input "100"
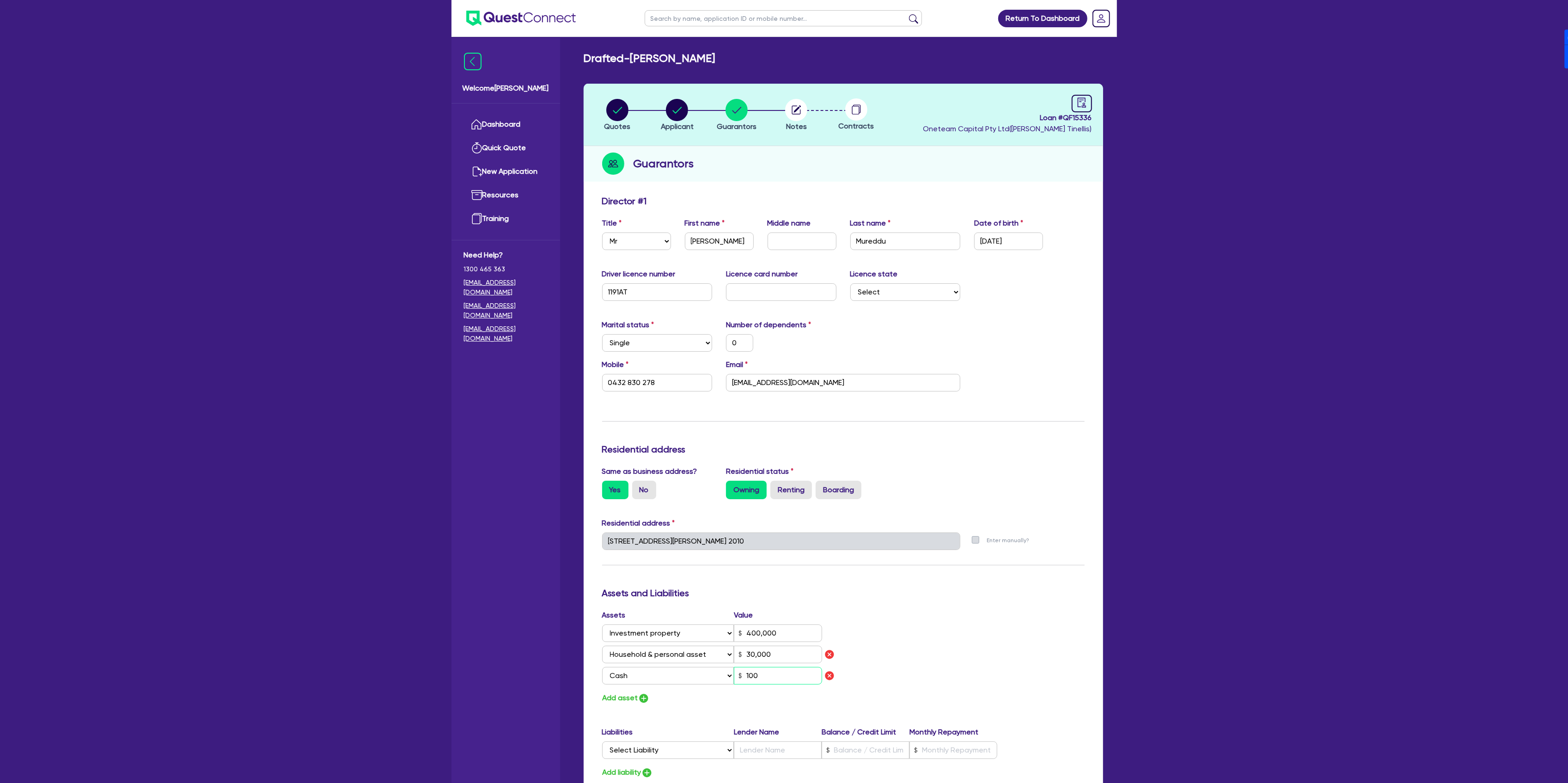
type input "0"
type input "0432 830 278"
type input "400,000"
type input "30,000"
type input "1,000"
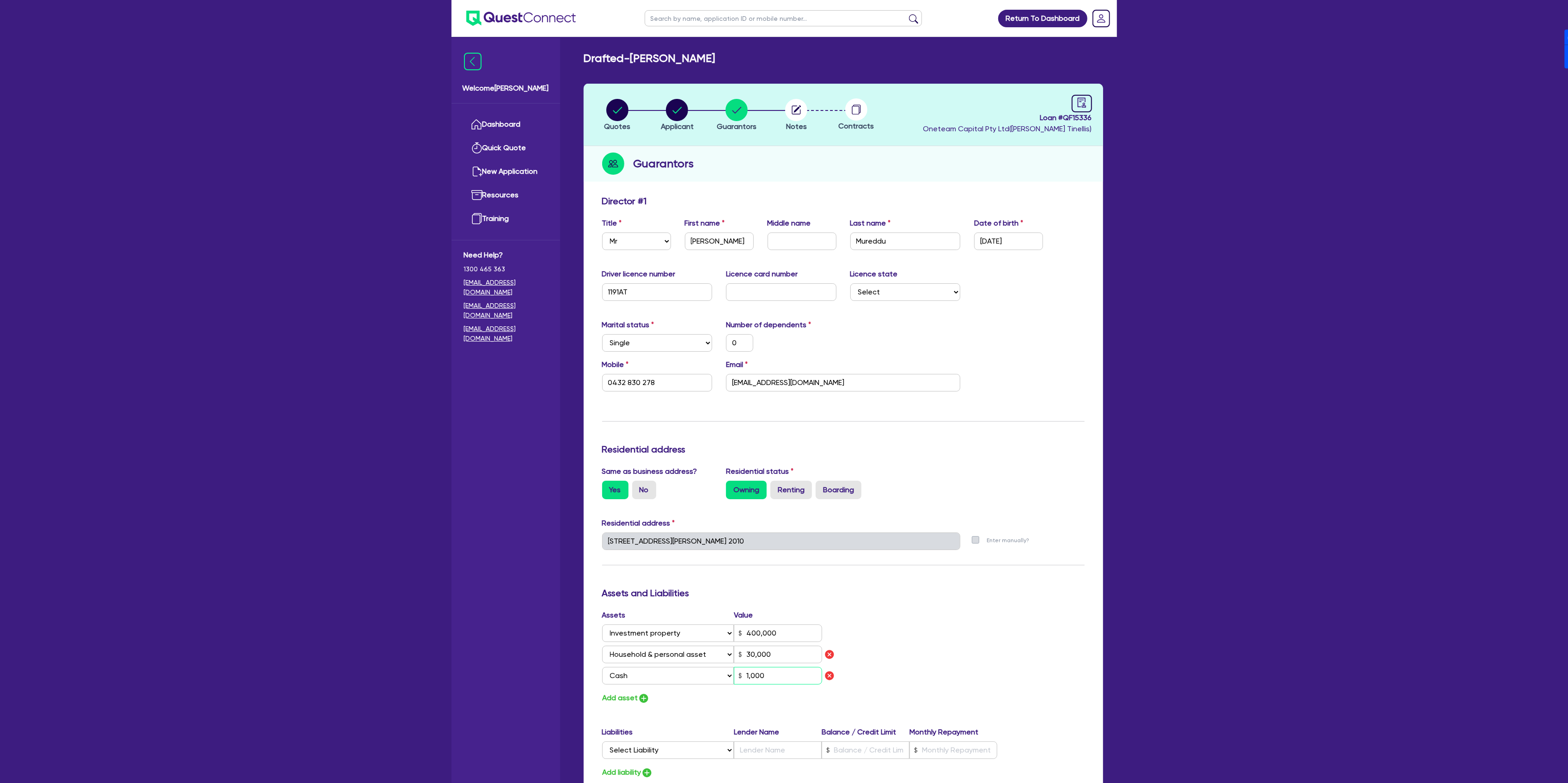
type input "0"
type input "0432 830 278"
type input "400,000"
type input "30,000"
type input "10,000"
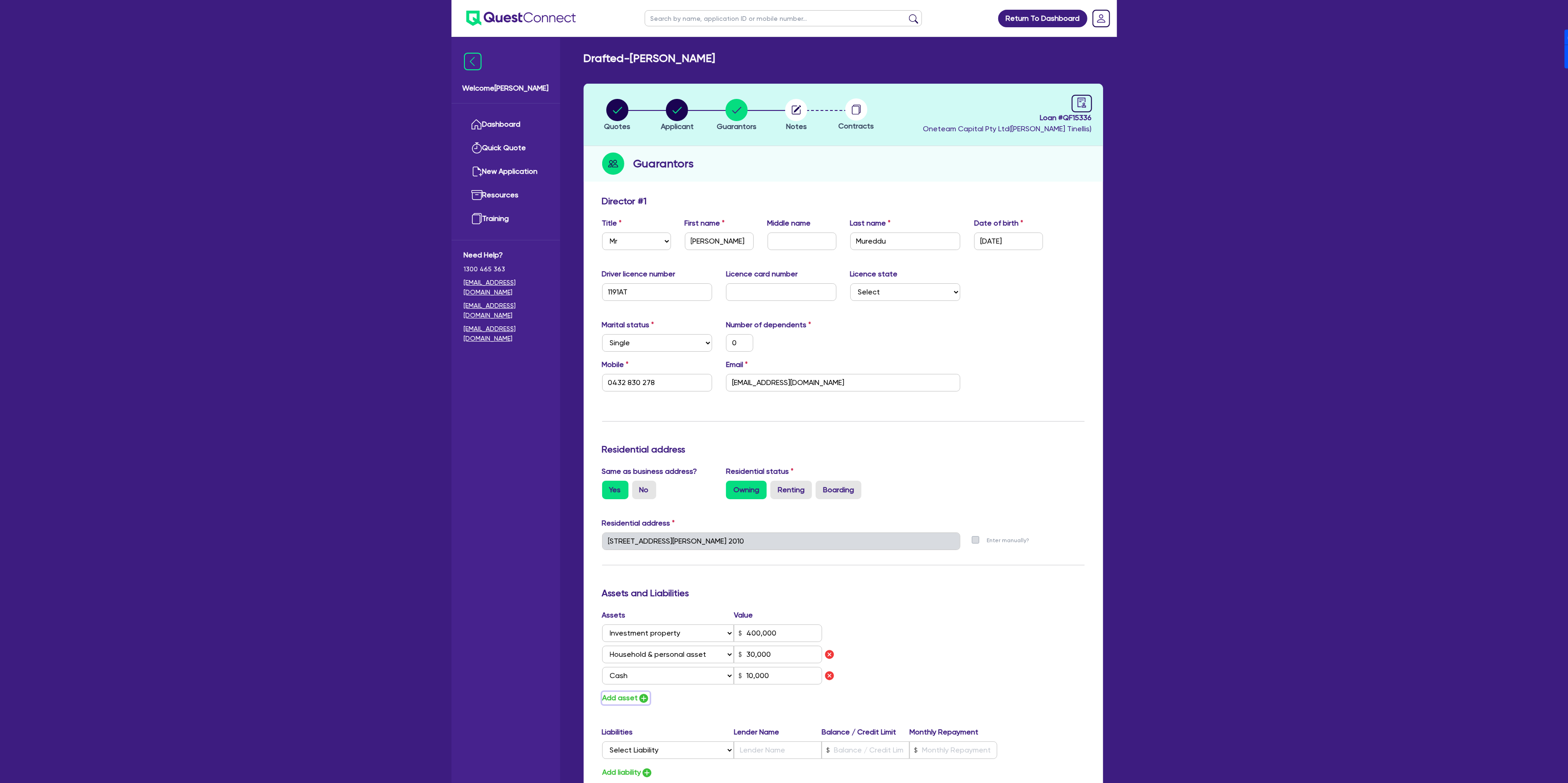
click at [624, 696] on button "Add asset" at bounding box center [626, 698] width 48 height 12
type input "0"
type input "0432 830 278"
type input "400,000"
type input "30,000"
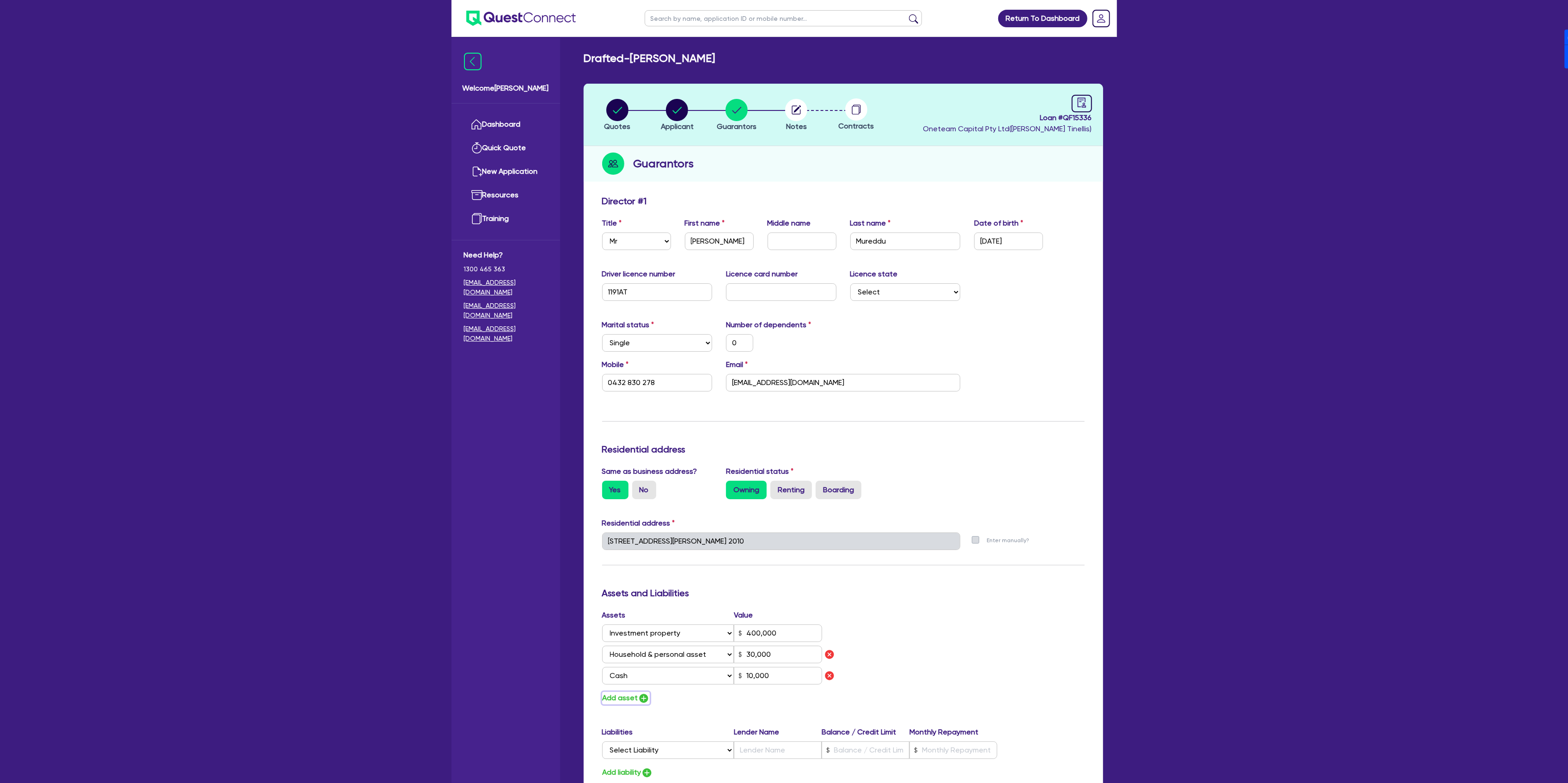
type input "10,000"
click at [635, 693] on select "Select Asset Cash Property Investment property Vehicle Truck Trailer Equipment …" at bounding box center [668, 697] width 132 height 18
select select "VEHICLE"
click at [602, 688] on select "Select Asset Cash Property Investment property Vehicle Truck Trailer Equipment …" at bounding box center [668, 697] width 132 height 18
type input "0"
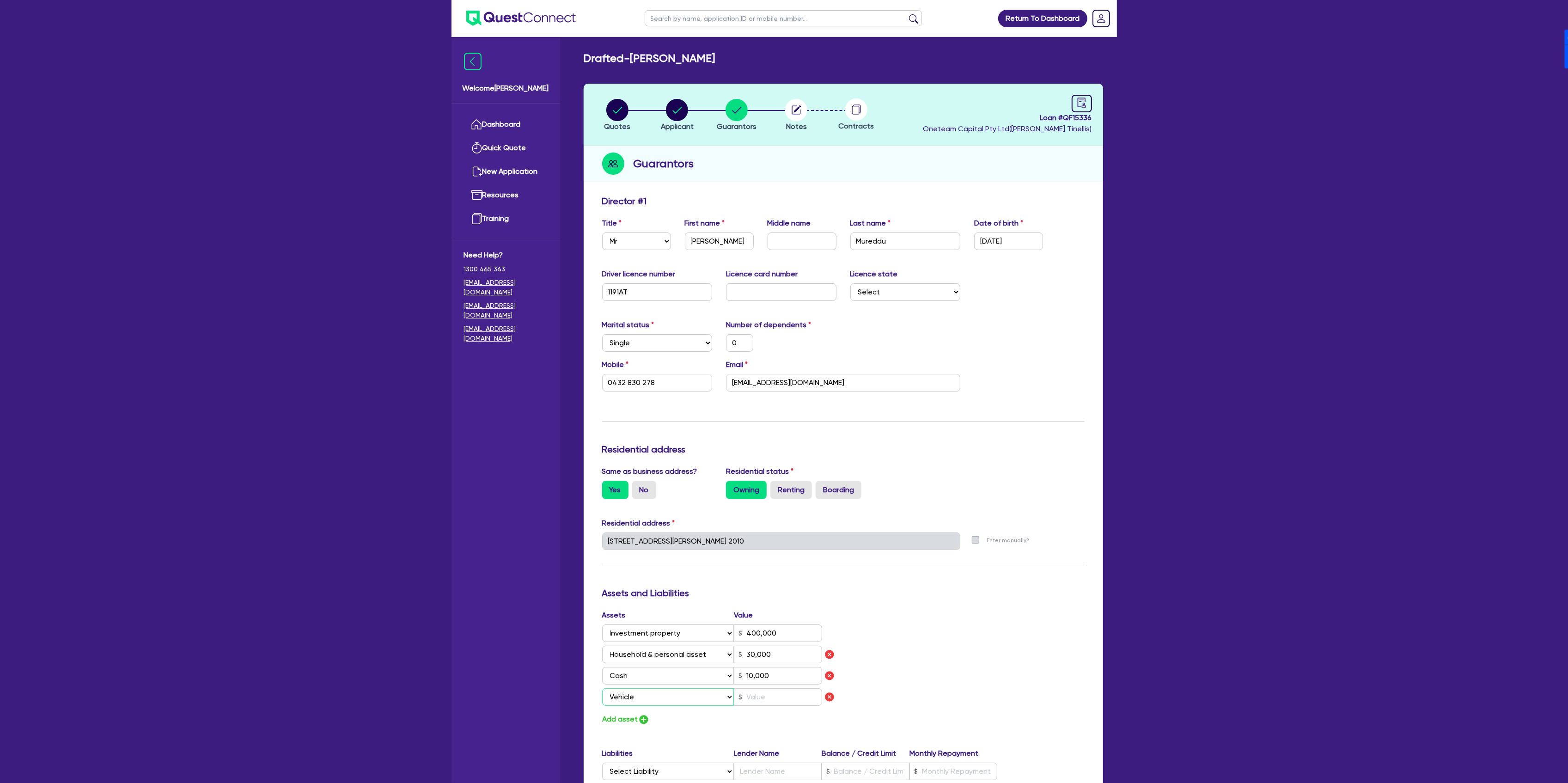
type input "0432 830 278"
type input "400,000"
type input "30,000"
type input "10,000"
click at [762, 695] on input "text" at bounding box center [778, 697] width 88 height 18
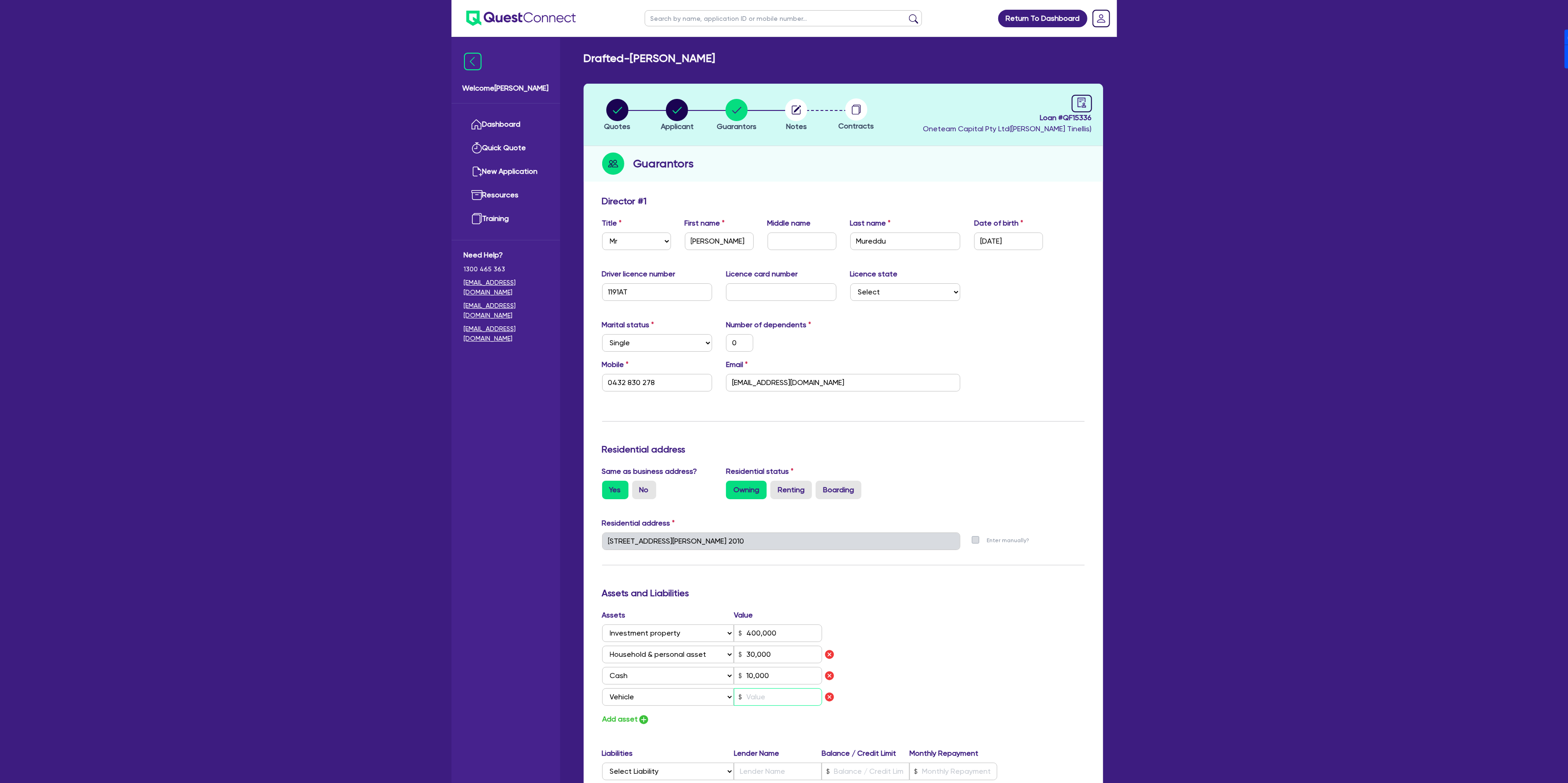
type input "0"
type input "0432 830 278"
type input "400,000"
type input "30,000"
type input "10,000"
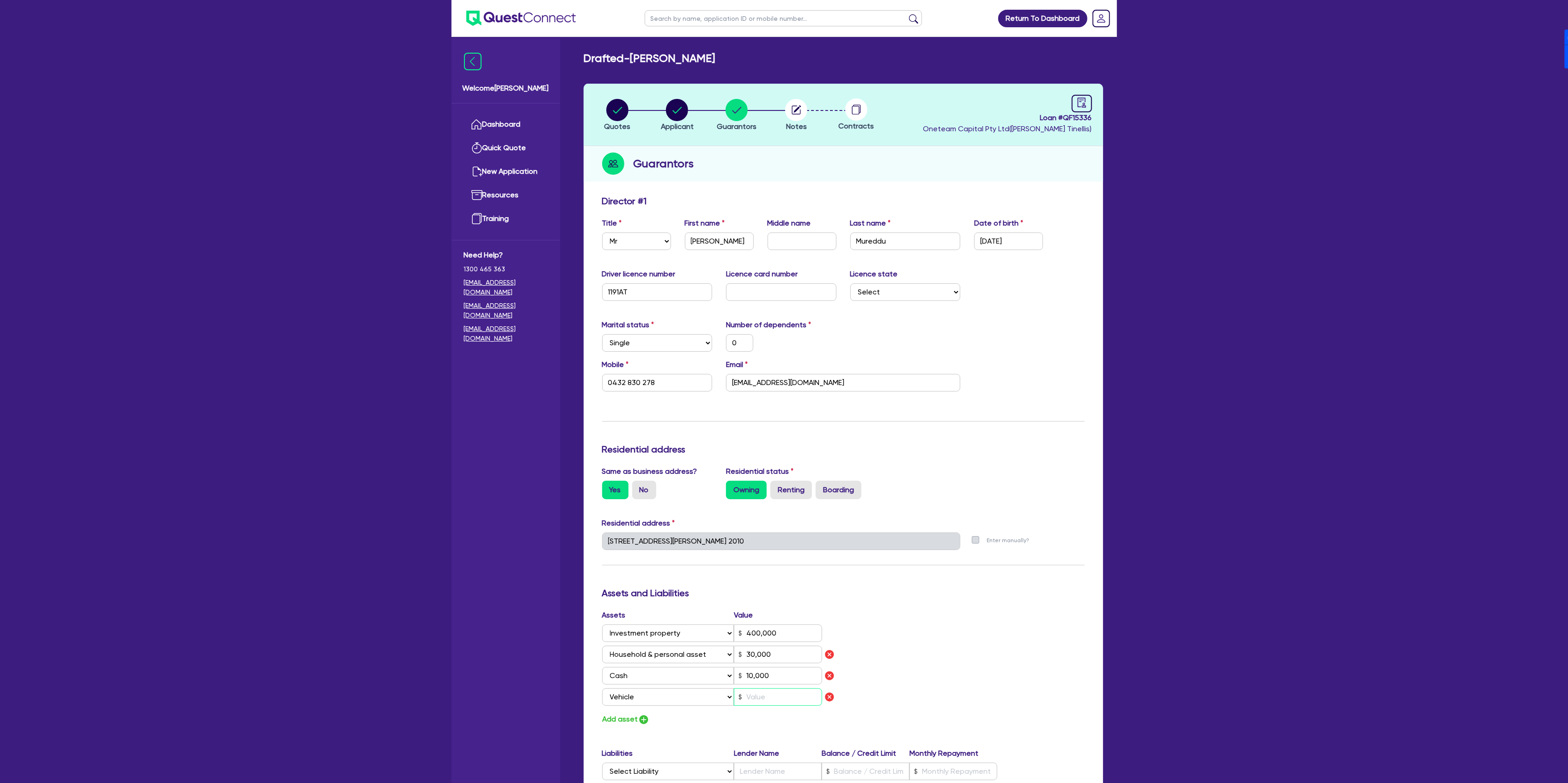
type input "1"
type input "0"
type input "0432 830 278"
type input "400,000"
type input "30,000"
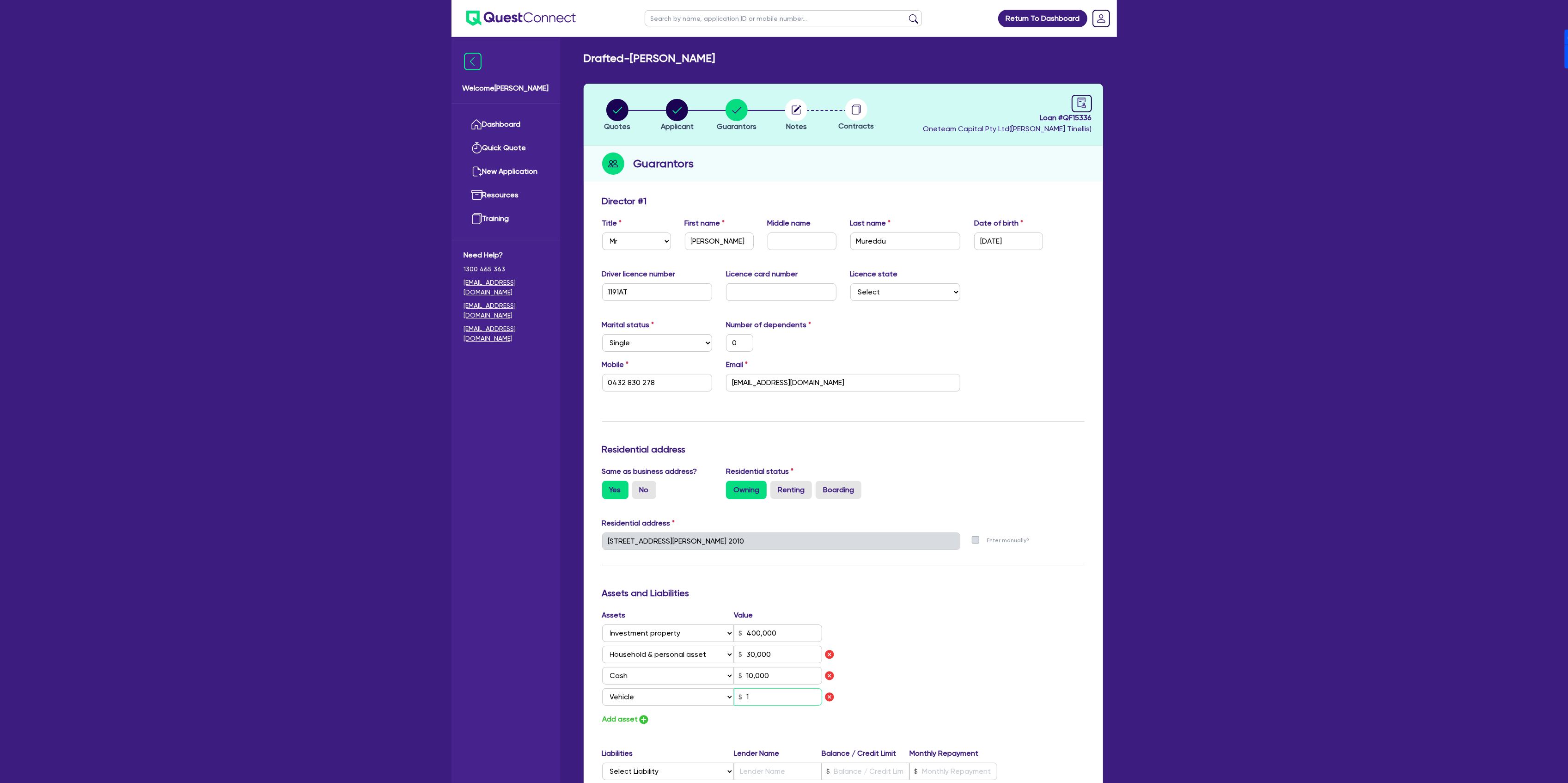
type input "10,000"
type input "18"
type input "0"
type input "0432 830 278"
type input "400,000"
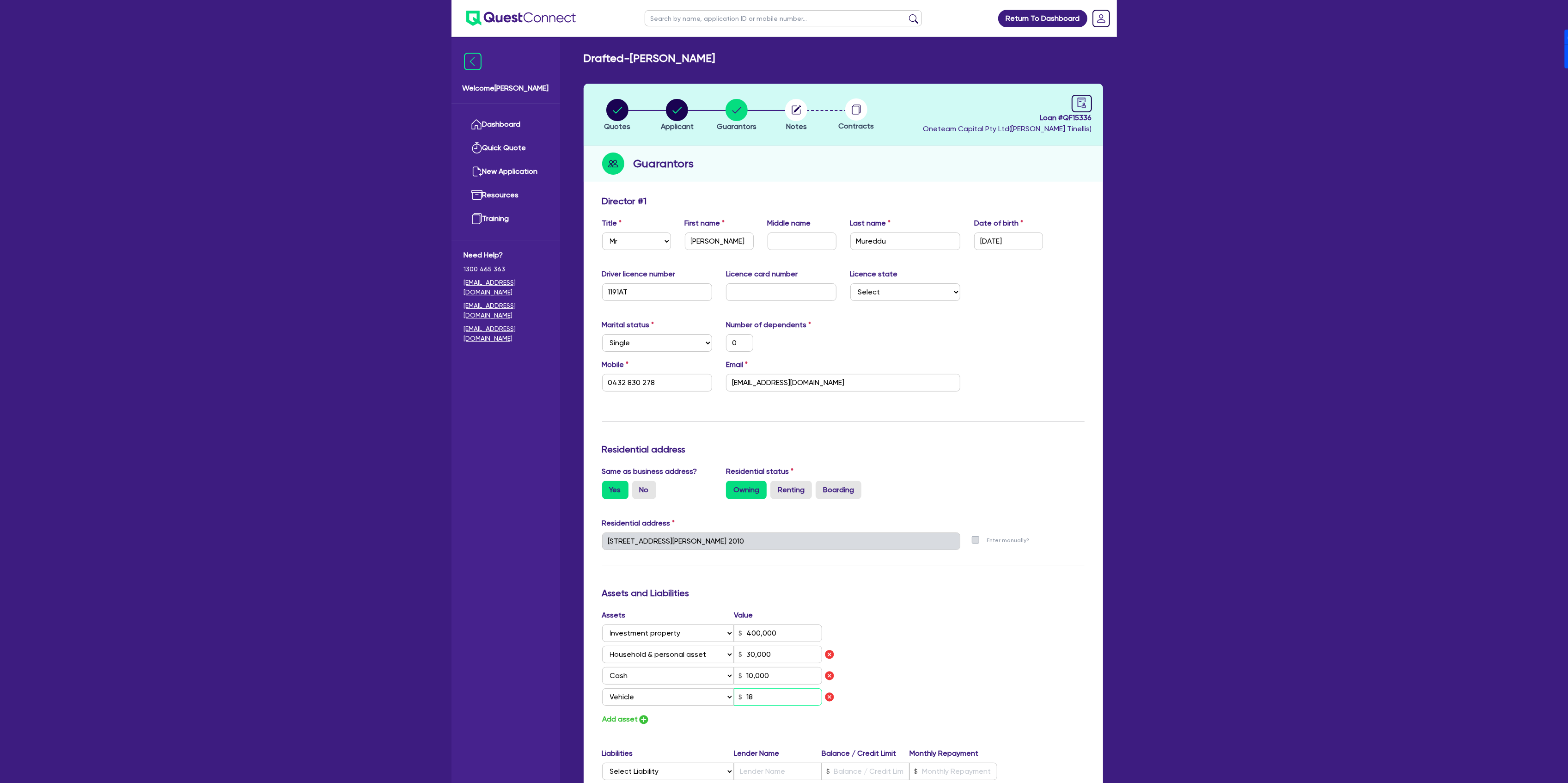
type input "30,000"
type input "10,000"
type input "180"
type input "0"
type input "0432 830 278"
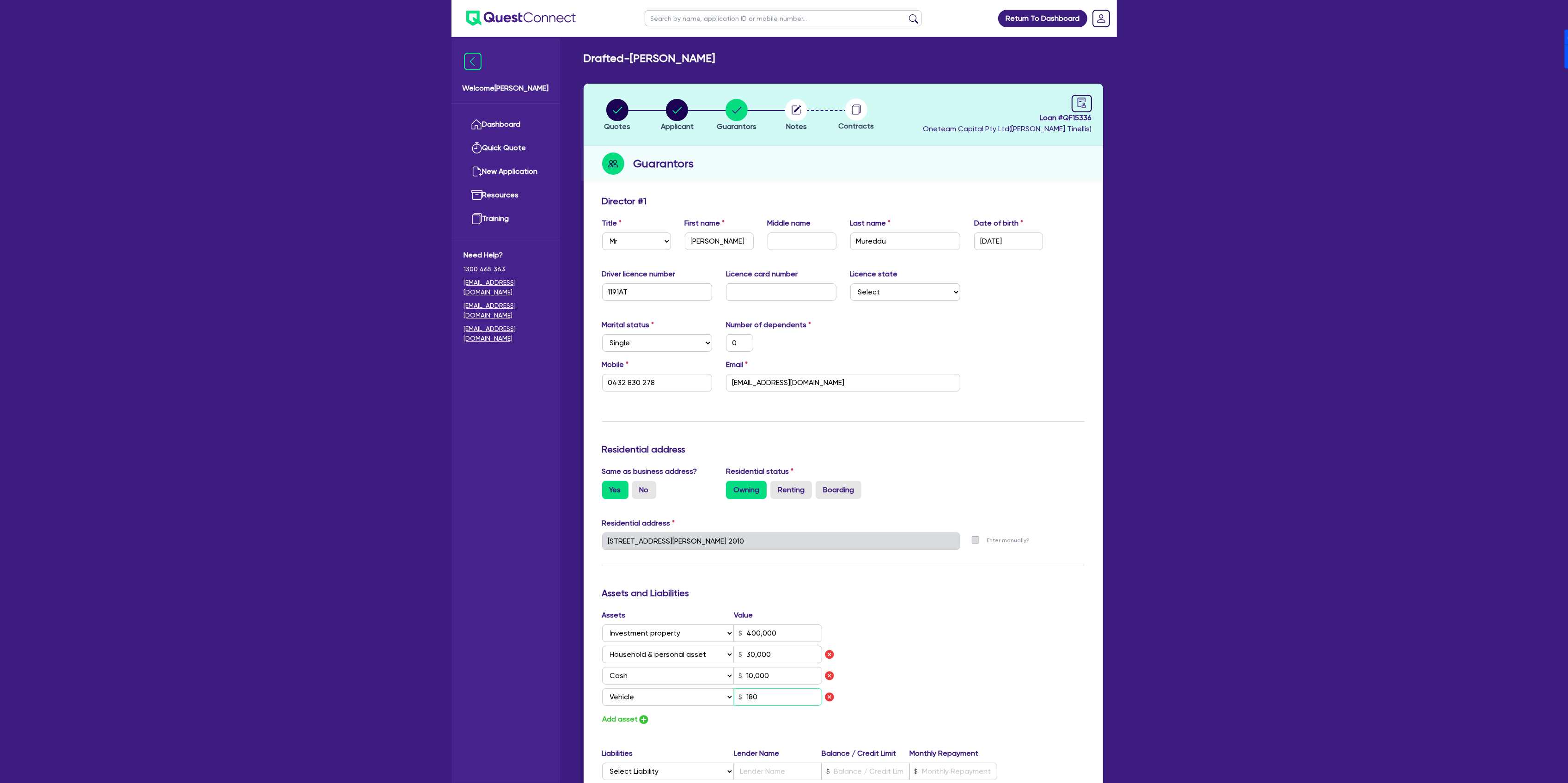
type input "400,000"
type input "30,000"
type input "10,000"
type input "1,800"
type input "0"
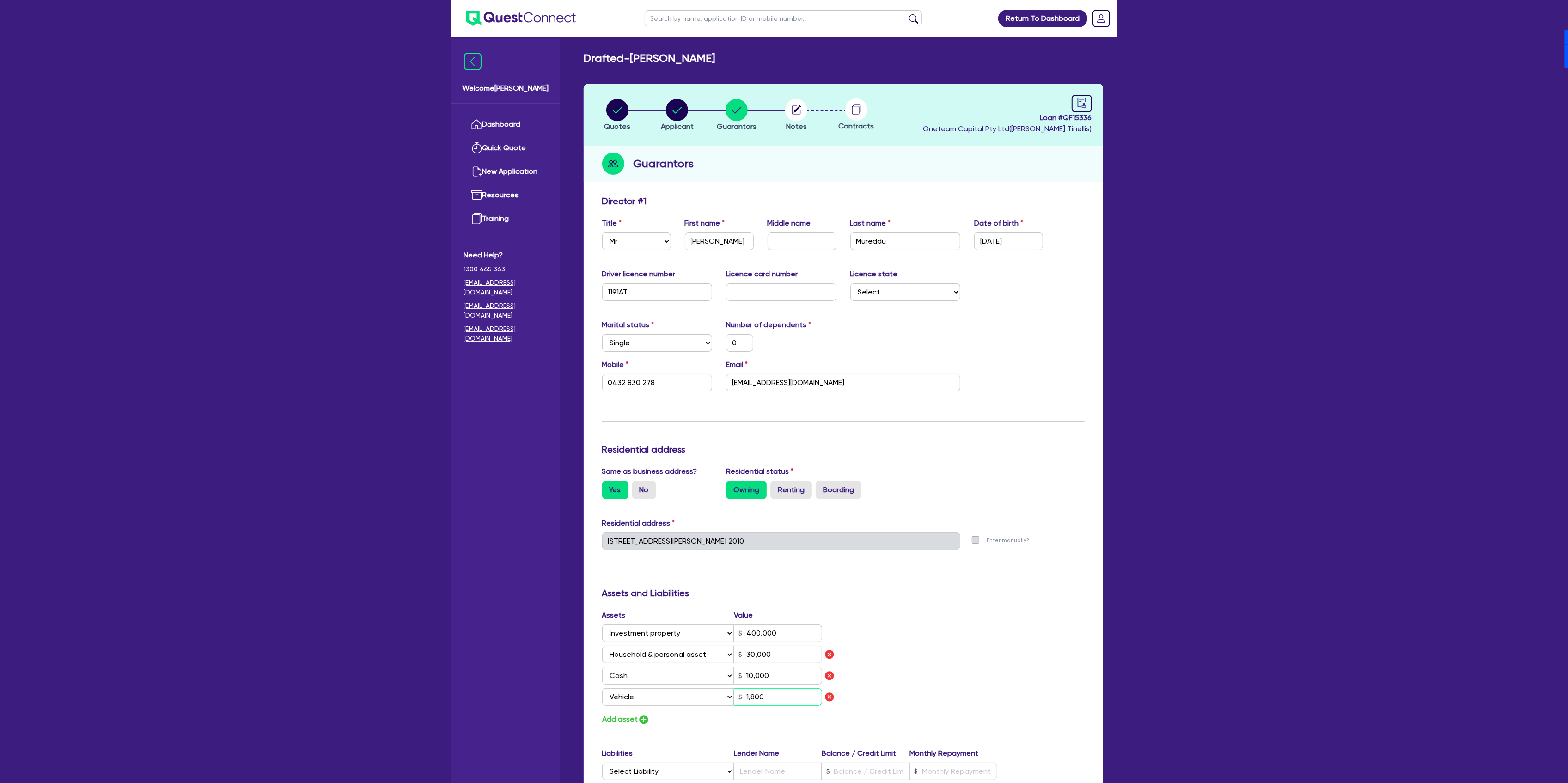
type input "0432 830 278"
type input "400,000"
type input "30,000"
type input "10,000"
type input "18,000"
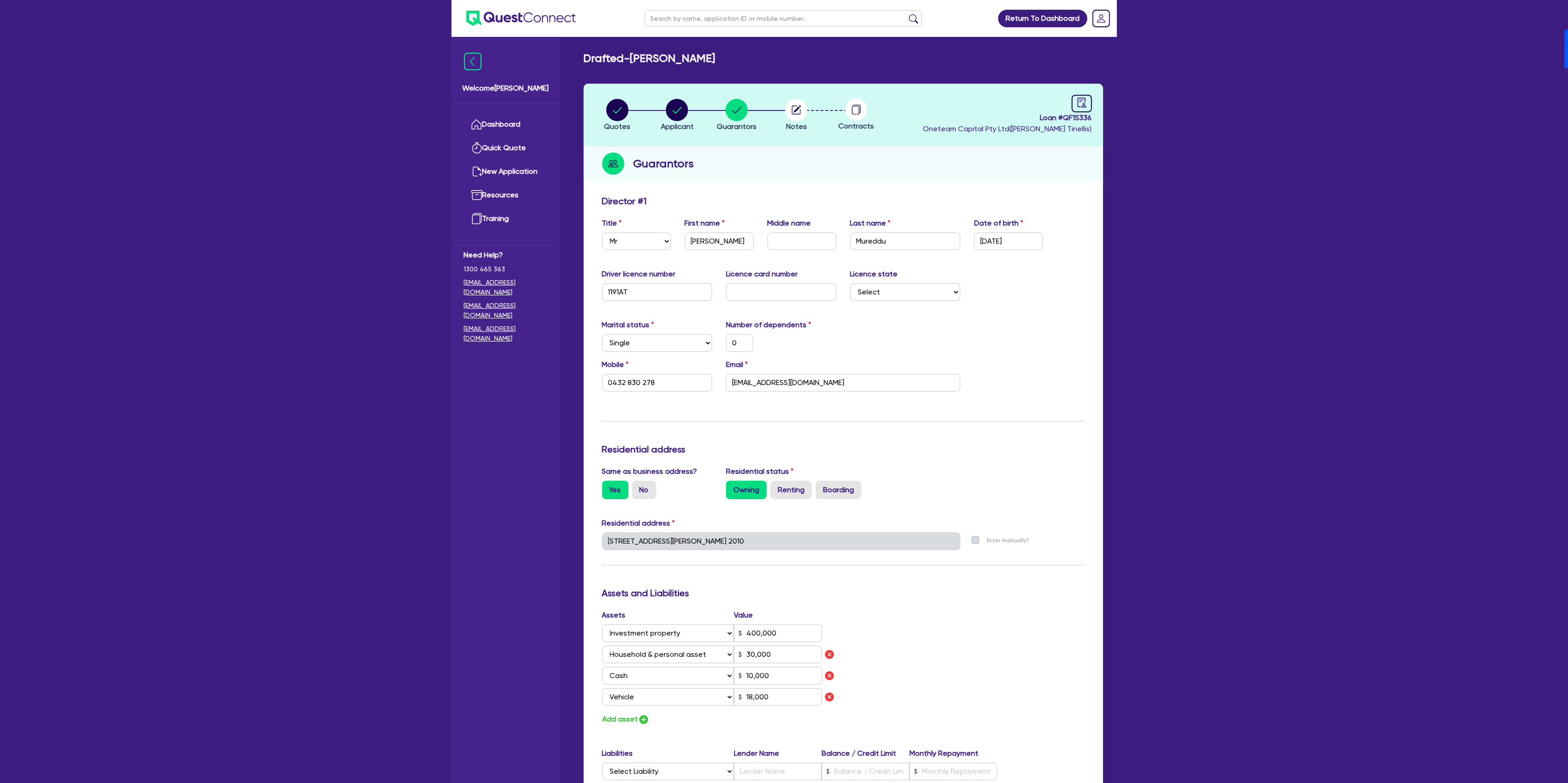
click at [1021, 680] on div "Assets Value Select Asset Cash Property Investment property Vehicle Truck Trail…" at bounding box center [843, 667] width 496 height 116
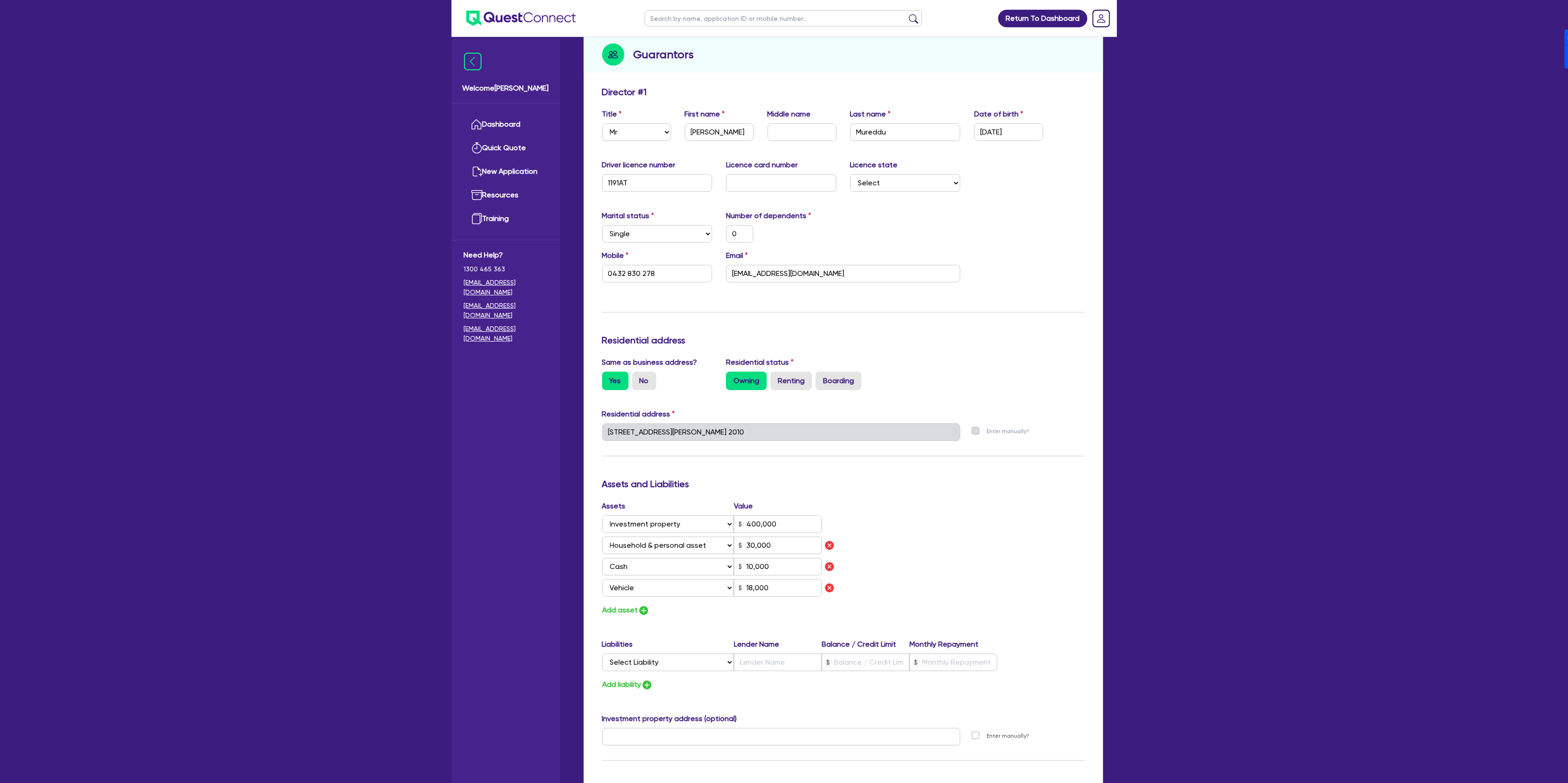
scroll to position [123, 0]
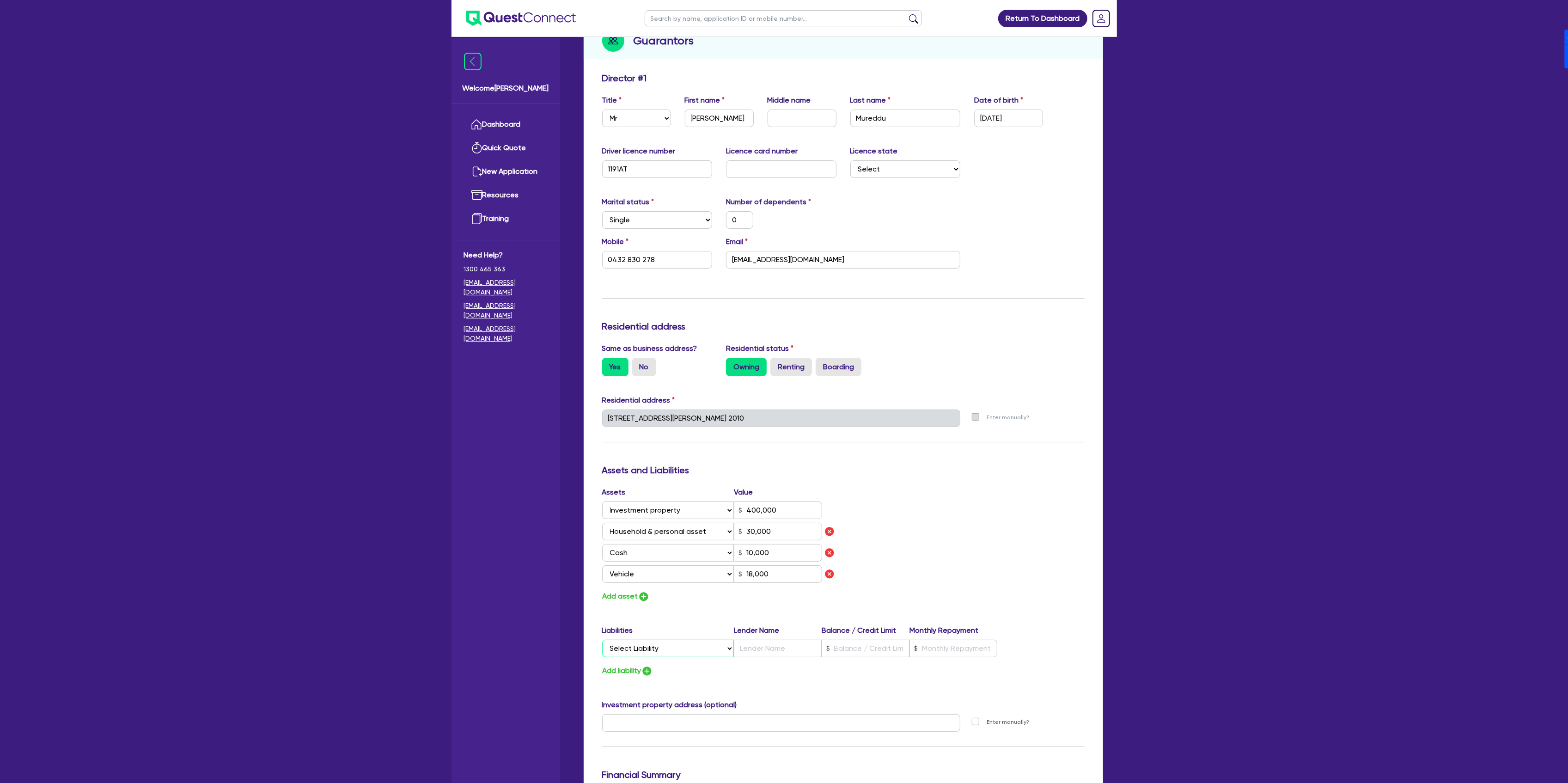
click at [706, 649] on select "Select Liability Credit card Mortgage Investment property loan Vehicle loan Tru…" at bounding box center [668, 649] width 131 height 18
select select "CREDIT_CARD"
click at [602, 640] on select "Select Liability Credit card Mortgage Investment property loan Vehicle loan Tru…" at bounding box center [668, 649] width 131 height 18
type input "0"
type input "0432 830 278"
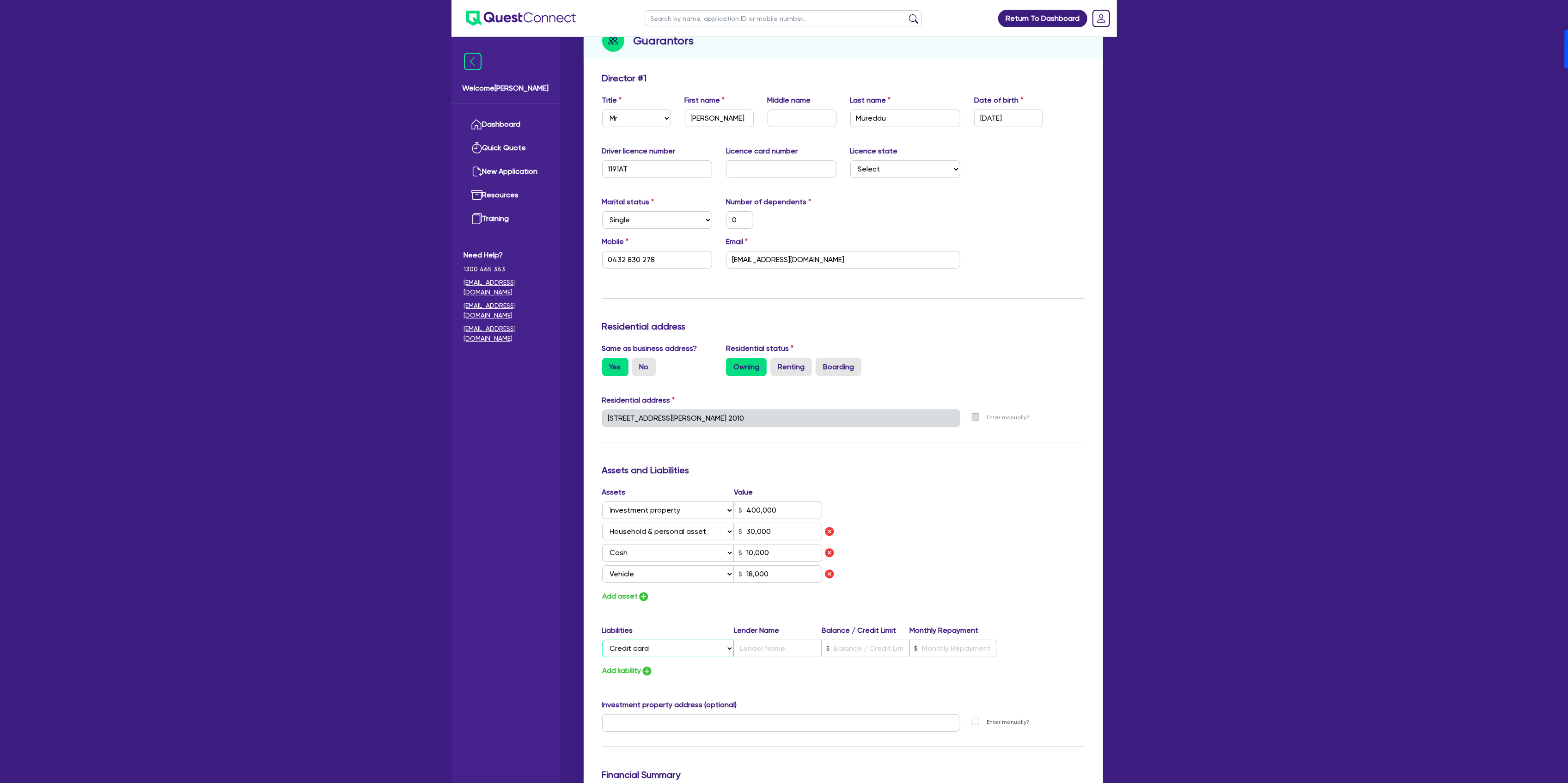
type input "400,000"
type input "30,000"
type input "10,000"
type input "18,000"
click at [780, 655] on input "text" at bounding box center [778, 649] width 88 height 18
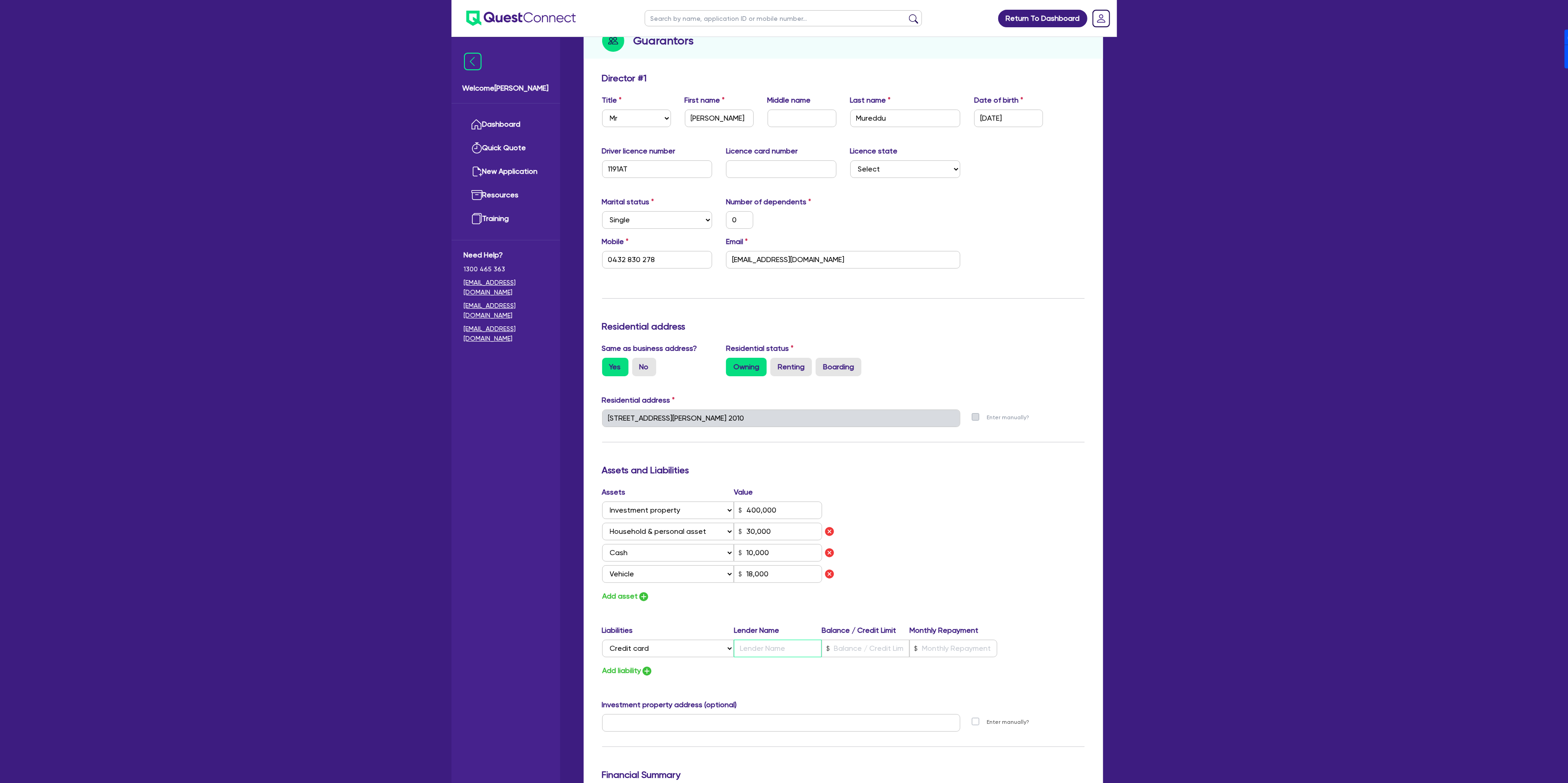
type input "0"
type input "0432 830 278"
type input "400,000"
type input "C"
type input "30,000"
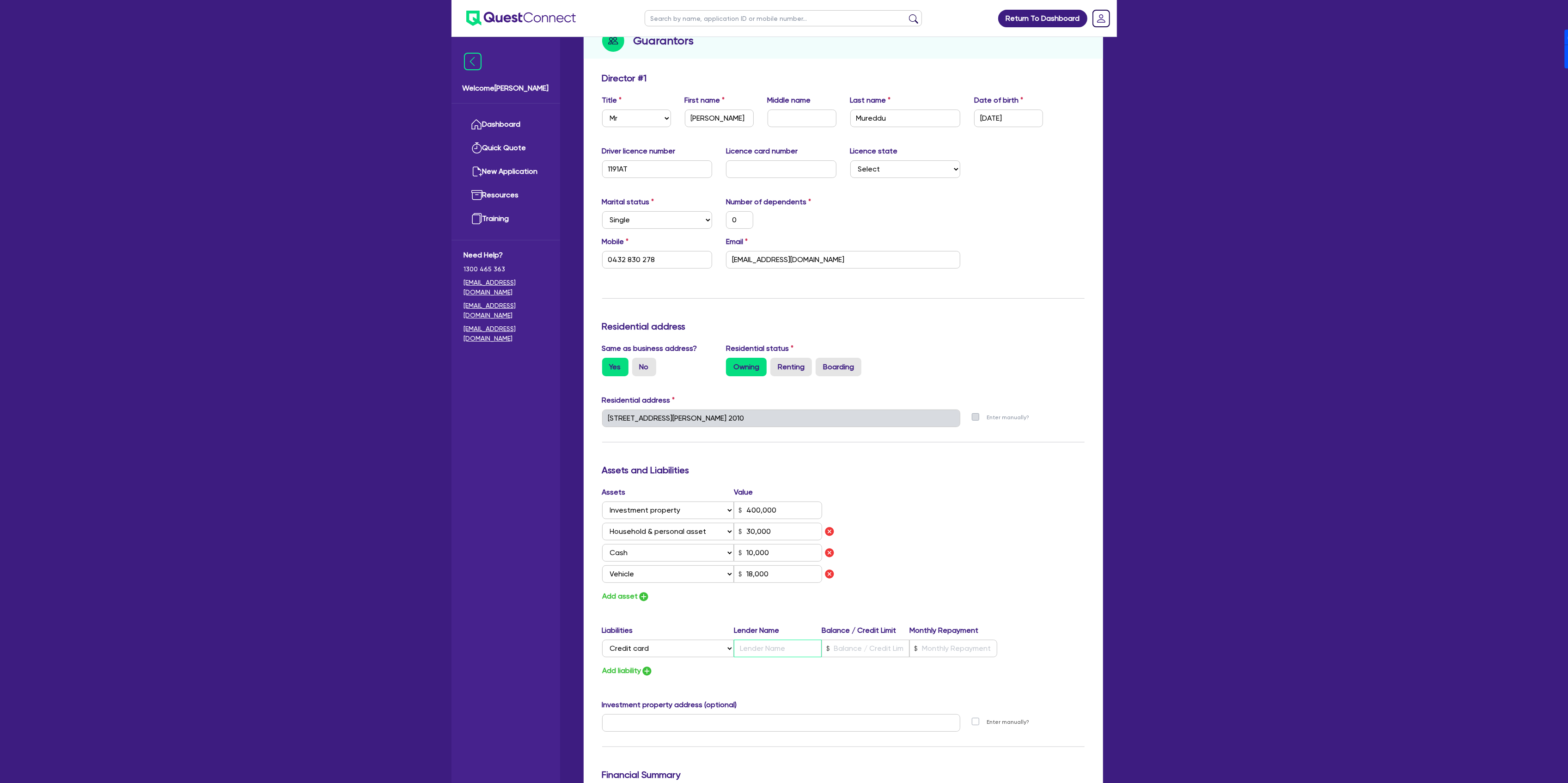
type input "10,000"
type input "18,000"
type input "0"
type input "0432 830 278"
type input "400,000"
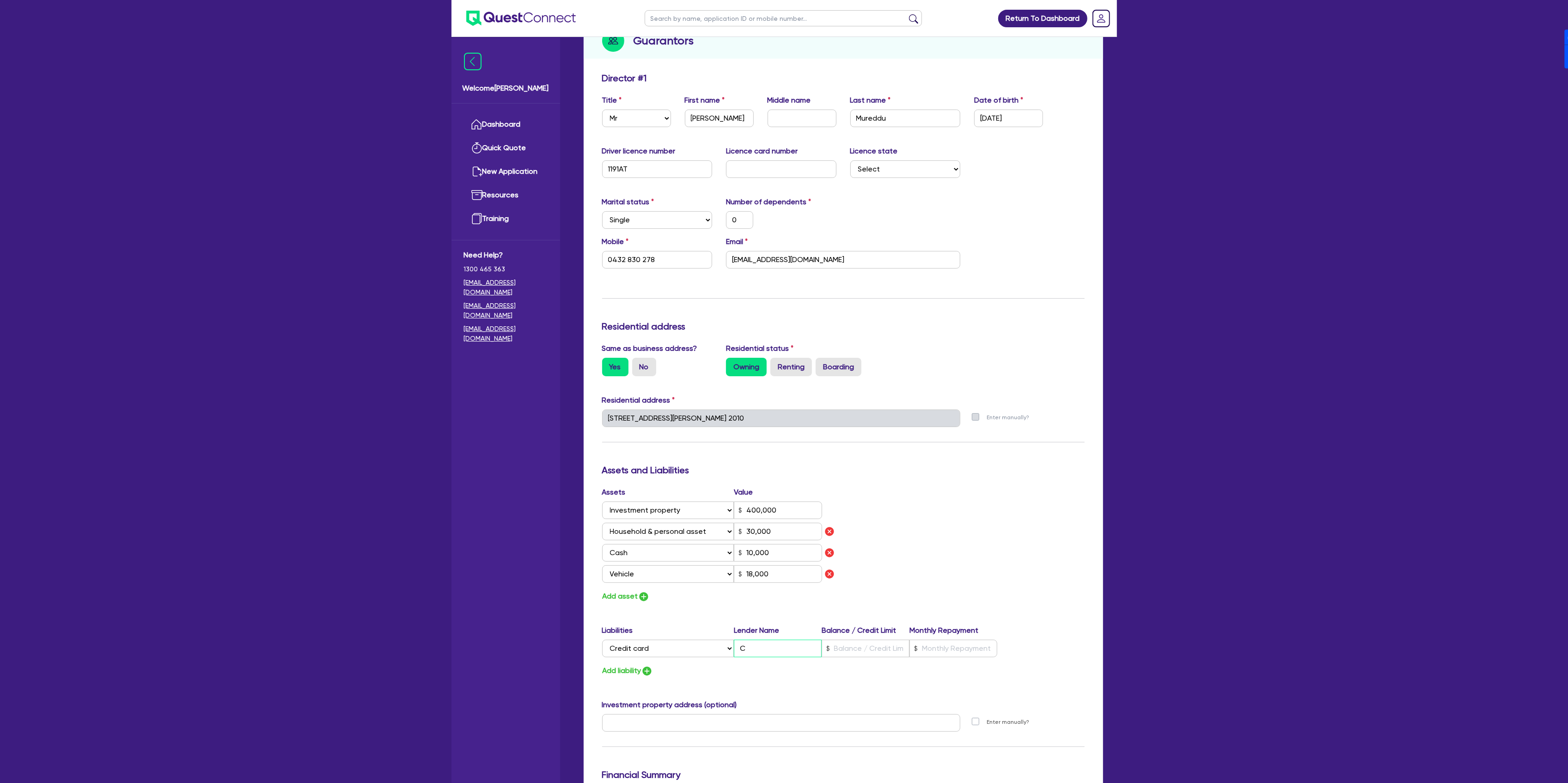
type input "CB"
type input "30,000"
type input "10,000"
click at [910, 554] on div "Assets Value Select Asset Cash Property Investment property Vehicle Truck Trail…" at bounding box center [843, 545] width 496 height 116
click at [640, 672] on button "Add liability" at bounding box center [627, 671] width 51 height 12
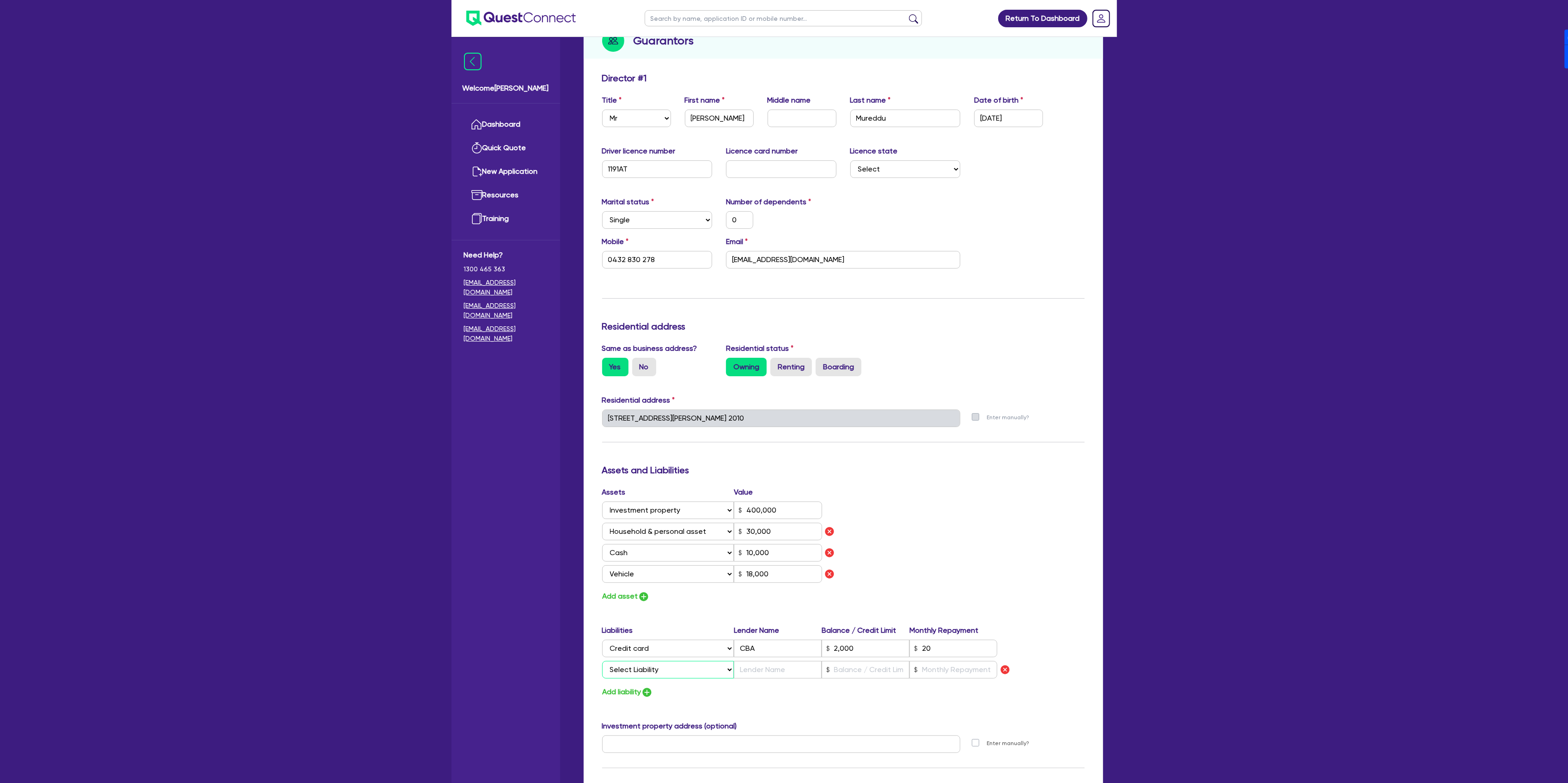
click at [633, 668] on select "Select Liability Credit card Mortgage Investment property loan Vehicle loan Tru…" at bounding box center [668, 670] width 131 height 18
click at [602, 661] on select "Select Liability Credit card Mortgage Investment property loan Vehicle loan Tru…" at bounding box center [668, 670] width 131 height 18
click at [759, 667] on input "text" at bounding box center [778, 670] width 88 height 18
click at [941, 539] on div "Assets Value Select Asset Cash Property Investment property Vehicle Truck Trail…" at bounding box center [843, 545] width 496 height 116
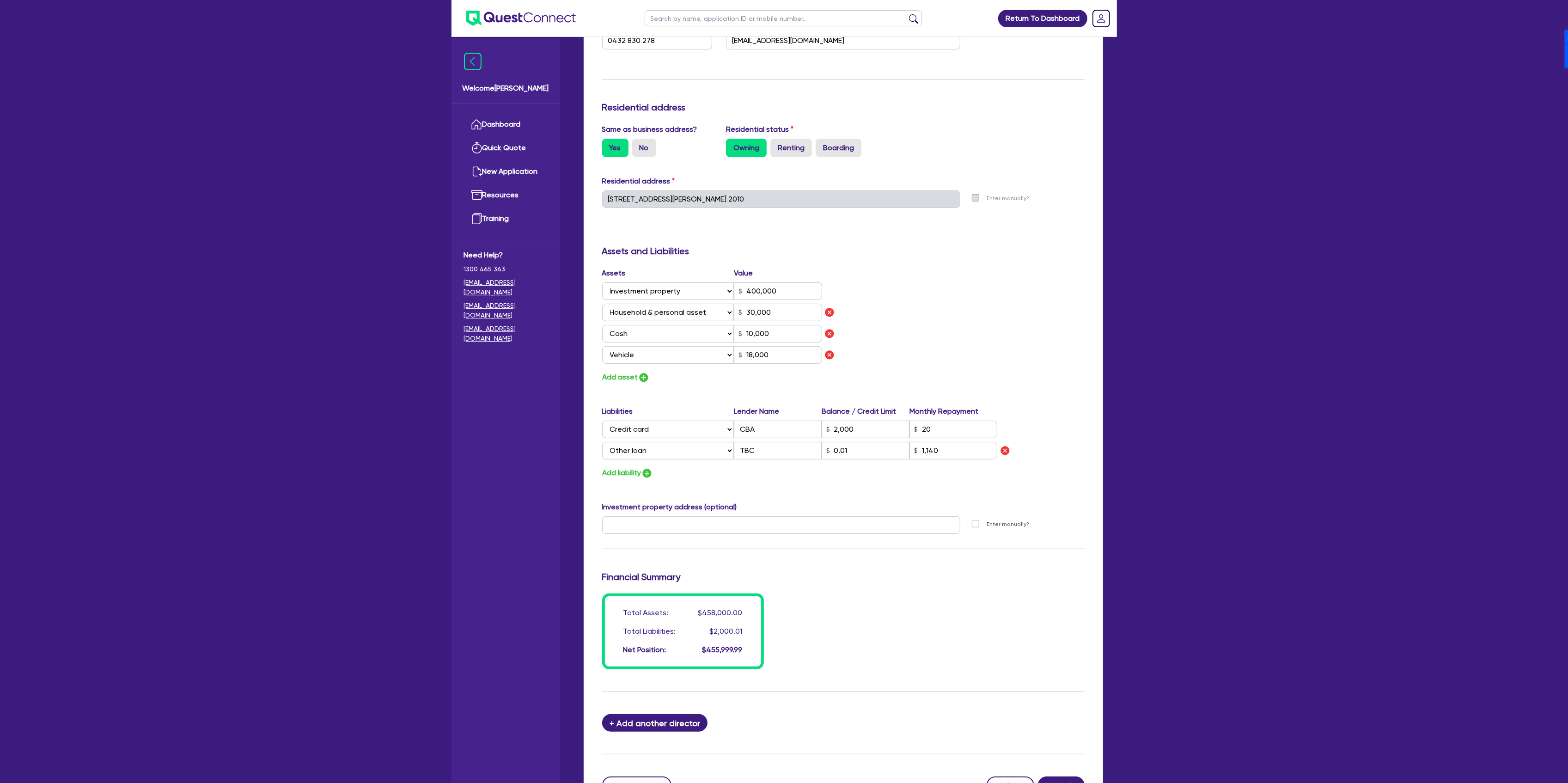
scroll to position [428, 0]
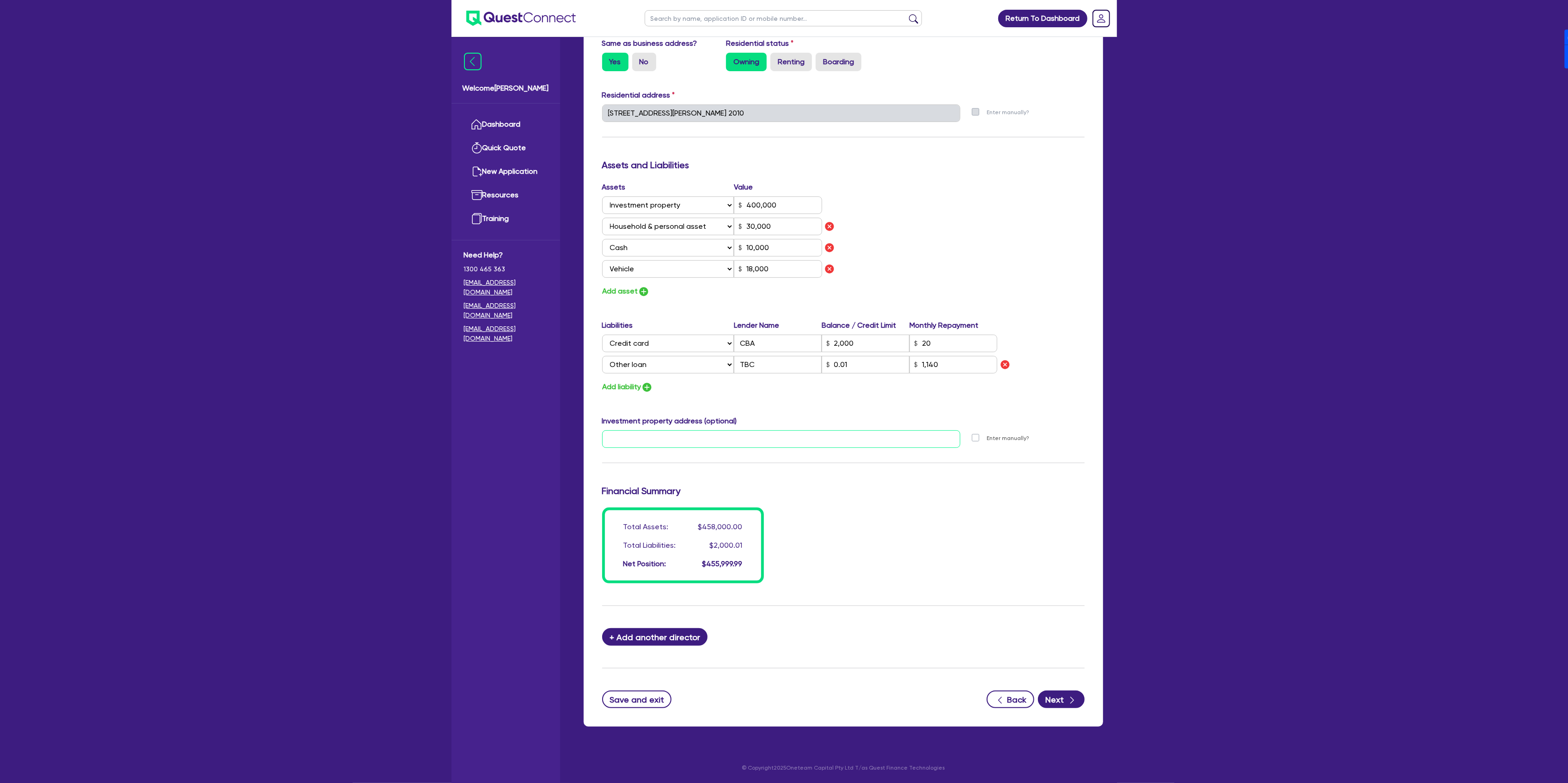
click at [733, 434] on input "text" at bounding box center [781, 439] width 359 height 18
drag, startPoint x: 1057, startPoint y: 409, endPoint x: 1058, endPoint y: 422, distance: 13.0
click at [1057, 409] on div "Update residential status for Director #1 Boarding is only acceptable when the …" at bounding box center [843, 175] width 483 height 816
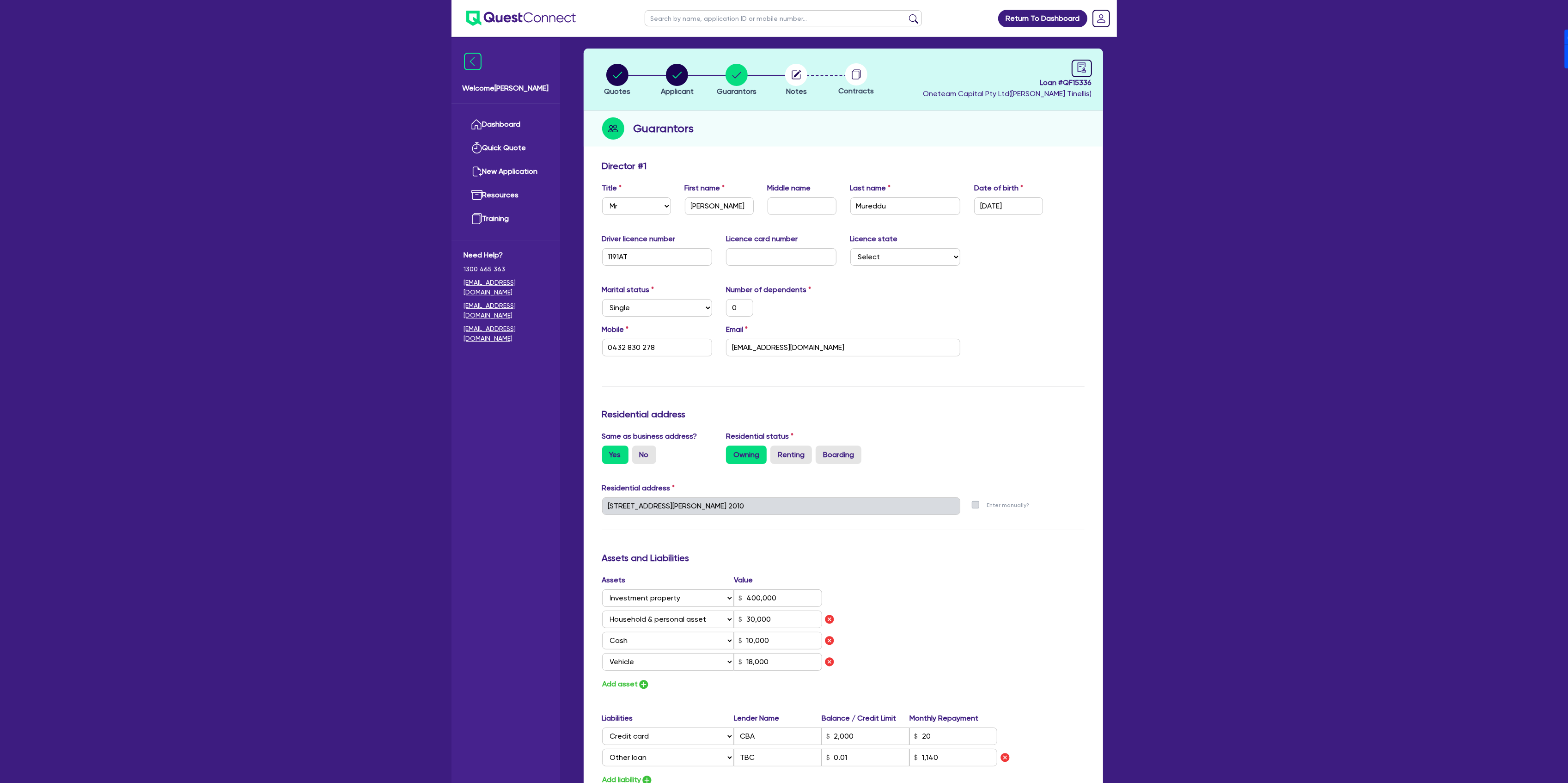
scroll to position [0, 0]
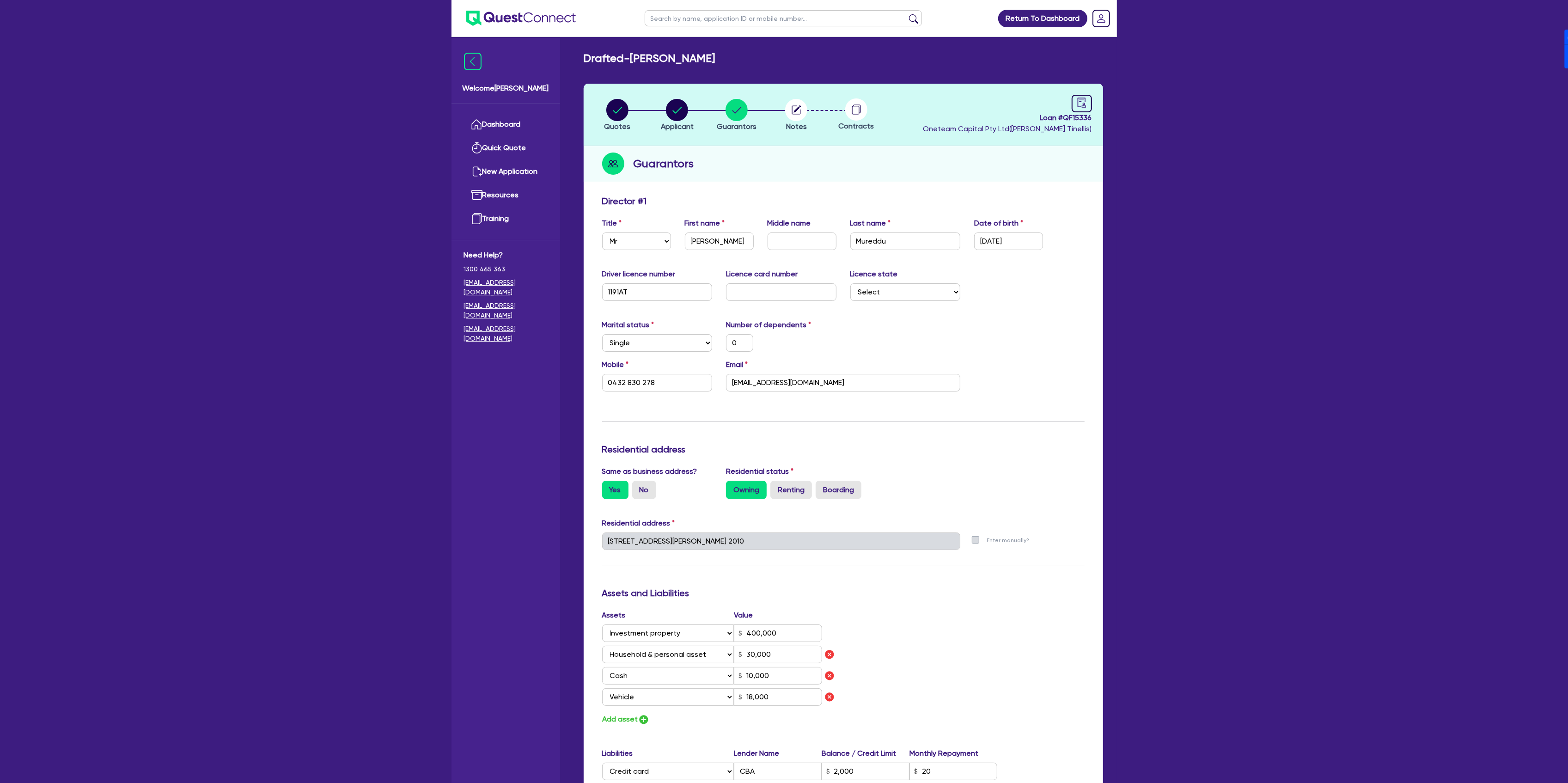
click at [875, 337] on div "Marital status Select Single Married De Facto / Partner Number of dependents 0" at bounding box center [843, 339] width 496 height 40
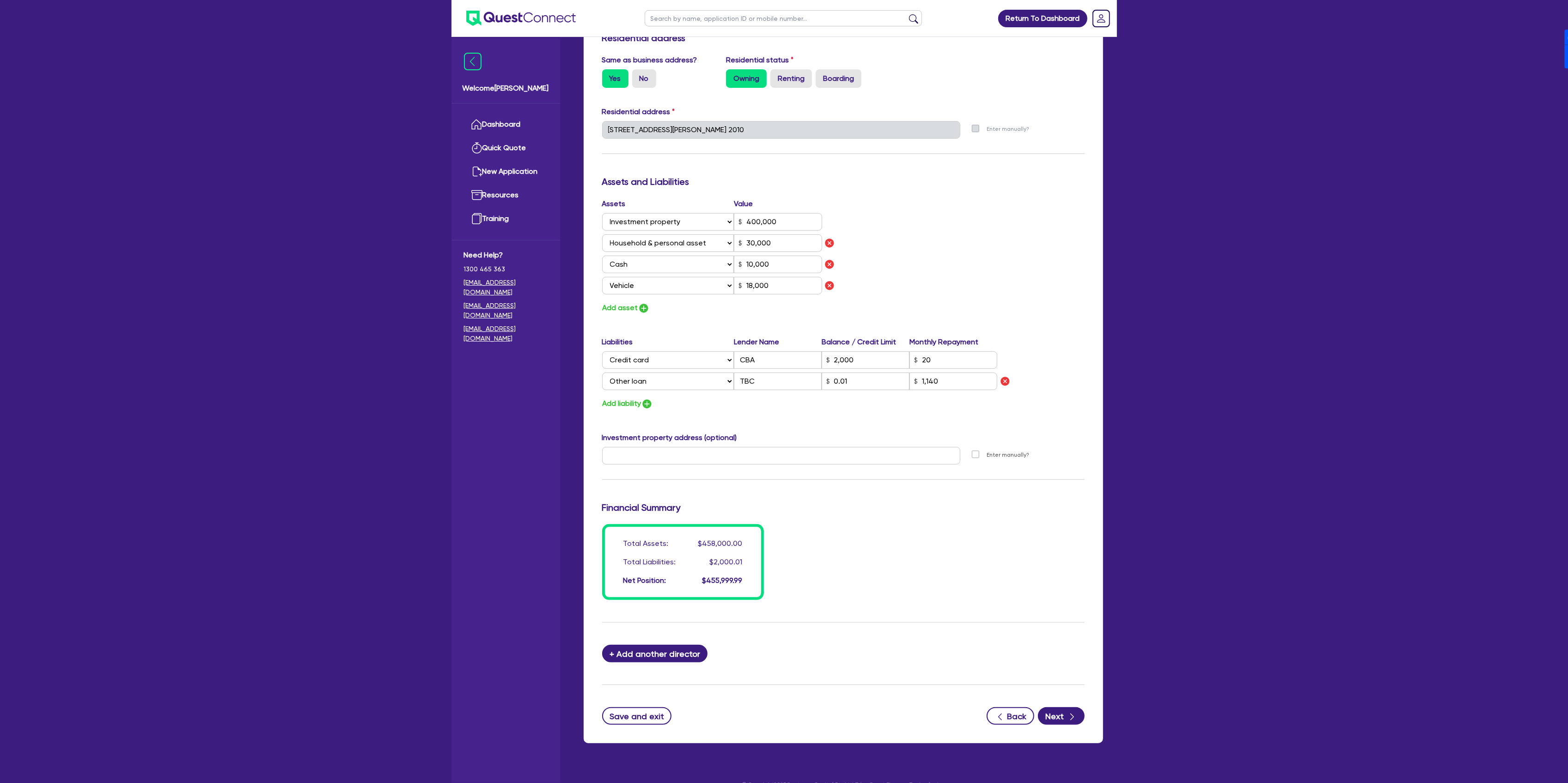
scroll to position [428, 0]
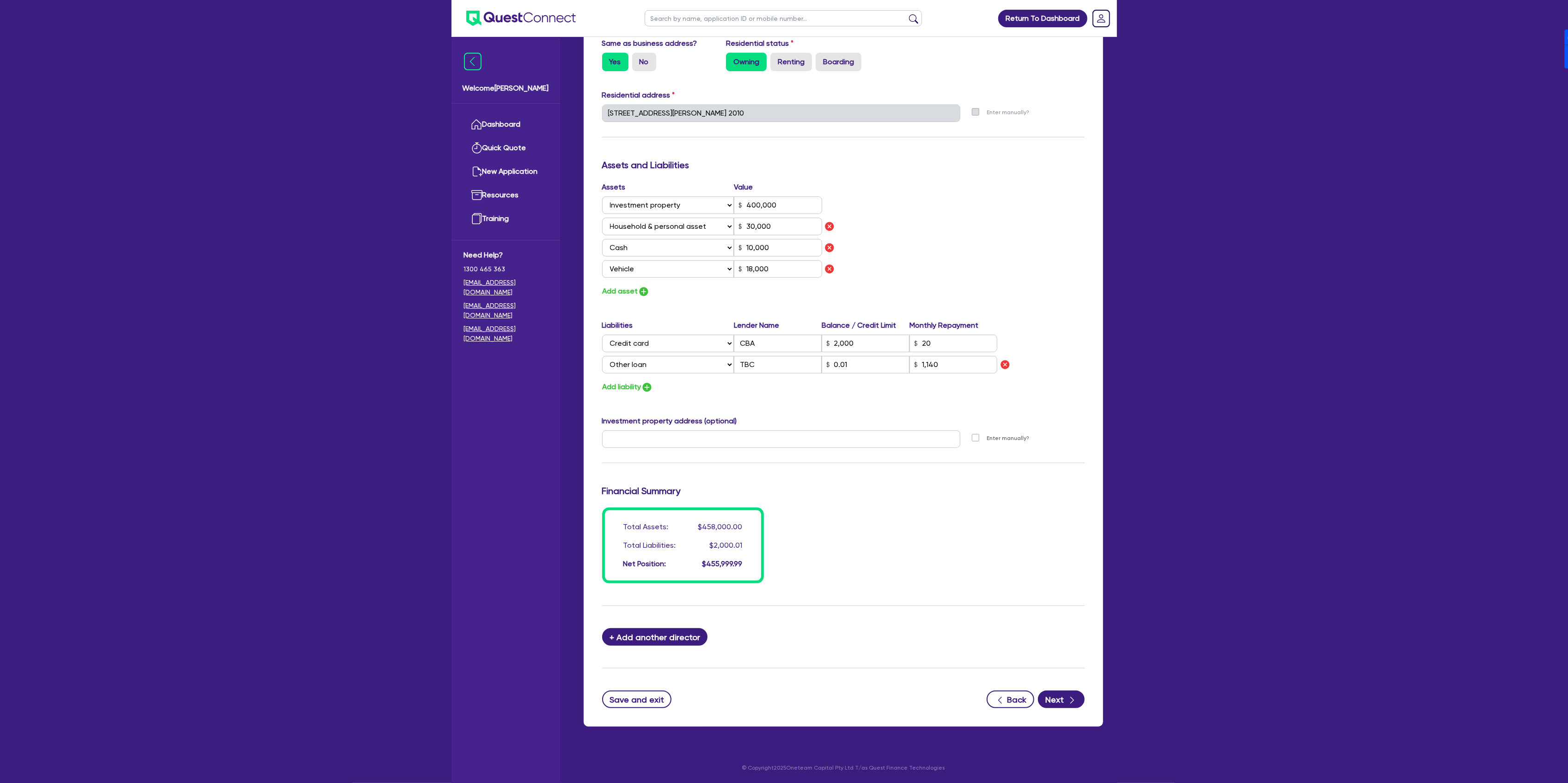
click at [787, 73] on div "Same as business address? Yes No Residential status Owning Renting Boarding" at bounding box center [843, 58] width 496 height 40
click at [790, 67] on label "Renting" at bounding box center [791, 62] width 42 height 18
click at [776, 59] on input "Renting" at bounding box center [773, 55] width 6 height 6
click at [936, 240] on div "Assets Value Select Asset Cash Property Investment property Vehicle Truck Trail…" at bounding box center [843, 239] width 496 height 116
click at [1055, 697] on button "Next" at bounding box center [1061, 699] width 47 height 18
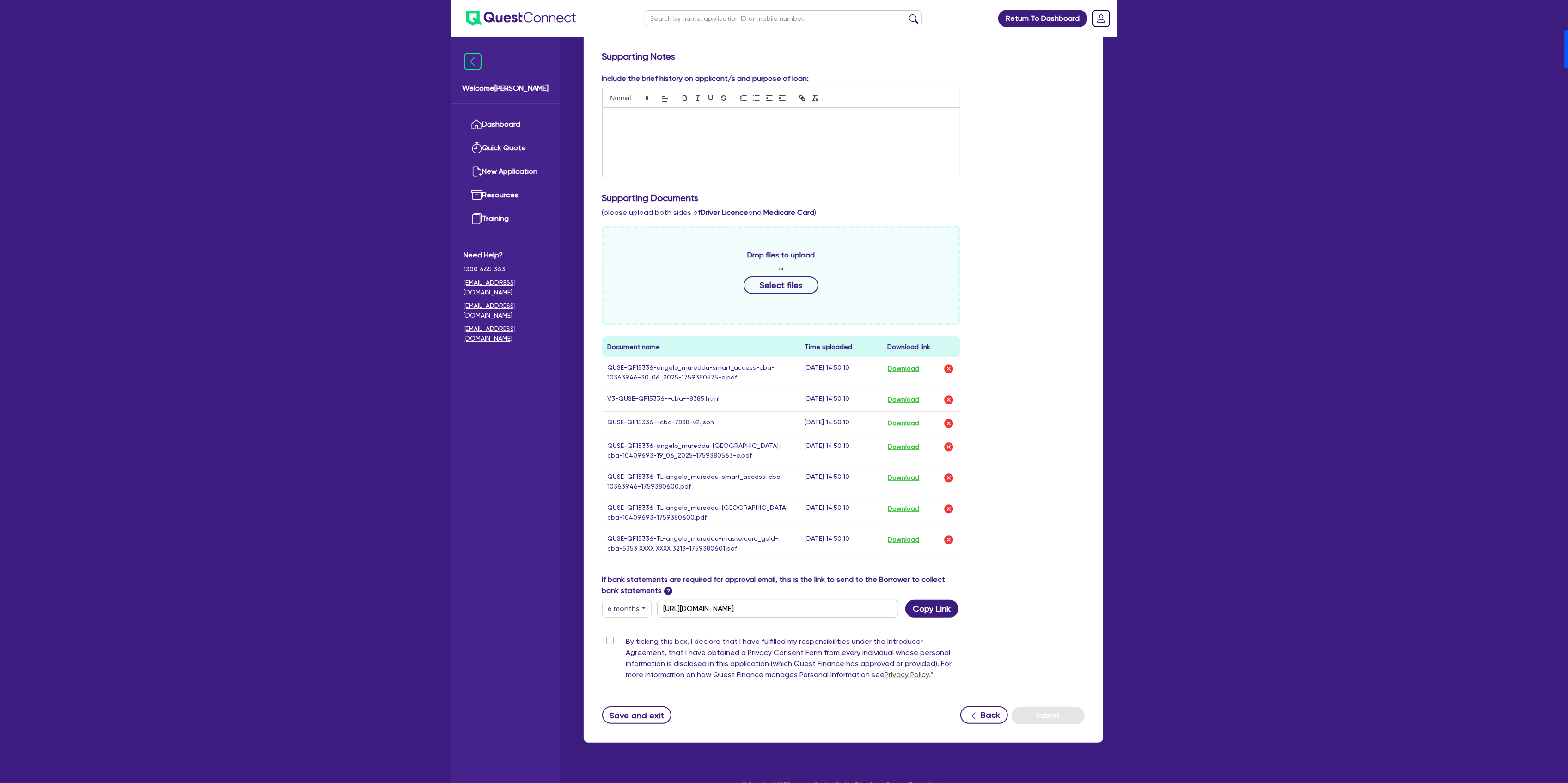
scroll to position [163, 0]
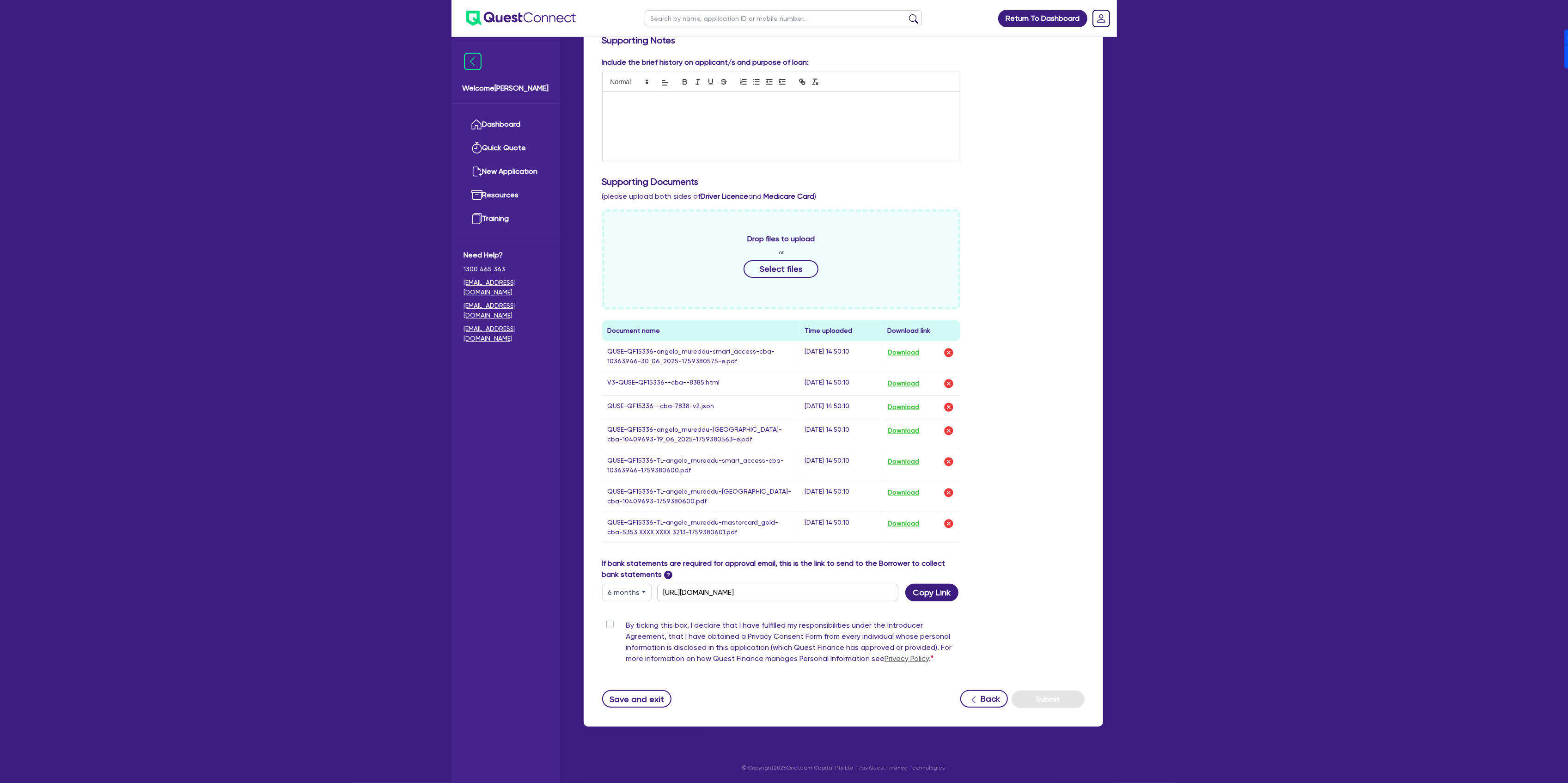
click at [791, 141] on div at bounding box center [781, 126] width 357 height 69
click at [700, 99] on p "$30k Reno - Non contructions - investmnet property" at bounding box center [781, 101] width 344 height 8
click at [674, 100] on p "$30k Reno - Non contructions - investment property" at bounding box center [781, 101] width 344 height 8
click at [657, 126] on div "$30k Reno - Non constructions - investment property" at bounding box center [781, 126] width 357 height 69
drag, startPoint x: 797, startPoint y: 101, endPoint x: 798, endPoint y: 92, distance: 9.1
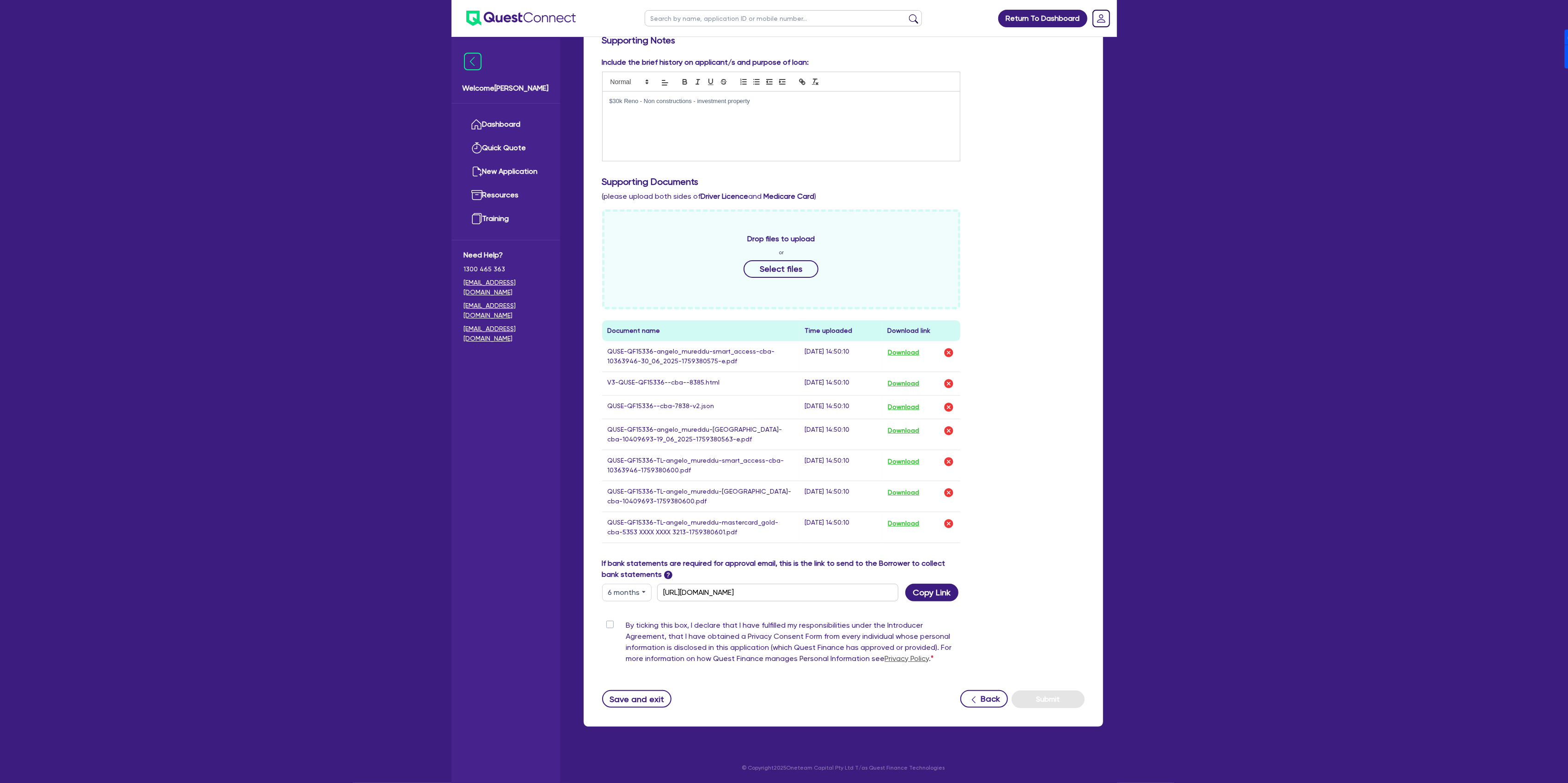
click at [797, 100] on p "$30k Reno - Non constructions - investment property" at bounding box center [781, 101] width 344 height 8
drag, startPoint x: 642, startPoint y: 106, endPoint x: 590, endPoint y: 103, distance: 52.1
click at [590, 103] on div "Supporting Notes Include the brief history on applicant/s and purpose of loan: …" at bounding box center [843, 378] width 520 height 697
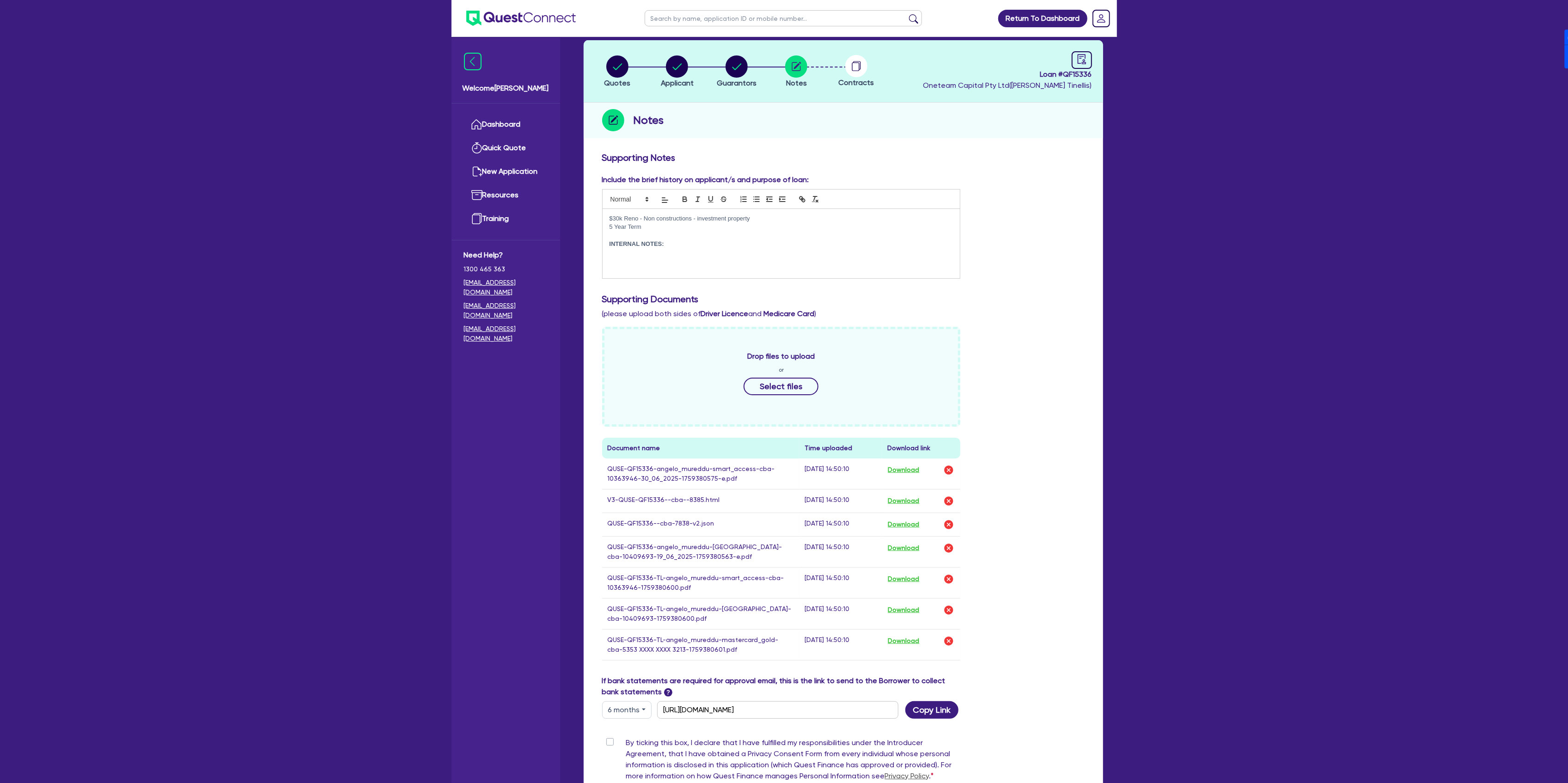
scroll to position [0, 0]
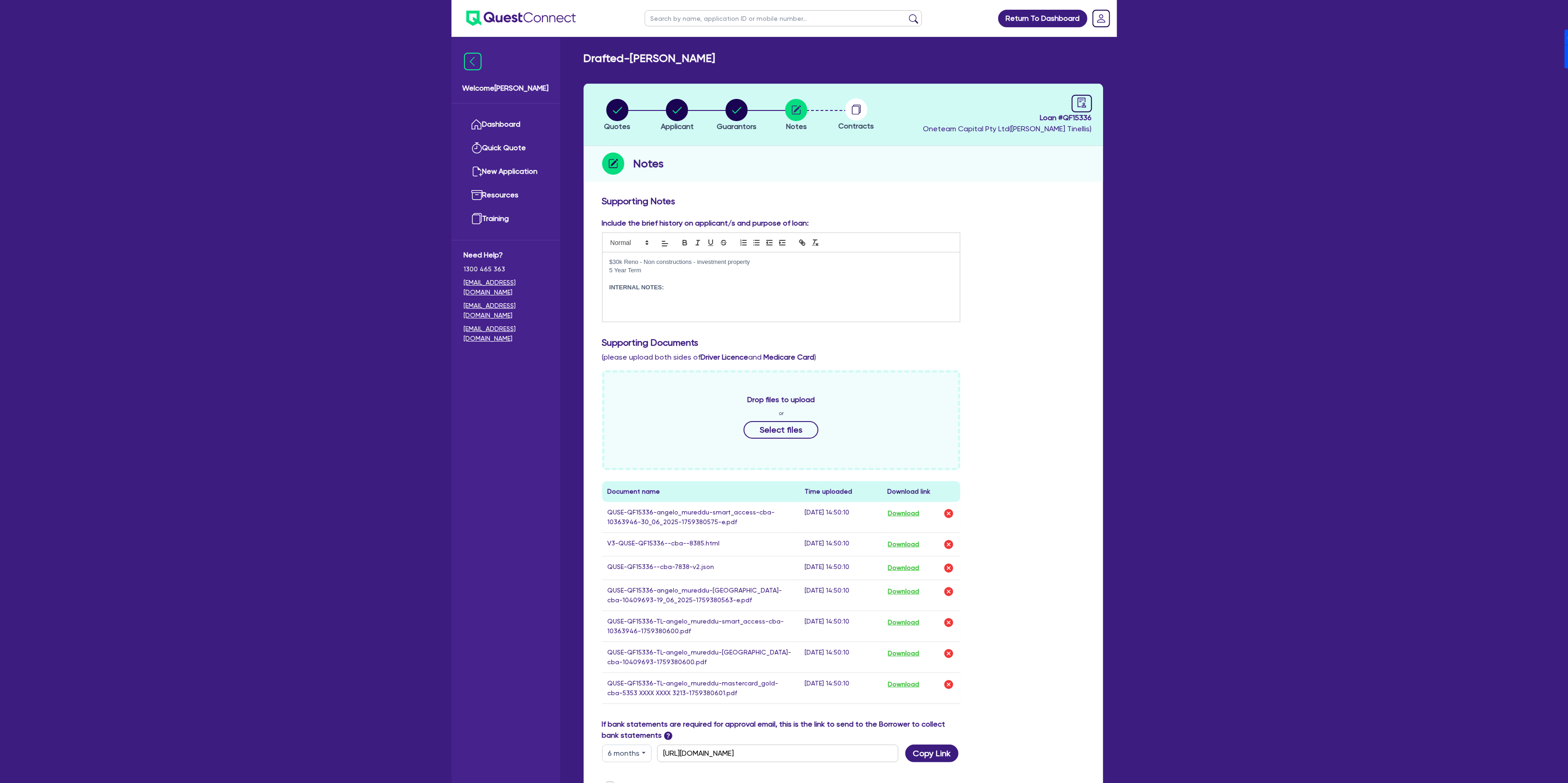
click at [670, 17] on input "text" at bounding box center [783, 18] width 277 height 16
paste input "QF15455"
click button "submit" at bounding box center [913, 20] width 15 height 13
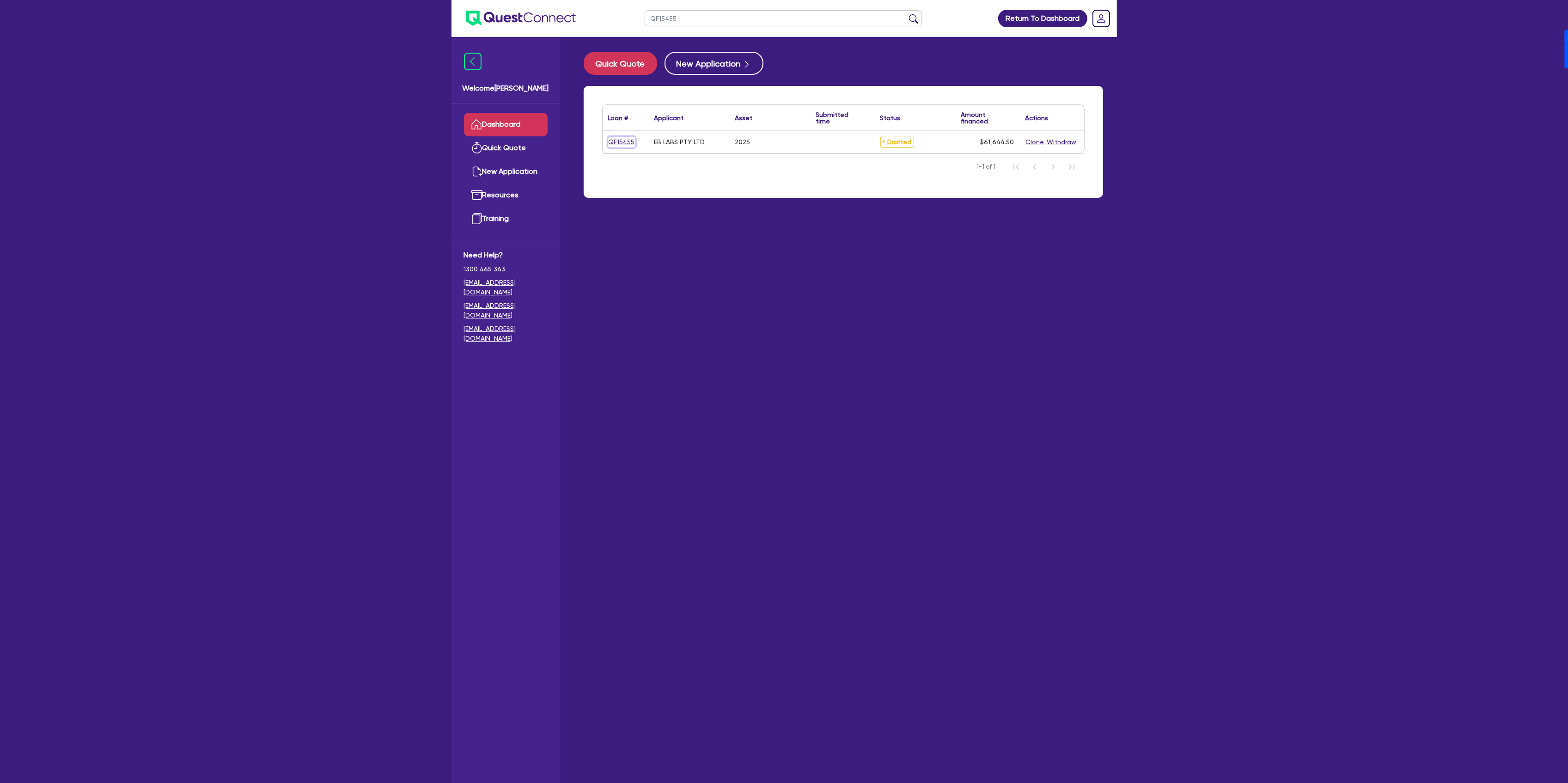
click at [629, 140] on link "QF15455" at bounding box center [622, 142] width 27 height 11
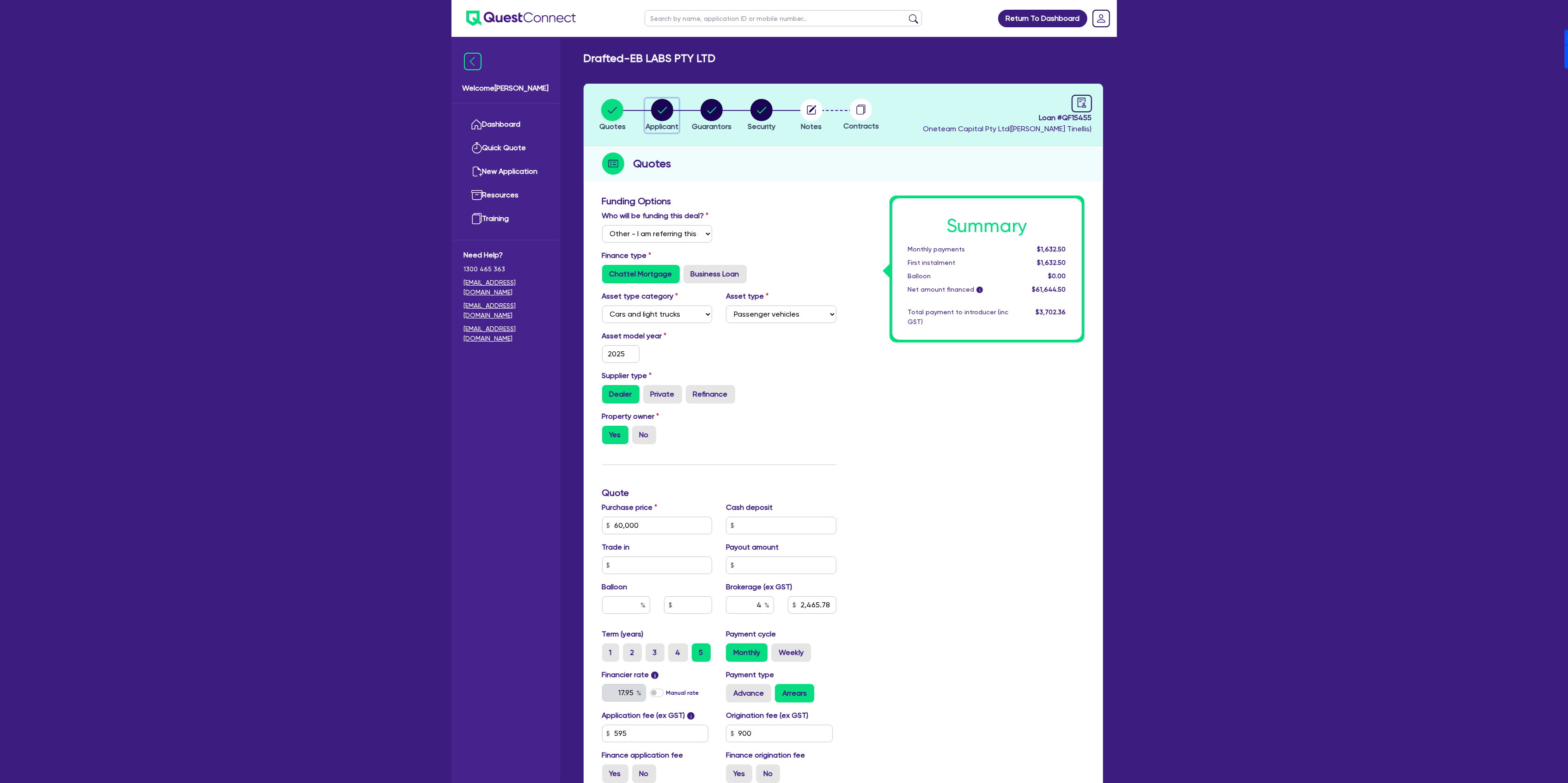
click at [677, 108] on div "button" at bounding box center [662, 110] width 33 height 22
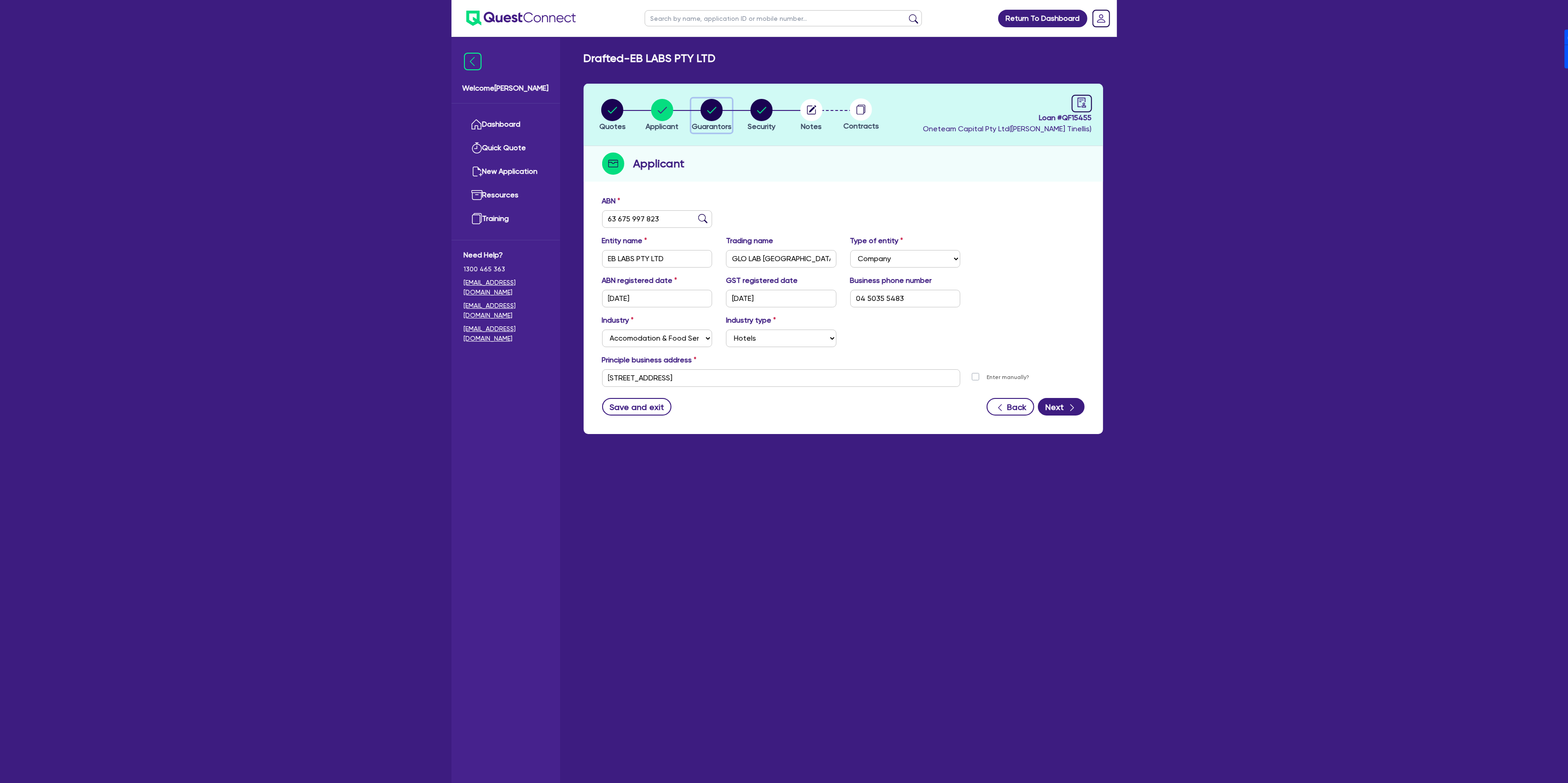
click at [716, 110] on circle "button" at bounding box center [711, 110] width 22 height 22
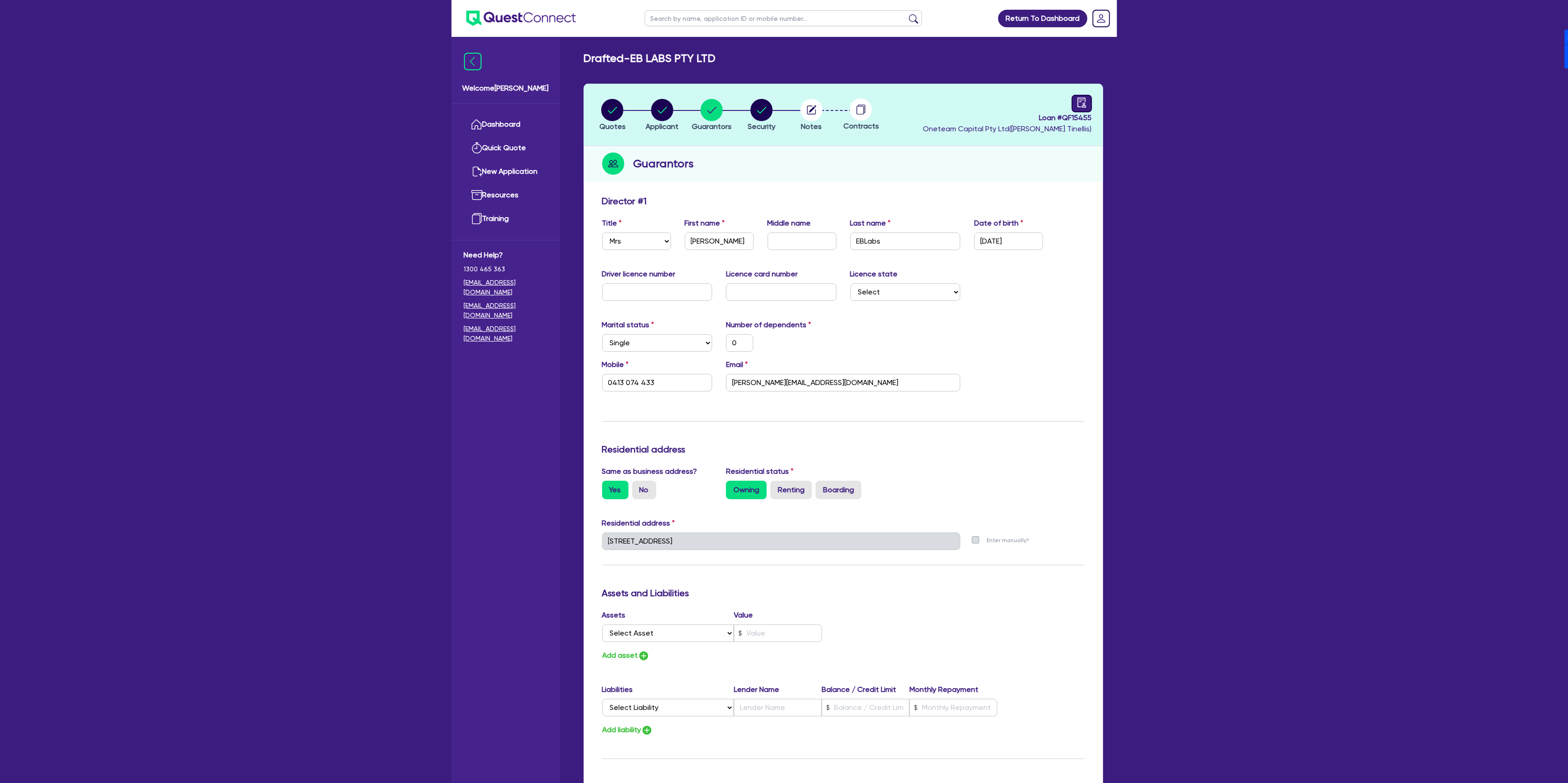
click at [1076, 105] on div at bounding box center [1082, 103] width 21 height 18
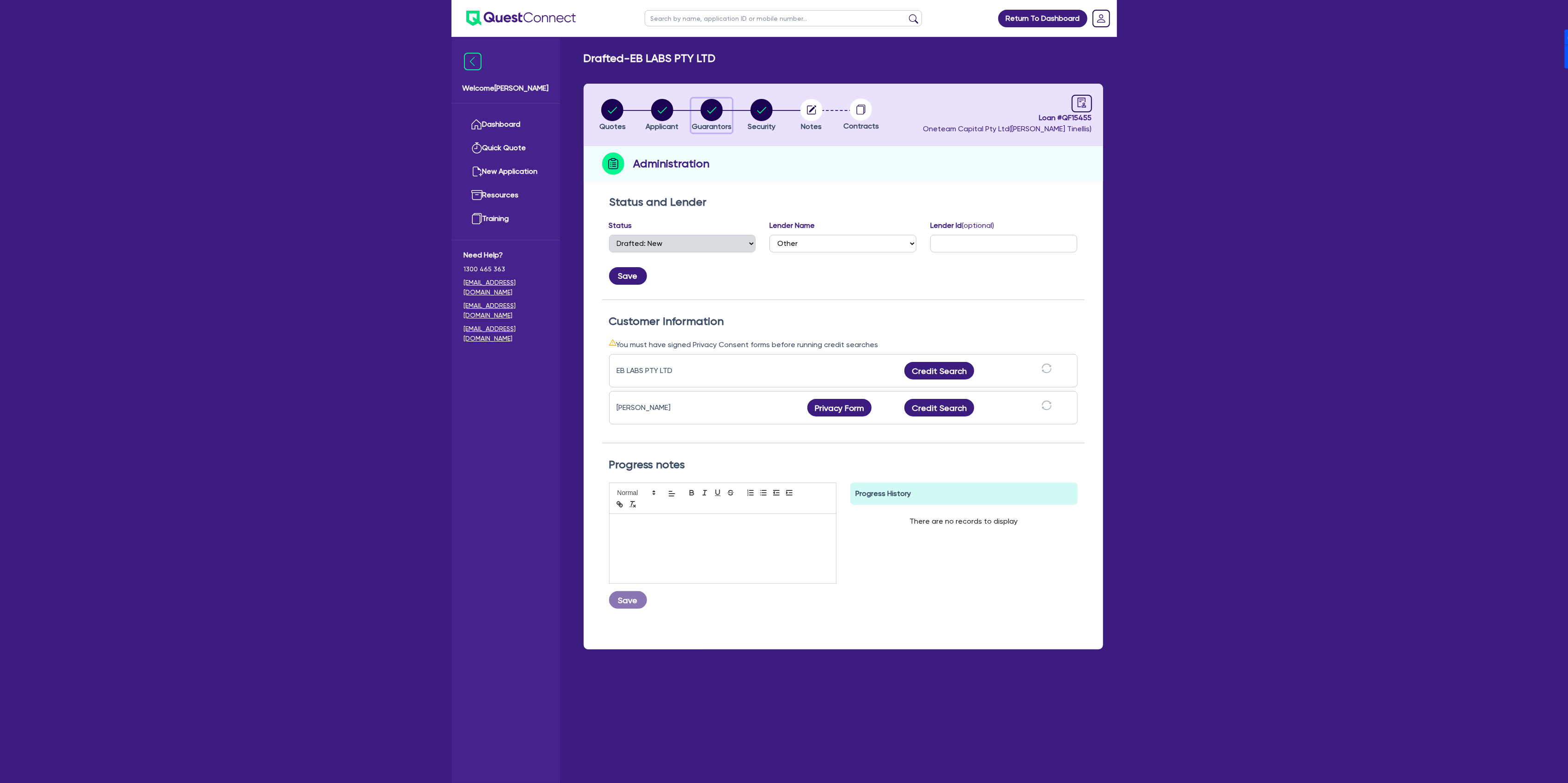
click at [711, 113] on icon "button" at bounding box center [711, 110] width 9 height 6
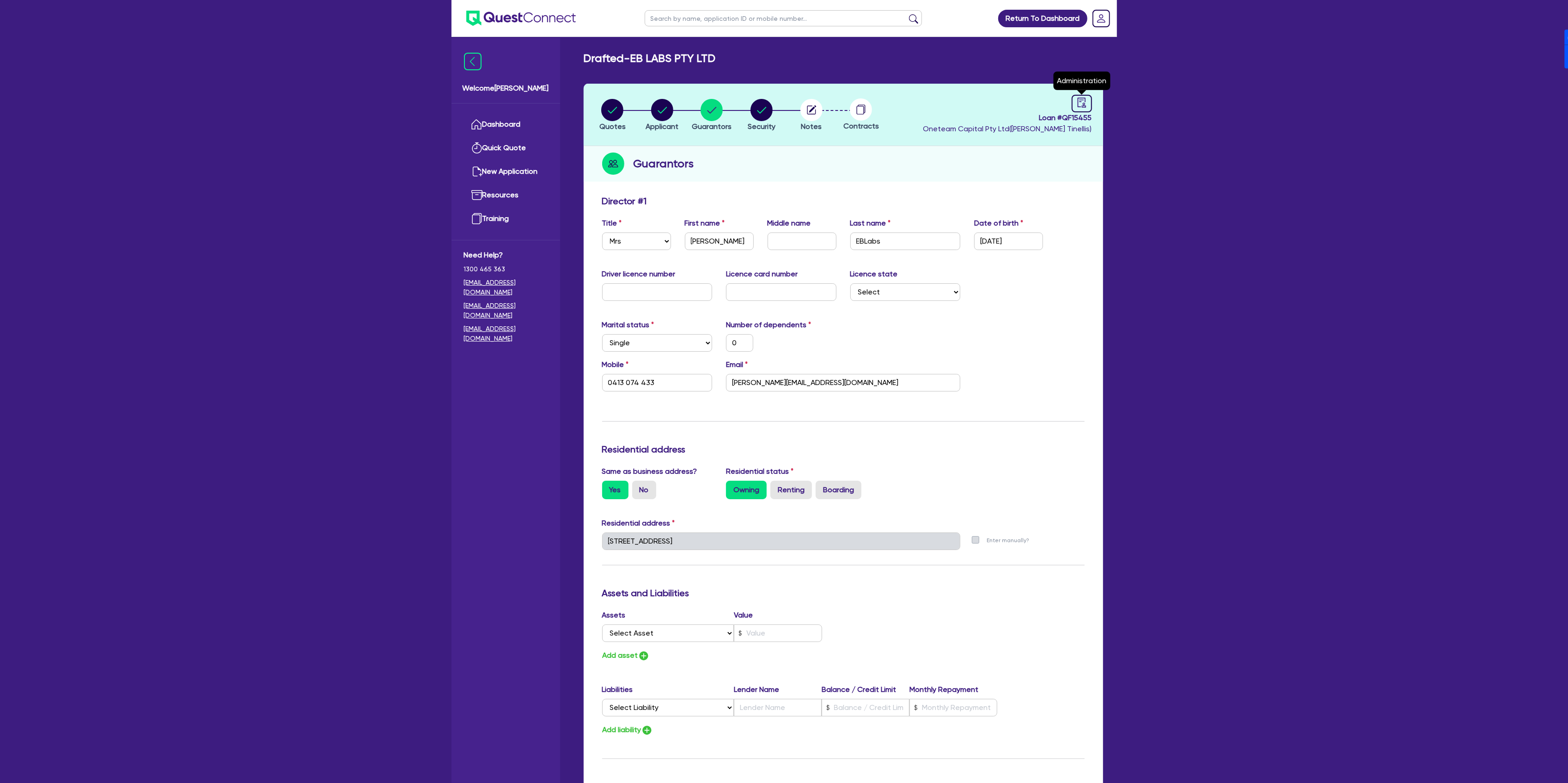
drag, startPoint x: 1080, startPoint y: 99, endPoint x: 1060, endPoint y: 140, distance: 45.6
click at [1080, 99] on icon "audit" at bounding box center [1081, 102] width 10 height 10
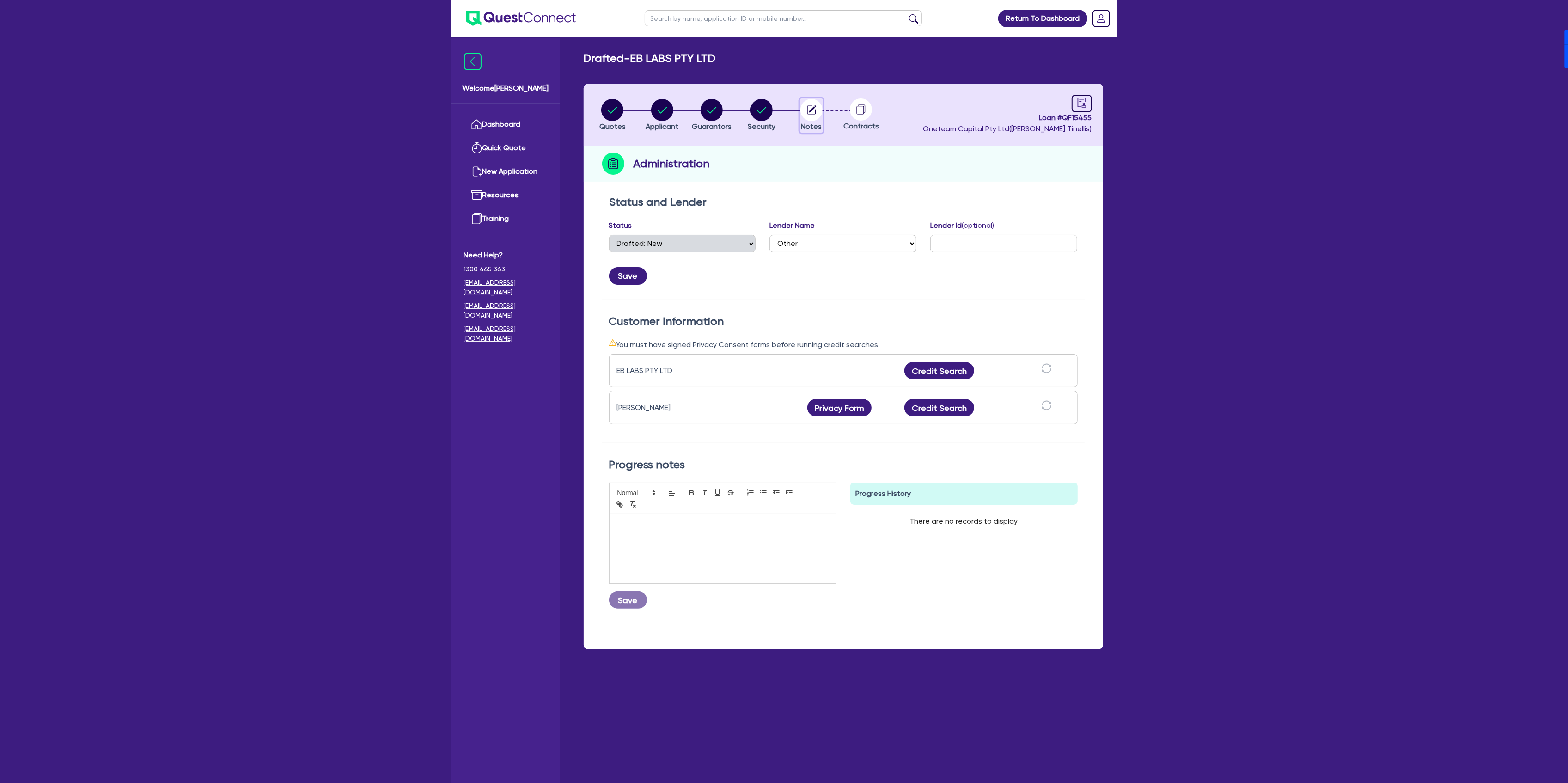
click at [822, 109] on button "Notes" at bounding box center [811, 116] width 23 height 34
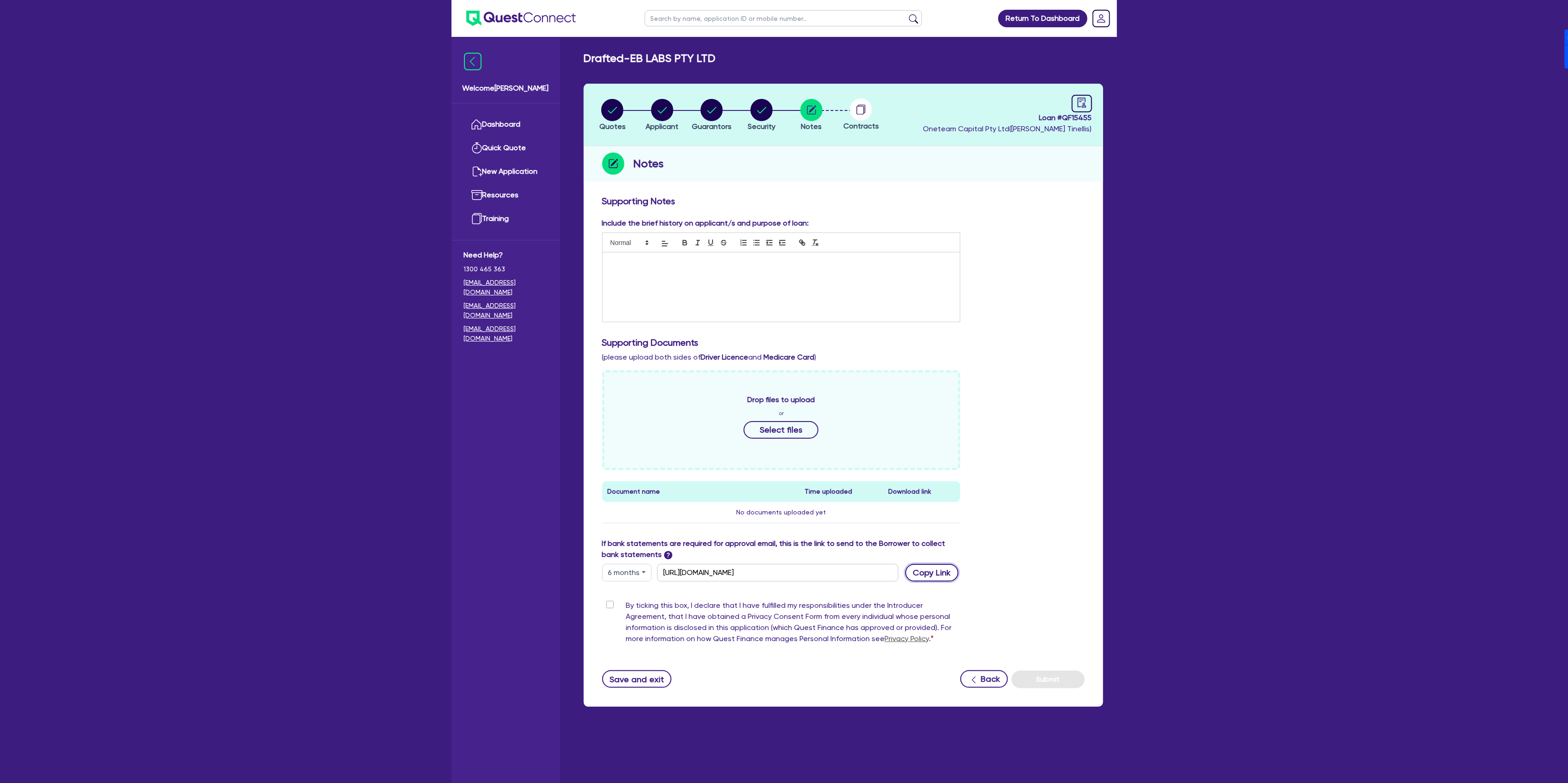
click at [923, 573] on button "Copy Link" at bounding box center [932, 573] width 53 height 18
drag, startPoint x: 634, startPoint y: 55, endPoint x: 720, endPoint y: 60, distance: 86.1
click at [720, 60] on div "Drafted - EB LABS PTY LTD" at bounding box center [843, 59] width 533 height 14
copy h2 "EB LABS PTY LTD"
click at [935, 572] on button "Copy Link" at bounding box center [932, 573] width 53 height 18
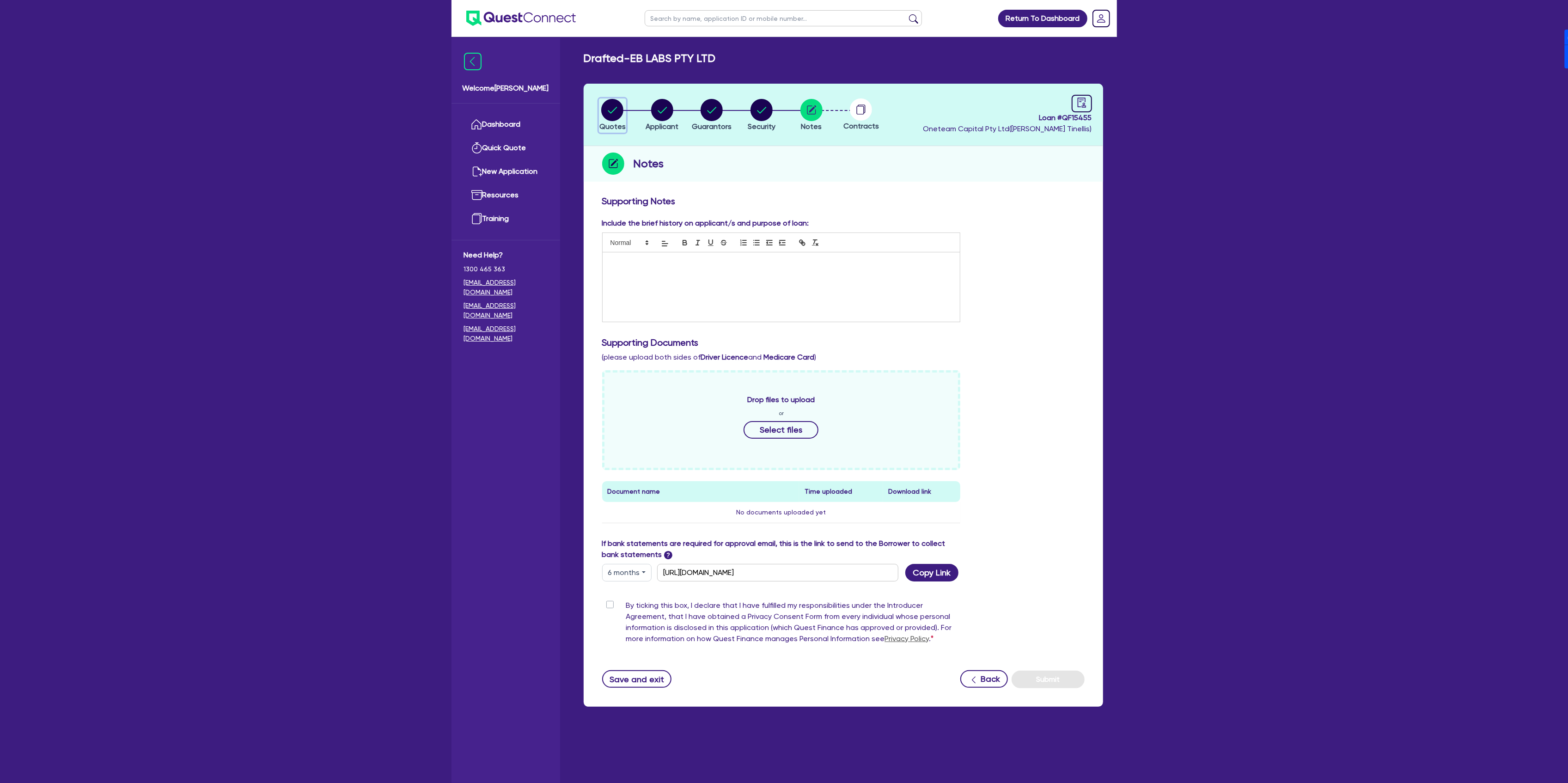
click at [603, 113] on circle "button" at bounding box center [612, 110] width 22 height 22
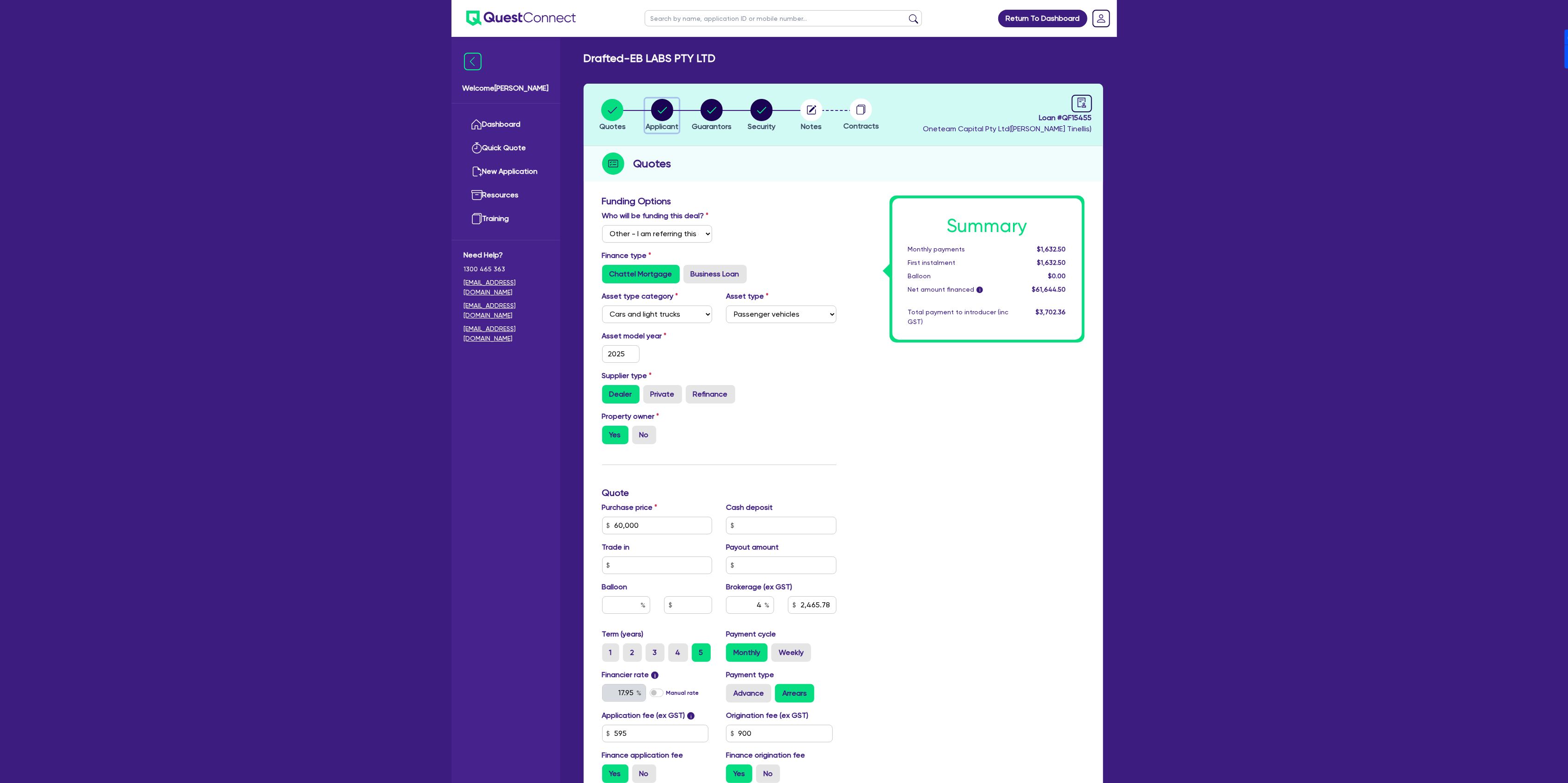
click at [659, 113] on circle "button" at bounding box center [662, 110] width 22 height 22
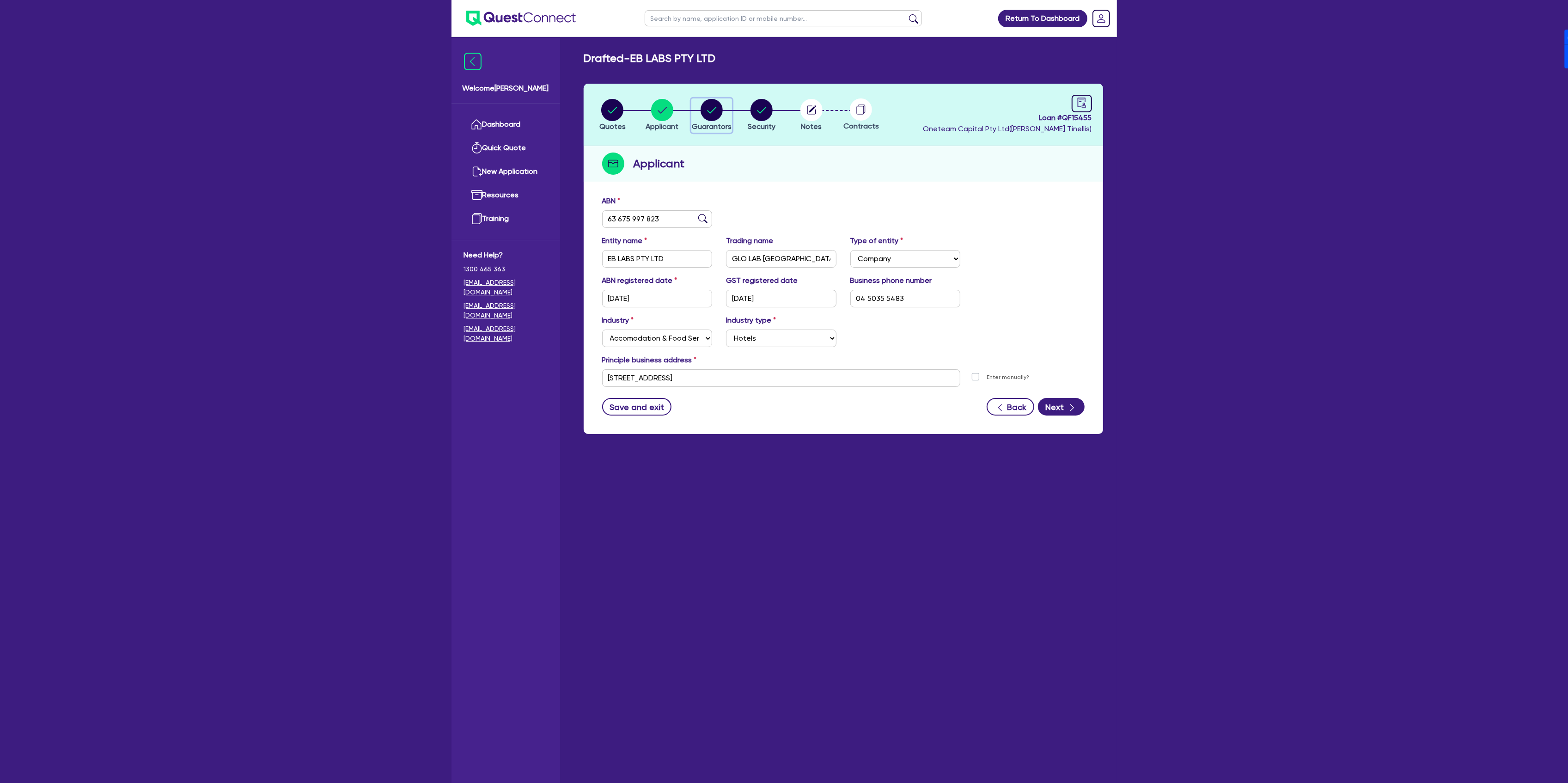
click at [723, 111] on circle "button" at bounding box center [711, 110] width 22 height 22
